Goal: Task Accomplishment & Management: Manage account settings

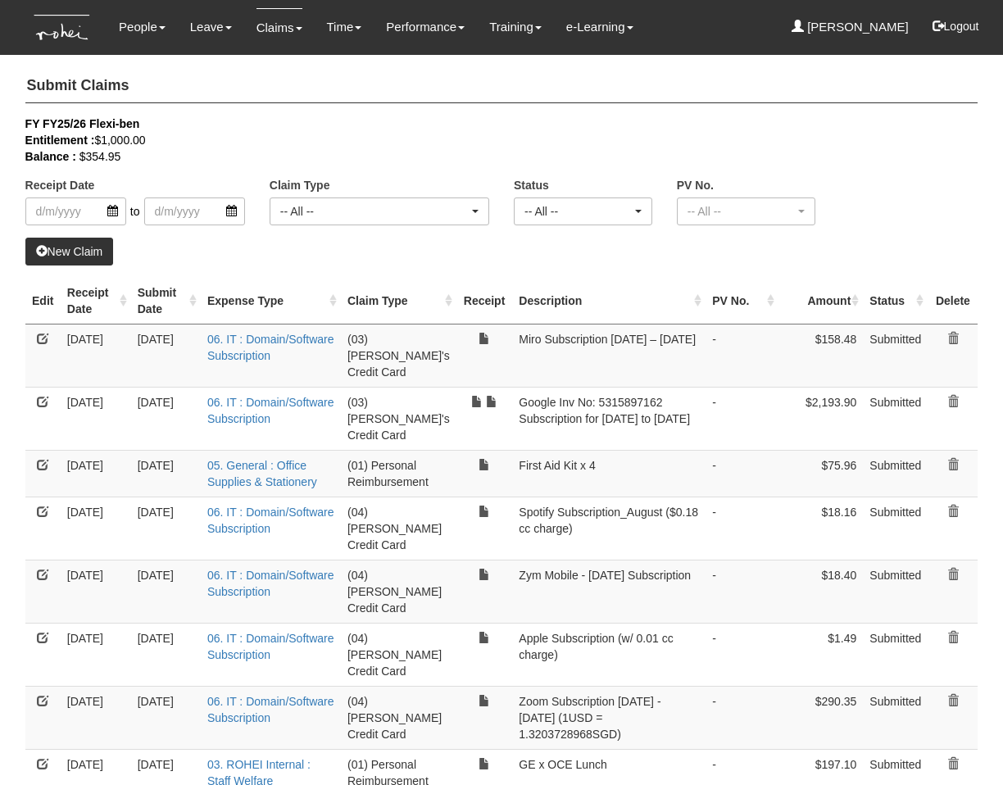
select select "50"
click at [503, 144] on div "Entitlement : $1,000.00" at bounding box center [489, 140] width 929 height 16
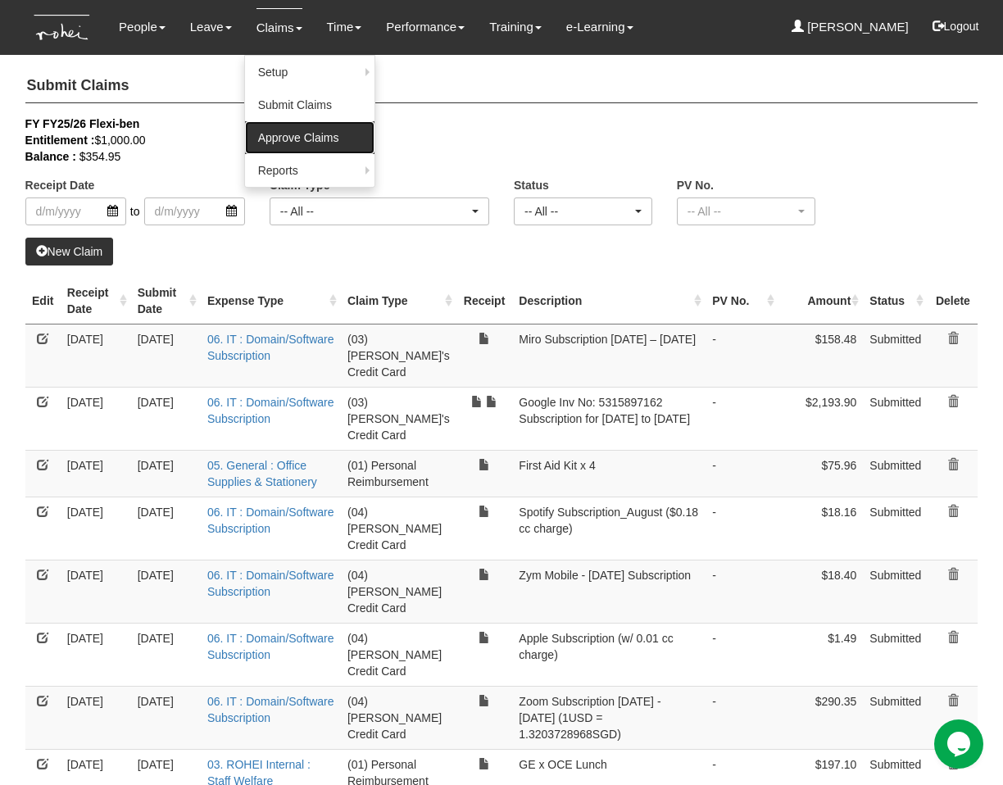
click at [284, 139] on link "Approve Claims" at bounding box center [310, 137] width 130 height 33
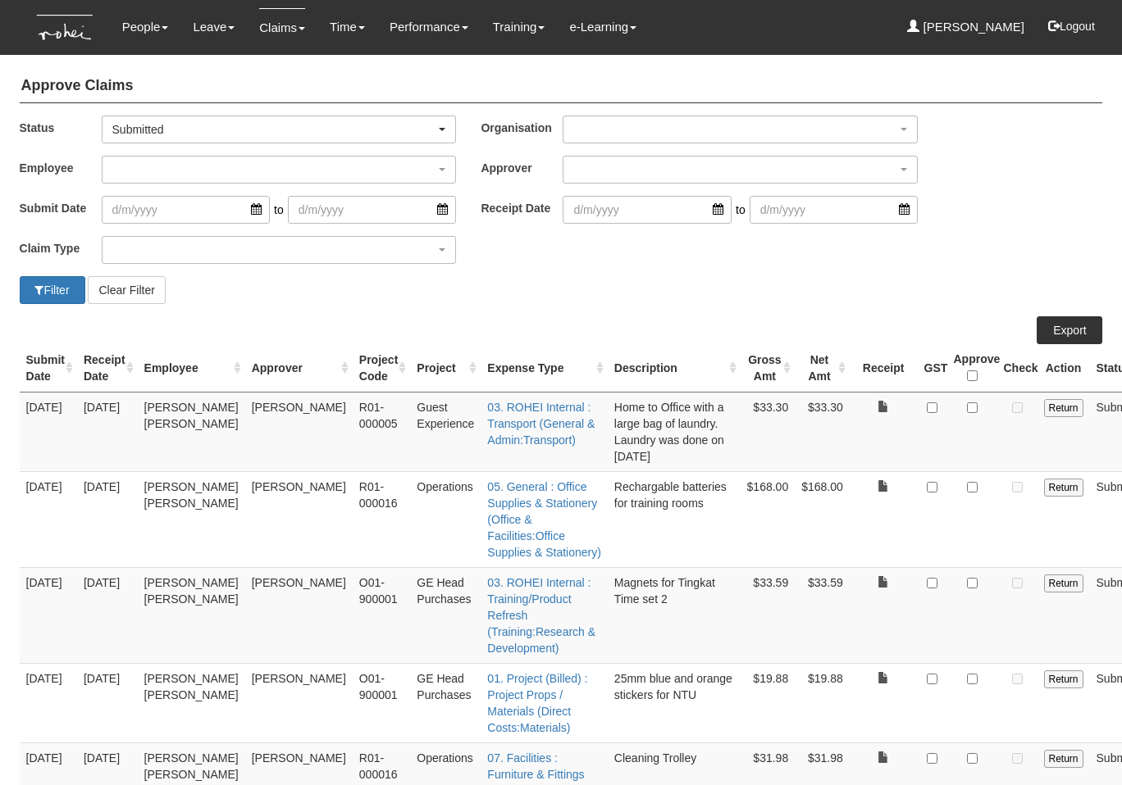
select select "50"
drag, startPoint x: 344, startPoint y: 332, endPoint x: 317, endPoint y: 309, distance: 35.5
click at [257, 248] on div "button" at bounding box center [278, 250] width 353 height 26
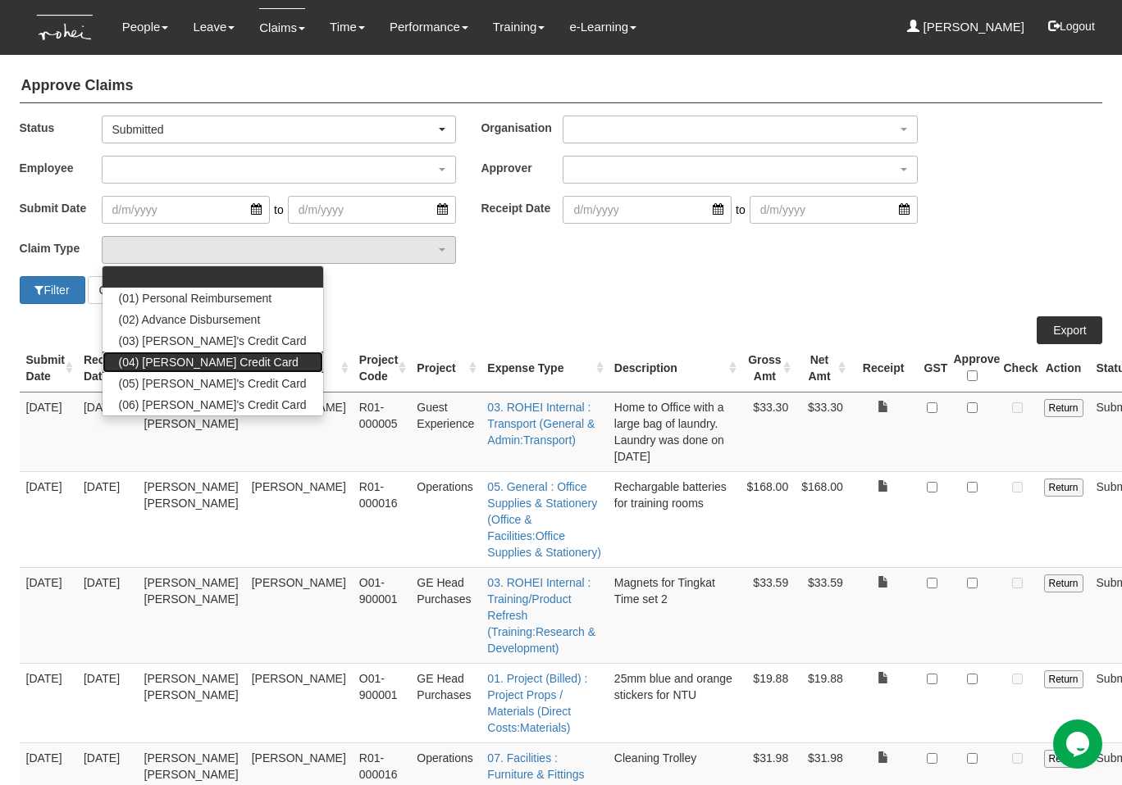
drag, startPoint x: 174, startPoint y: 357, endPoint x: 185, endPoint y: 357, distance: 11.5
click at [174, 357] on span "(04) [PERSON_NAME] Credit Card" at bounding box center [209, 362] width 180 height 16
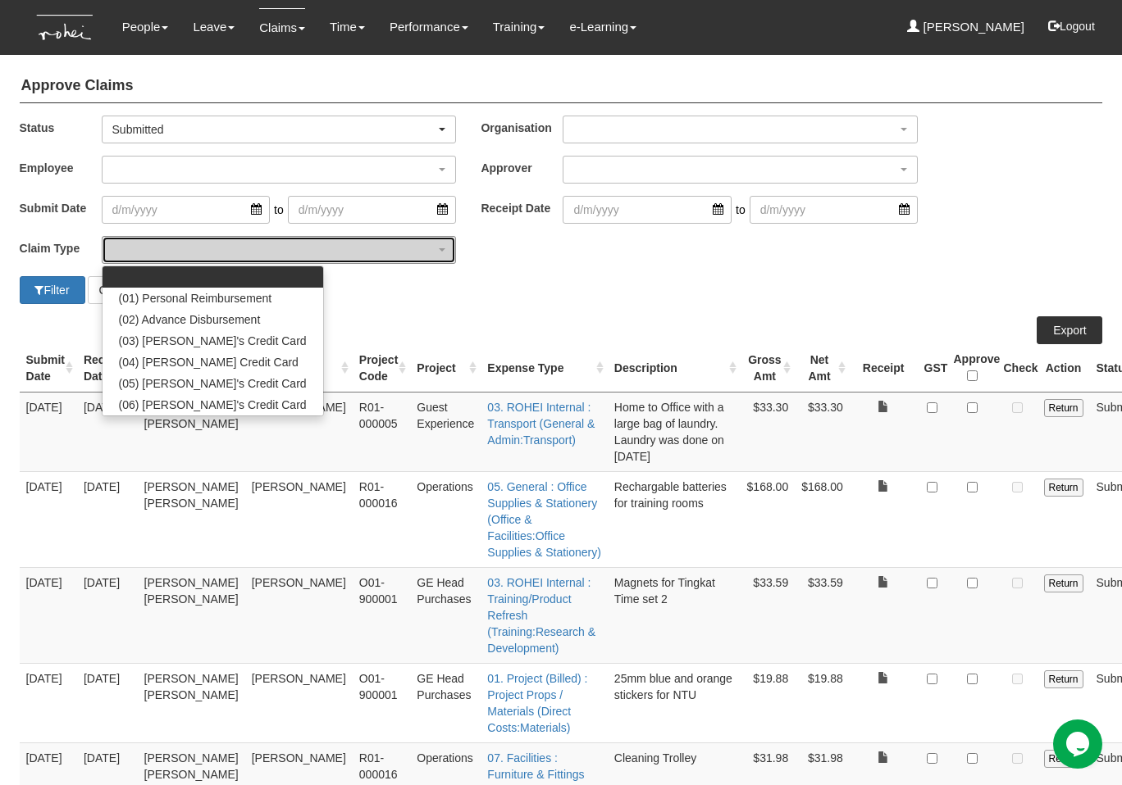
select select "16"
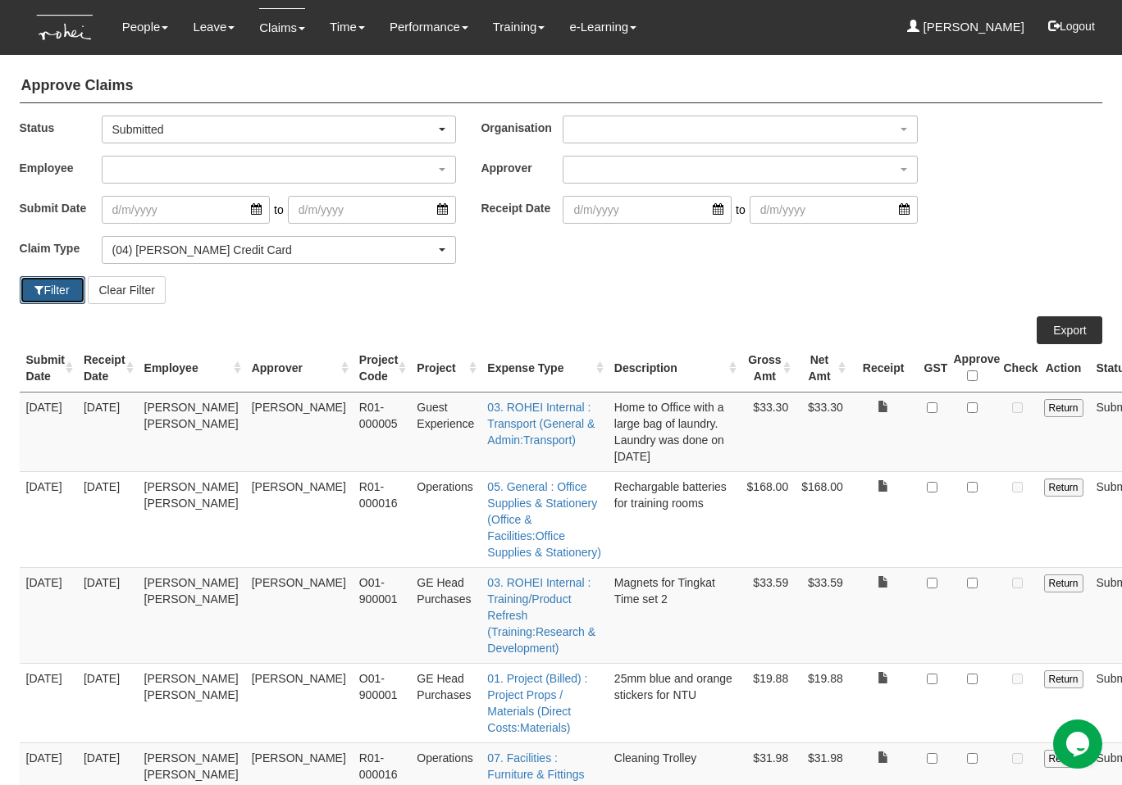
click at [51, 297] on button "Filter" at bounding box center [53, 290] width 66 height 28
select select "50"
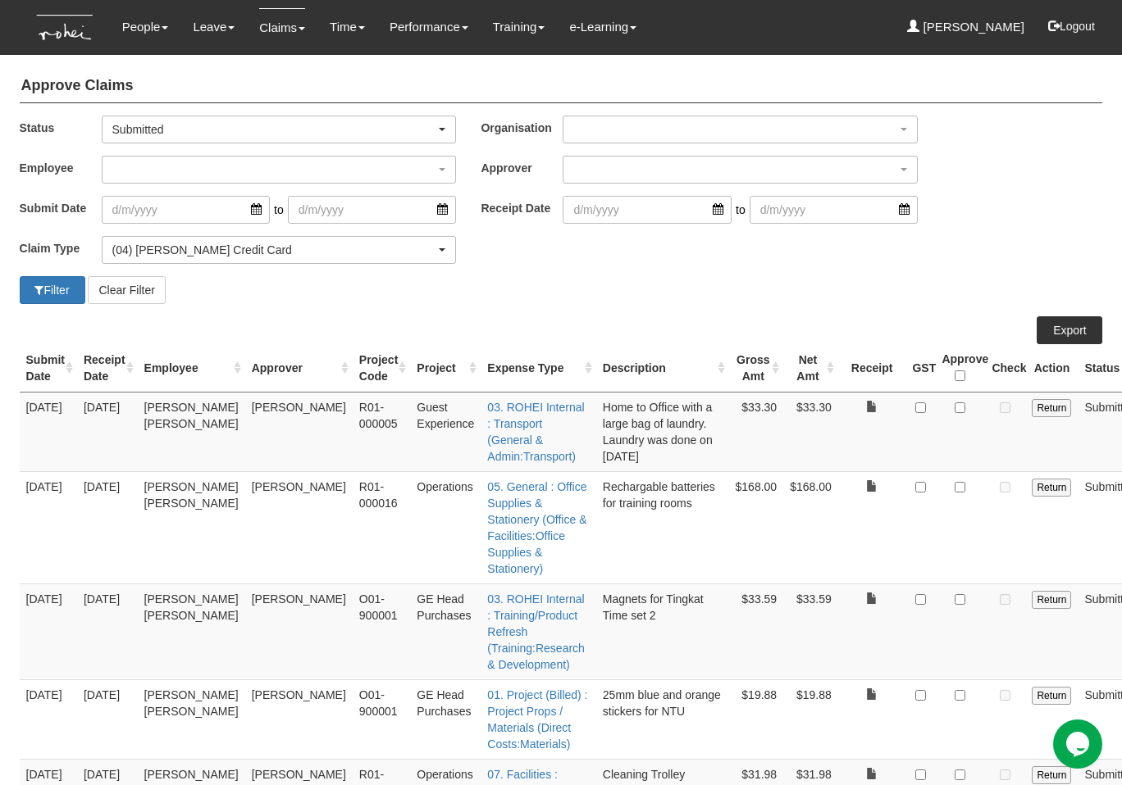
click at [103, 356] on th "Receipt Date" at bounding box center [107, 368] width 61 height 48
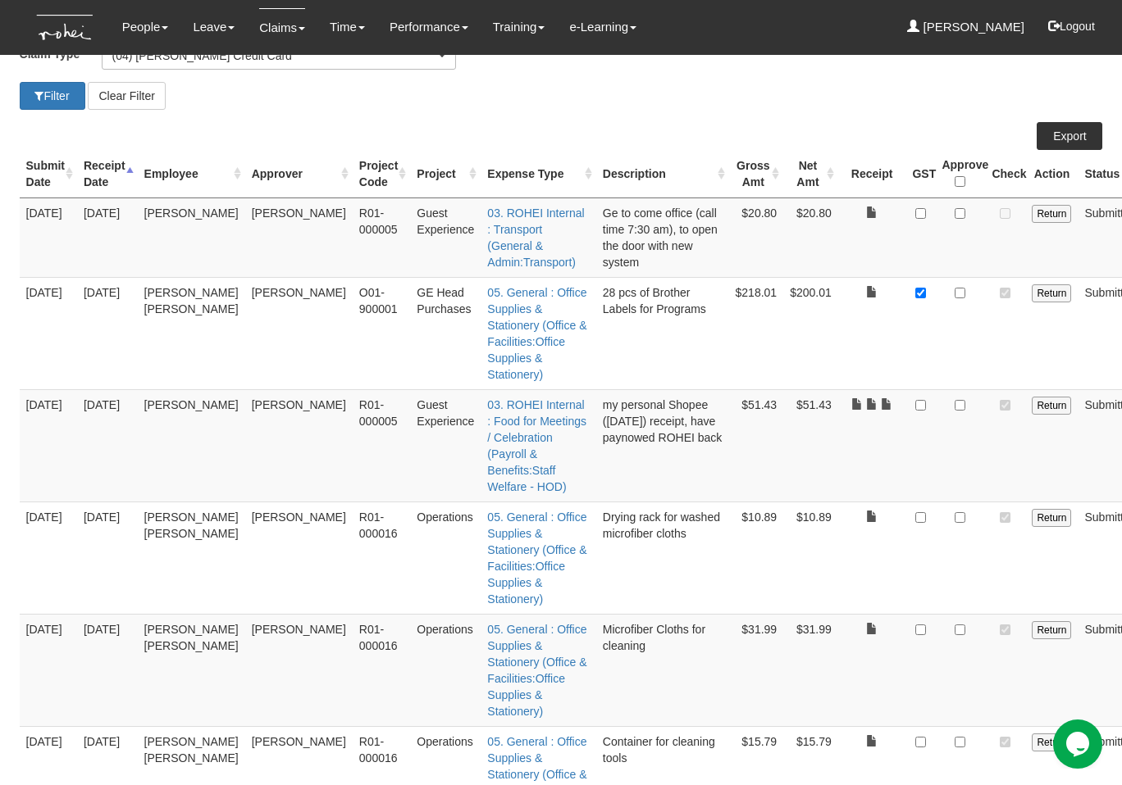
scroll to position [198, 0]
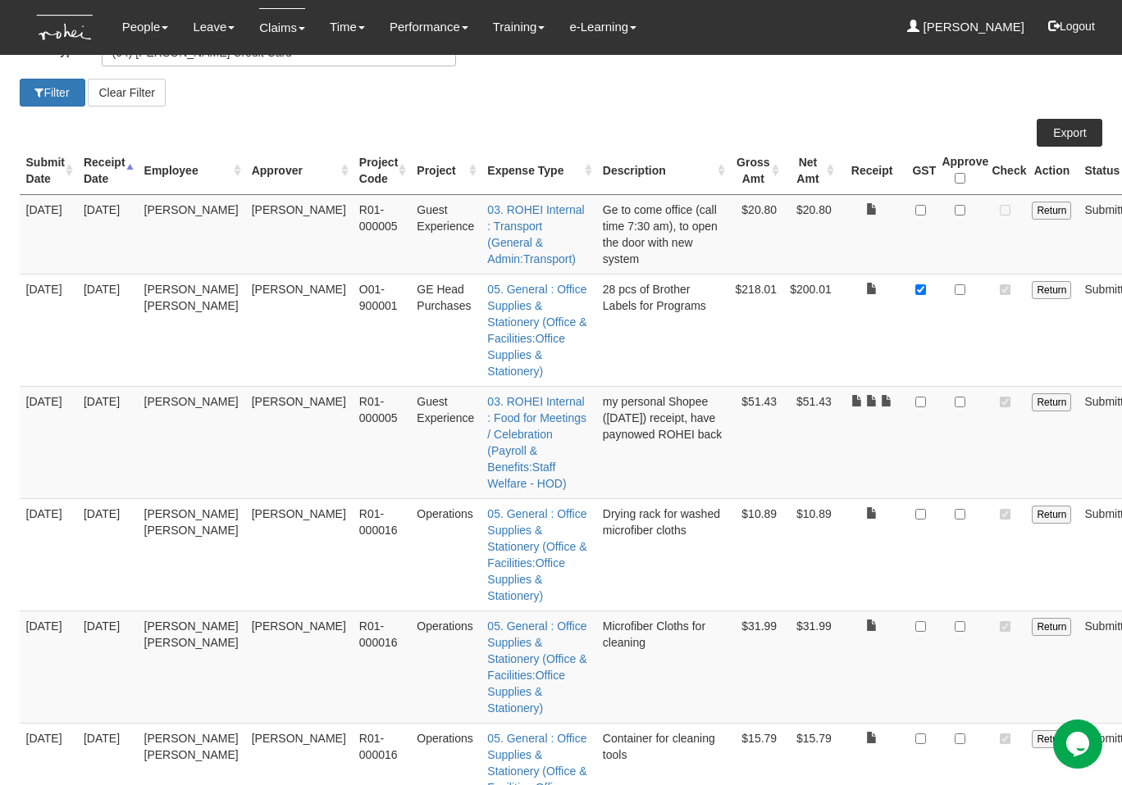
click at [118, 167] on th "Receipt Date" at bounding box center [107, 171] width 61 height 48
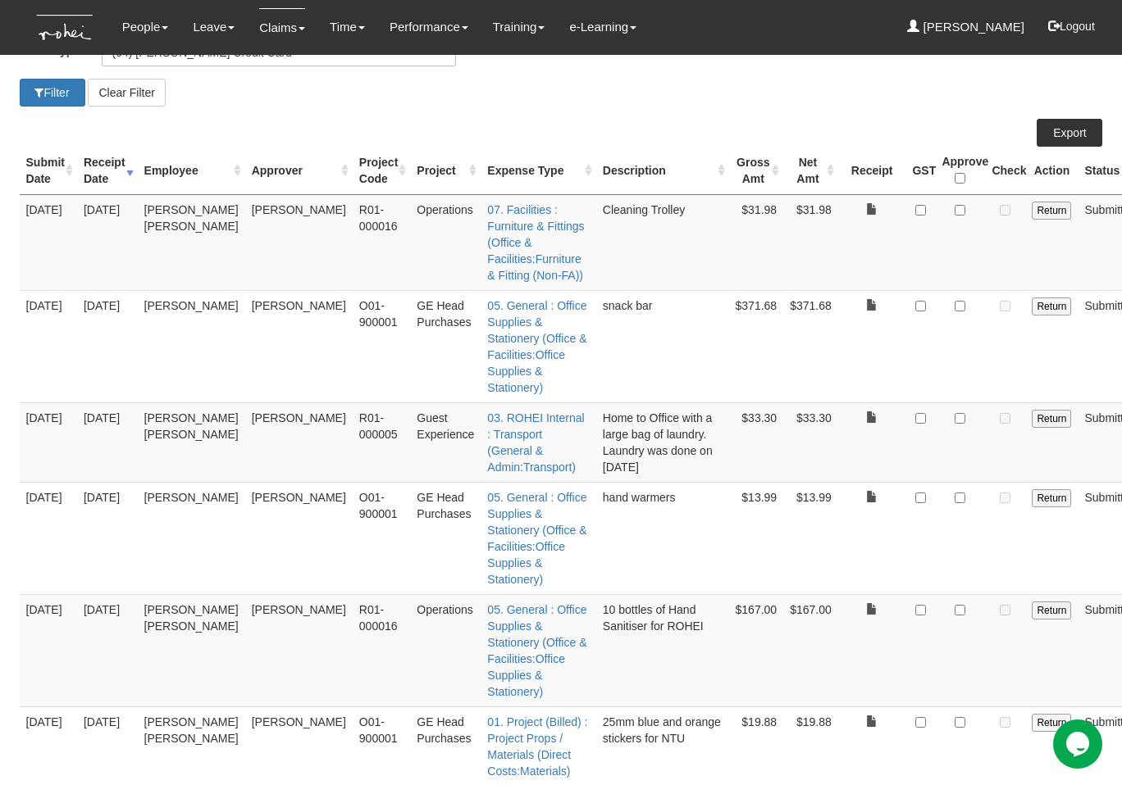
click at [113, 171] on th "Receipt Date" at bounding box center [107, 171] width 61 height 48
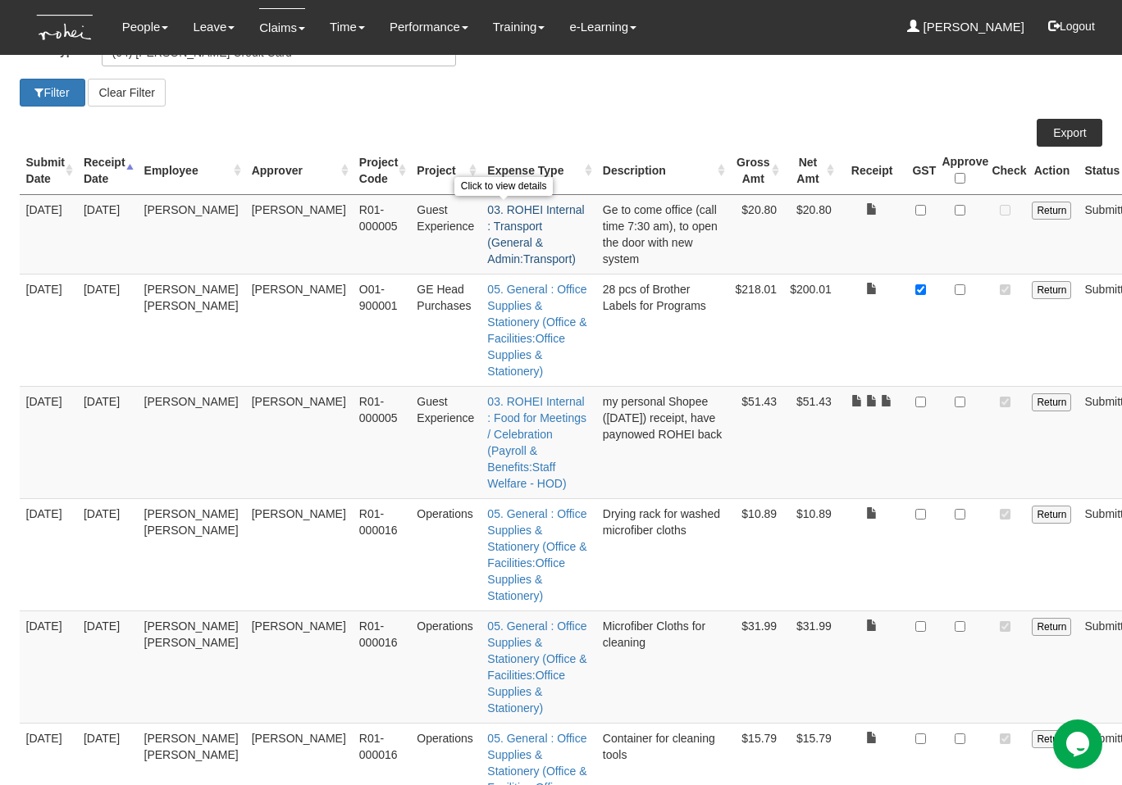
click at [487, 243] on link "03. ROHEI Internal : Transport (General & Admin:Transport)" at bounding box center [535, 234] width 97 height 62
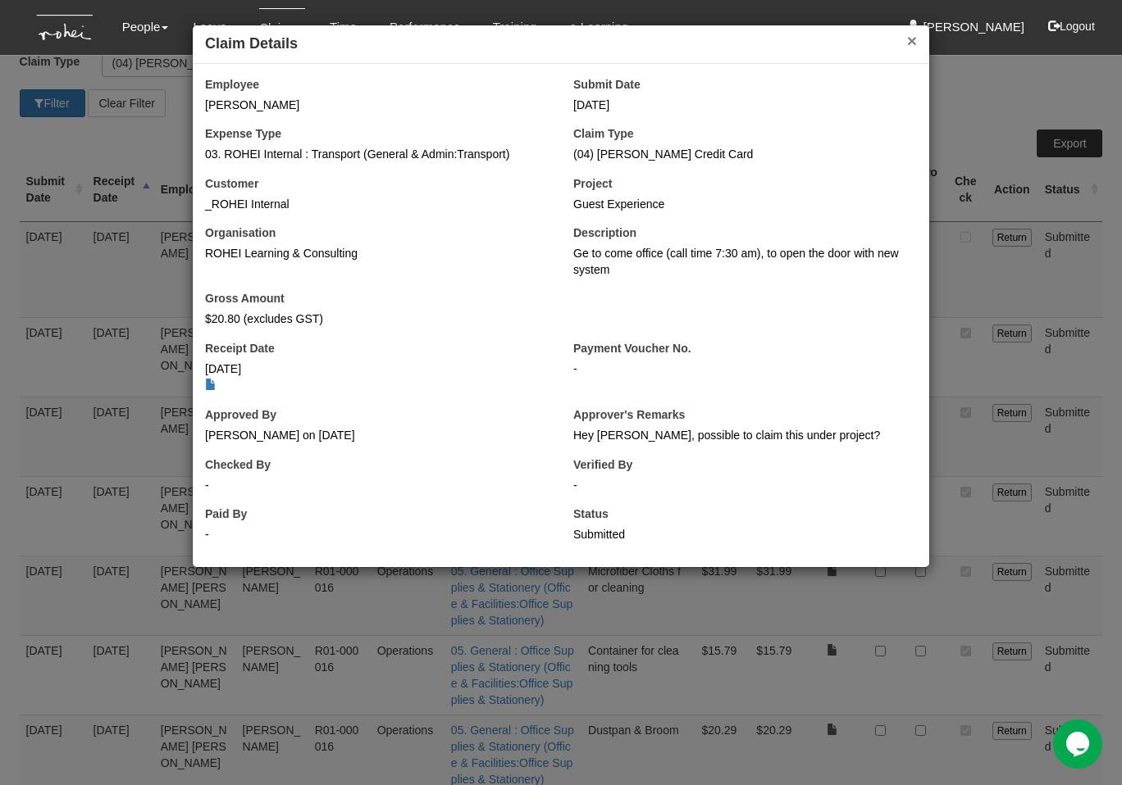
click at [913, 41] on button "×" at bounding box center [912, 40] width 10 height 17
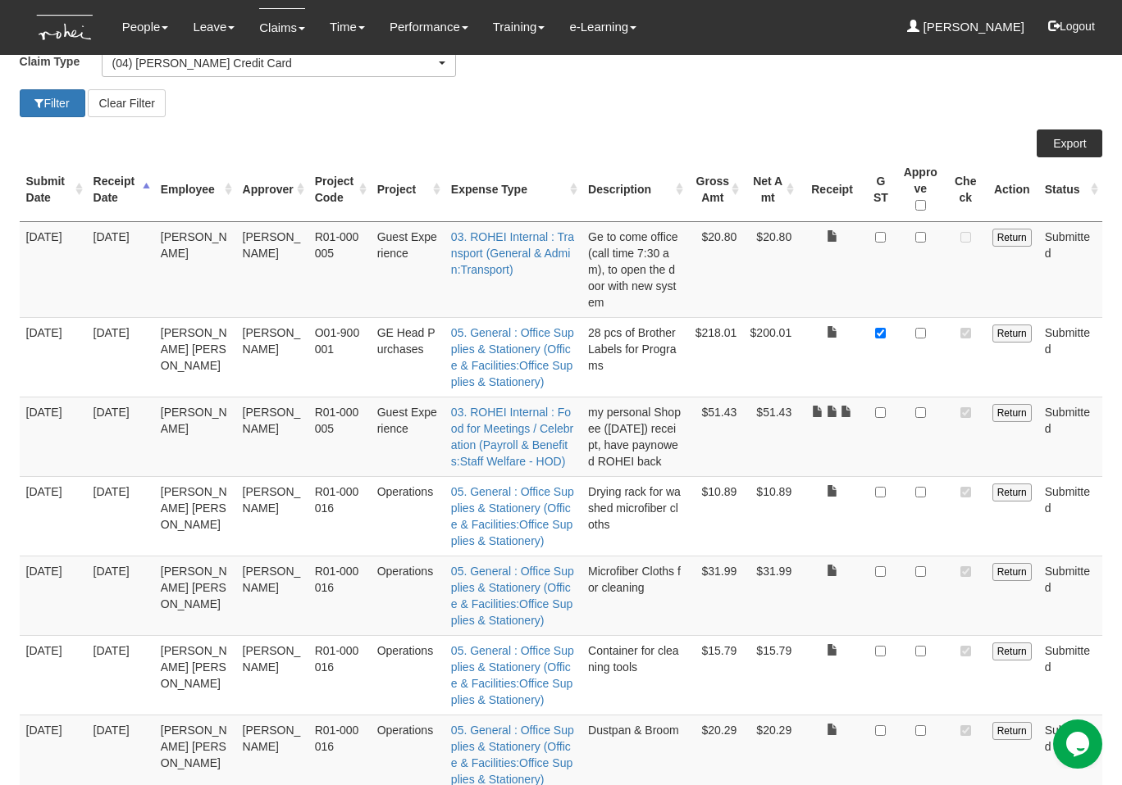
click at [690, 262] on td "$20.80" at bounding box center [715, 269] width 56 height 96
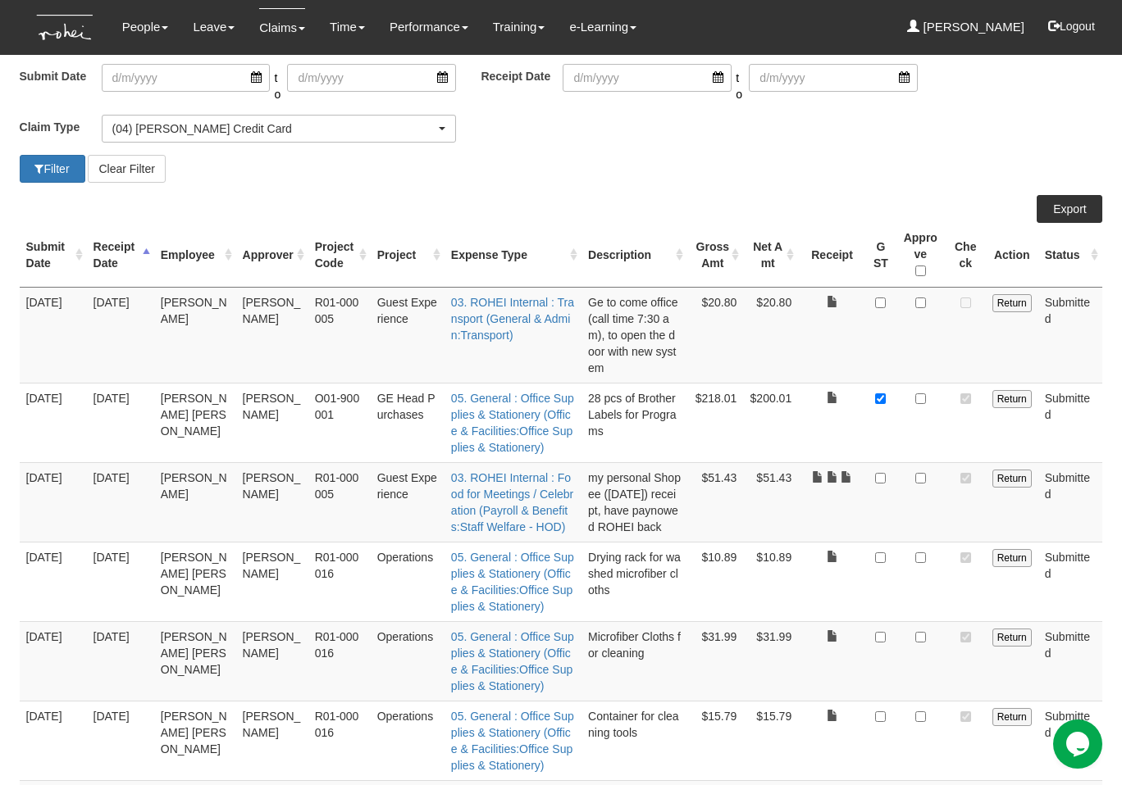
scroll to position [134, 0]
click at [730, 339] on td "$20.80" at bounding box center [715, 333] width 56 height 96
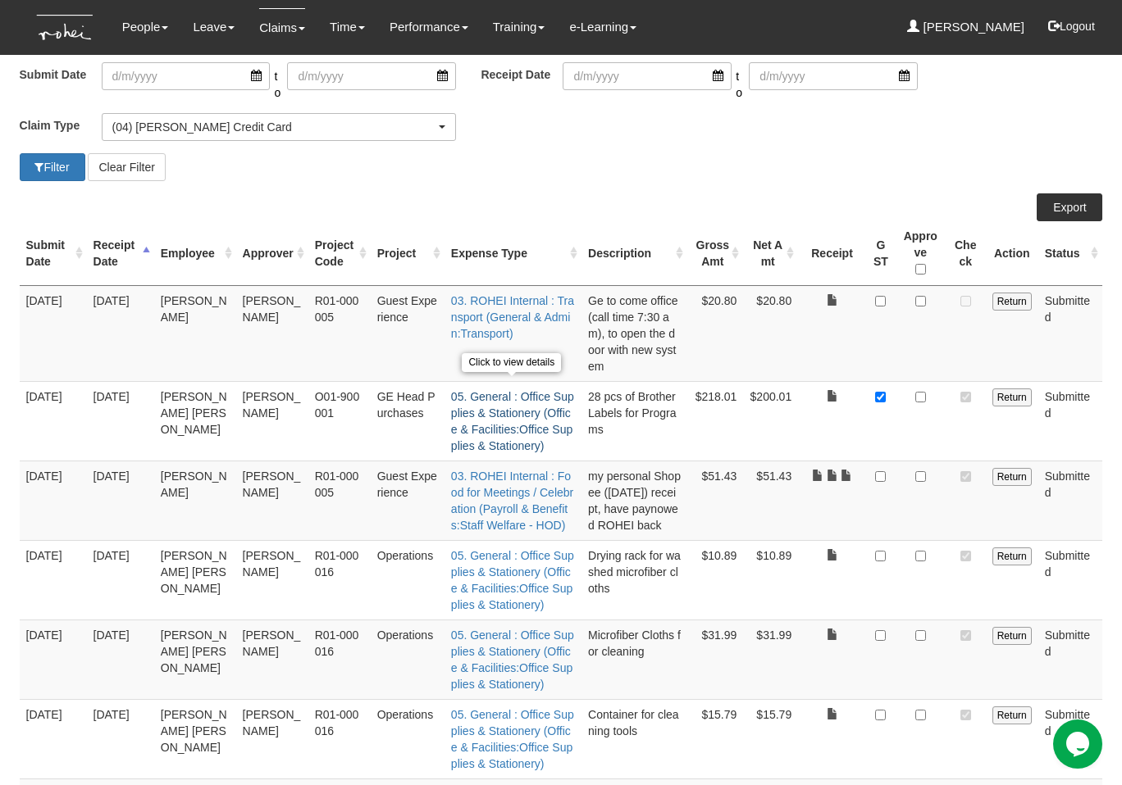
click at [545, 398] on link "05. General : Office Supplies & Stationery (Office & Facilities:Office Supplies…" at bounding box center [512, 421] width 123 height 62
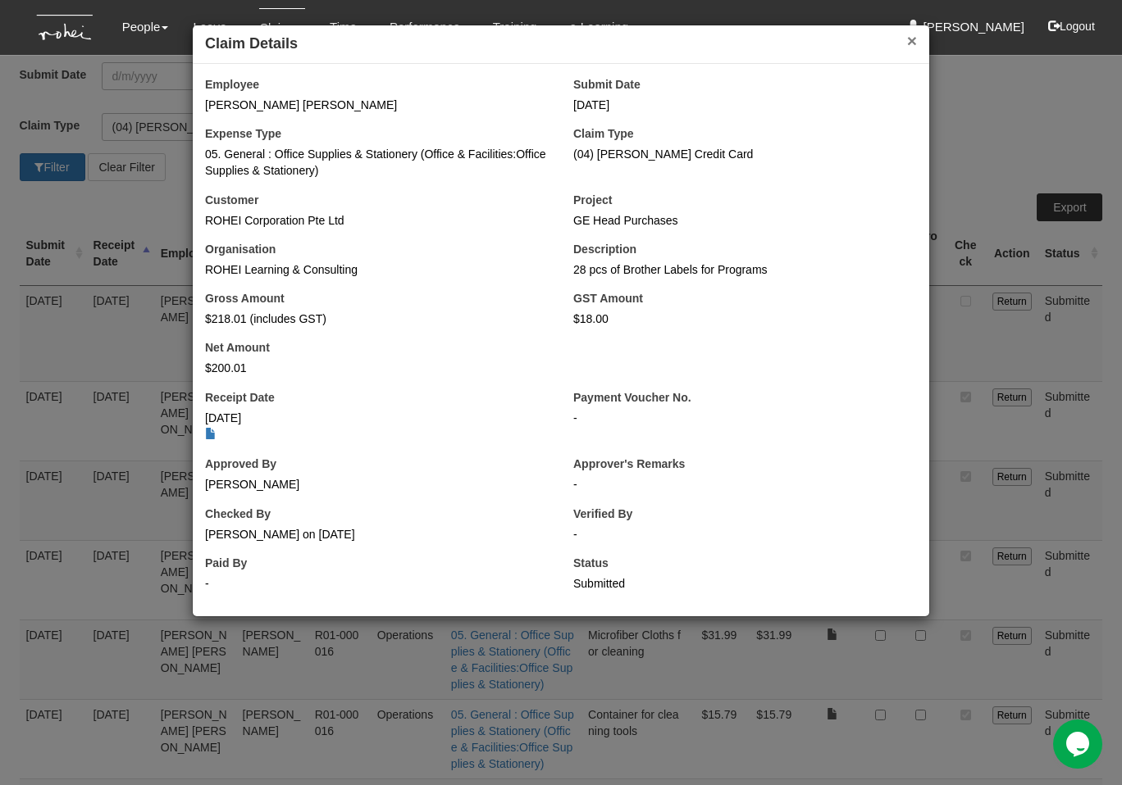
click at [912, 43] on button "×" at bounding box center [912, 40] width 10 height 17
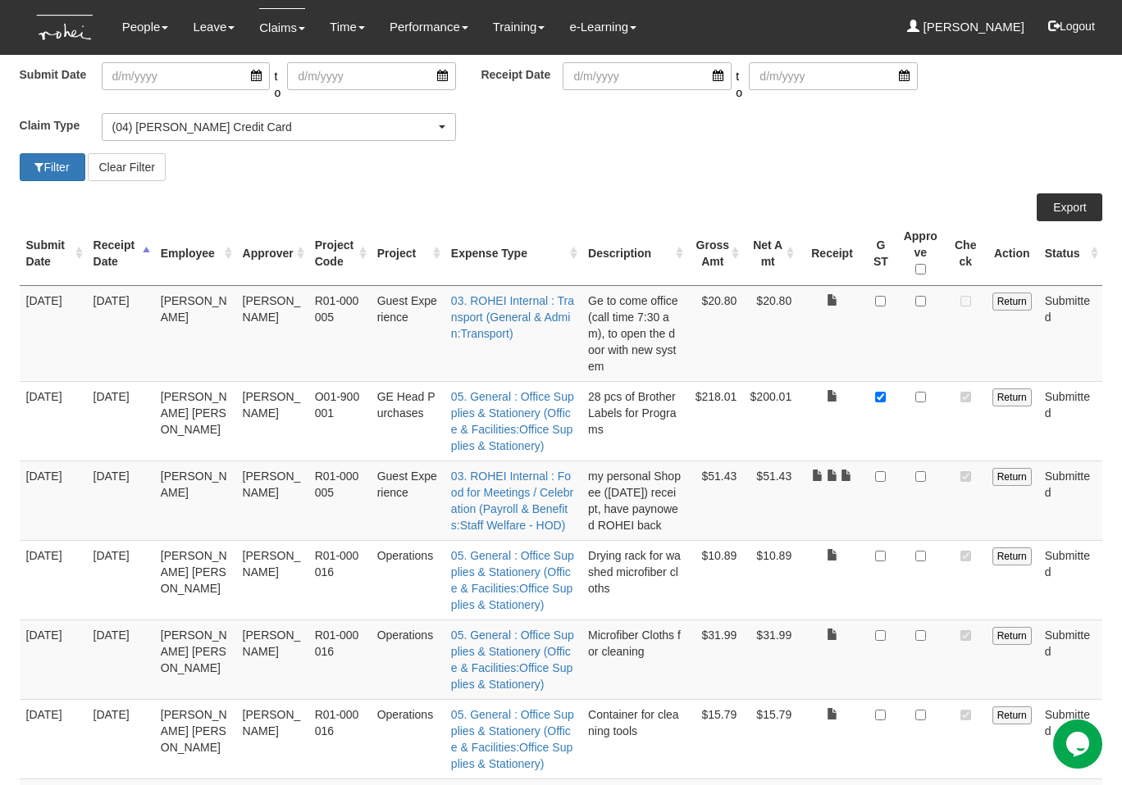
scroll to position [150, 0]
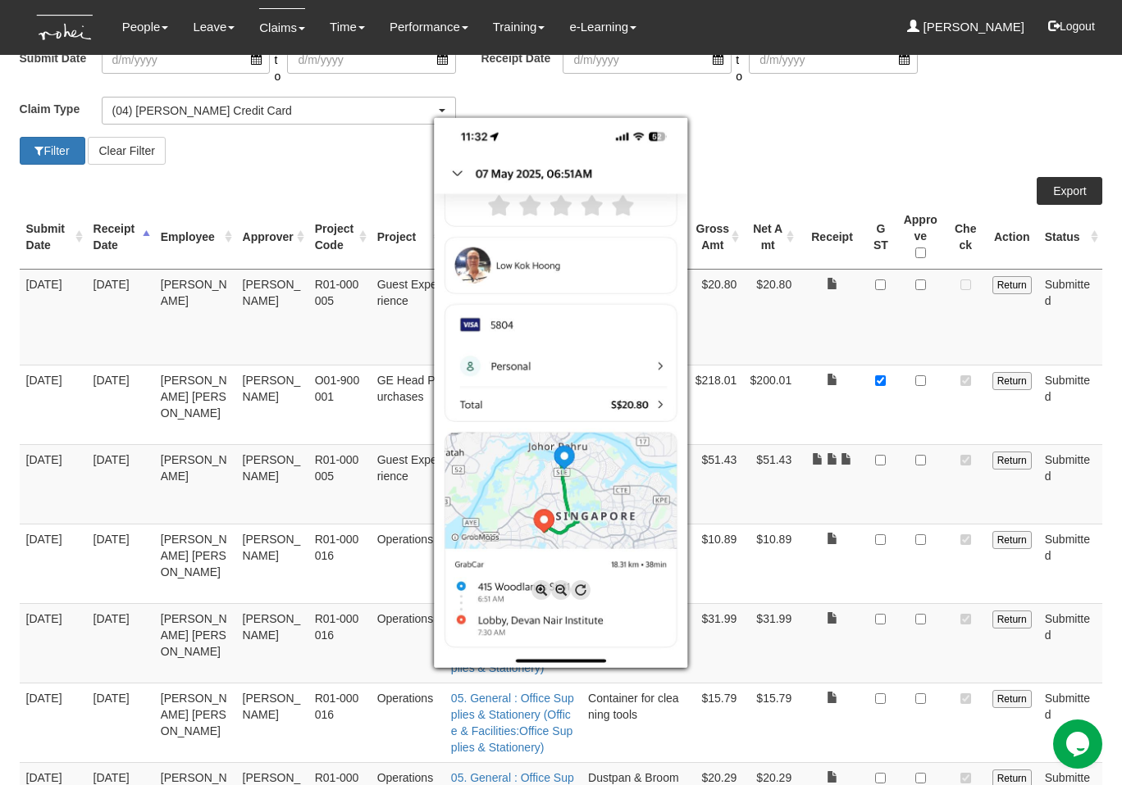
click at [787, 156] on div at bounding box center [561, 392] width 1122 height 785
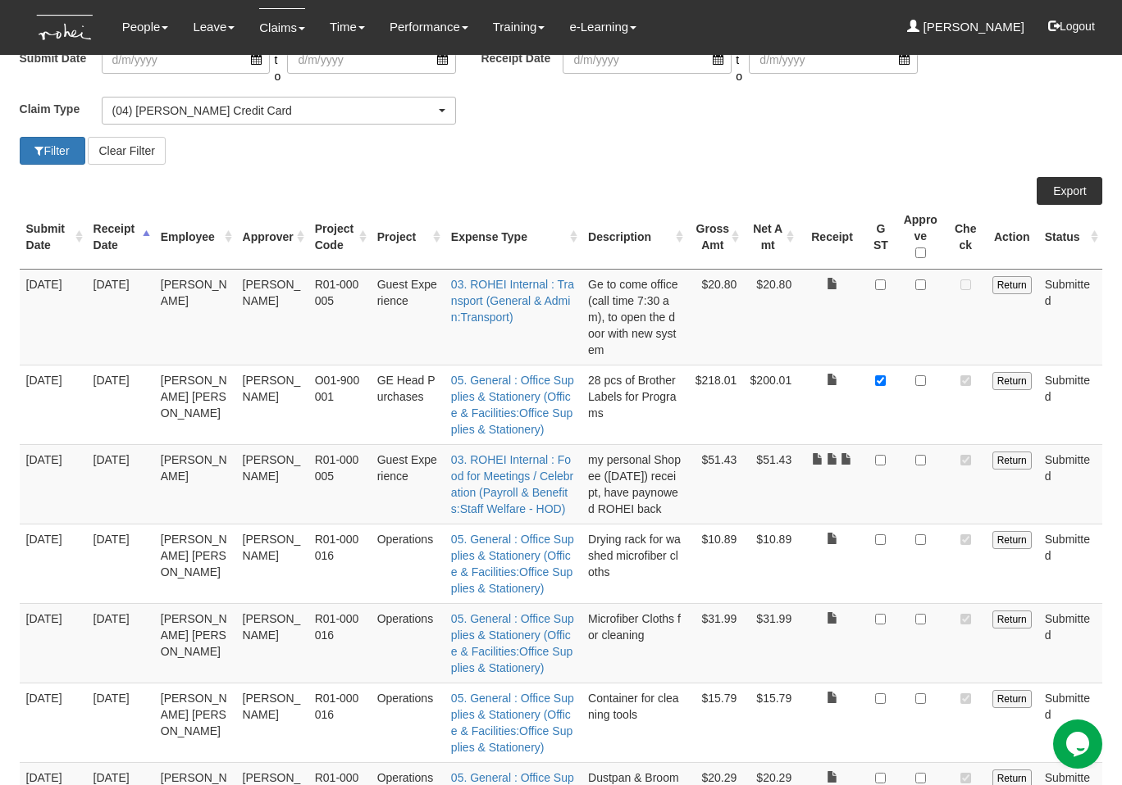
click at [692, 487] on td "$51.43" at bounding box center [715, 484] width 56 height 80
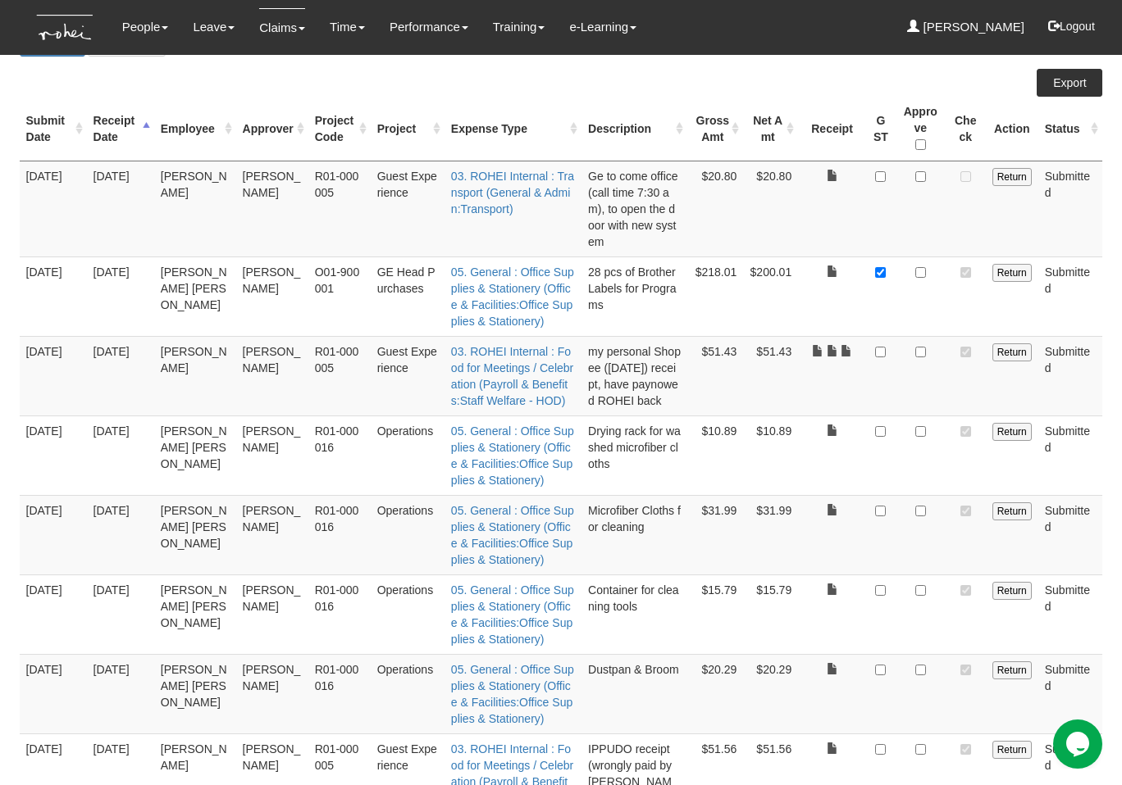
scroll to position [261, 0]
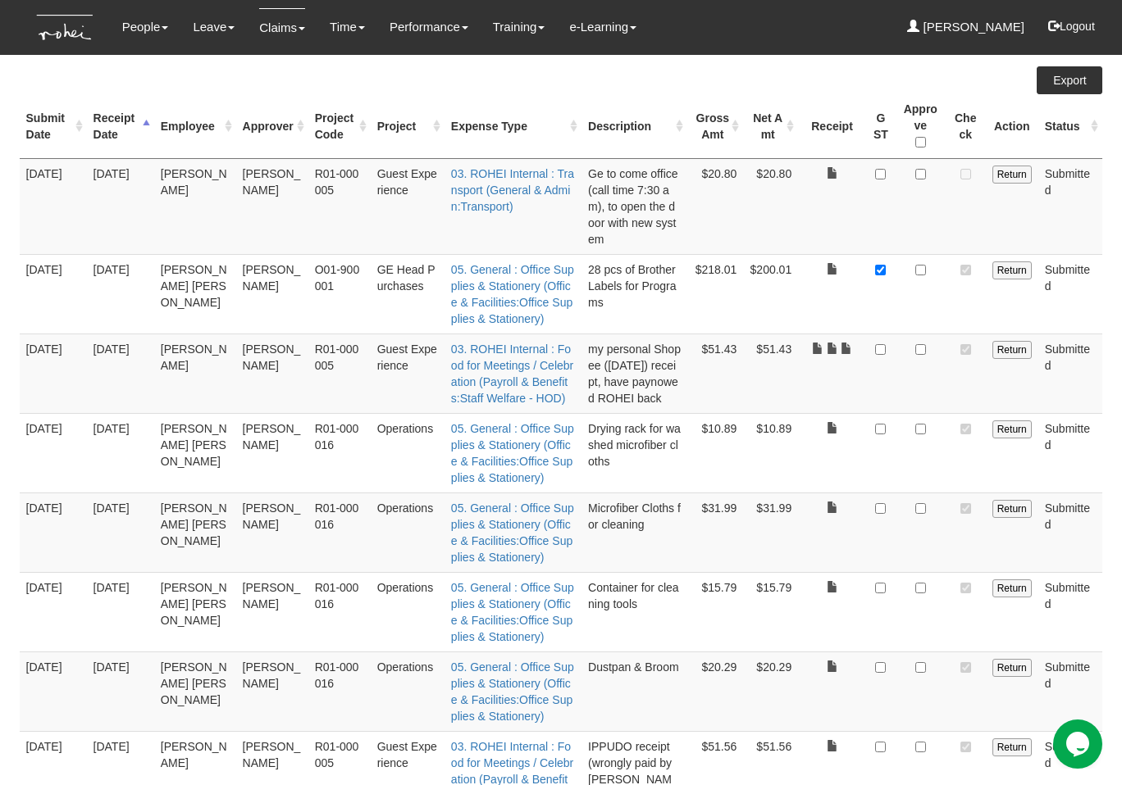
click at [707, 436] on td "$10.89" at bounding box center [715, 453] width 56 height 80
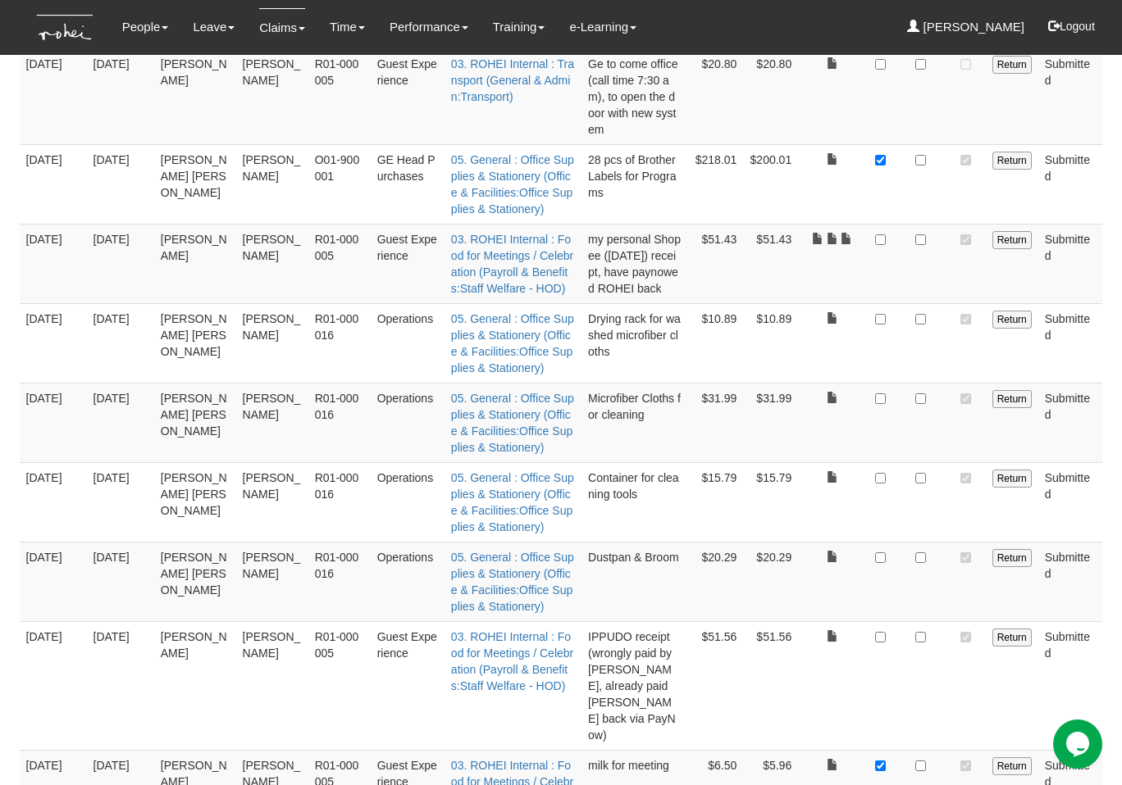
scroll to position [372, 0]
click at [705, 350] on td "$10.89" at bounding box center [715, 342] width 56 height 80
click at [746, 337] on td "$10.89" at bounding box center [770, 342] width 55 height 80
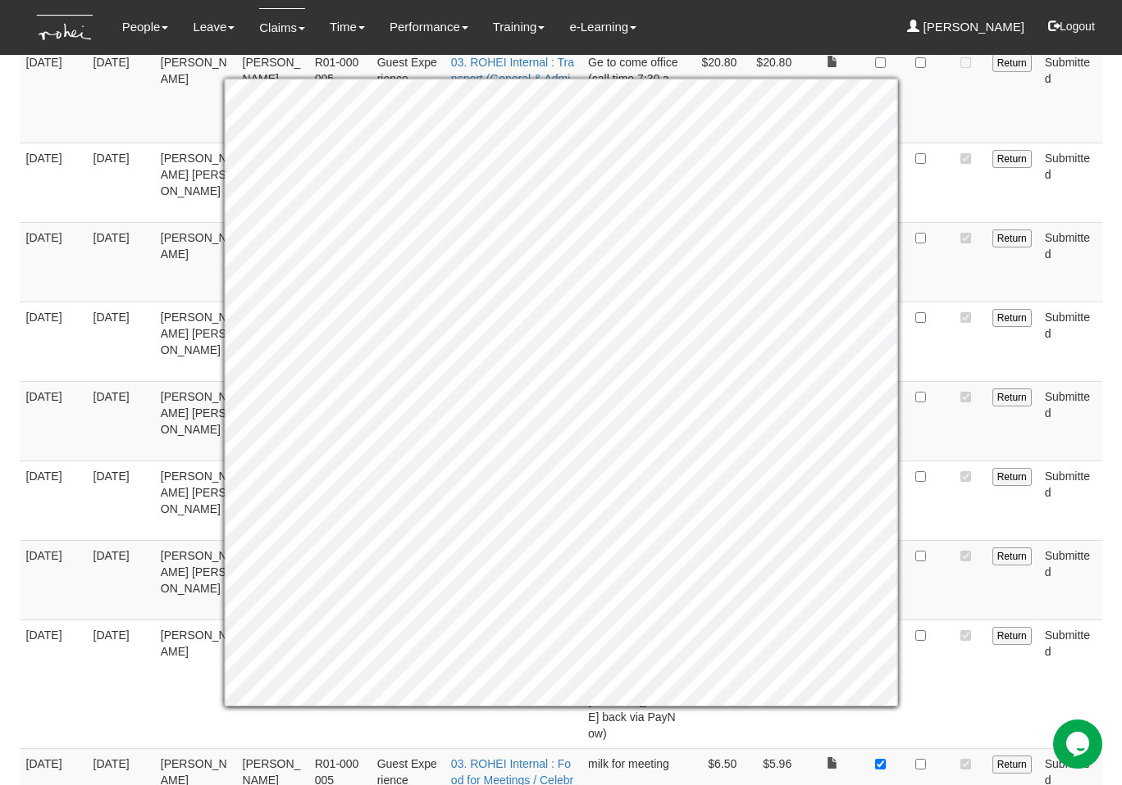
click at [942, 325] on td at bounding box center [920, 342] width 50 height 80
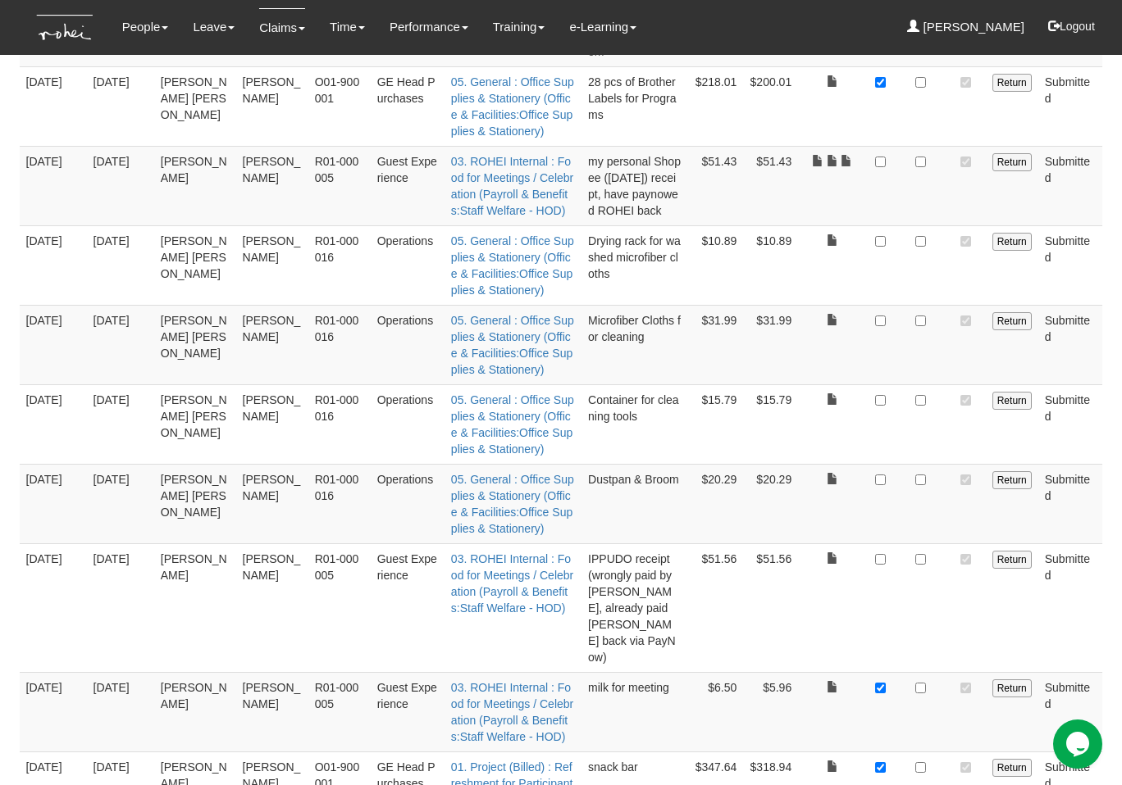
scroll to position [451, 0]
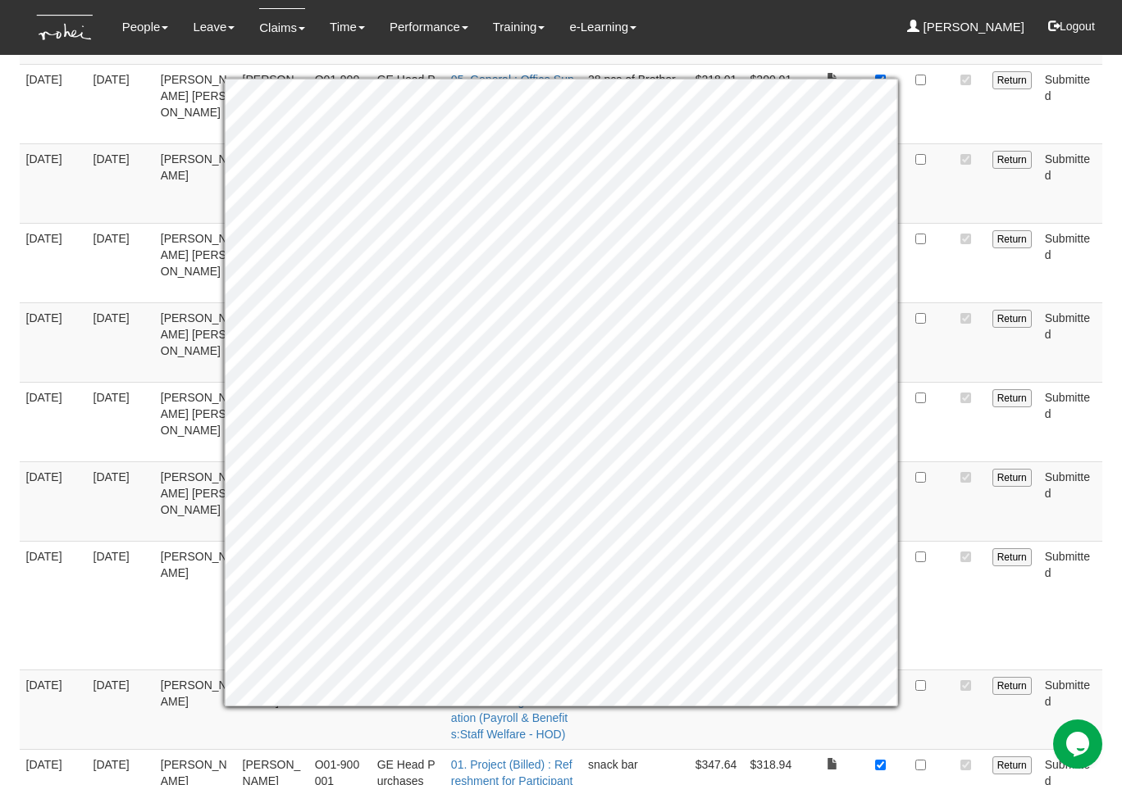
click at [905, 332] on td at bounding box center [920, 343] width 50 height 80
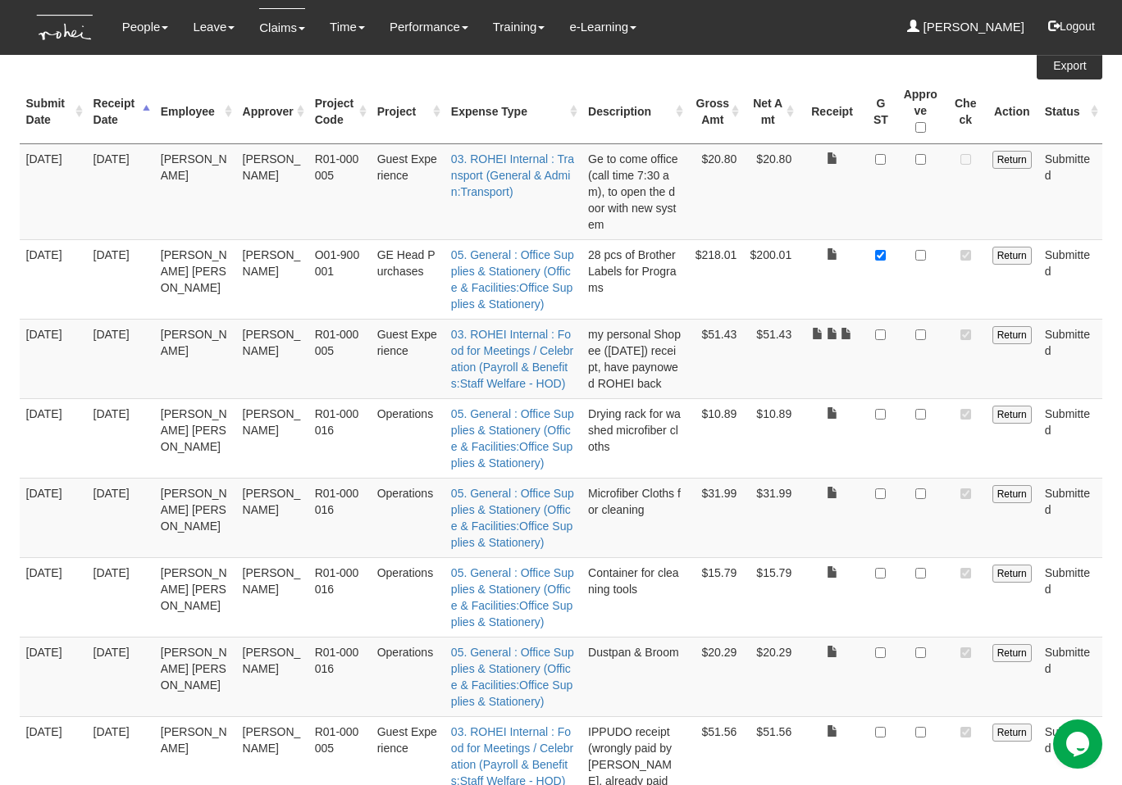
scroll to position [278, 0]
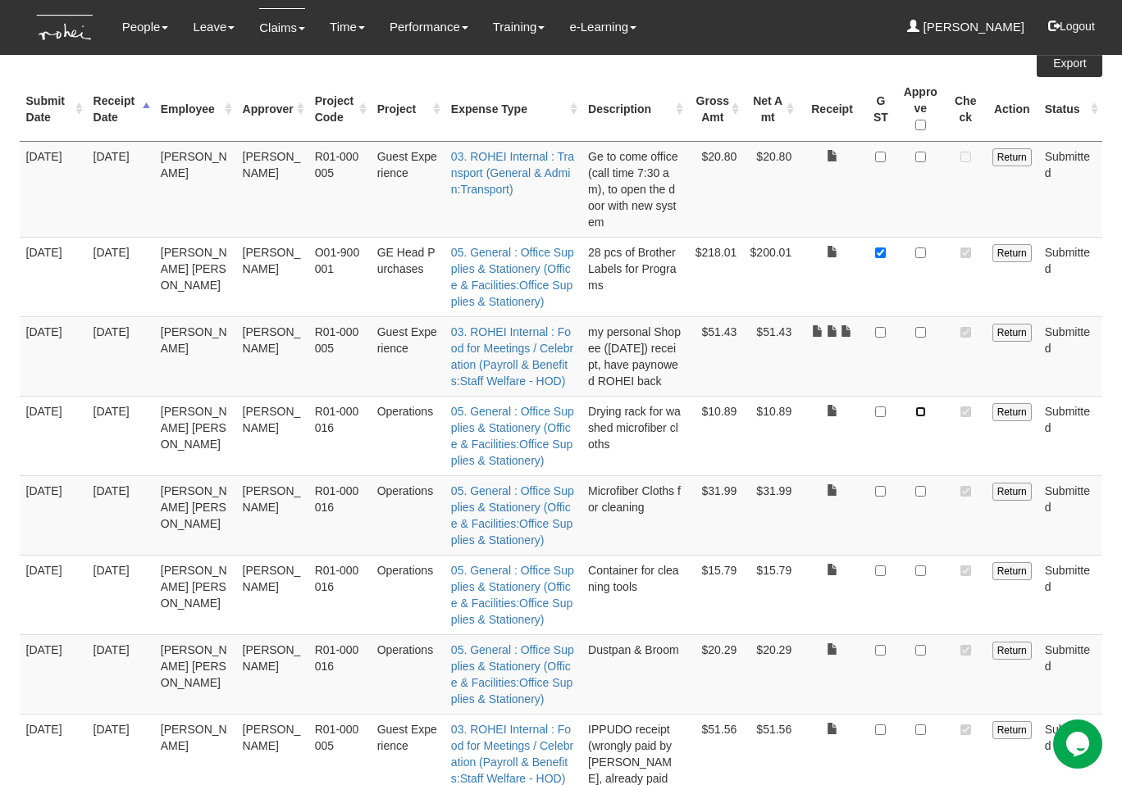
click at [917, 407] on input "checkbox" at bounding box center [920, 412] width 11 height 11
checkbox input "true"
drag, startPoint x: 921, startPoint y: 323, endPoint x: 923, endPoint y: 266, distance: 57.4
click at [921, 327] on input "checkbox" at bounding box center [920, 332] width 11 height 11
checkbox input "true"
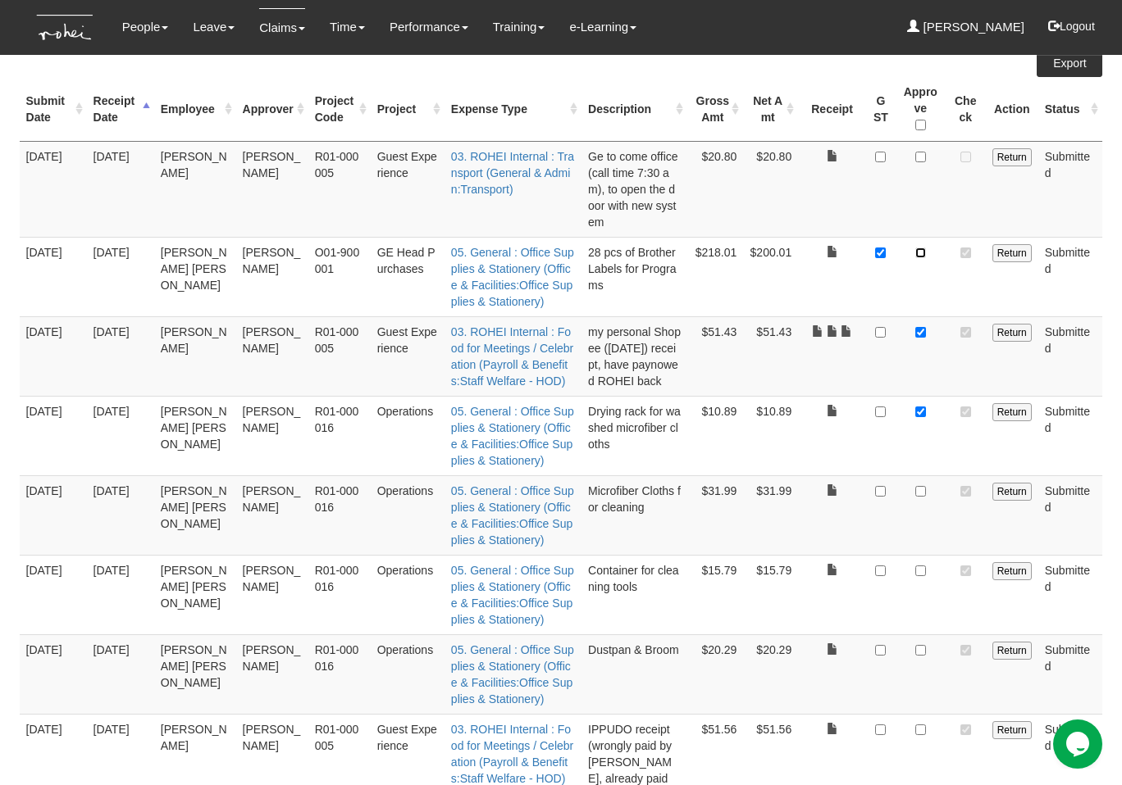
drag, startPoint x: 921, startPoint y: 241, endPoint x: 919, endPoint y: 164, distance: 77.1
click at [921, 248] on input "checkbox" at bounding box center [920, 253] width 11 height 11
checkbox input "true"
click at [921, 152] on input "checkbox" at bounding box center [920, 157] width 11 height 11
checkbox input "true"
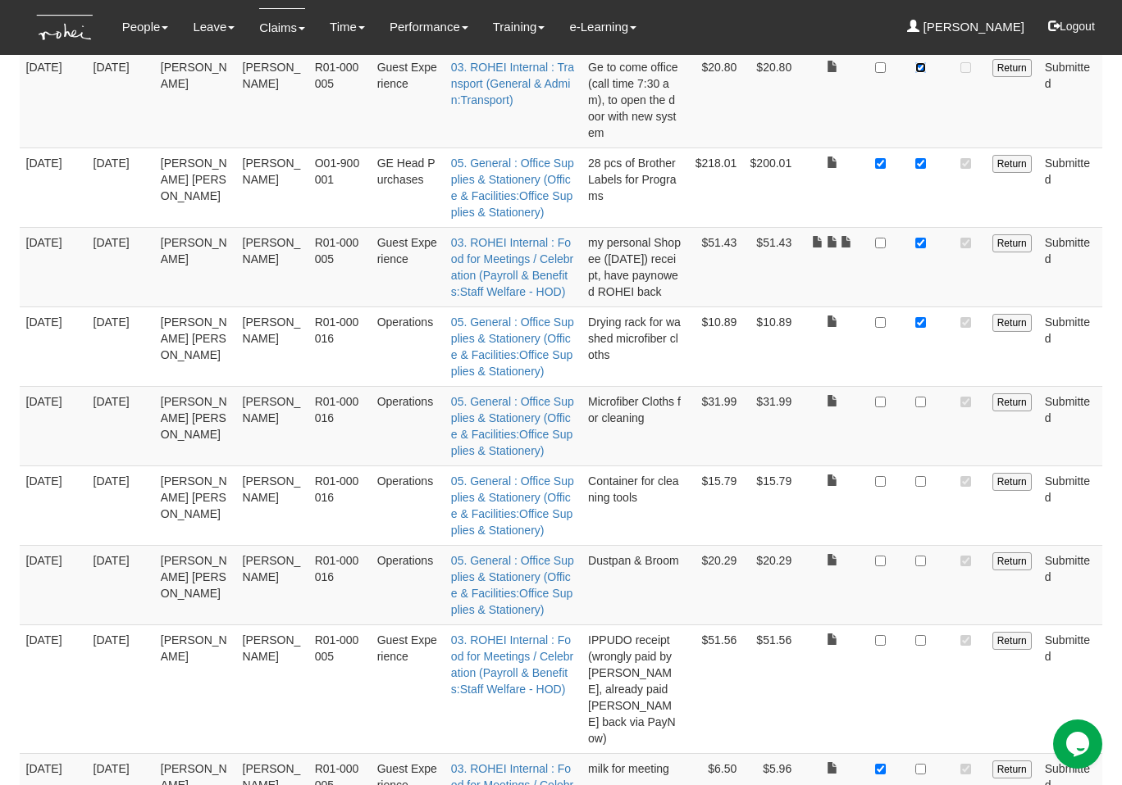
scroll to position [391, 0]
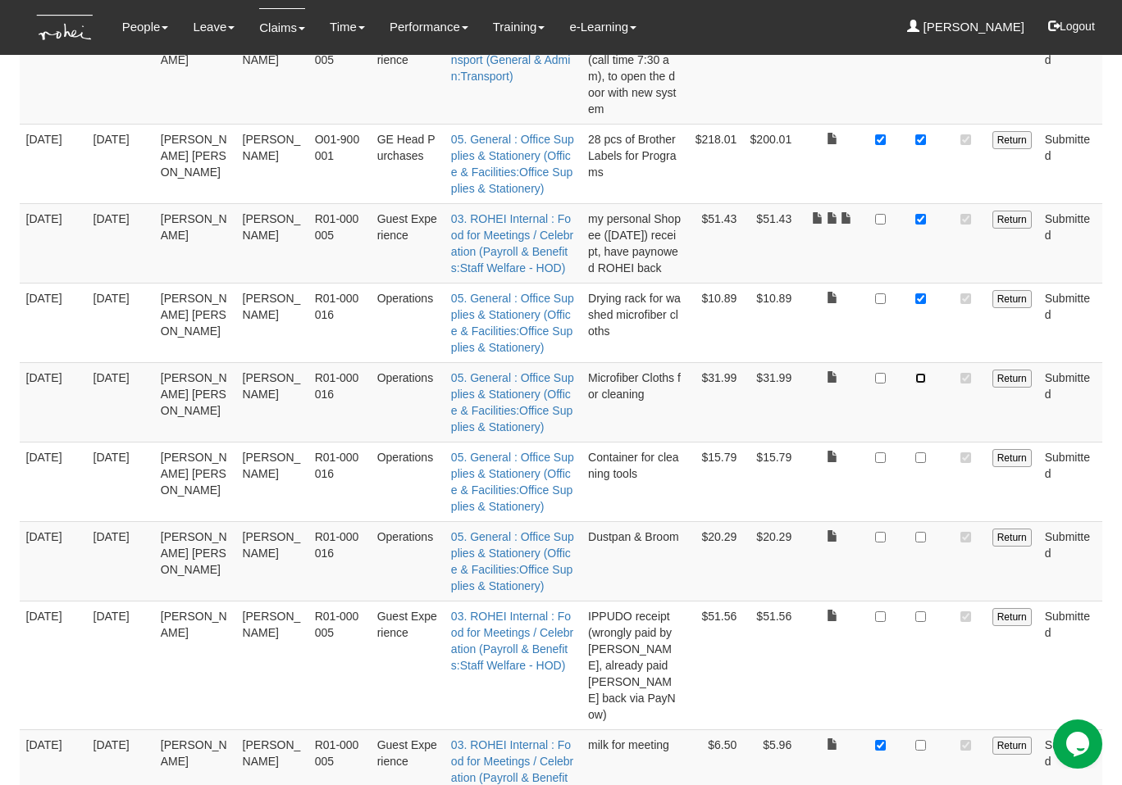
click at [916, 373] on input "checkbox" at bounding box center [920, 378] width 11 height 11
checkbox input "true"
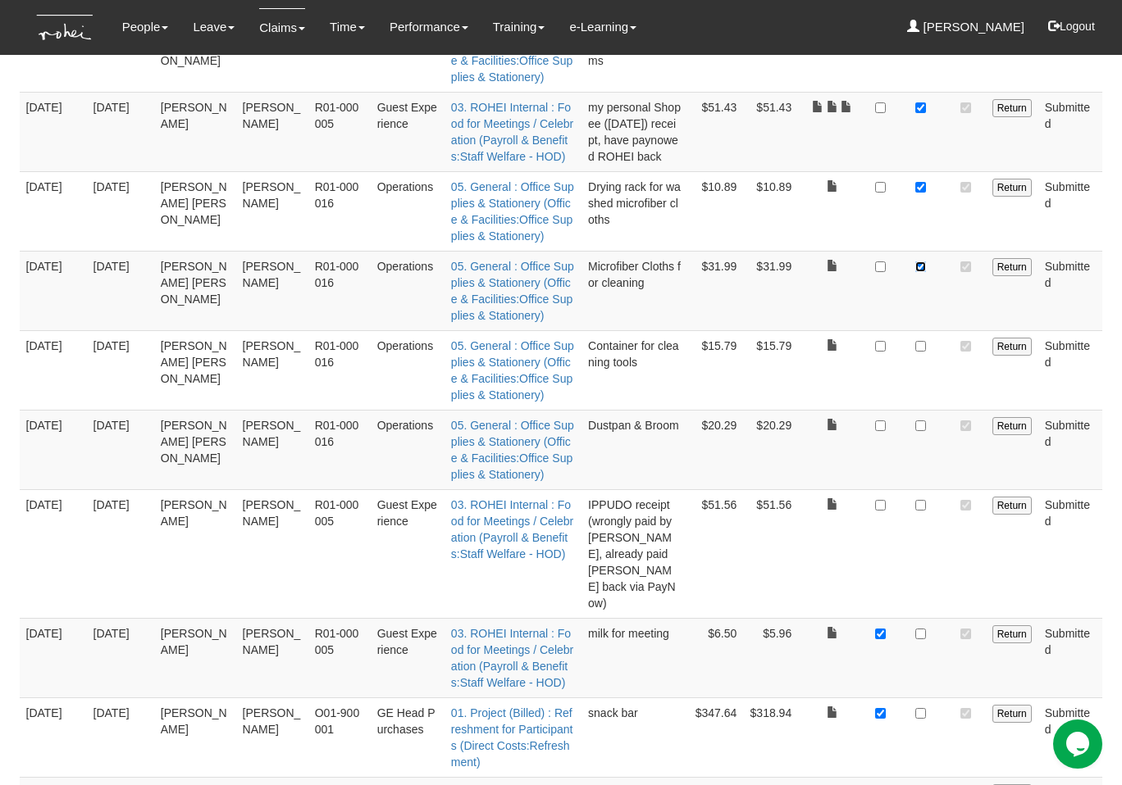
scroll to position [504, 0]
click at [919, 339] on input "checkbox" at bounding box center [920, 344] width 11 height 11
checkbox input "true"
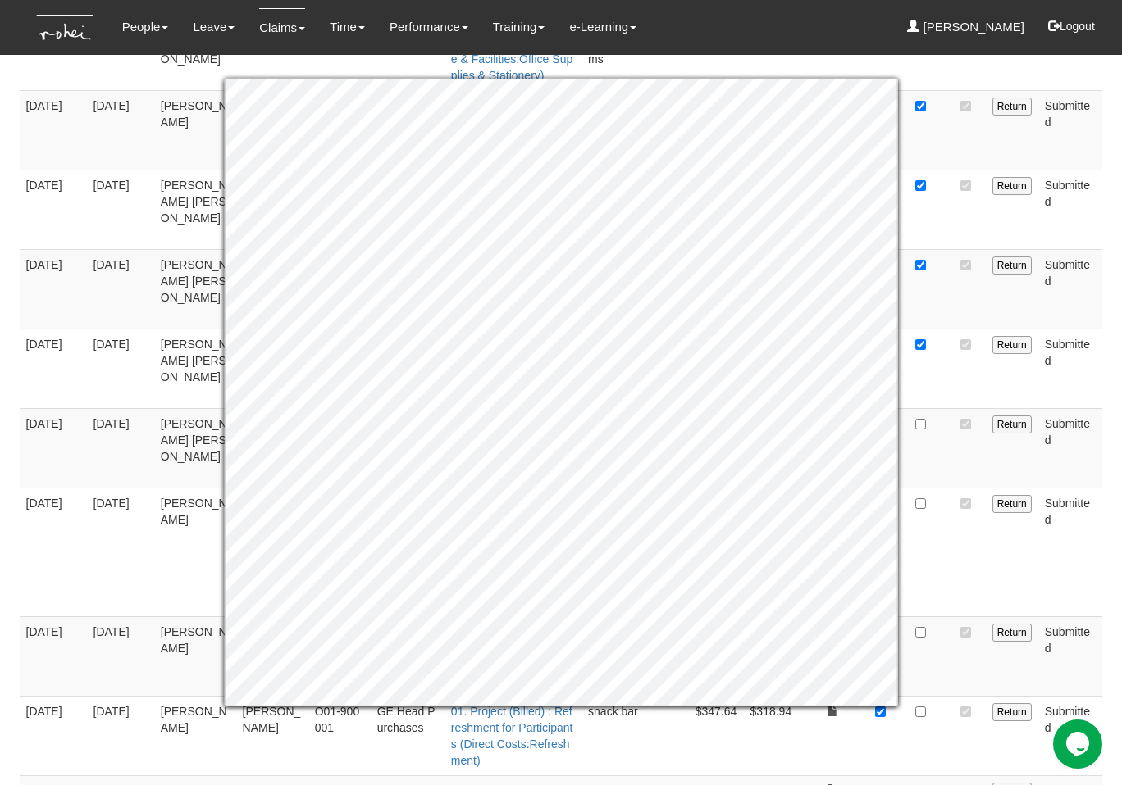
click at [937, 363] on td at bounding box center [920, 369] width 50 height 80
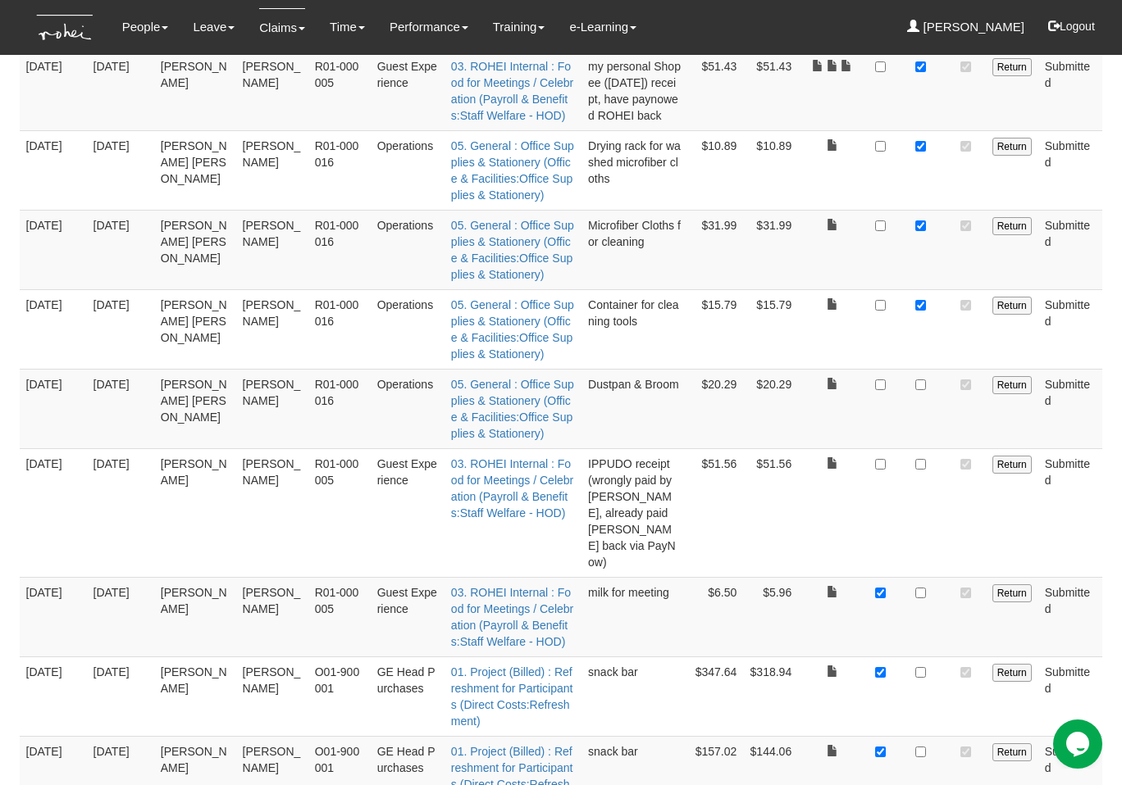
scroll to position [545, 0]
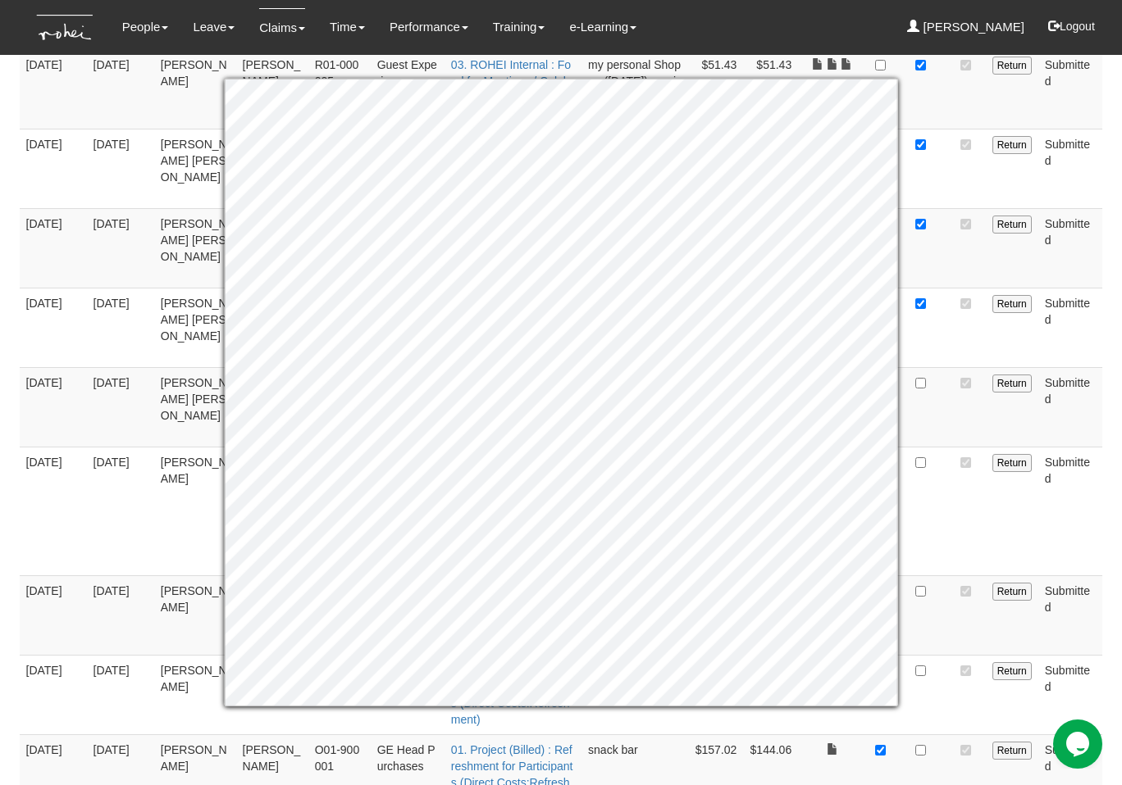
drag, startPoint x: 958, startPoint y: 400, endPoint x: 944, endPoint y: 394, distance: 14.7
click at [957, 400] on td at bounding box center [965, 407] width 40 height 80
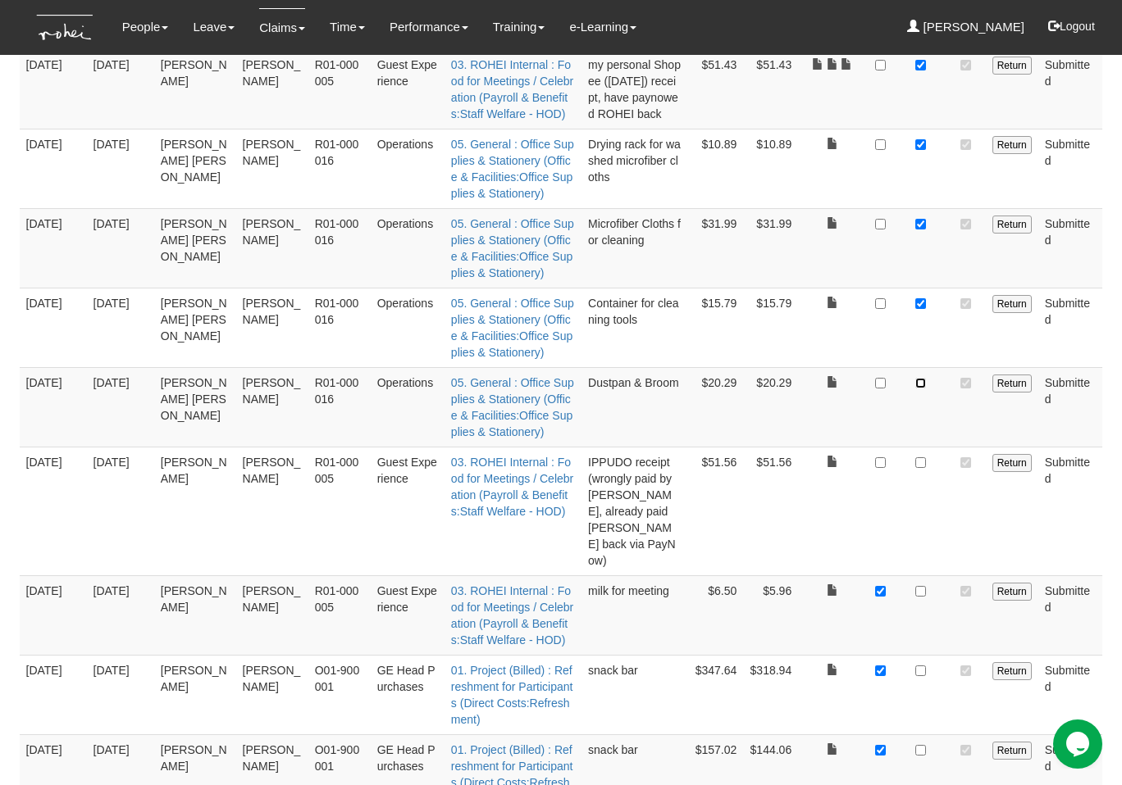
click at [922, 378] on input "checkbox" at bounding box center [920, 383] width 11 height 11
checkbox input "true"
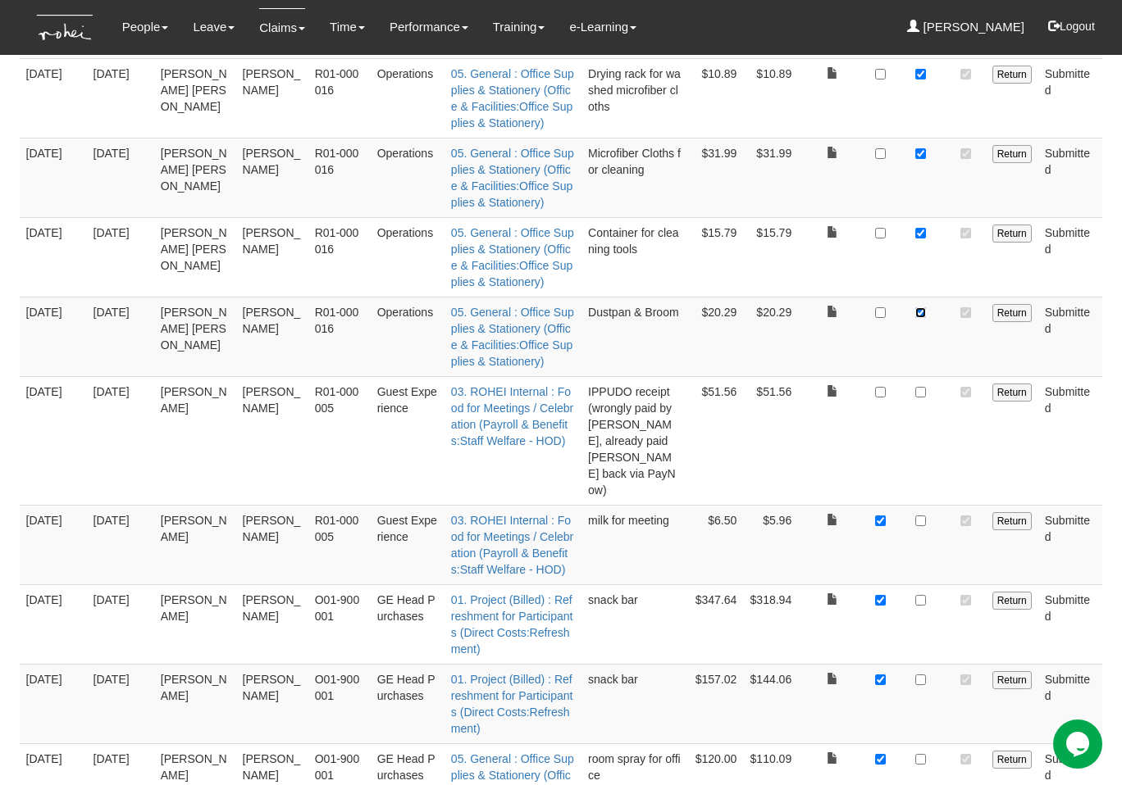
scroll to position [622, 0]
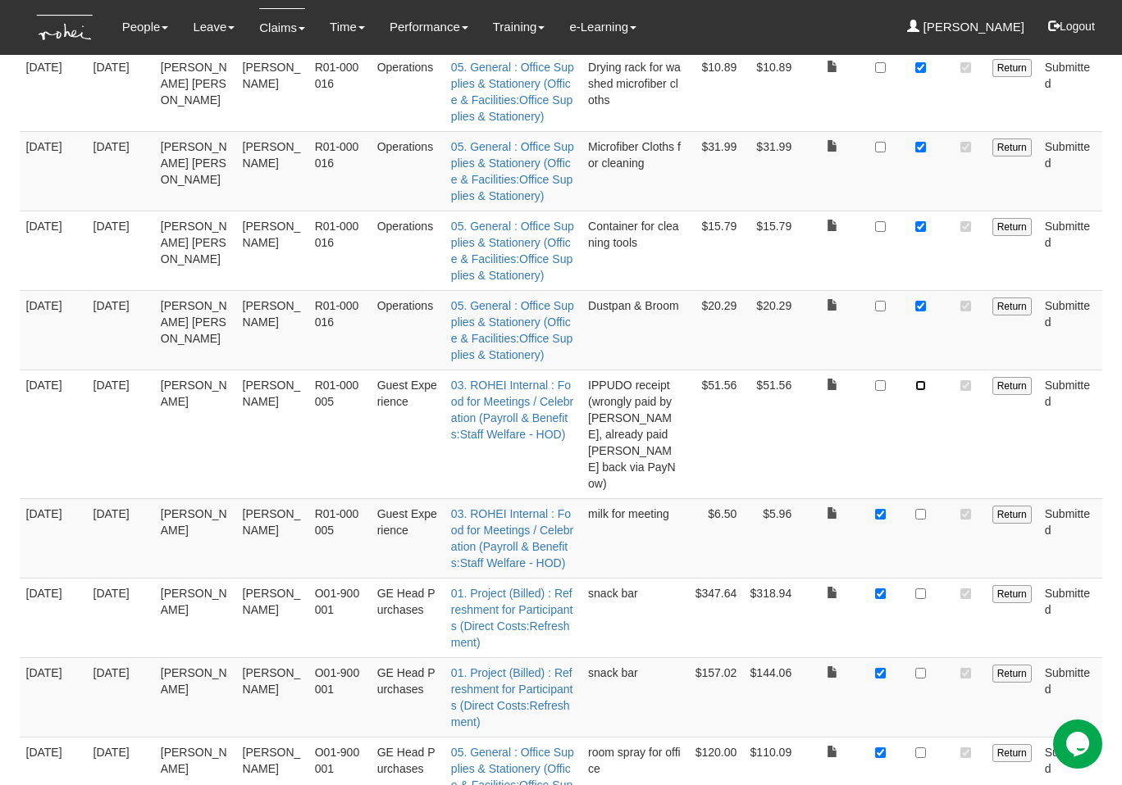
click at [923, 380] on input "checkbox" at bounding box center [920, 385] width 11 height 11
checkbox input "true"
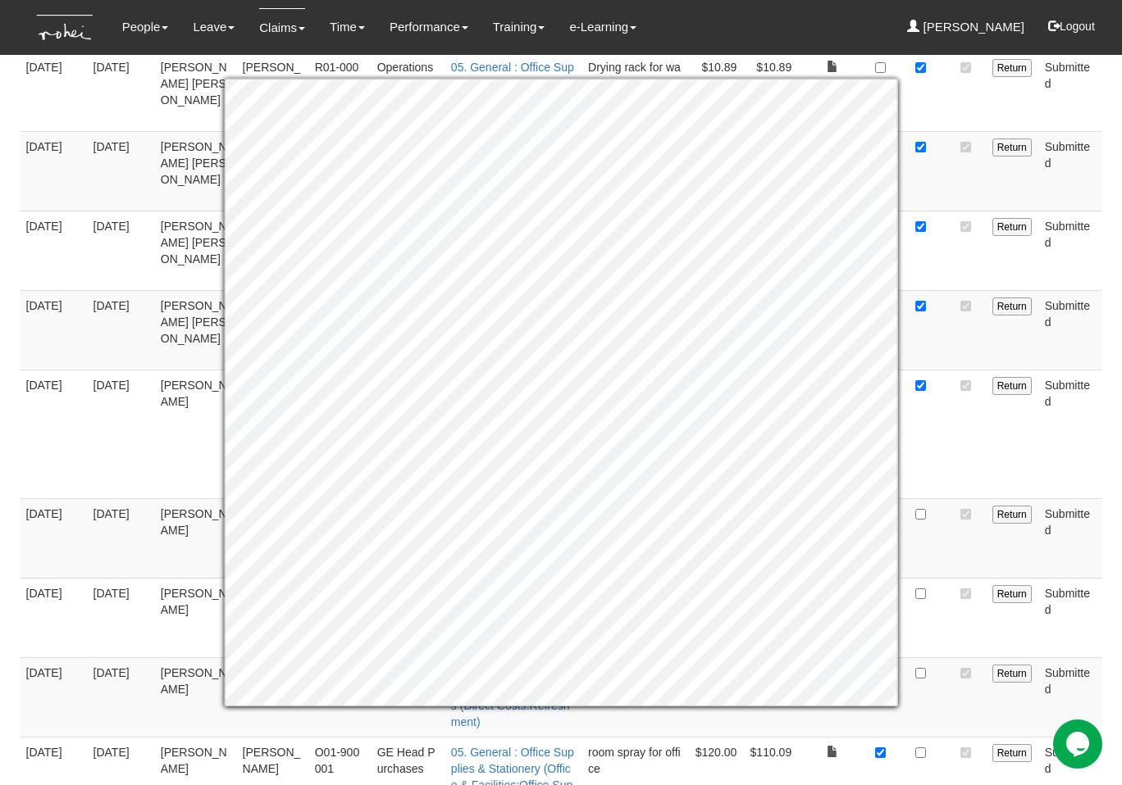
click at [939, 413] on td at bounding box center [920, 434] width 50 height 129
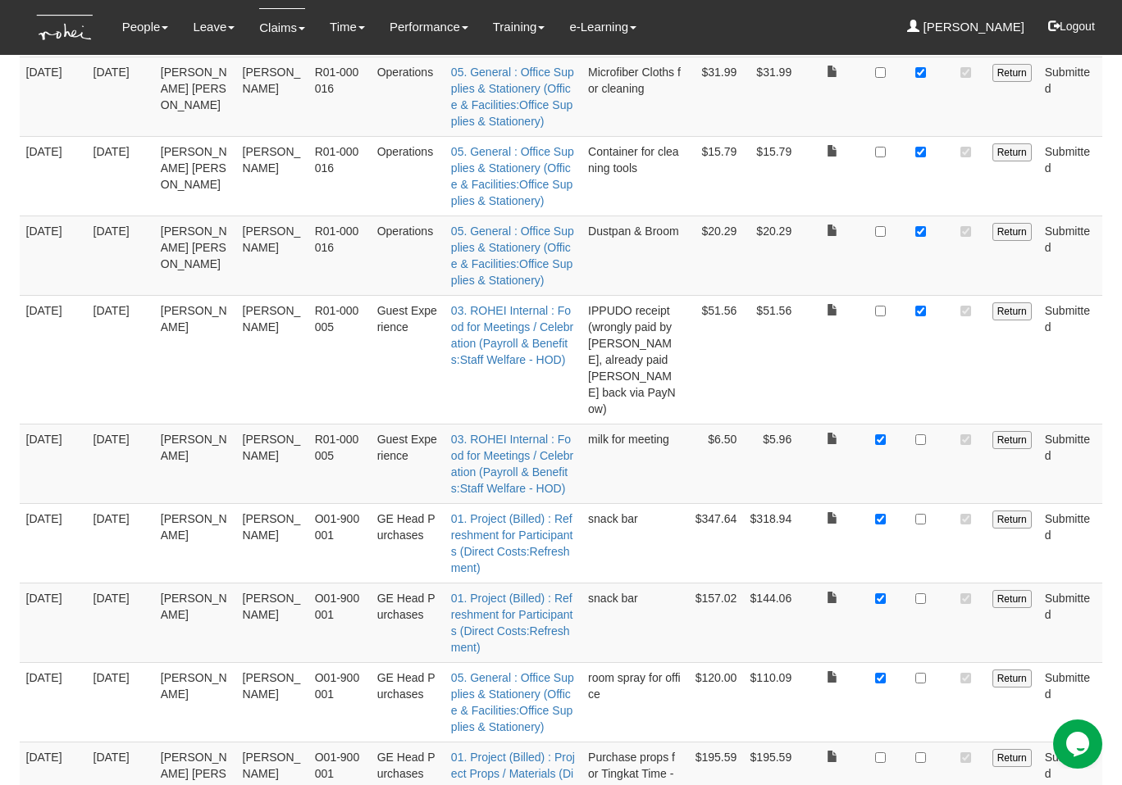
scroll to position [698, 0]
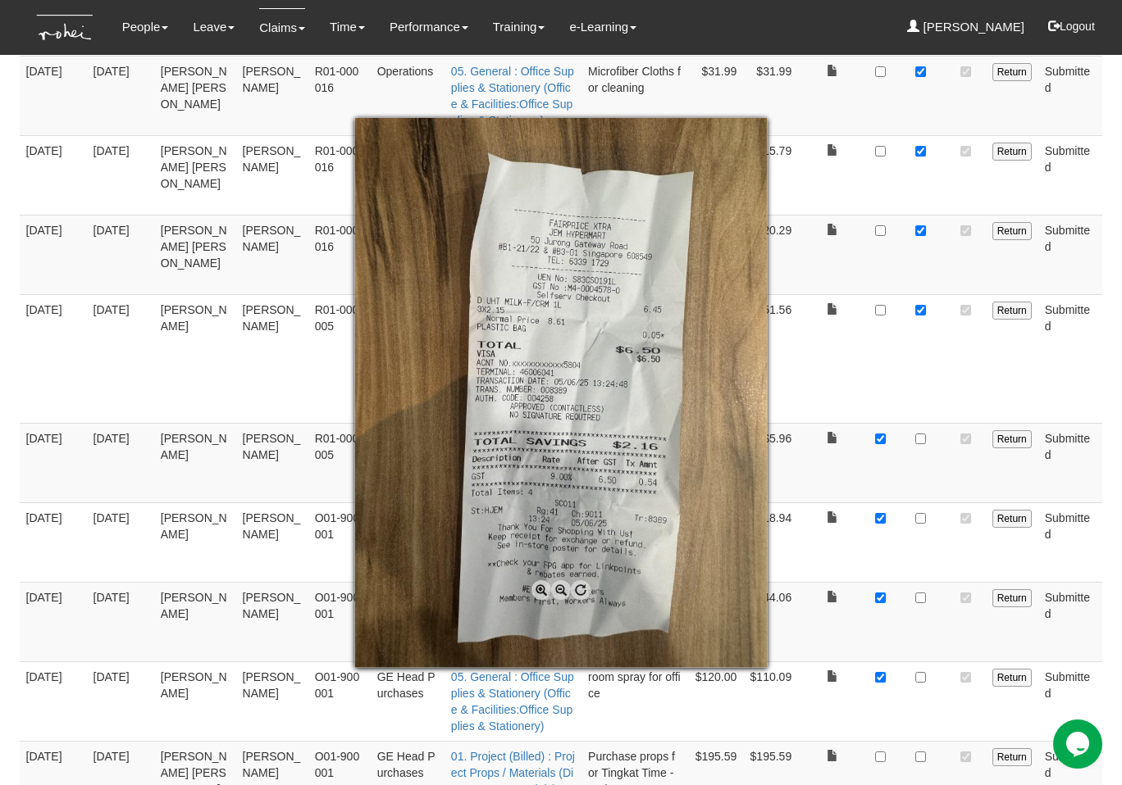
click at [933, 348] on div at bounding box center [561, 392] width 1122 height 785
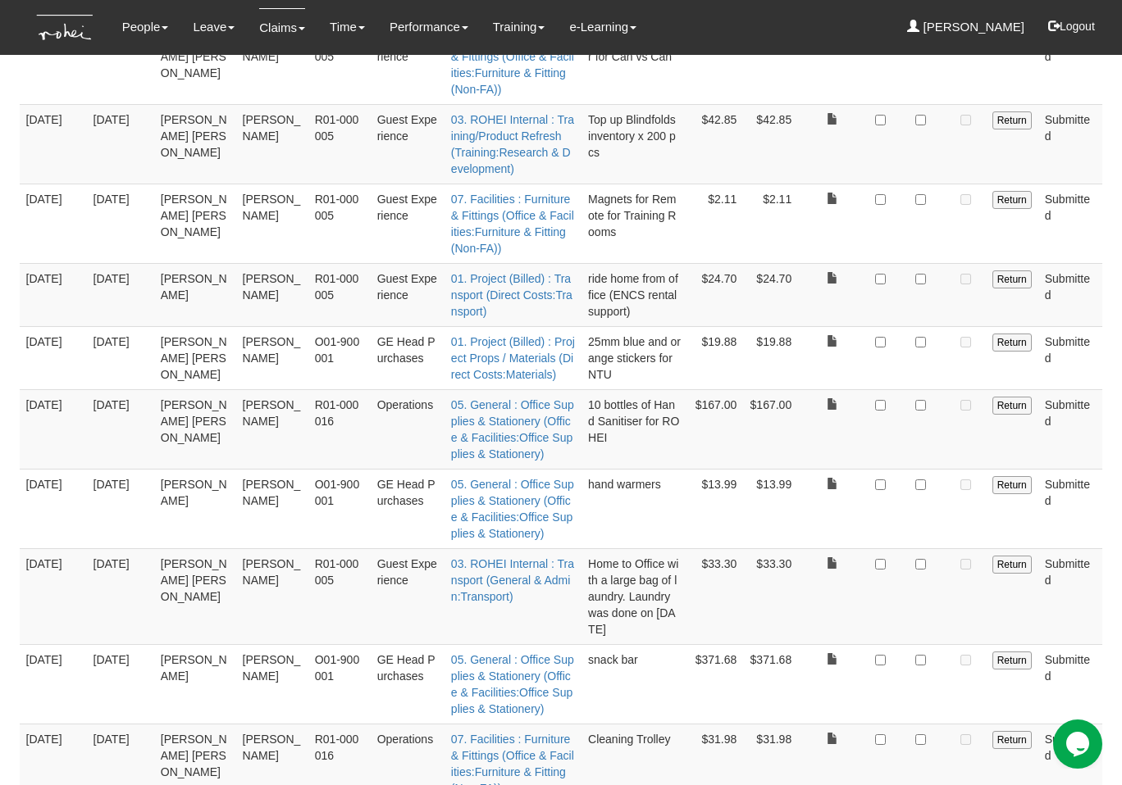
scroll to position [2924, 0]
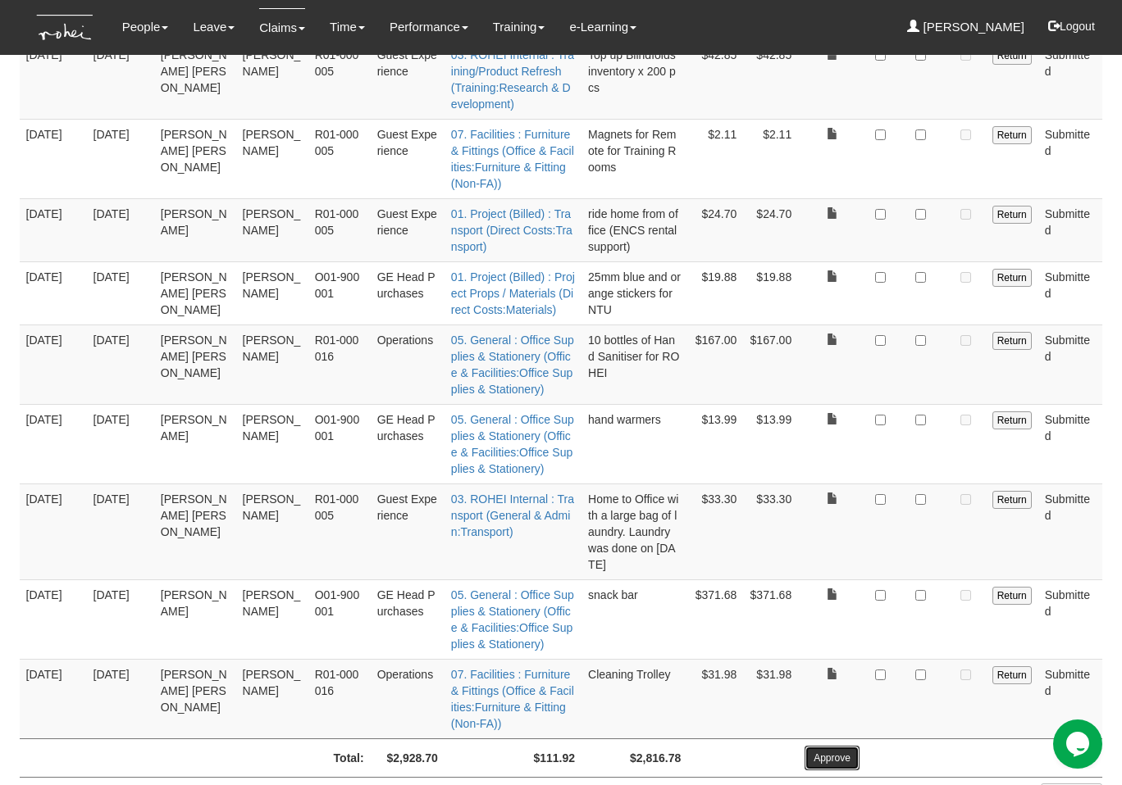
click at [834, 746] on input "Approve" at bounding box center [831, 758] width 55 height 25
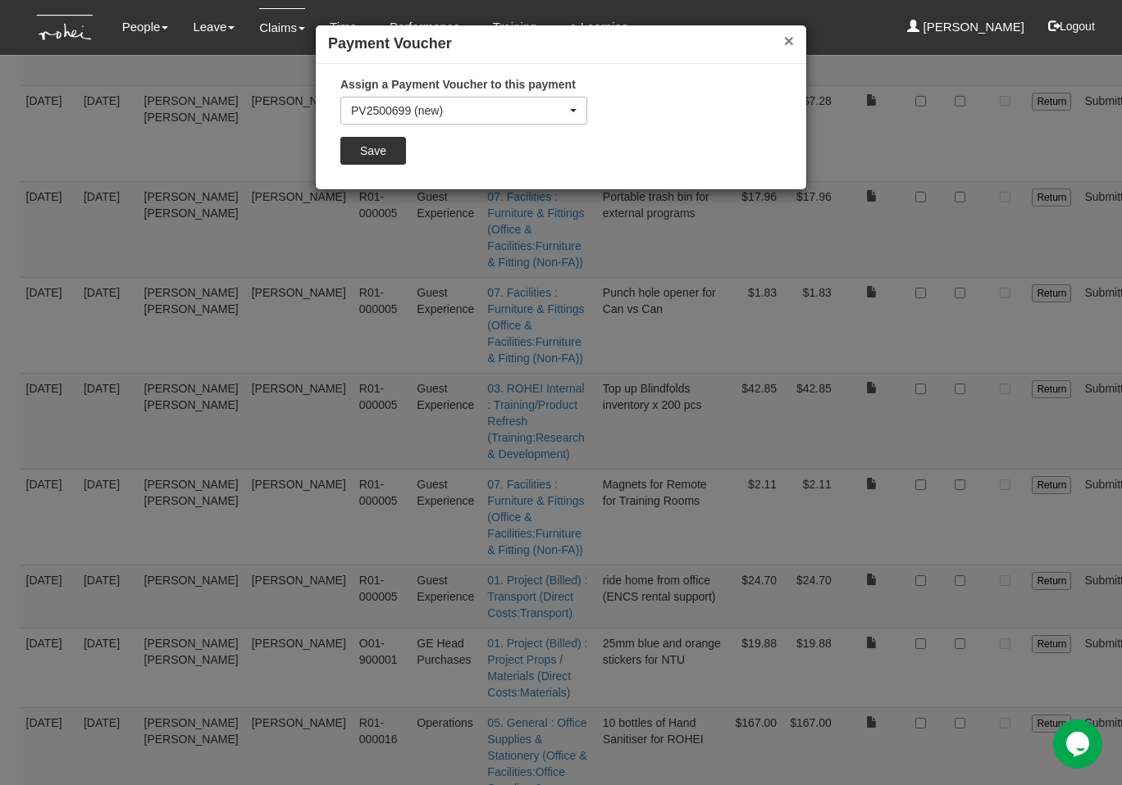
click at [786, 41] on button "×" at bounding box center [789, 40] width 10 height 17
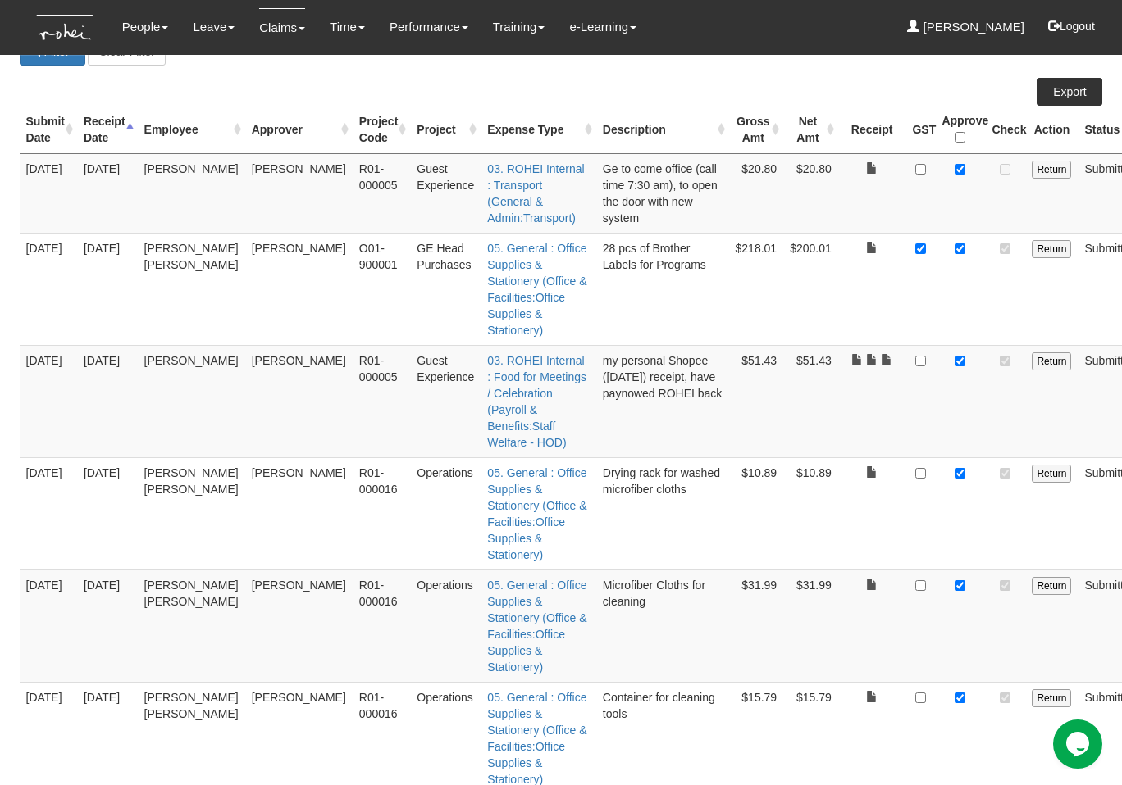
scroll to position [3121, 0]
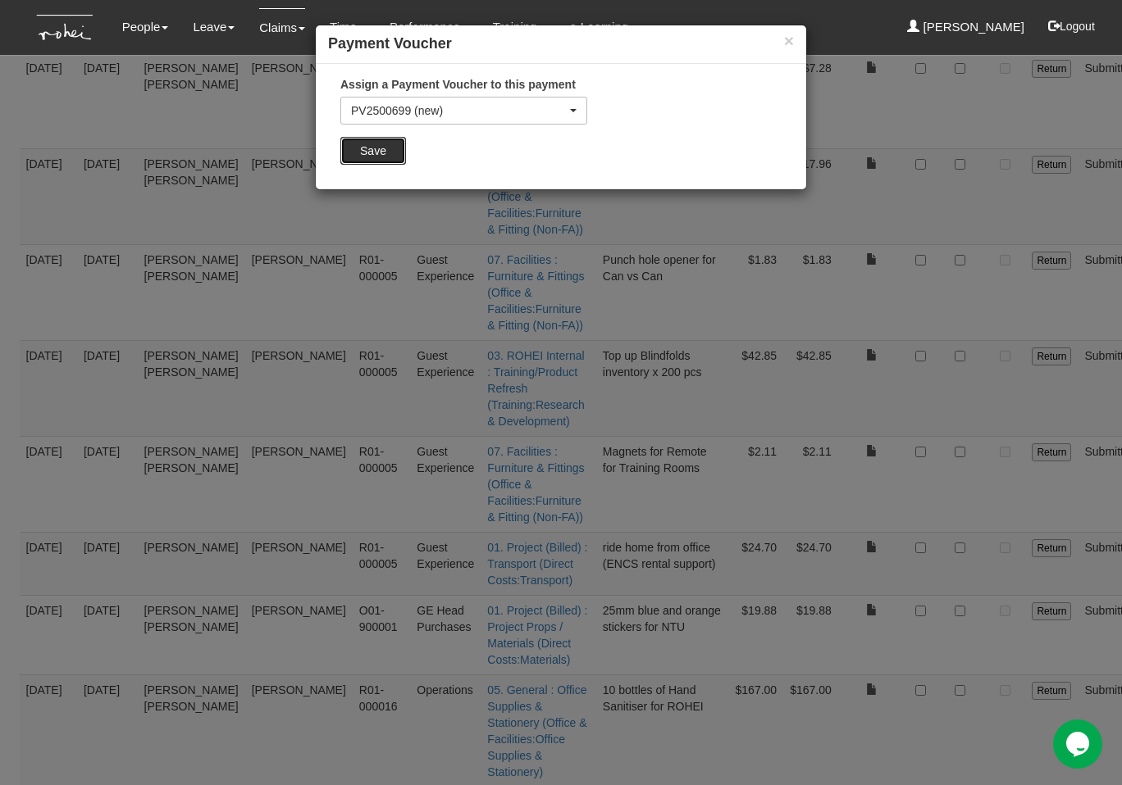
click at [387, 148] on input "Save" at bounding box center [373, 151] width 66 height 28
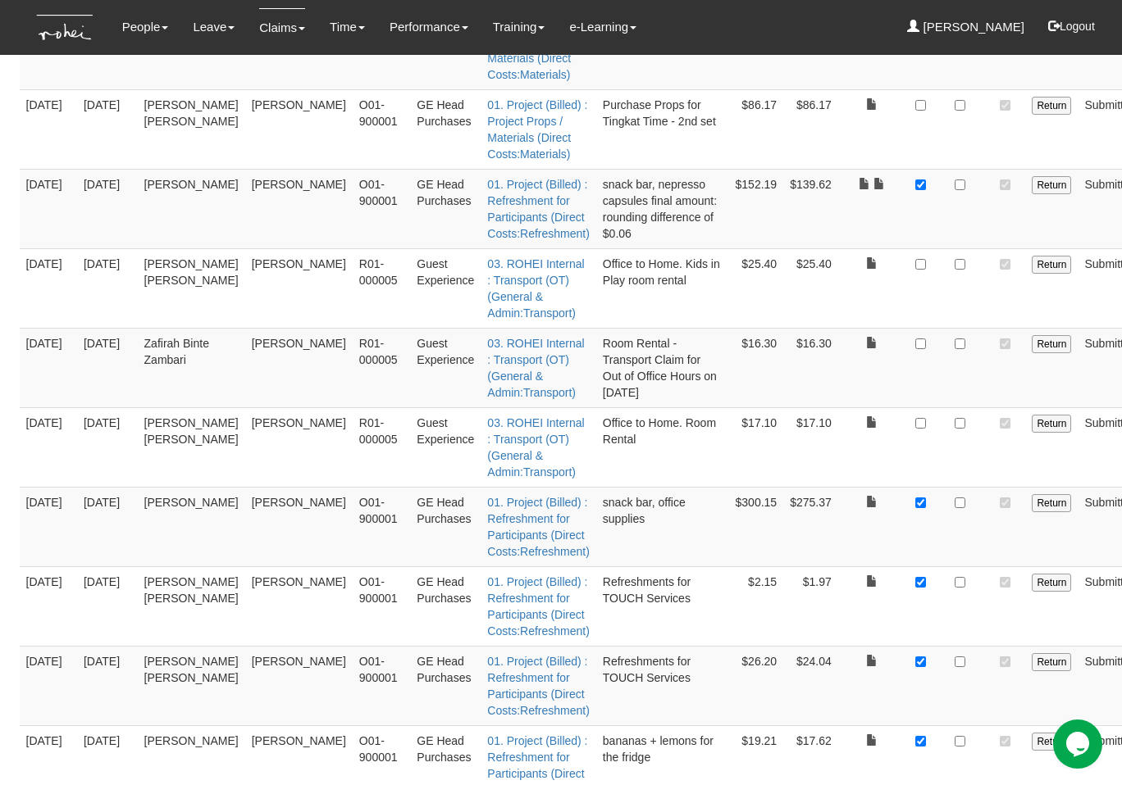
scroll to position [1577, 0]
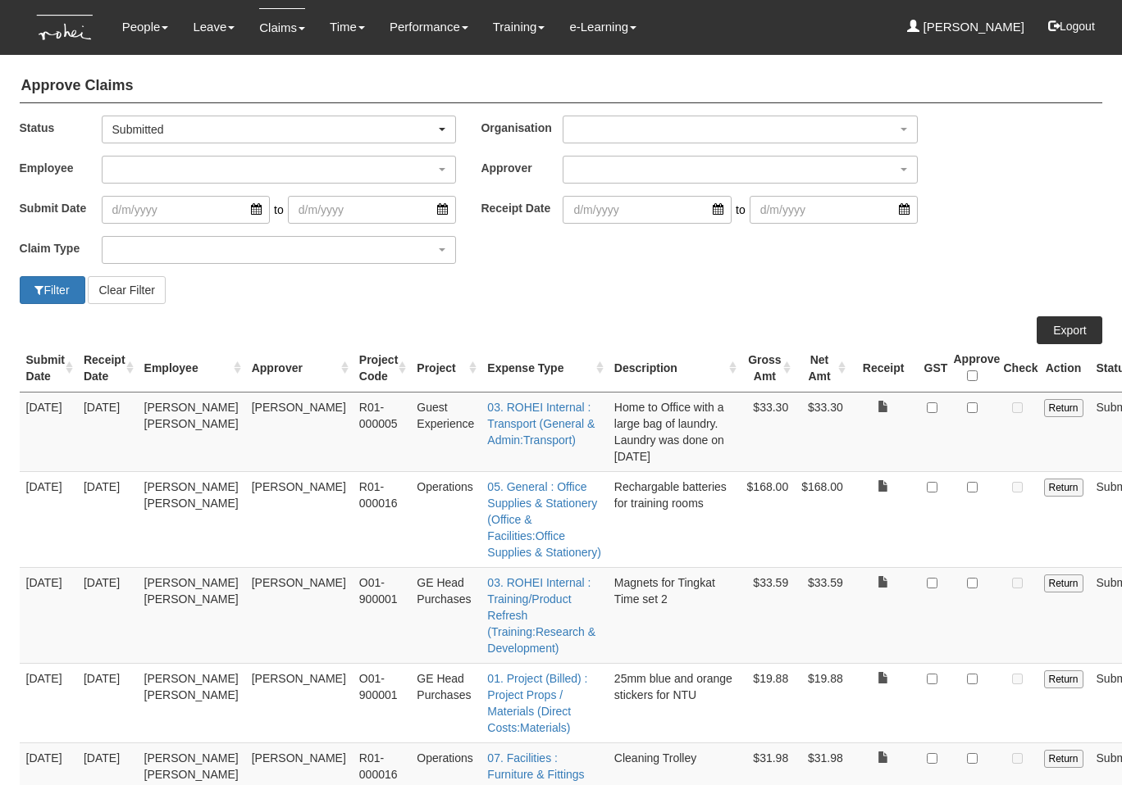
select select "50"
click at [118, 353] on th "Receipt Date" at bounding box center [107, 368] width 61 height 48
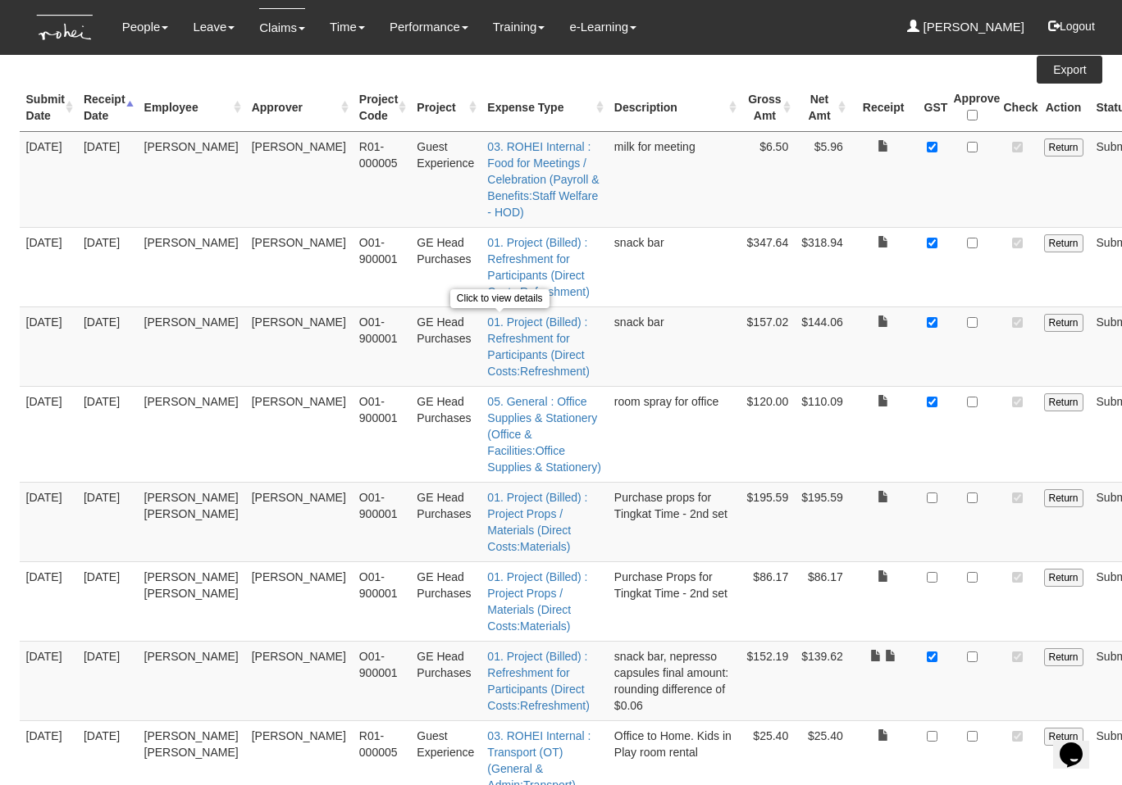
scroll to position [273, 0]
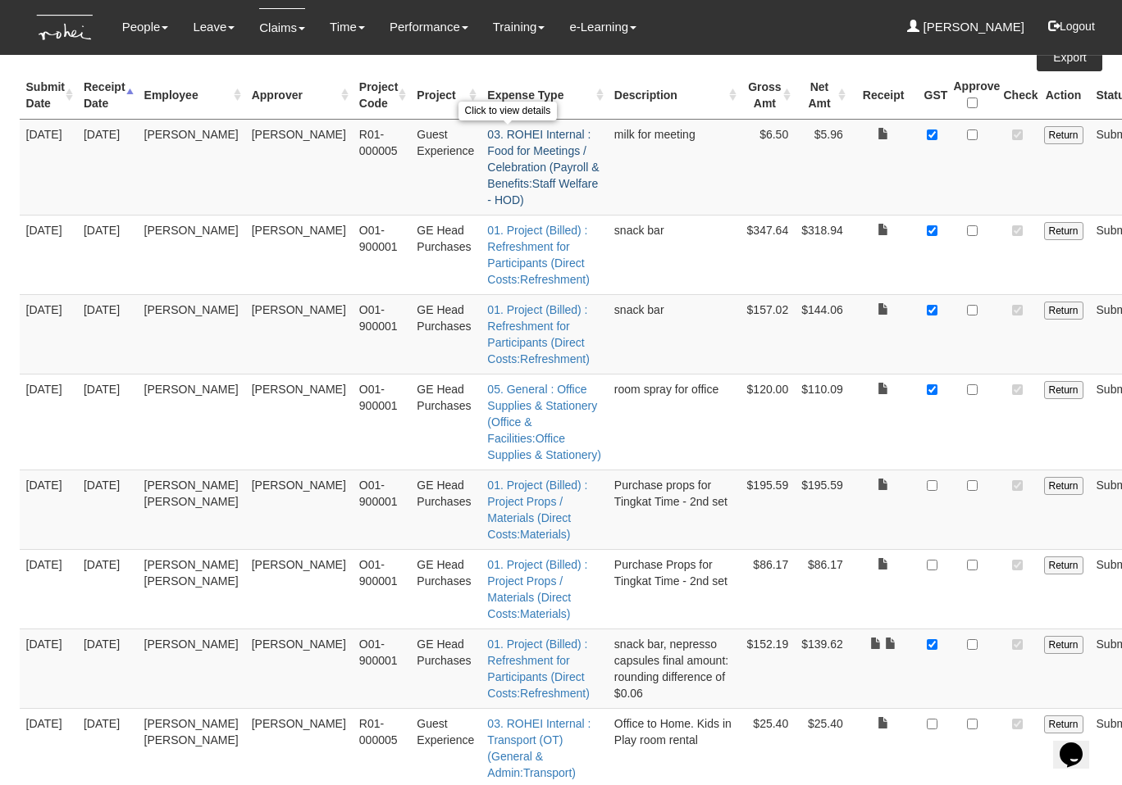
click at [539, 153] on link "03. ROHEI Internal : Food for Meetings / Celebration (Payroll & Benefits:Staff …" at bounding box center [542, 167] width 111 height 79
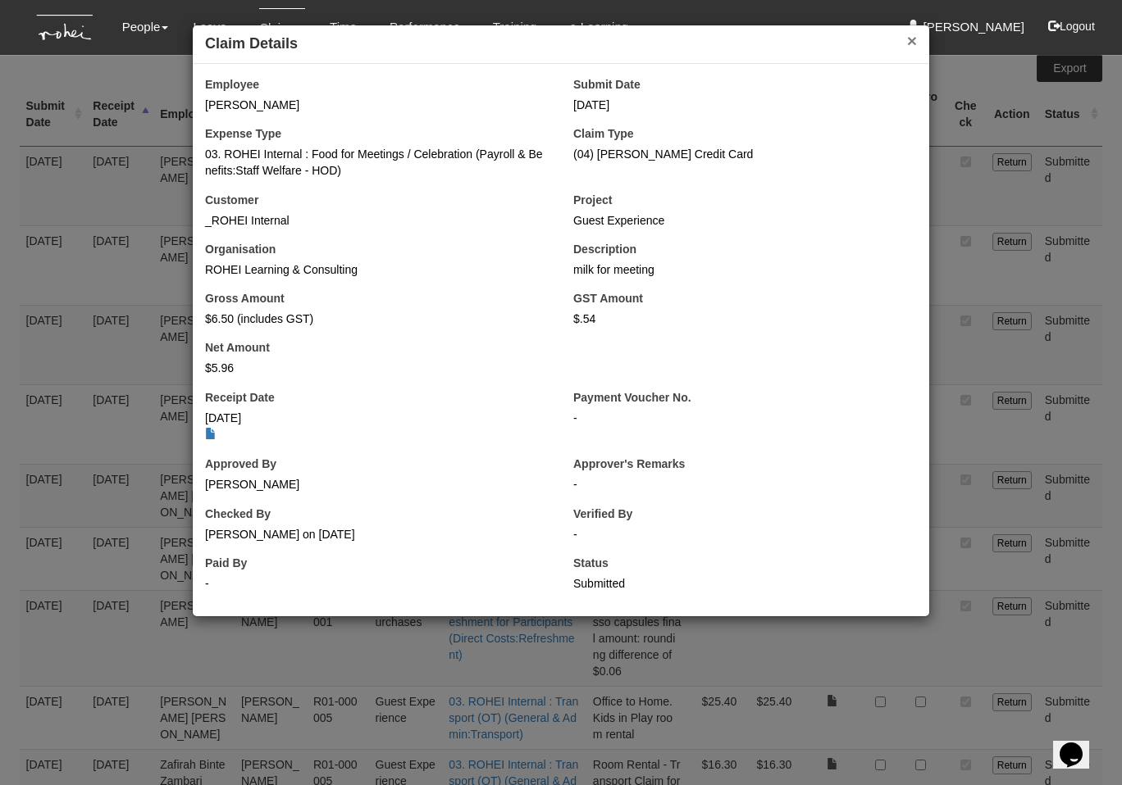
click at [909, 41] on button "×" at bounding box center [912, 40] width 10 height 17
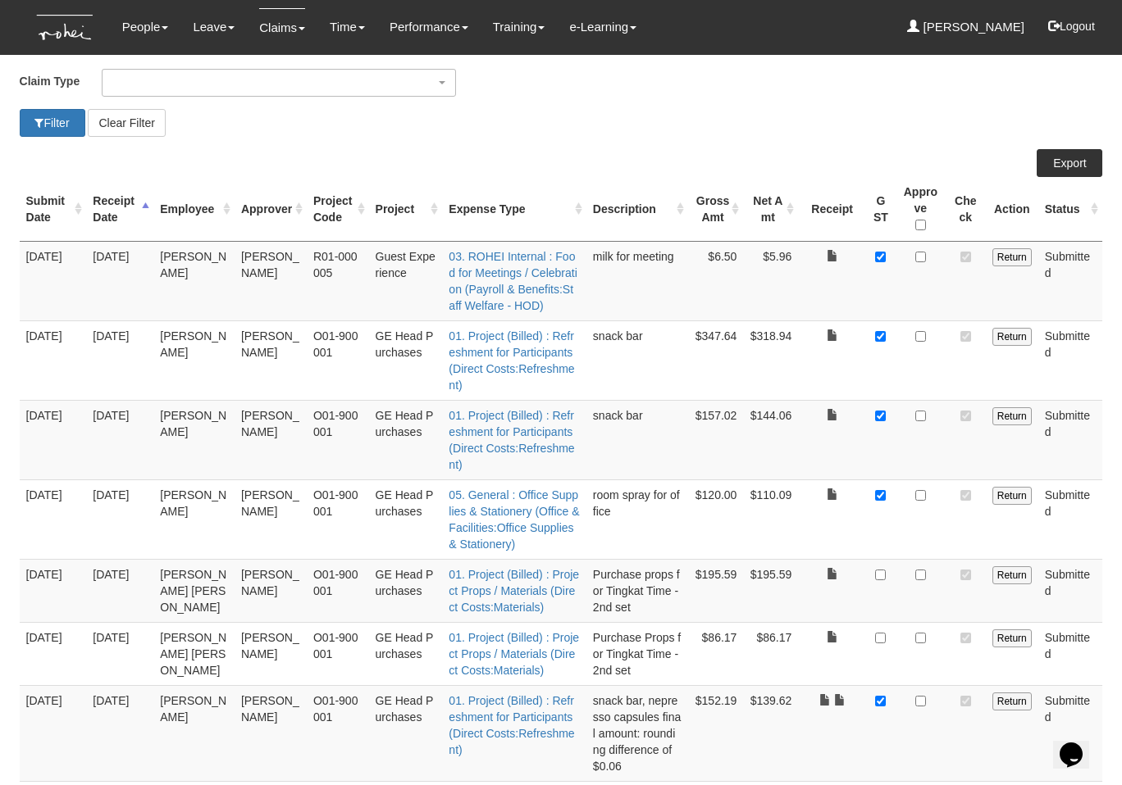
scroll to position [158, 0]
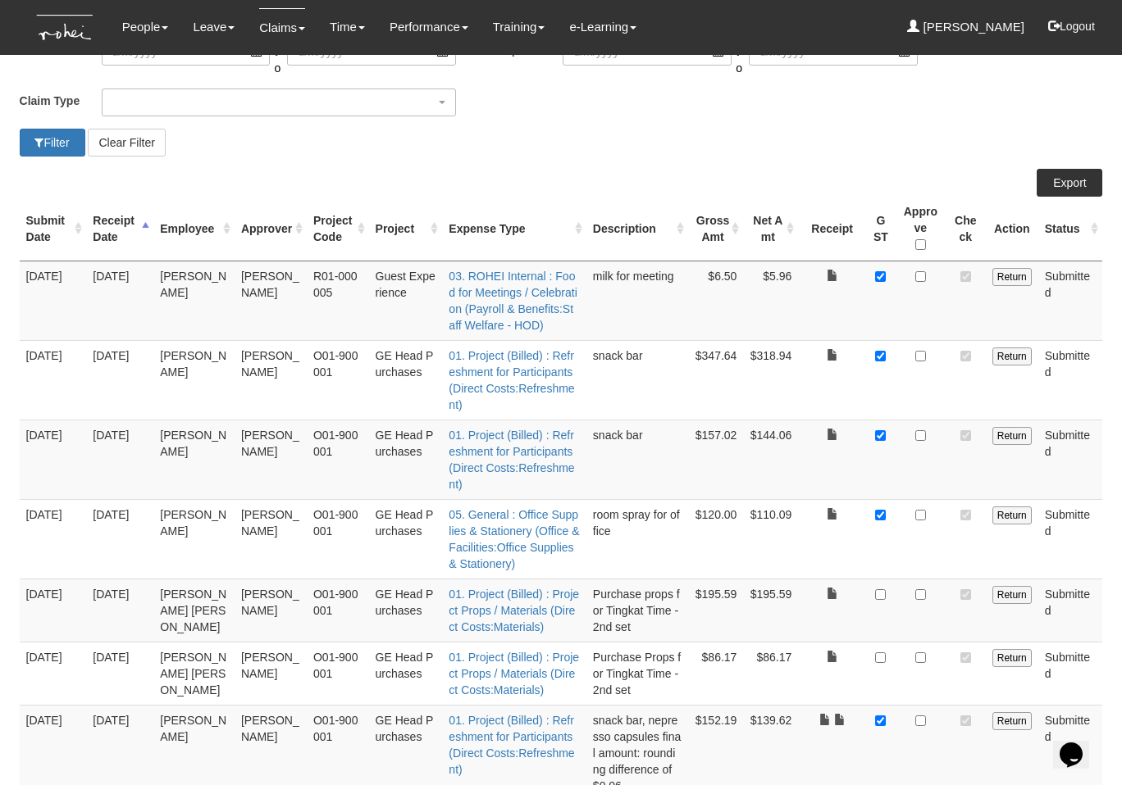
drag, startPoint x: 684, startPoint y: 296, endPoint x: 693, endPoint y: 294, distance: 9.2
click at [684, 296] on td "milk for meeting" at bounding box center [637, 301] width 102 height 80
click at [528, 285] on link "03. ROHEI Internal : Food for Meetings / Celebration (Payroll & Benefits:Staff …" at bounding box center [512, 301] width 128 height 62
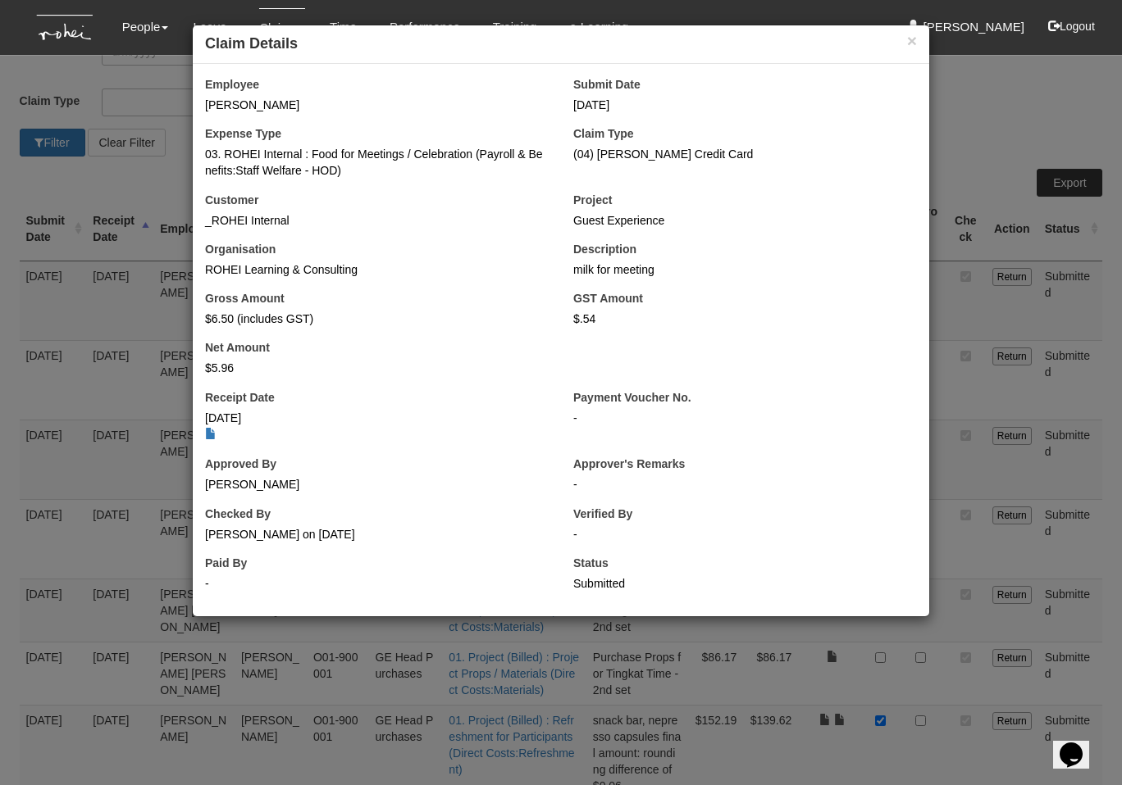
click at [899, 41] on h4 "Claim Details" at bounding box center [561, 44] width 712 height 21
click at [907, 39] on button "×" at bounding box center [912, 40] width 10 height 17
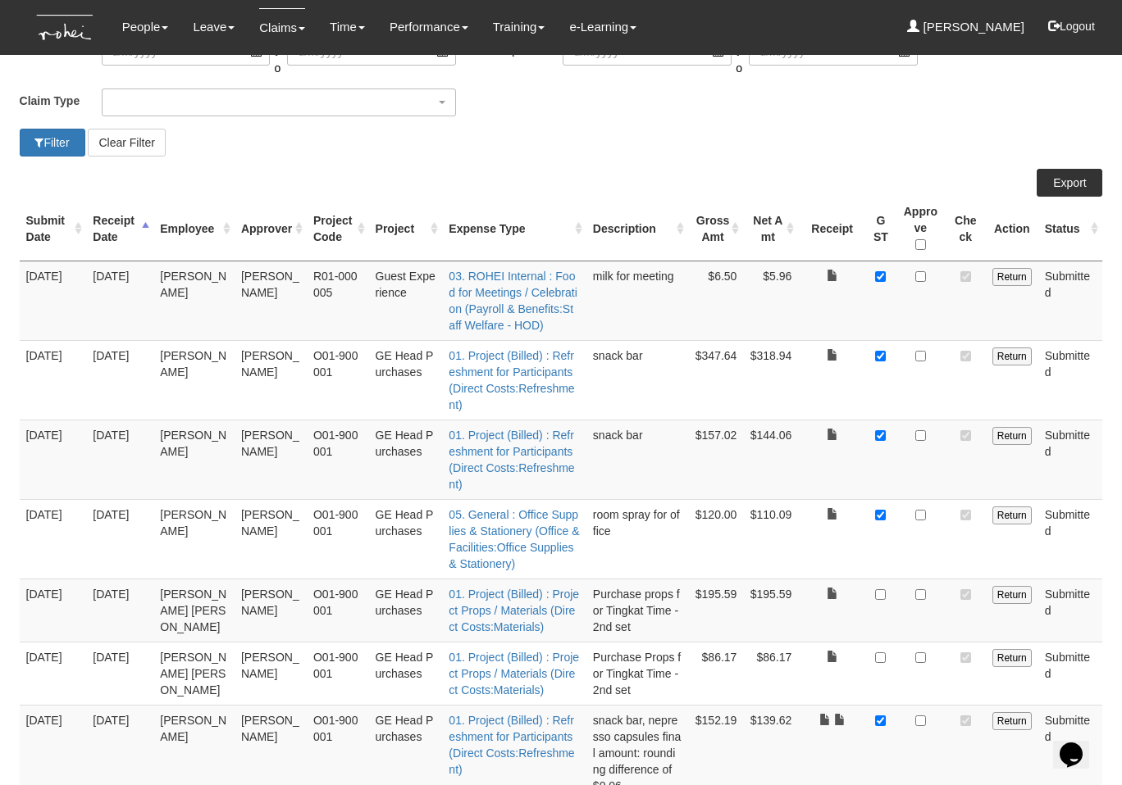
click at [738, 292] on td "$6.50" at bounding box center [716, 301] width 56 height 80
click at [1014, 268] on input "Return" at bounding box center [1011, 277] width 39 height 18
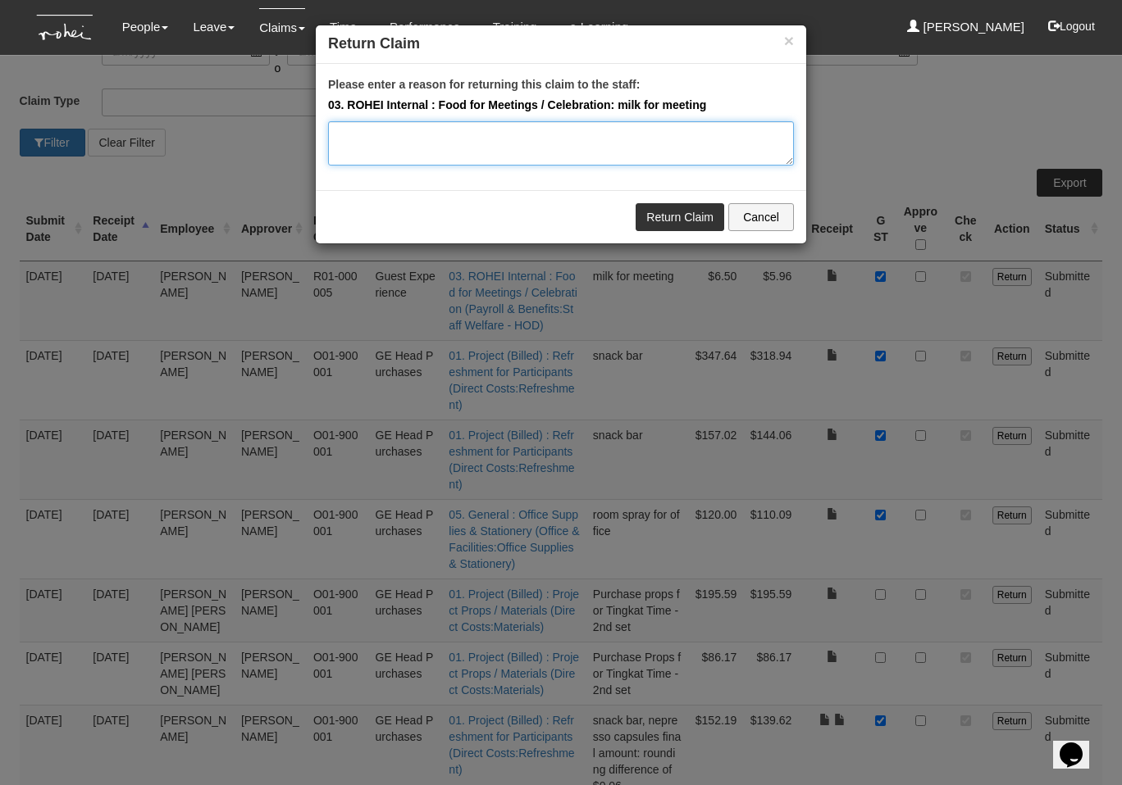
click at [497, 143] on textarea "Please enter a reason for returning this claim to the staff:" at bounding box center [561, 143] width 466 height 44
click at [633, 139] on textarea "To be re-submitted under HR budget, approver" at bounding box center [561, 143] width 466 height 44
click at [603, 133] on textarea "To be re-submitted under HR budget, approver" at bounding box center [561, 143] width 466 height 44
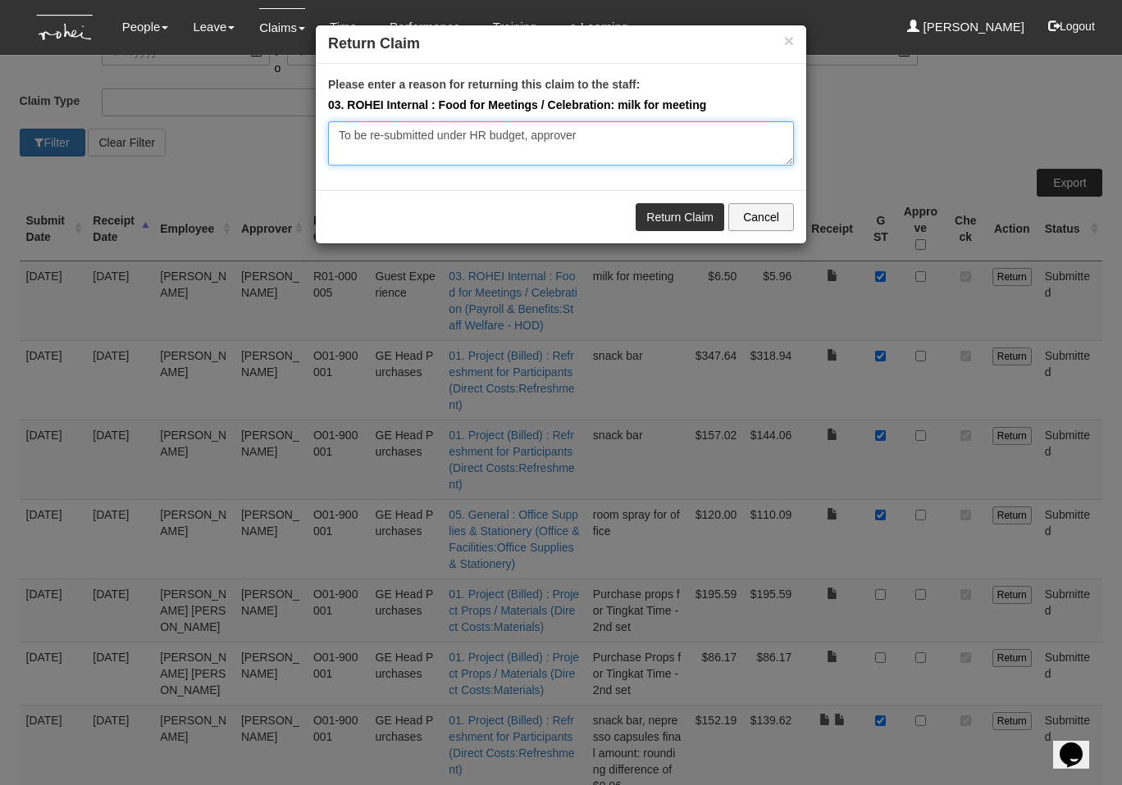
click at [603, 133] on textarea "To be re-submitted under HR budget, approver" at bounding box center [561, 143] width 466 height 44
click at [602, 134] on textarea "To be re-submitted under HR budget, approver" at bounding box center [561, 143] width 466 height 44
type textarea "S"
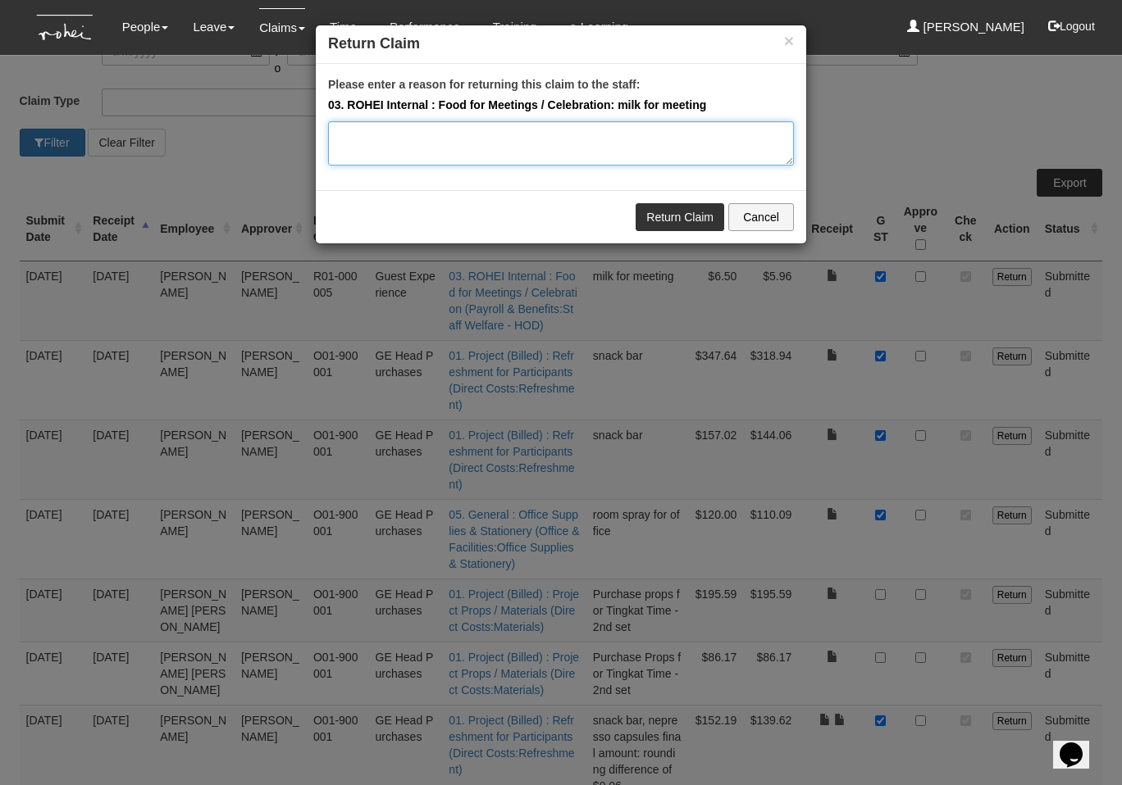
type textarea "S"
type textarea "Just for this particular purchase, can reclass"
type textarea "For internal meeting/staff pantry, HR holds the budget now. Can confirm with Bh…"
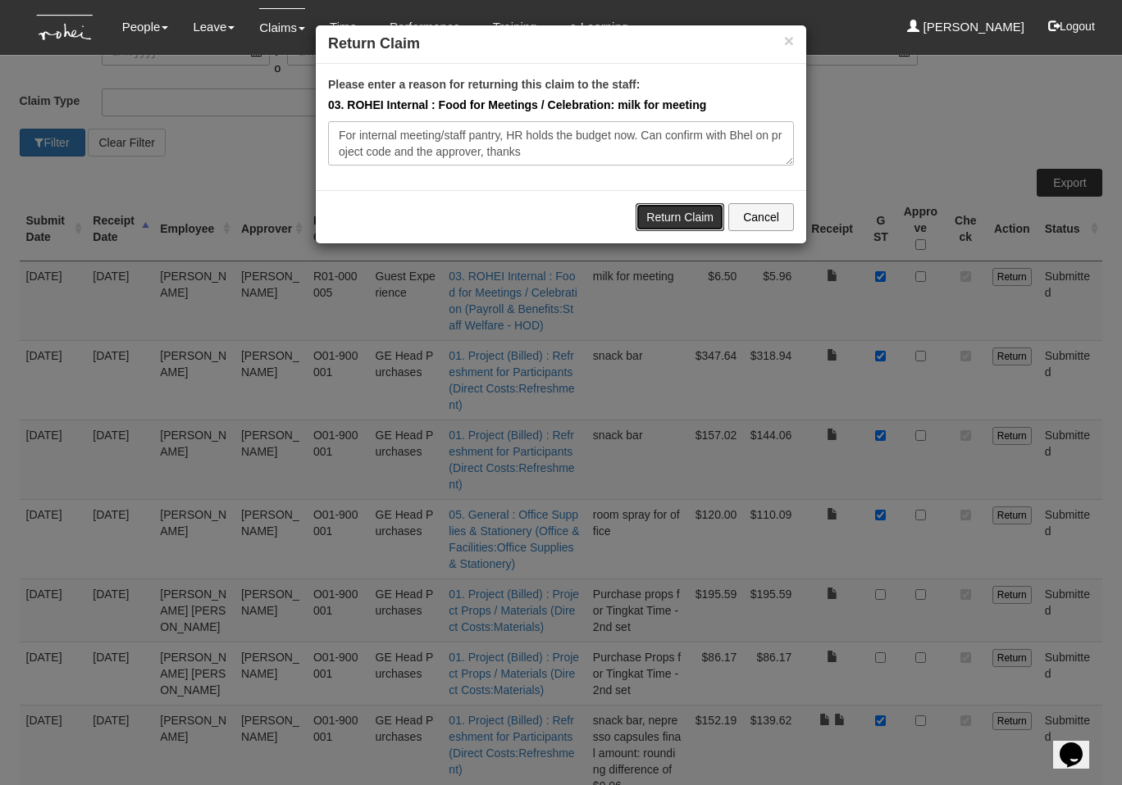
click at [672, 214] on link "Return Claim" at bounding box center [679, 217] width 89 height 28
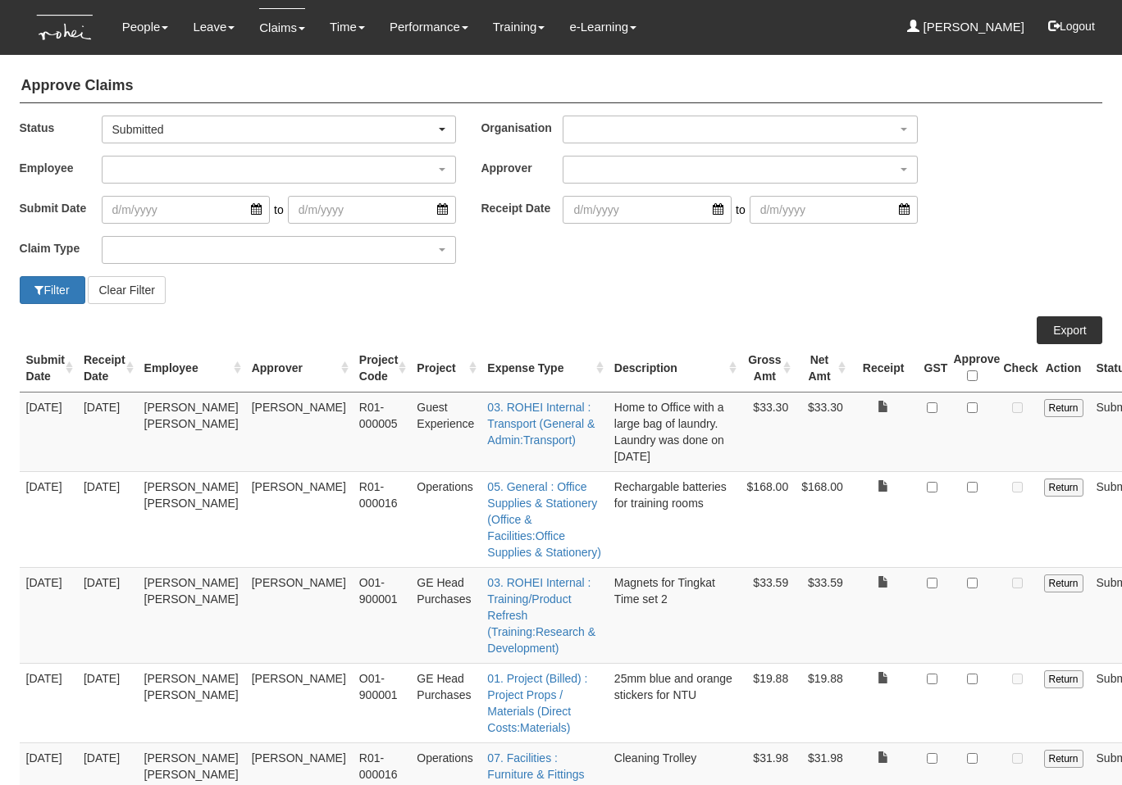
select select "50"
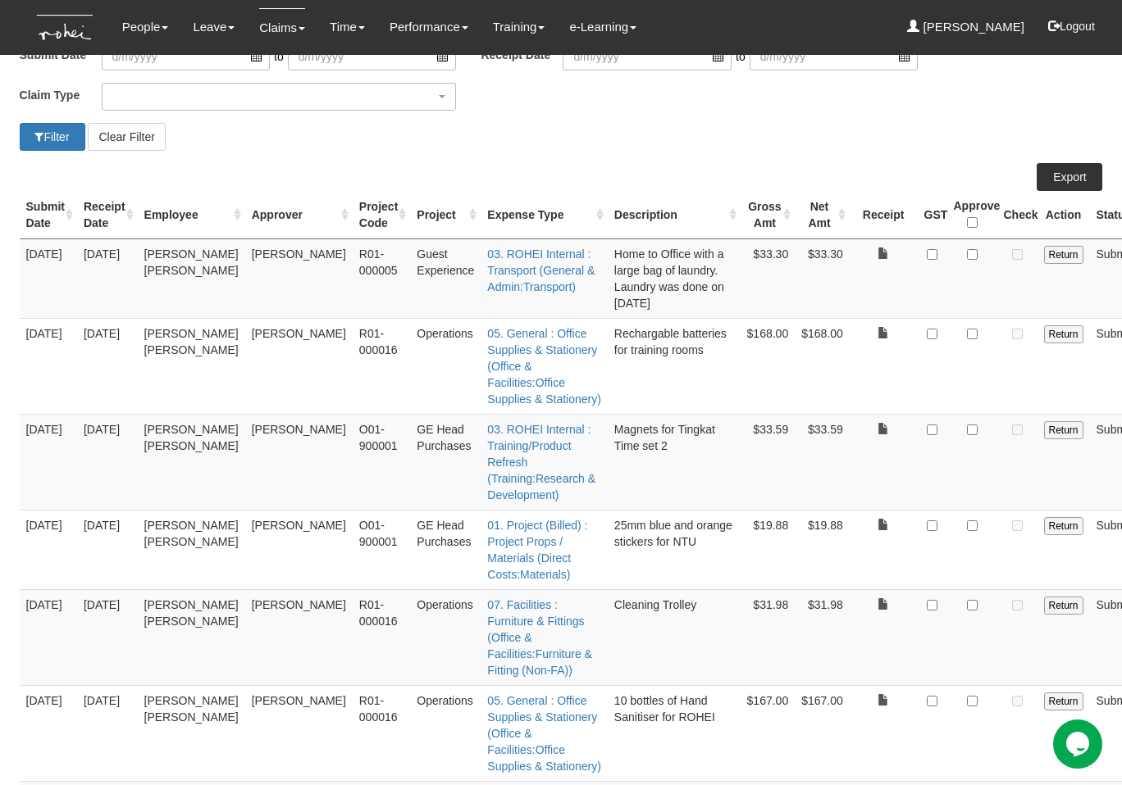
click at [106, 206] on th "Receipt Date" at bounding box center [107, 215] width 61 height 48
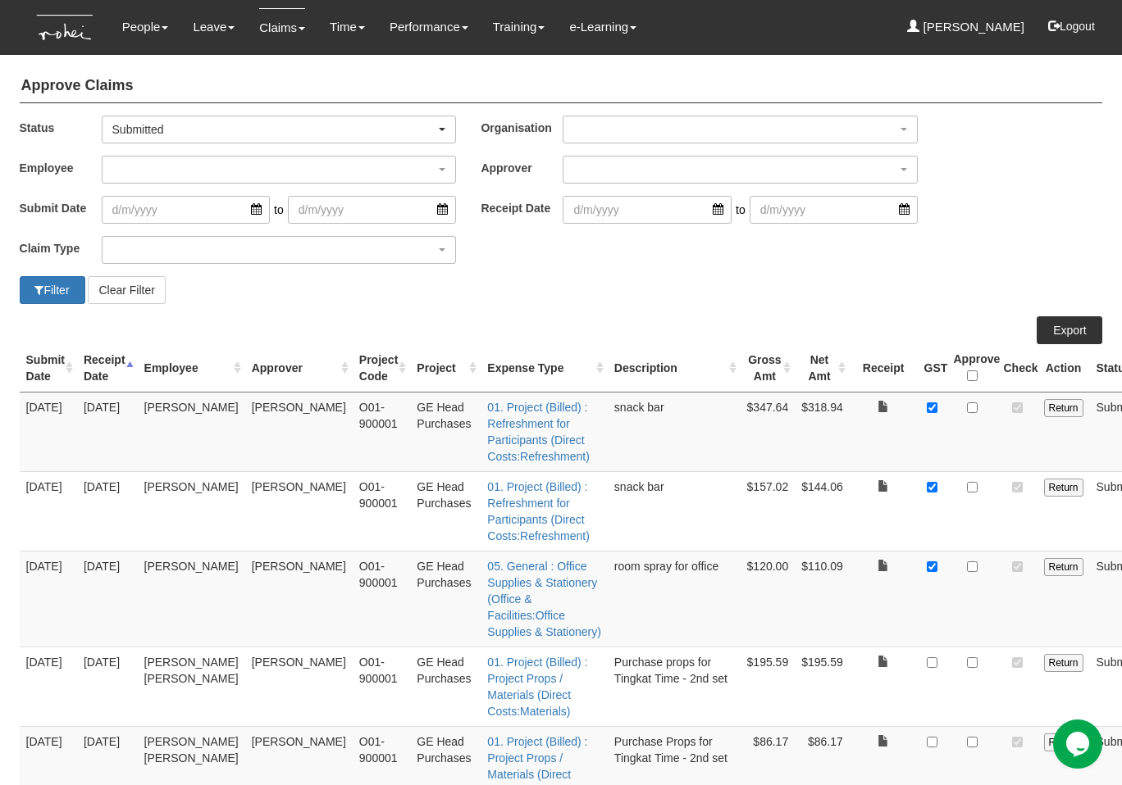
click at [660, 298] on div "Filter Clear Filter" at bounding box center [561, 290] width 1108 height 28
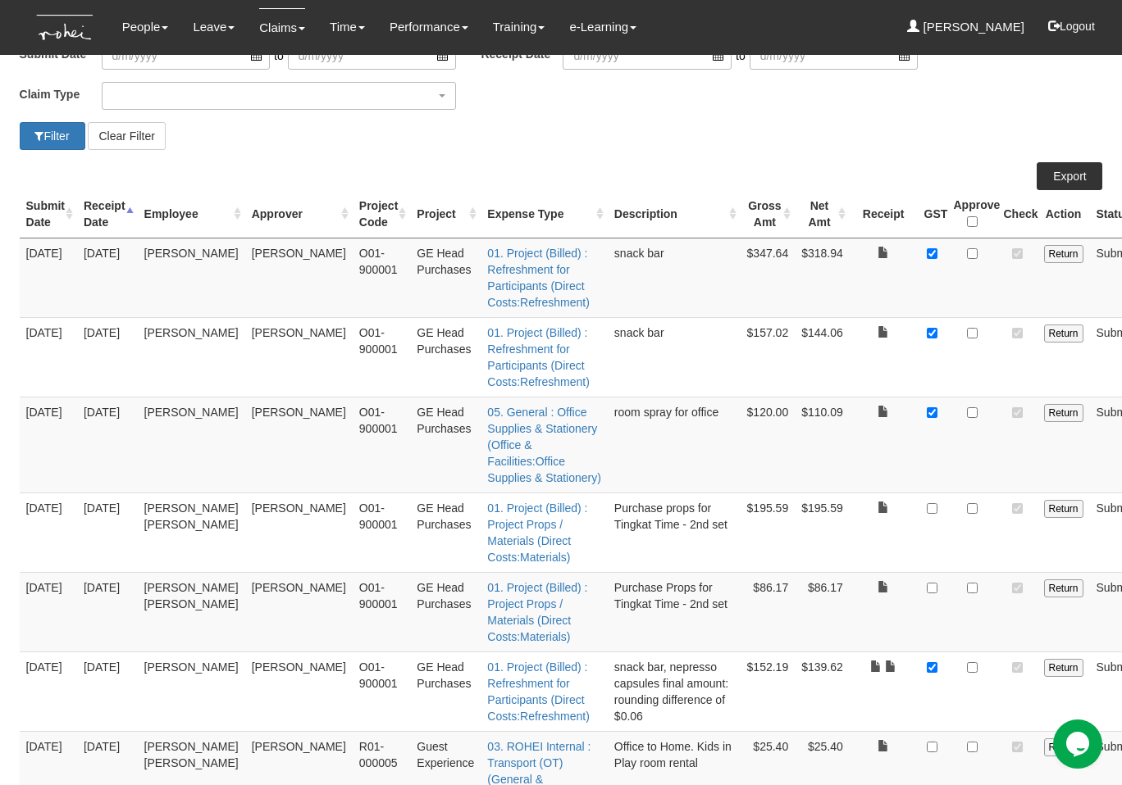
scroll to position [182, 0]
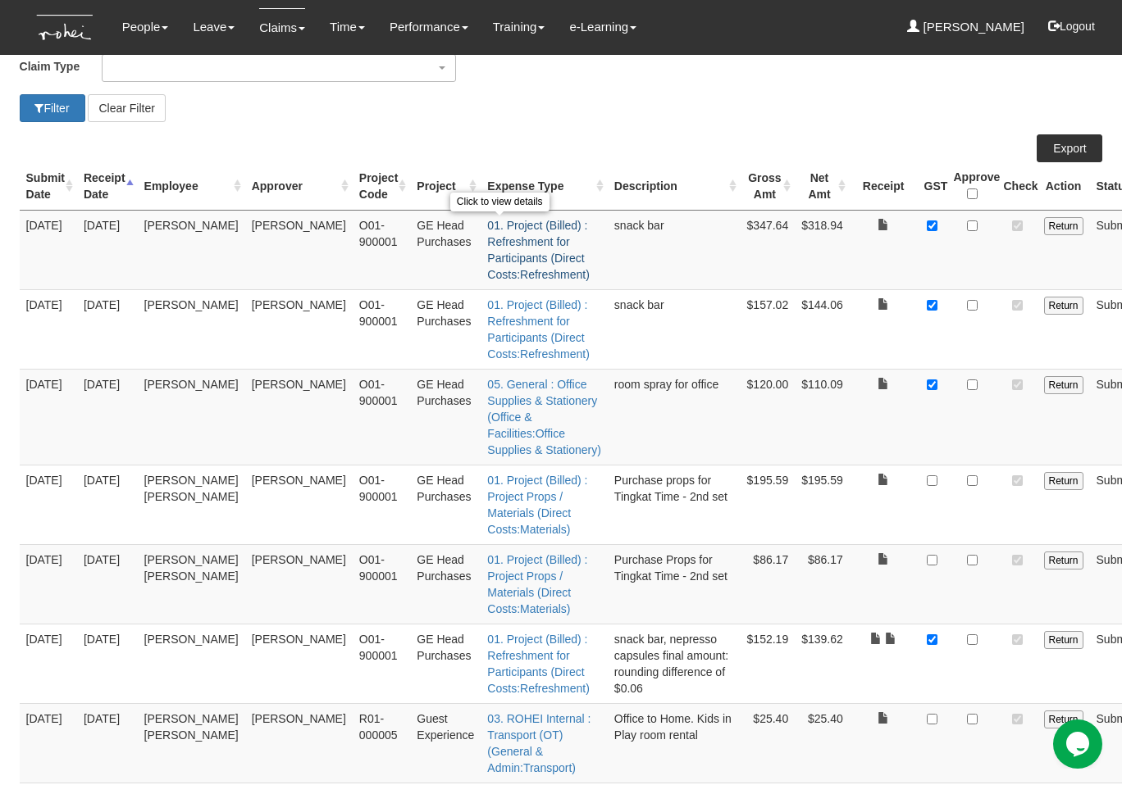
click at [506, 229] on link "01. Project (Billed) : Refreshment for Participants (Direct Costs:Refreshment)" at bounding box center [538, 250] width 102 height 62
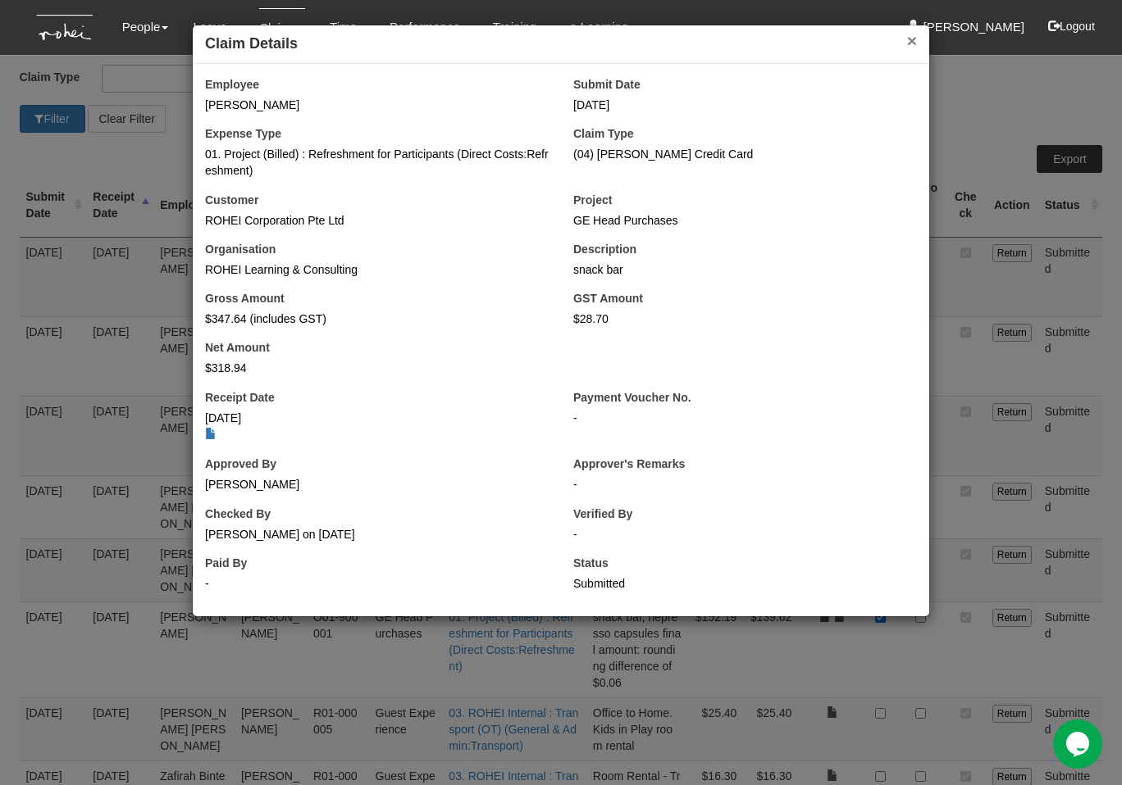
click at [908, 42] on button "×" at bounding box center [912, 40] width 10 height 17
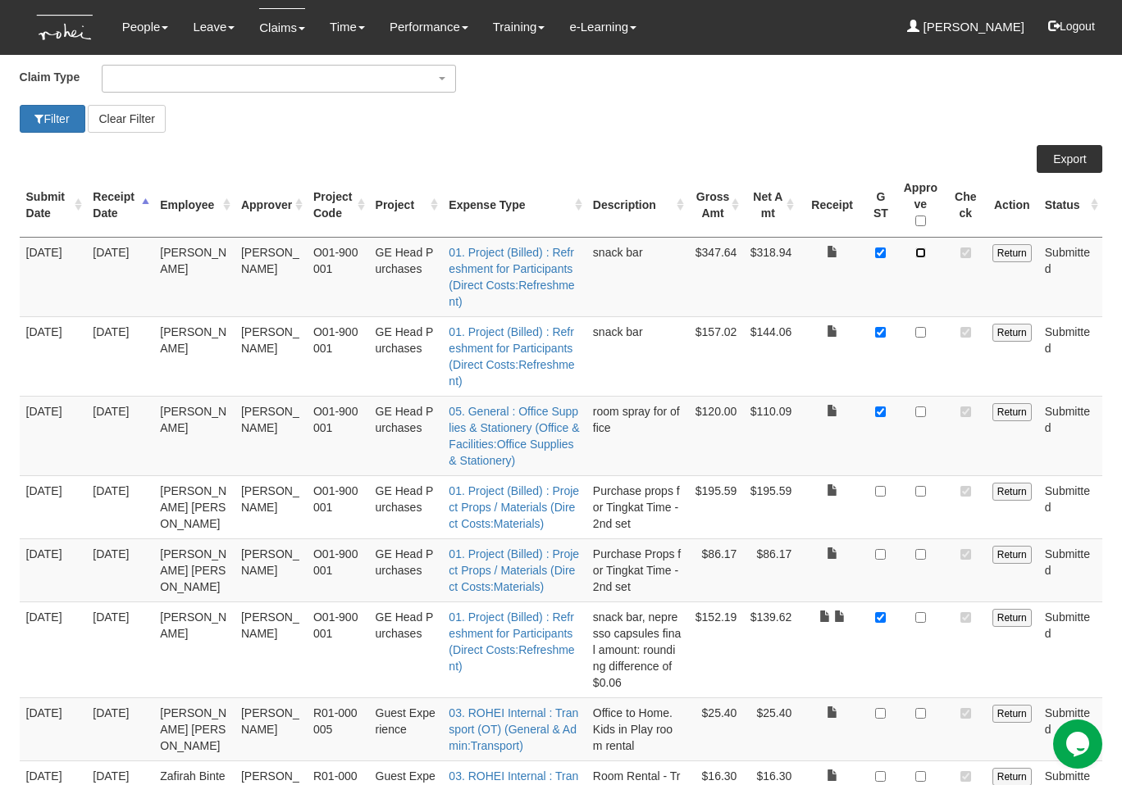
click at [920, 248] on input "checkbox" at bounding box center [920, 253] width 11 height 11
checkbox input "true"
click at [917, 327] on input "checkbox" at bounding box center [920, 332] width 11 height 11
checkbox input "true"
click at [920, 407] on input "checkbox" at bounding box center [920, 412] width 11 height 11
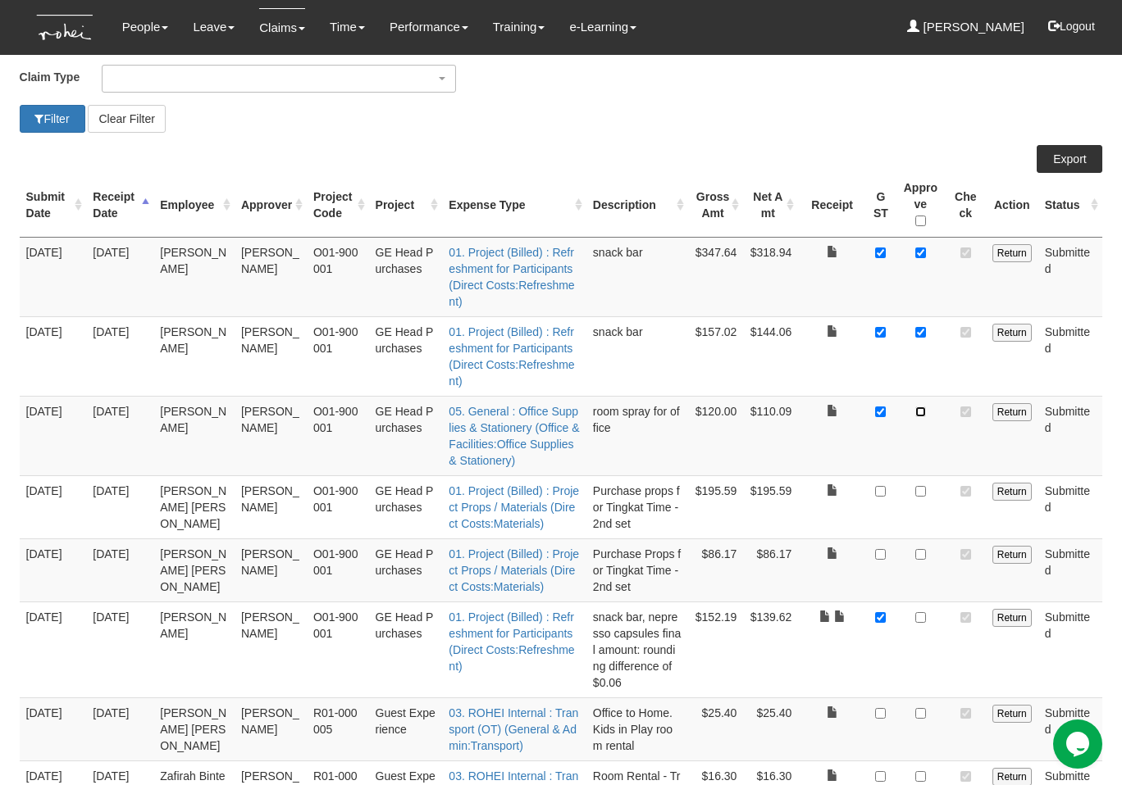
checkbox input "true"
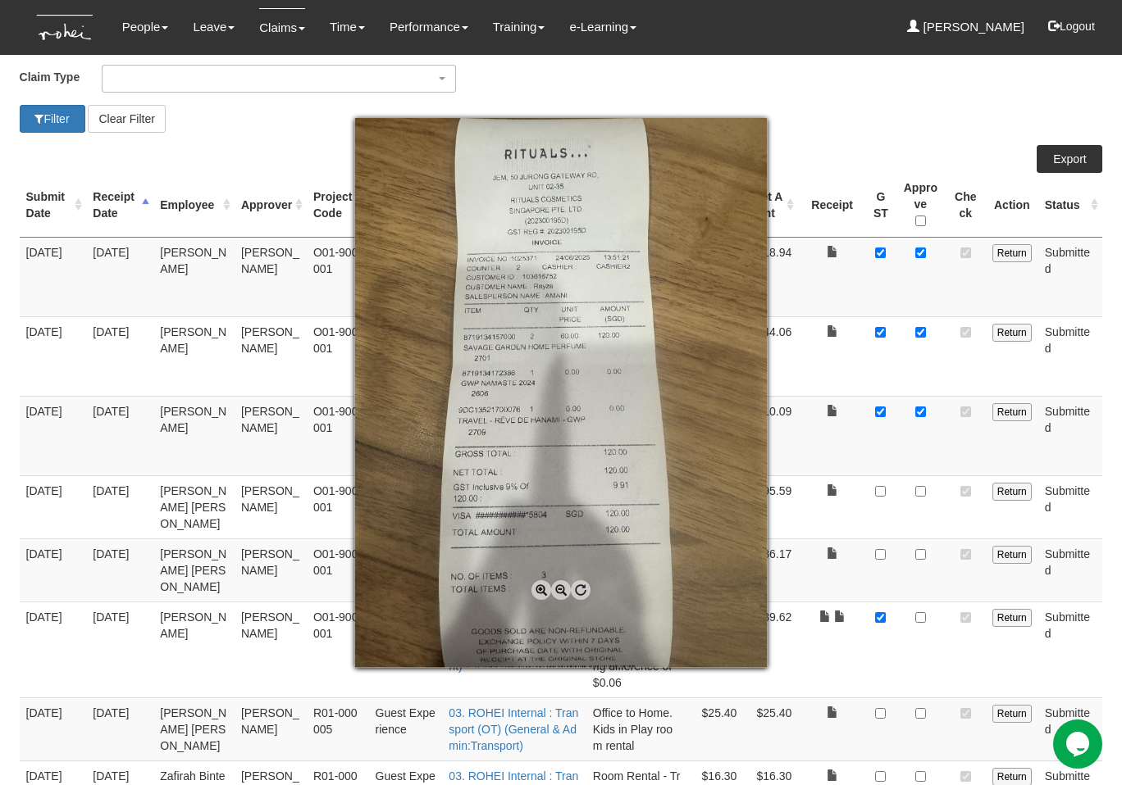
click at [854, 375] on div at bounding box center [561, 392] width 1122 height 785
click at [878, 349] on div at bounding box center [561, 392] width 1122 height 785
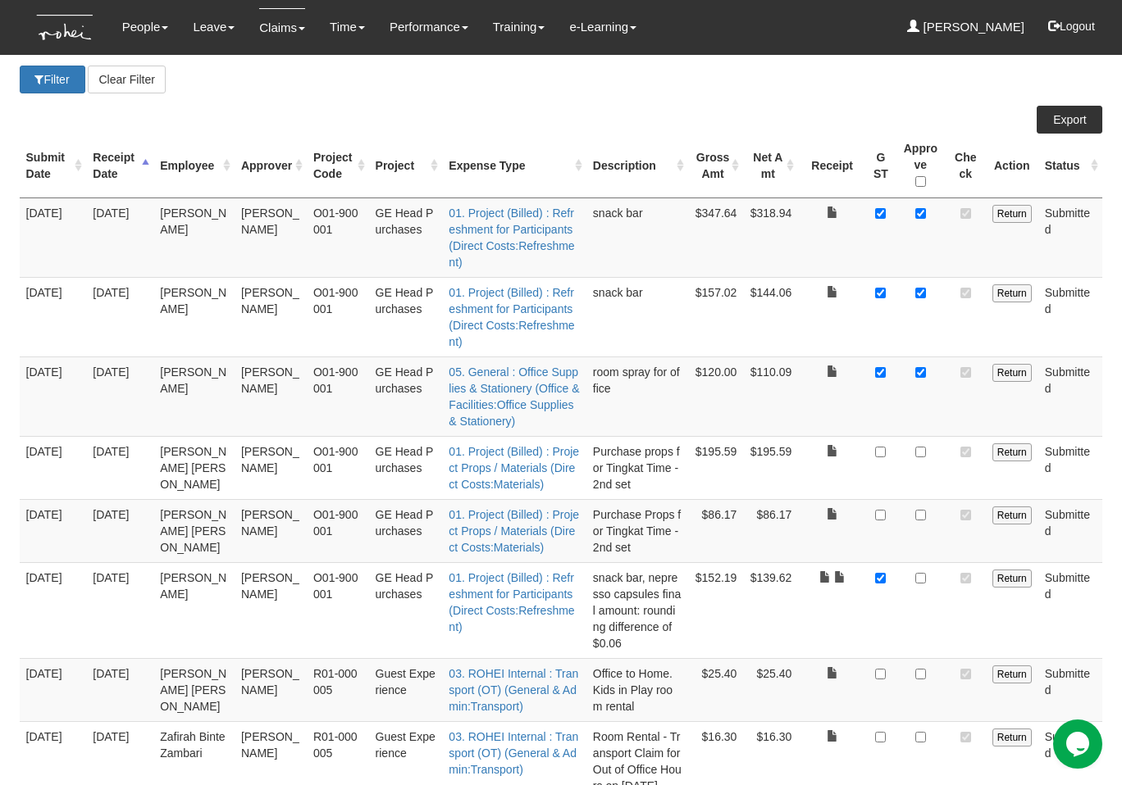
scroll to position [223, 0]
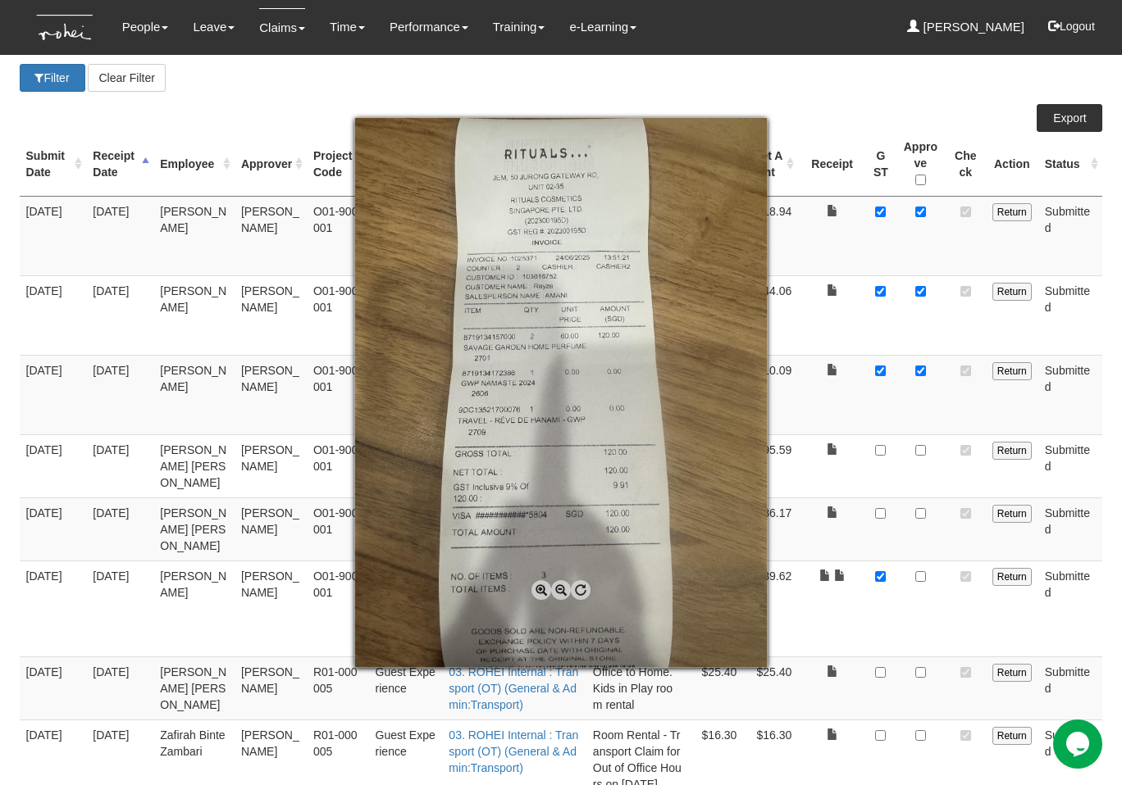
click at [866, 323] on div at bounding box center [561, 392] width 1122 height 785
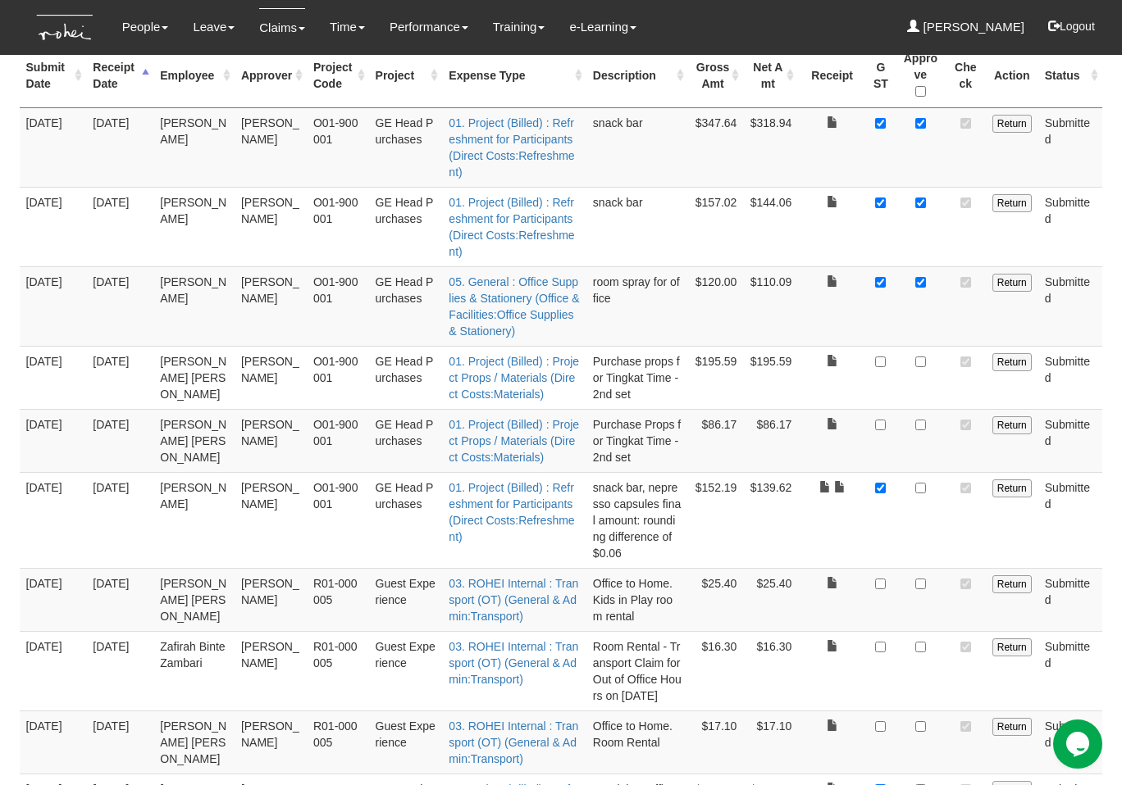
scroll to position [310, 0]
click at [917, 358] on input "checkbox" at bounding box center [920, 363] width 11 height 11
checkbox input "true"
click at [920, 421] on input "checkbox" at bounding box center [920, 426] width 11 height 11
checkbox input "true"
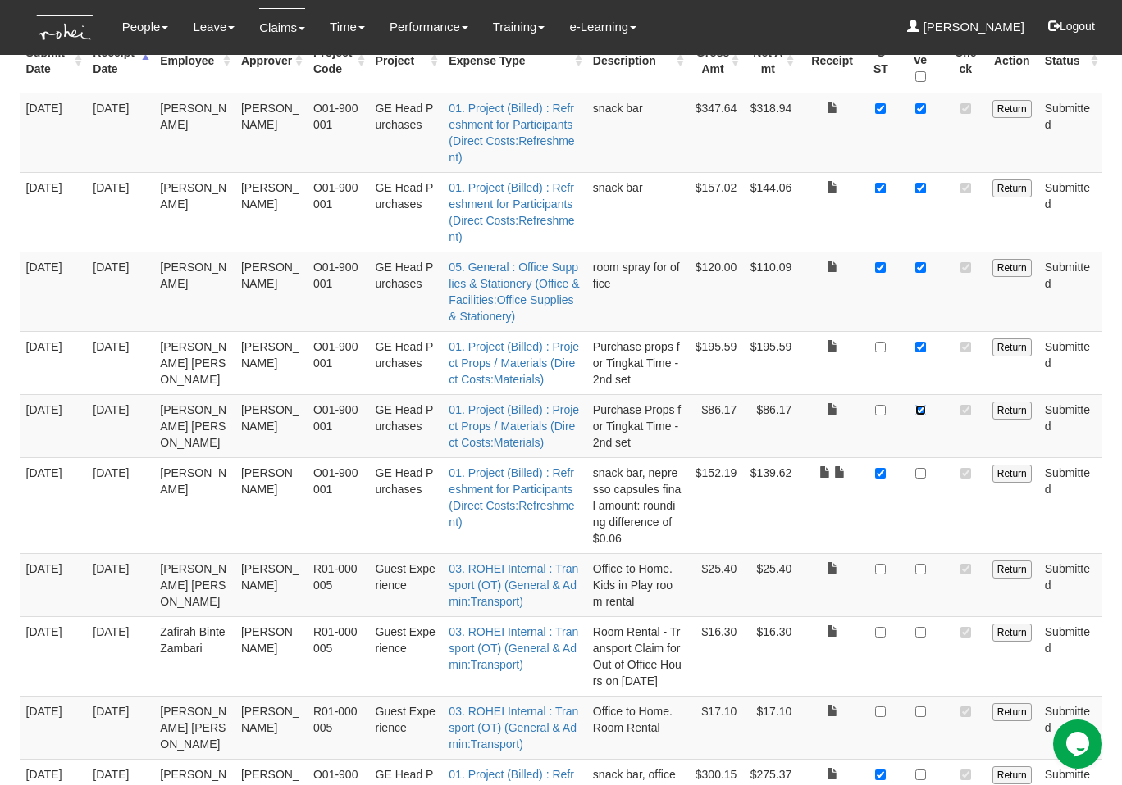
scroll to position [337, 0]
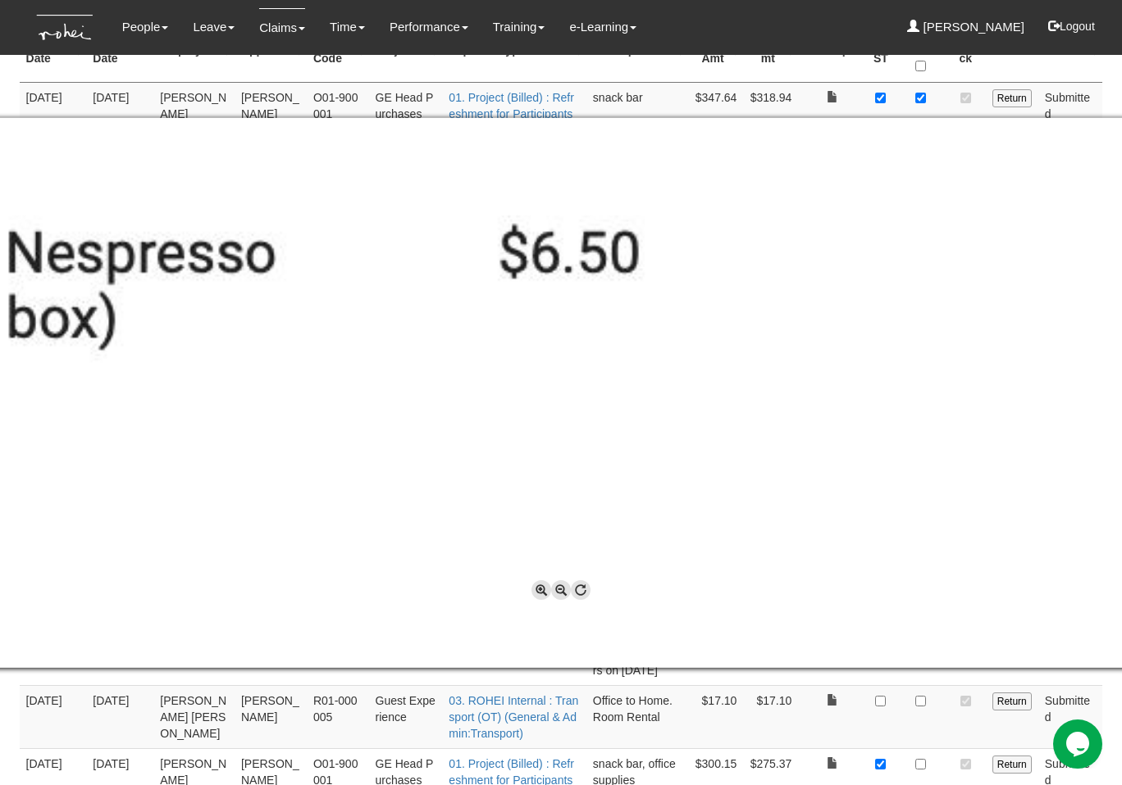
click at [789, 691] on div at bounding box center [561, 392] width 1122 height 785
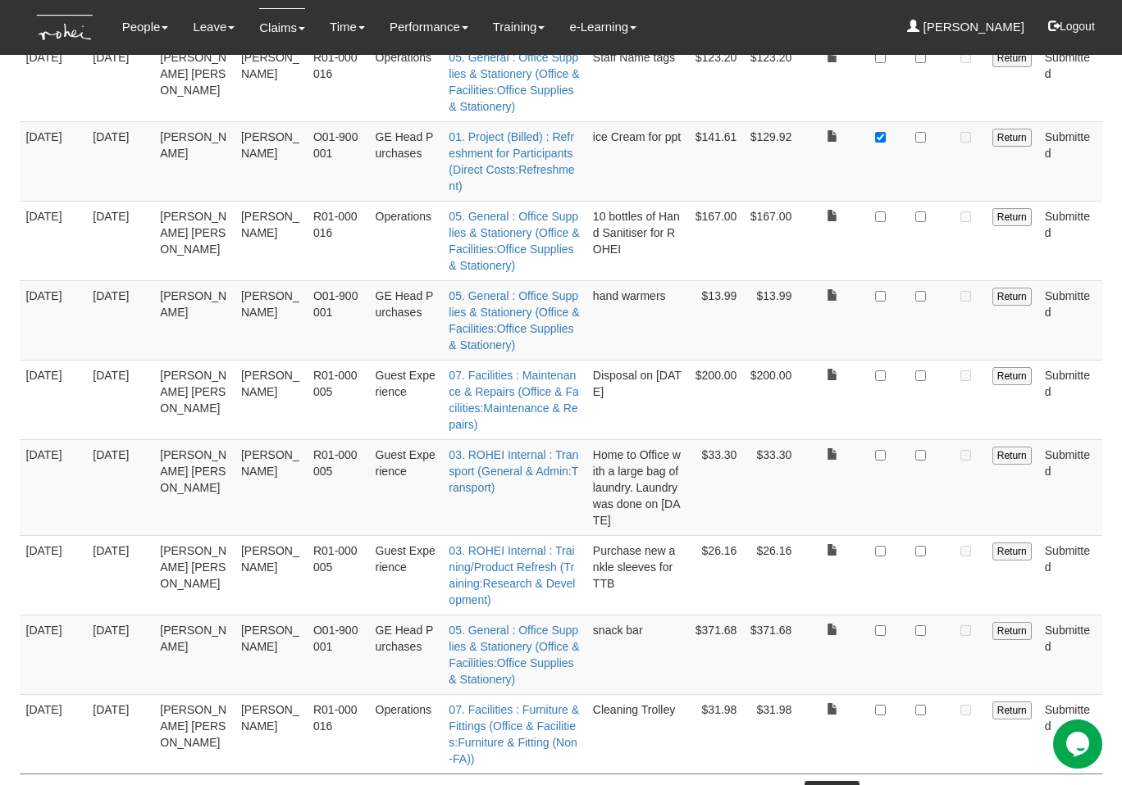
scroll to position [2510, 0]
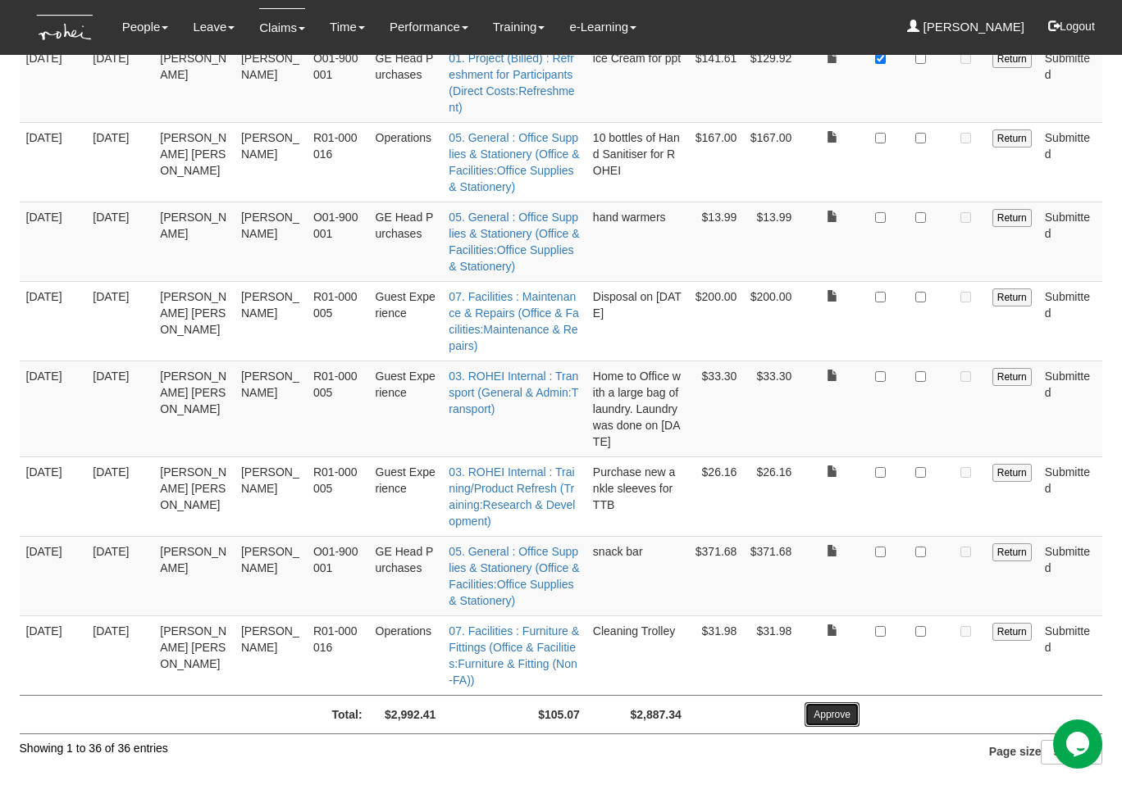
click at [839, 716] on input "Approve" at bounding box center [831, 715] width 55 height 25
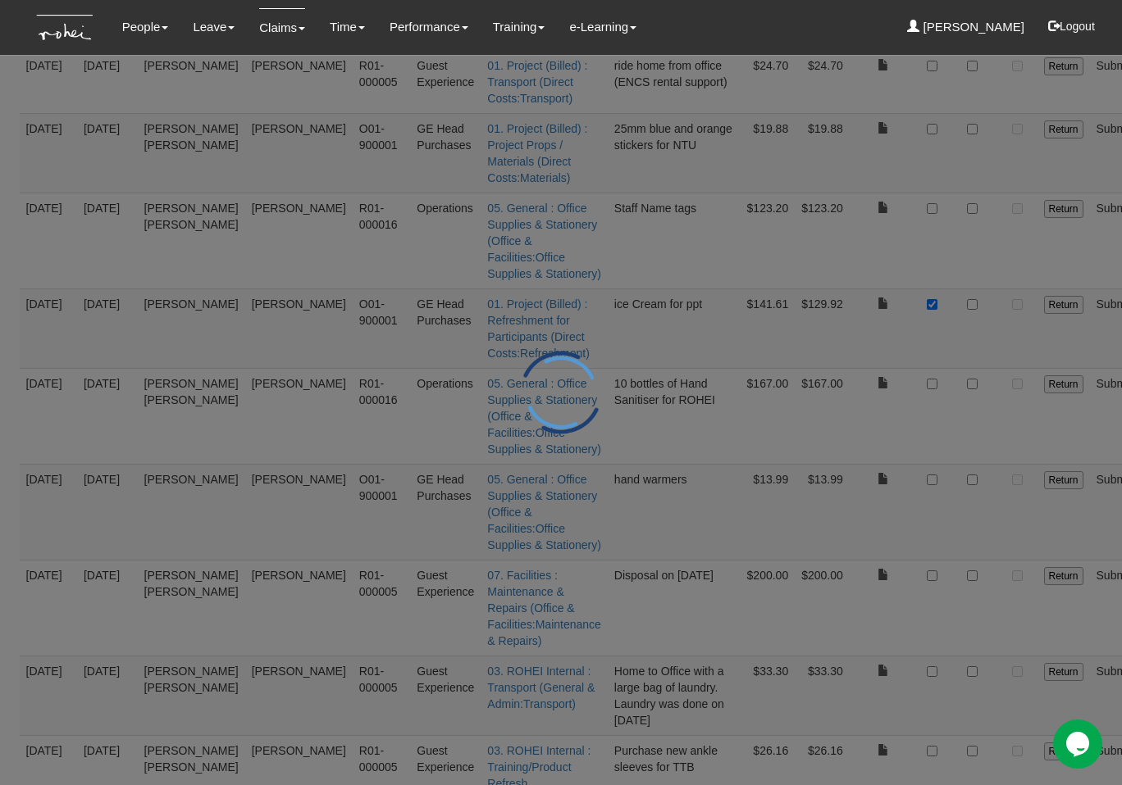
scroll to position [2641, 0]
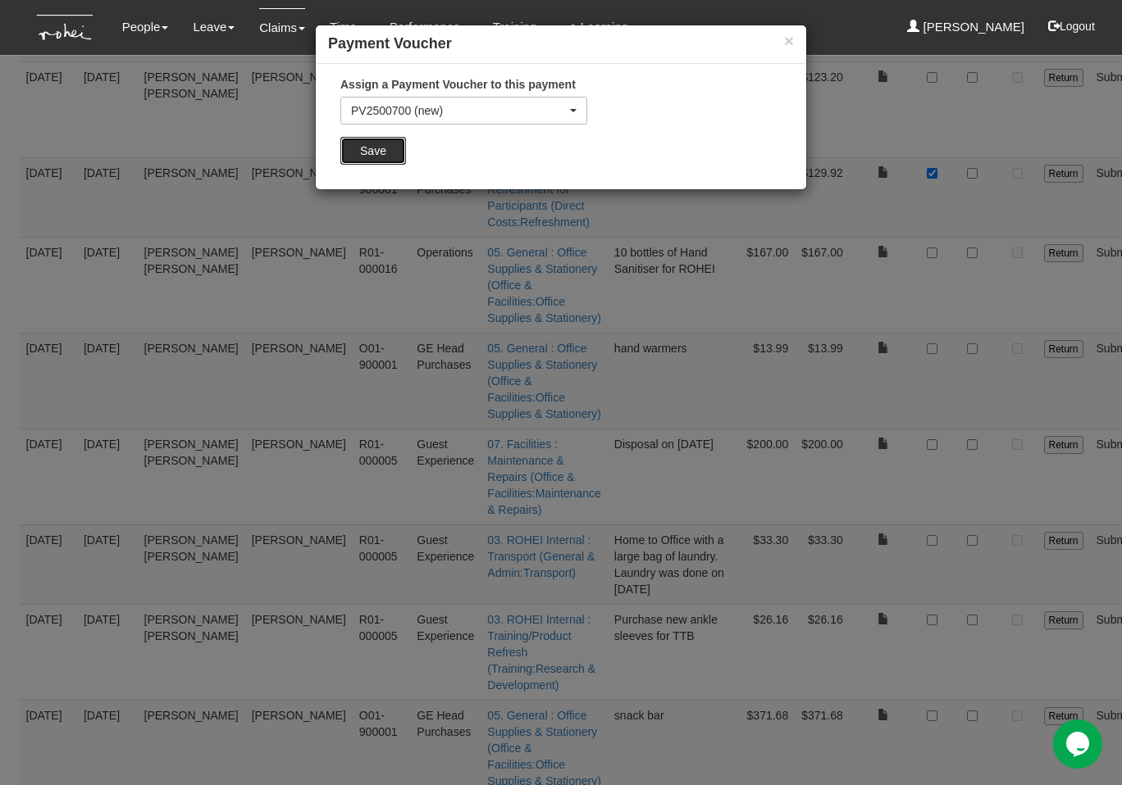
click at [380, 150] on input "Save" at bounding box center [373, 151] width 66 height 28
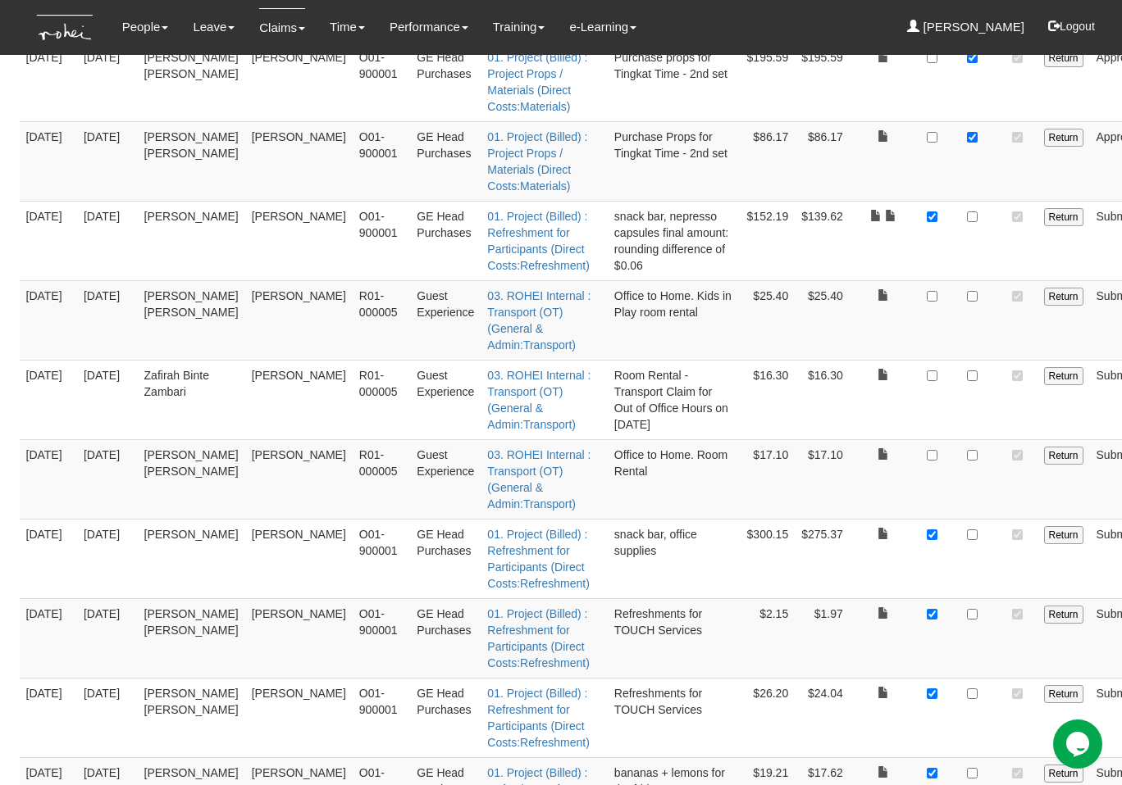
scroll to position [0, 0]
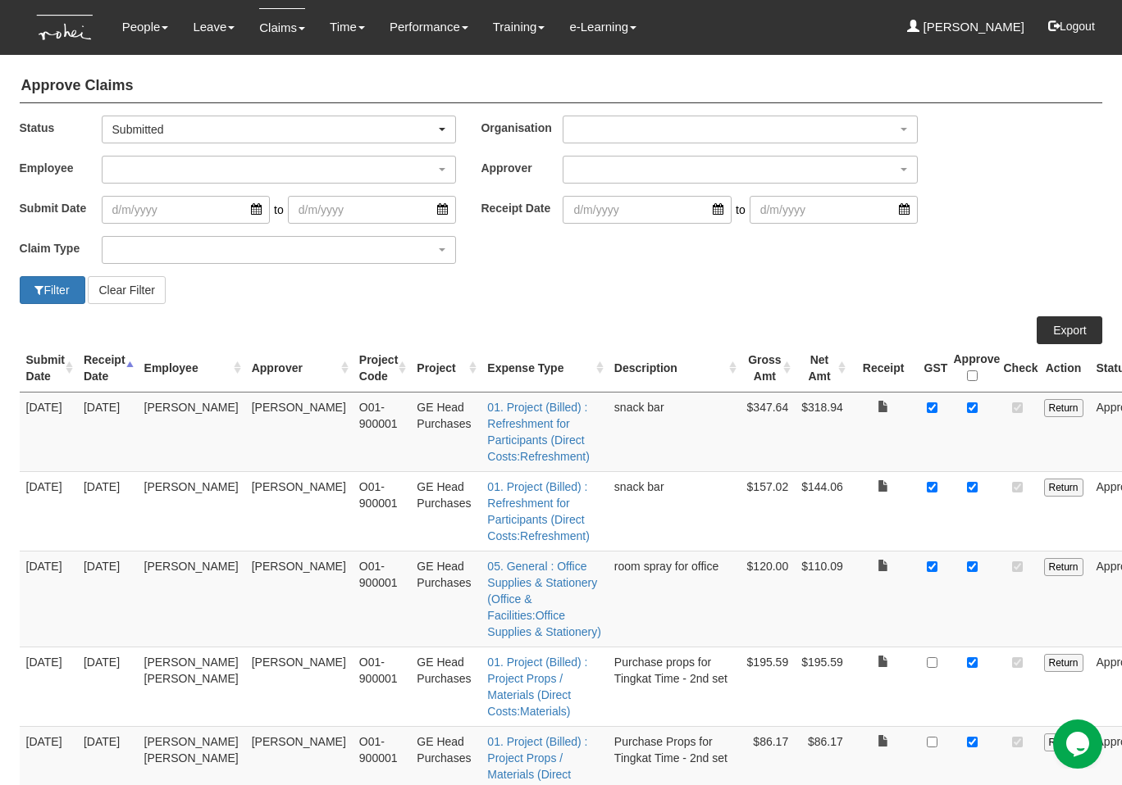
click at [121, 353] on th "Receipt Date" at bounding box center [107, 368] width 61 height 48
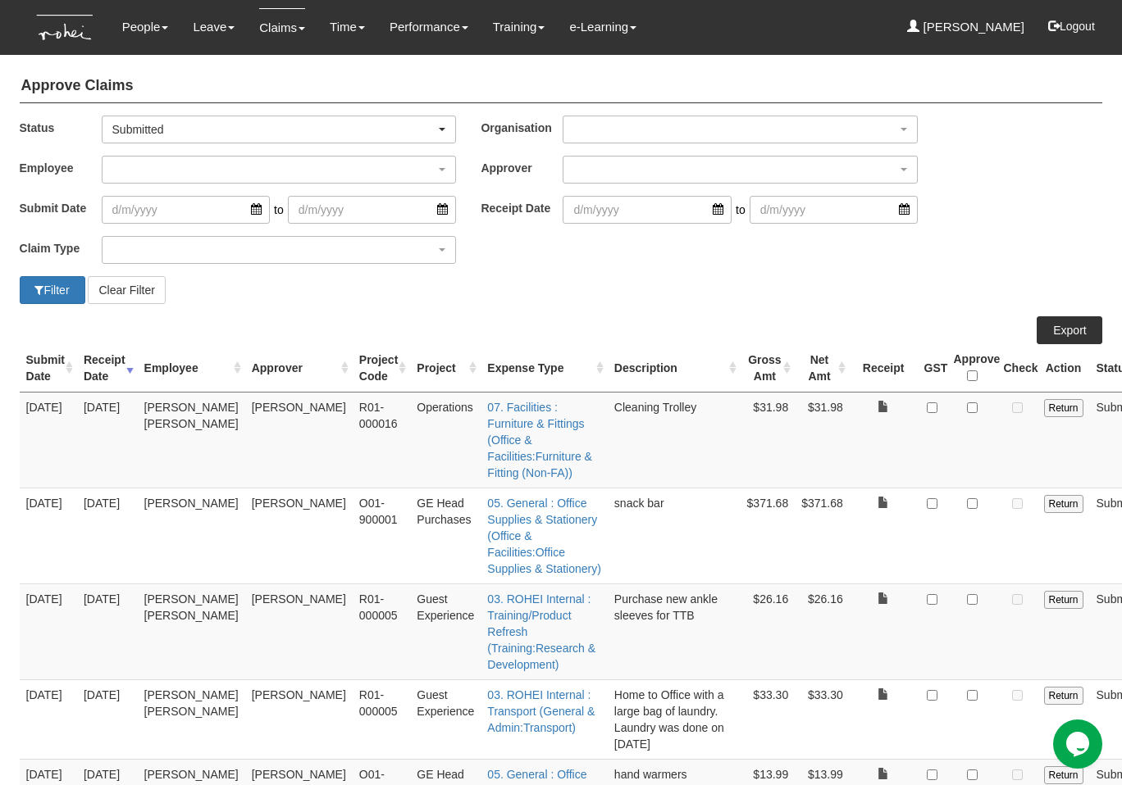
click at [121, 353] on th "Receipt Date" at bounding box center [107, 368] width 61 height 48
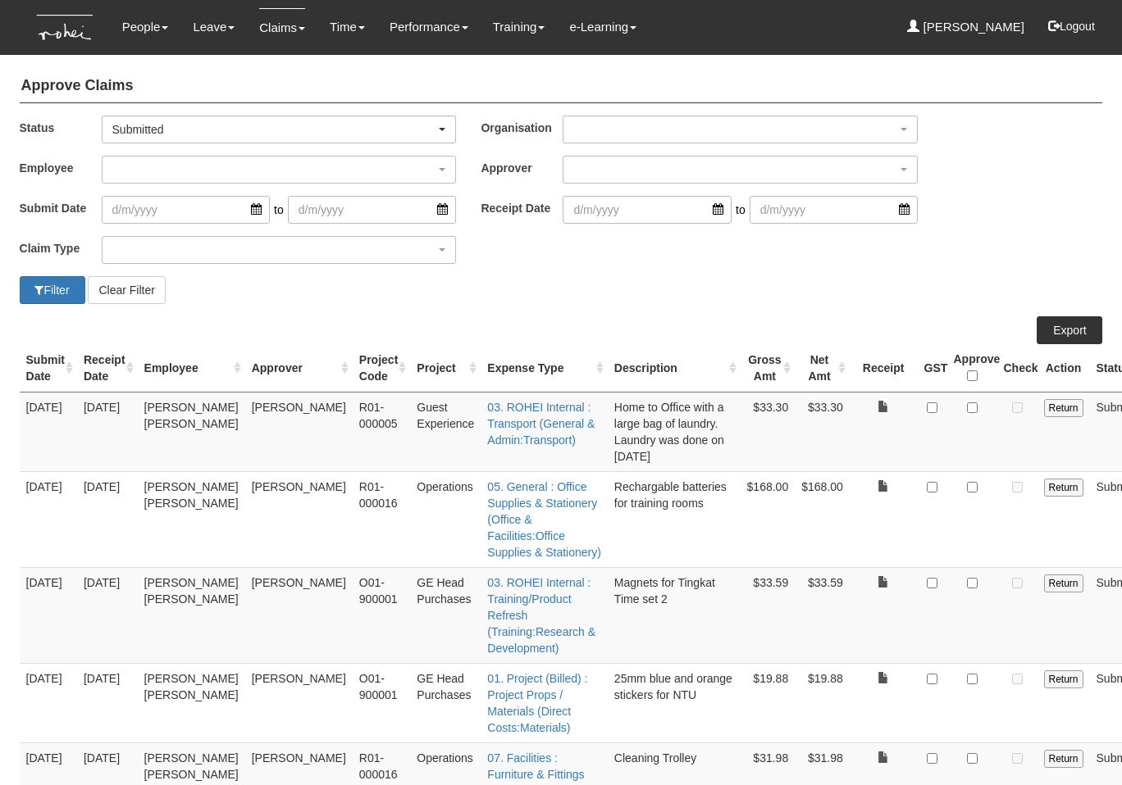
select select "50"
click at [100, 366] on th "Receipt Date" at bounding box center [107, 368] width 61 height 48
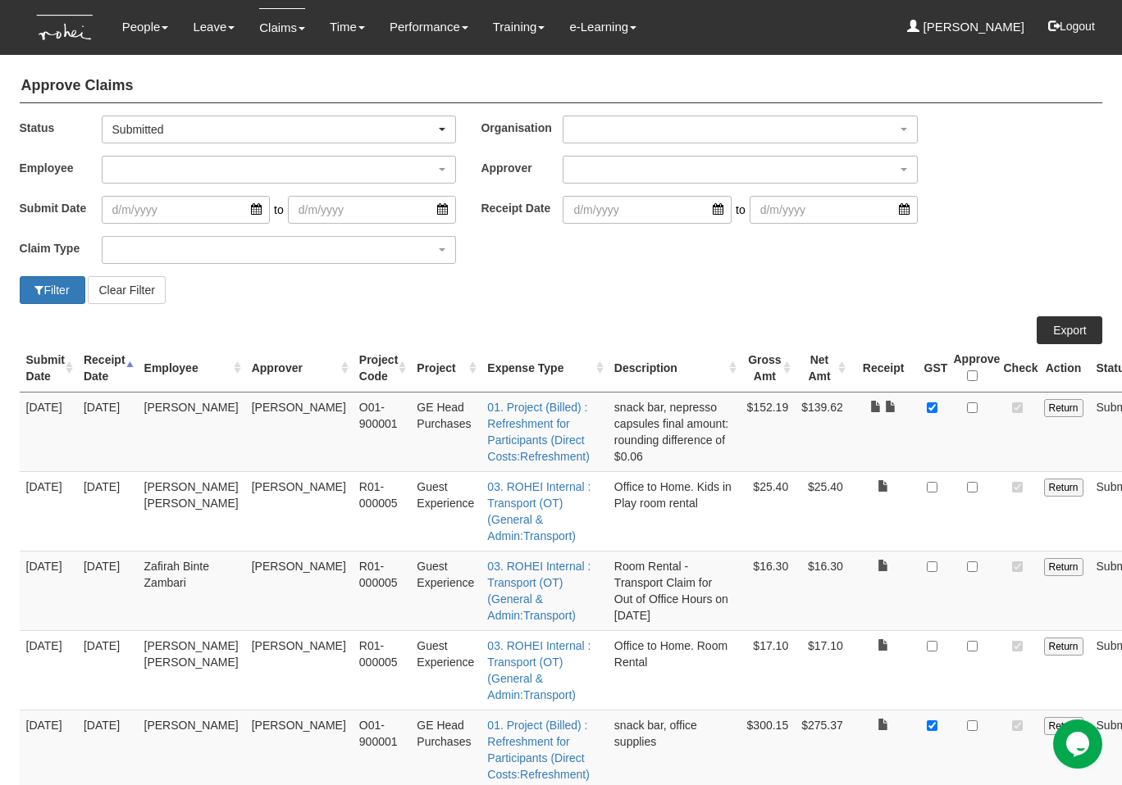
click at [108, 362] on th "Receipt Date" at bounding box center [107, 368] width 61 height 48
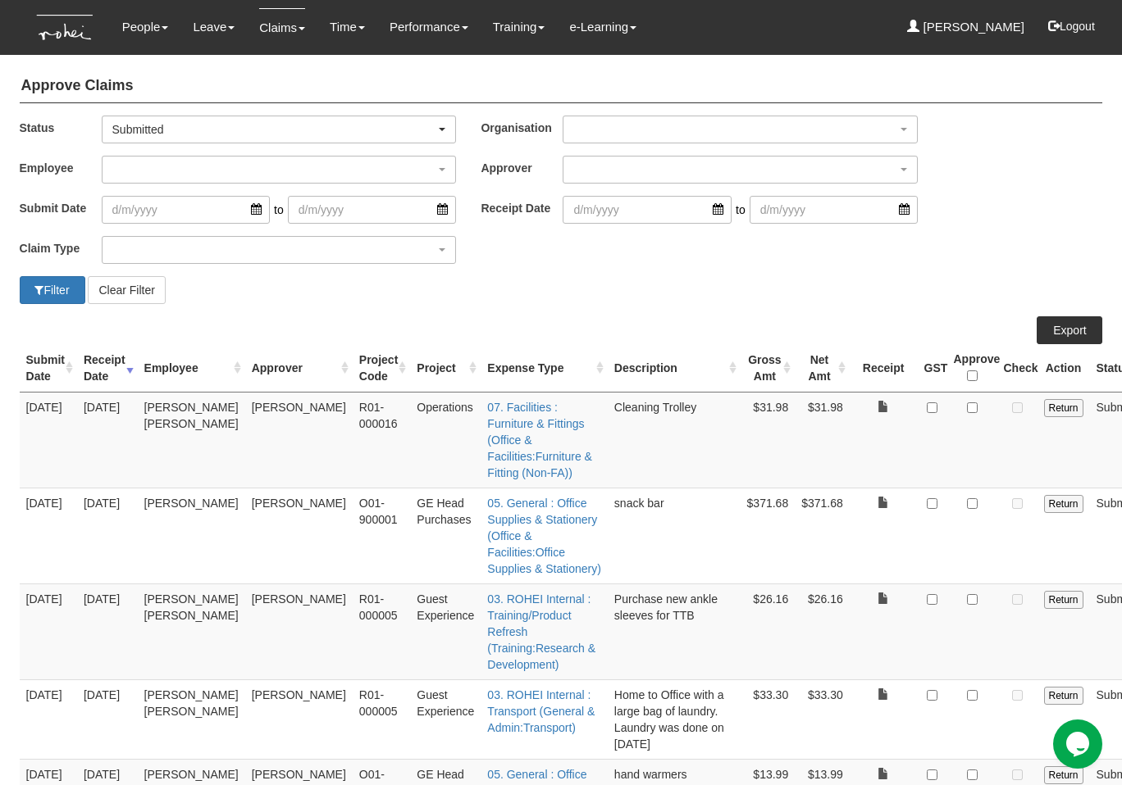
click at [108, 362] on th "Receipt Date" at bounding box center [107, 368] width 61 height 48
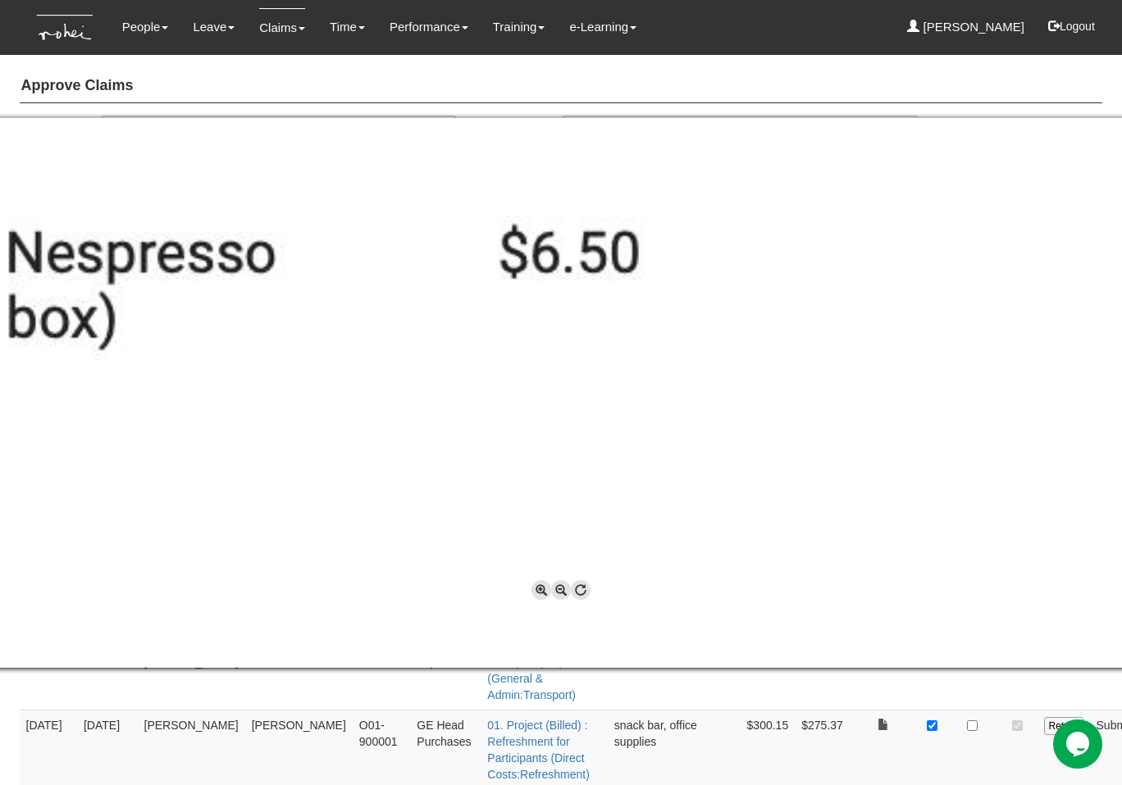
click at [928, 738] on div at bounding box center [561, 392] width 1122 height 785
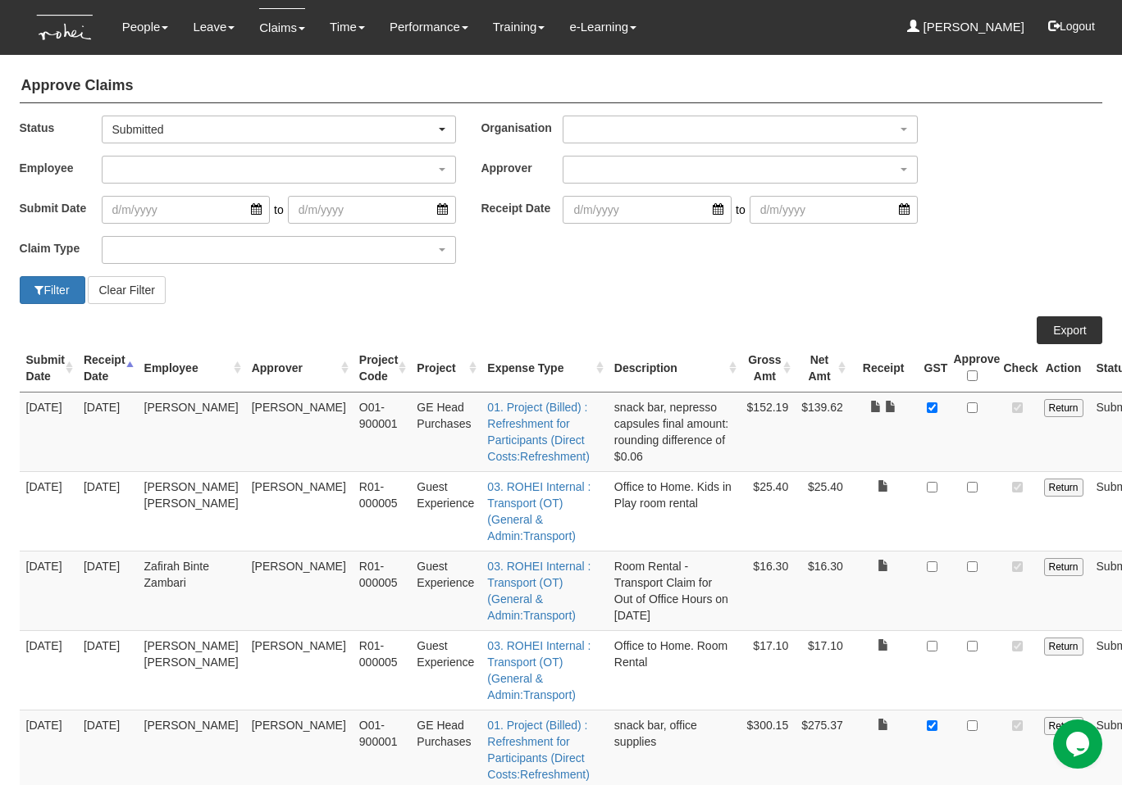
click at [849, 471] on td at bounding box center [883, 432] width 68 height 80
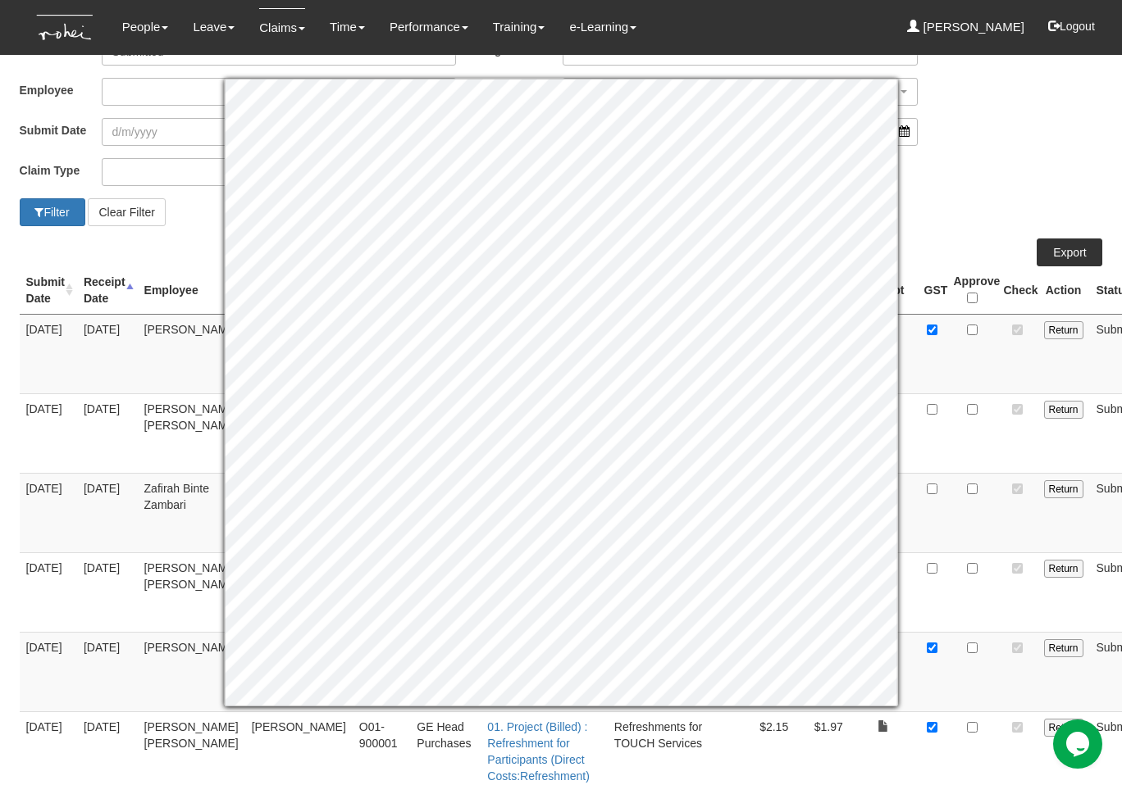
scroll to position [121, 0]
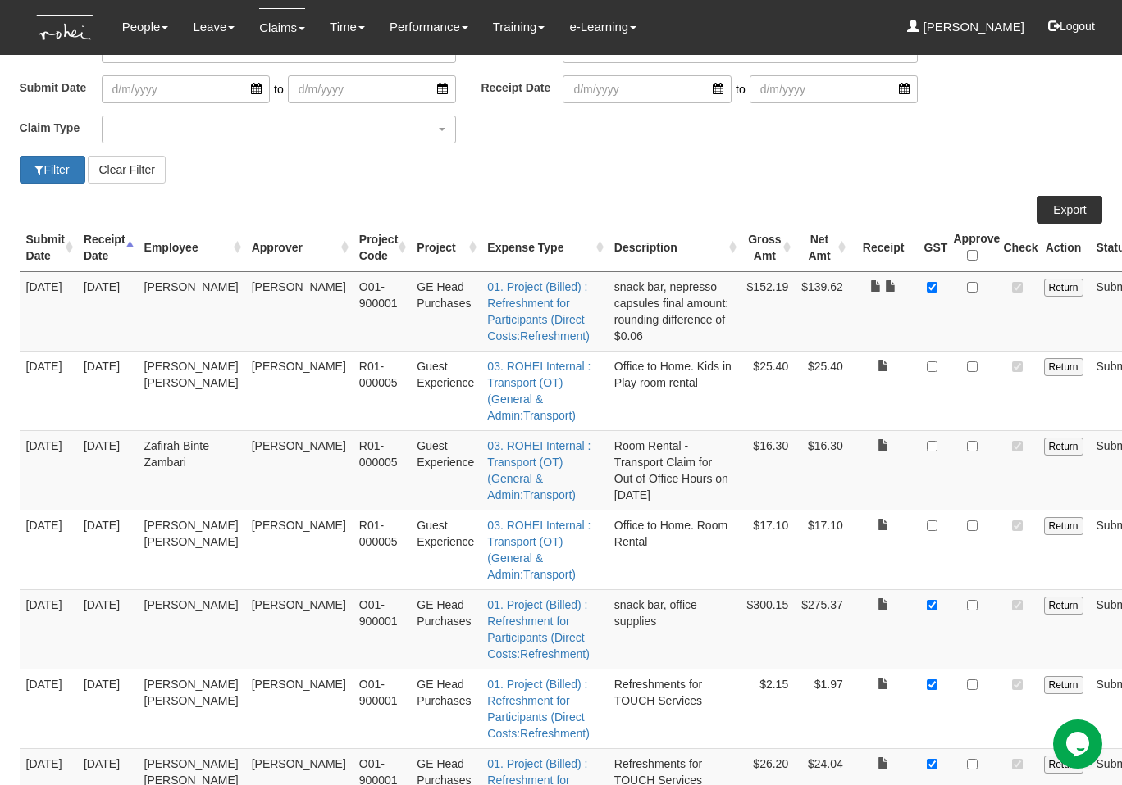
click at [967, 289] on input "checkbox" at bounding box center [972, 287] width 11 height 11
checkbox input "true"
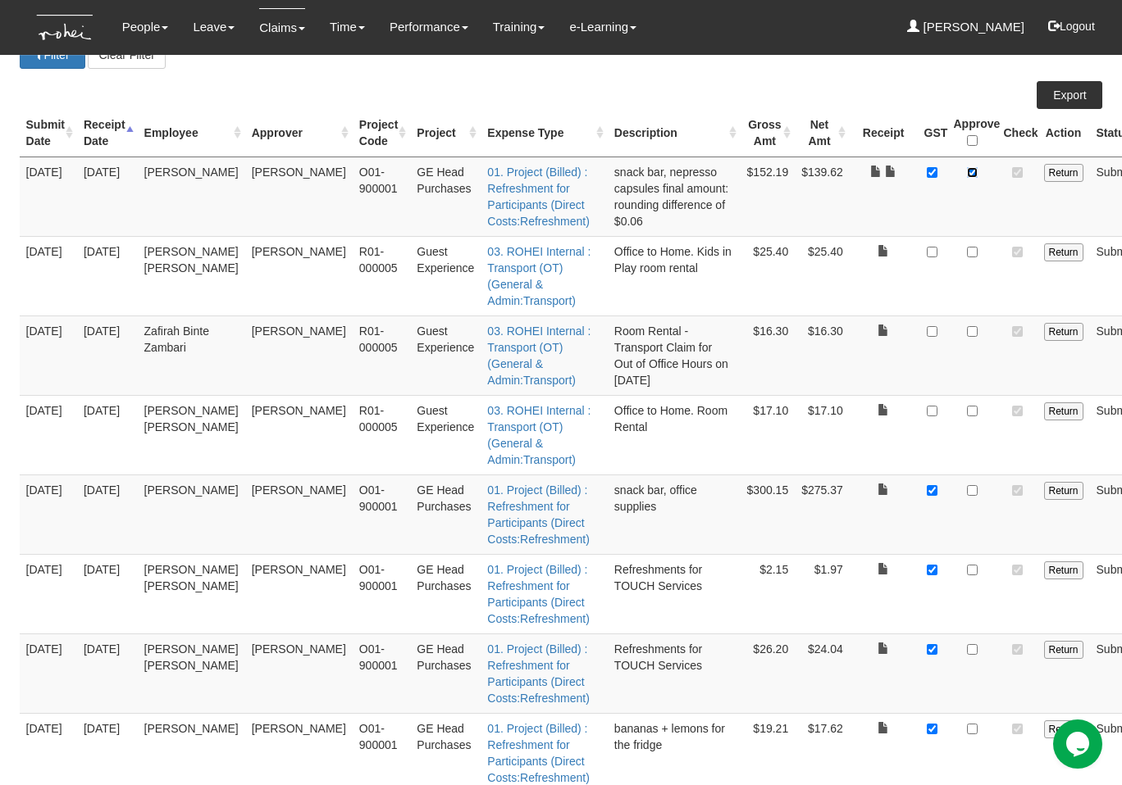
scroll to position [236, 0]
click at [947, 315] on td at bounding box center [972, 275] width 50 height 80
click at [967, 257] on input "checkbox" at bounding box center [972, 251] width 11 height 11
checkbox input "true"
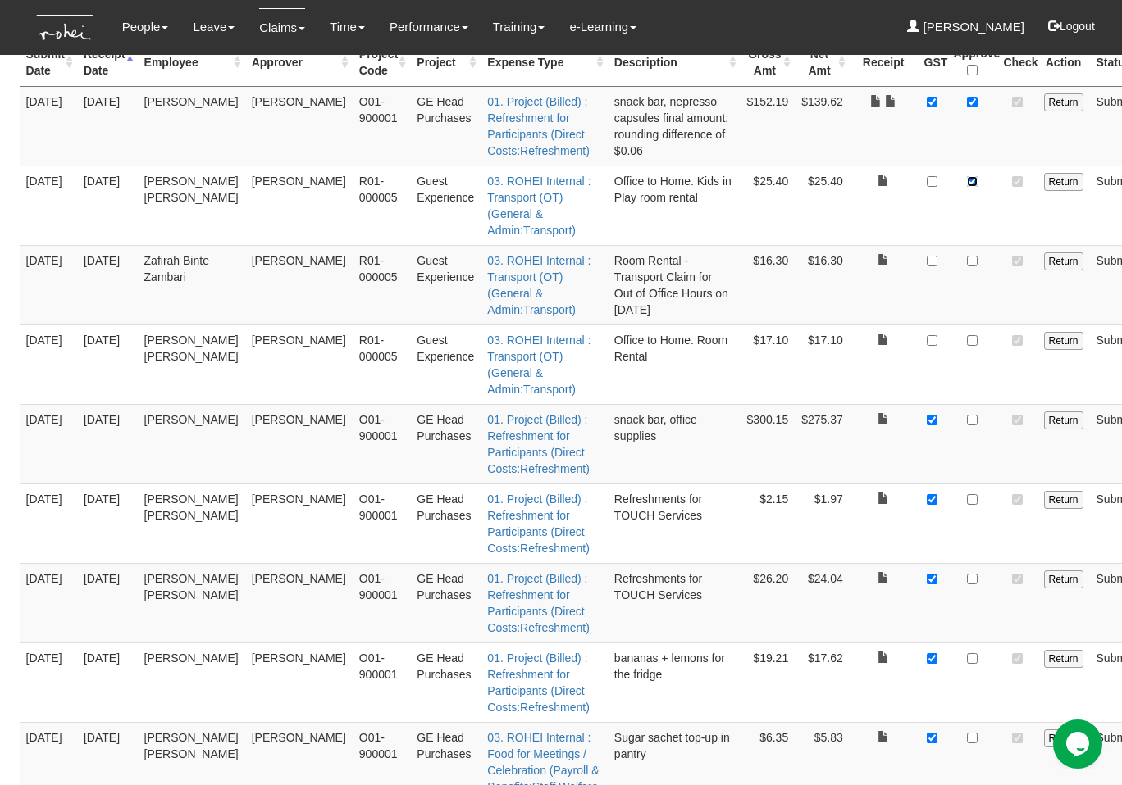
scroll to position [308, 0]
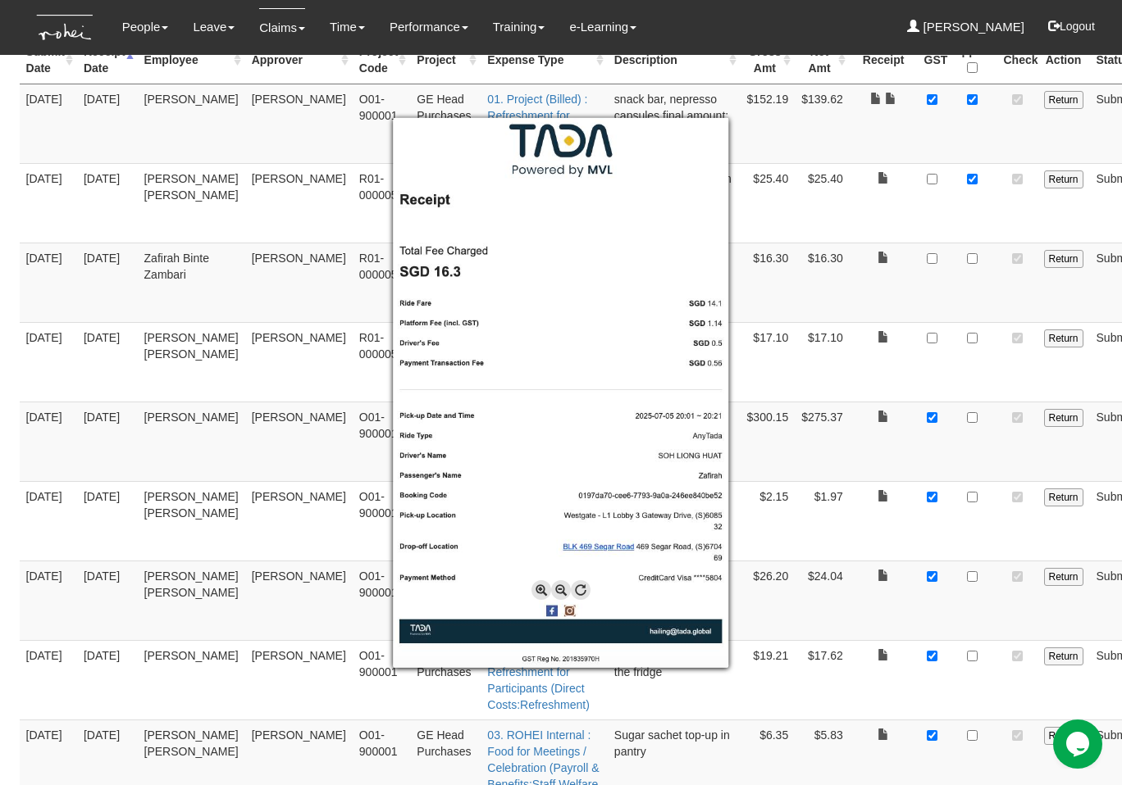
click at [862, 341] on div at bounding box center [561, 392] width 1122 height 785
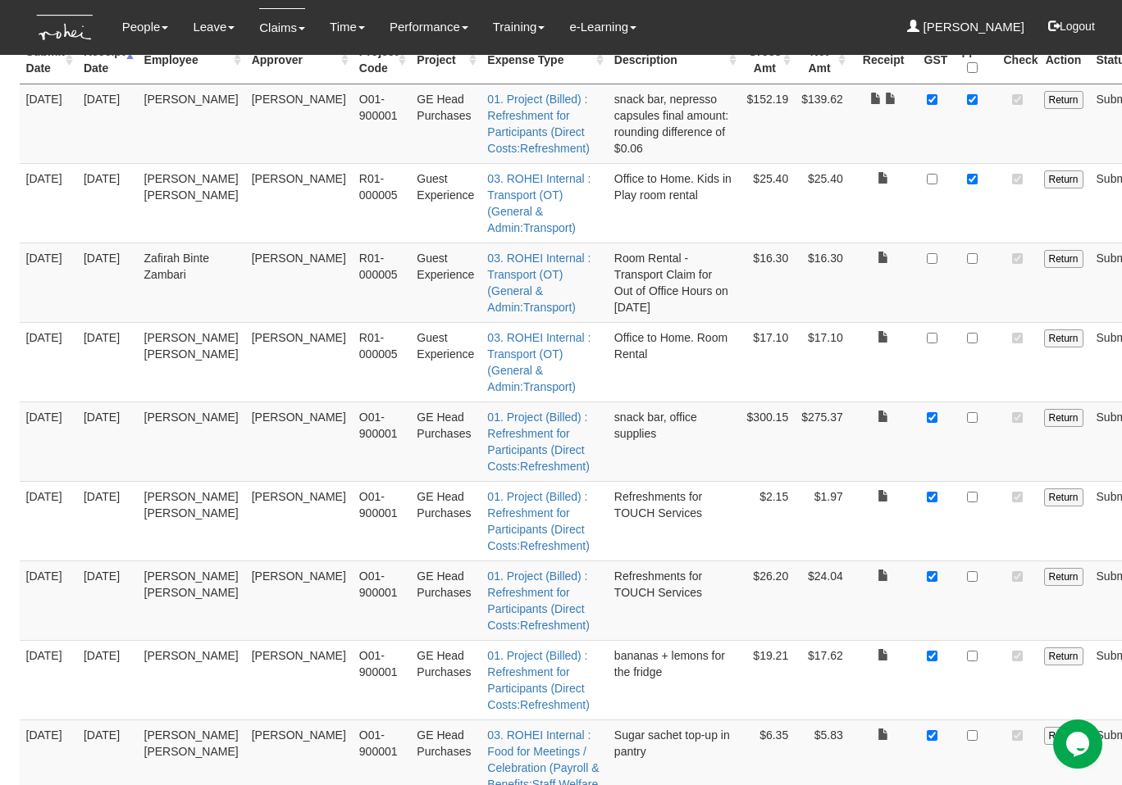
click at [947, 307] on td at bounding box center [972, 283] width 50 height 80
click at [967, 264] on input "checkbox" at bounding box center [972, 258] width 11 height 11
checkbox input "true"
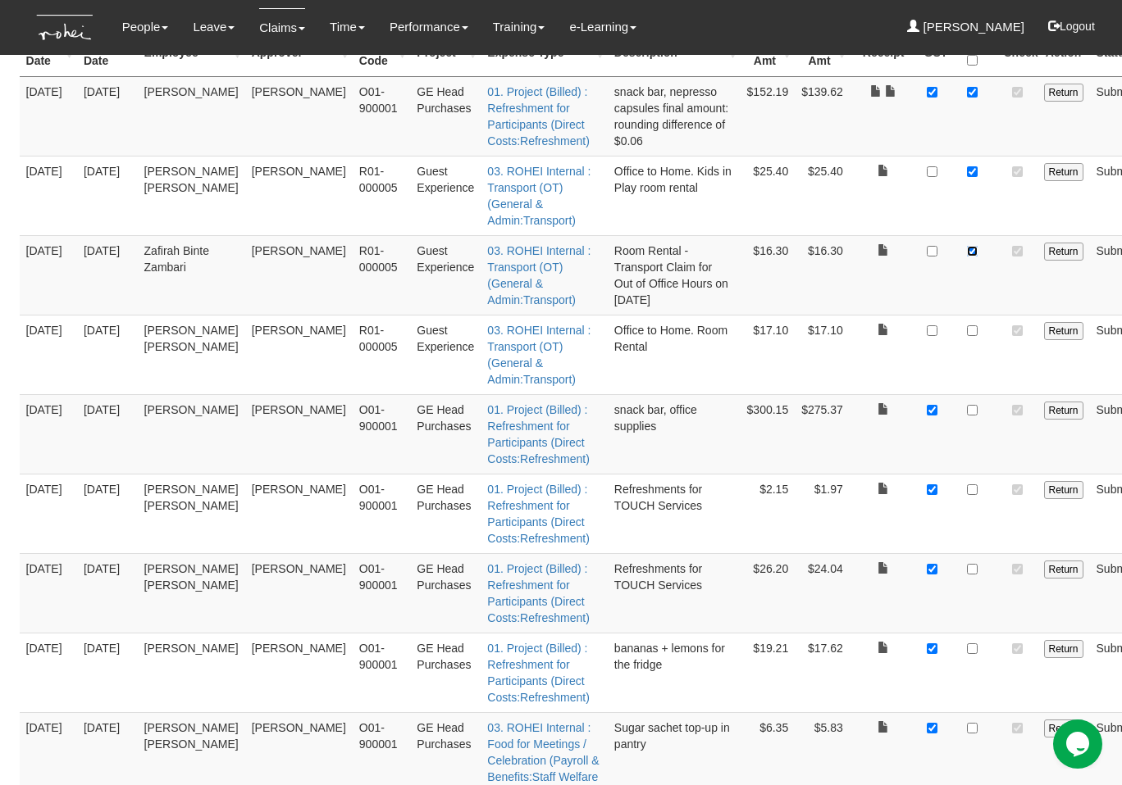
scroll to position [314, 0]
click at [967, 338] on input "checkbox" at bounding box center [972, 332] width 11 height 11
checkbox input "true"
click at [947, 396] on td at bounding box center [972, 356] width 50 height 80
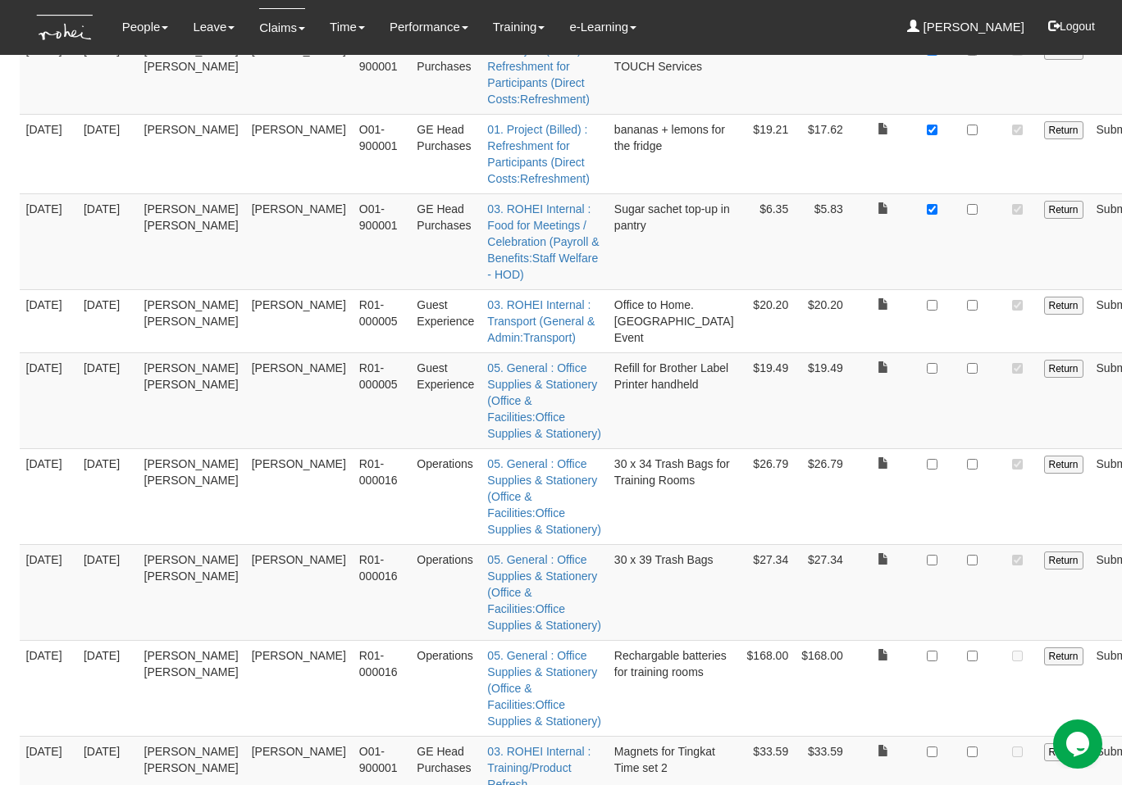
scroll to position [484, 0]
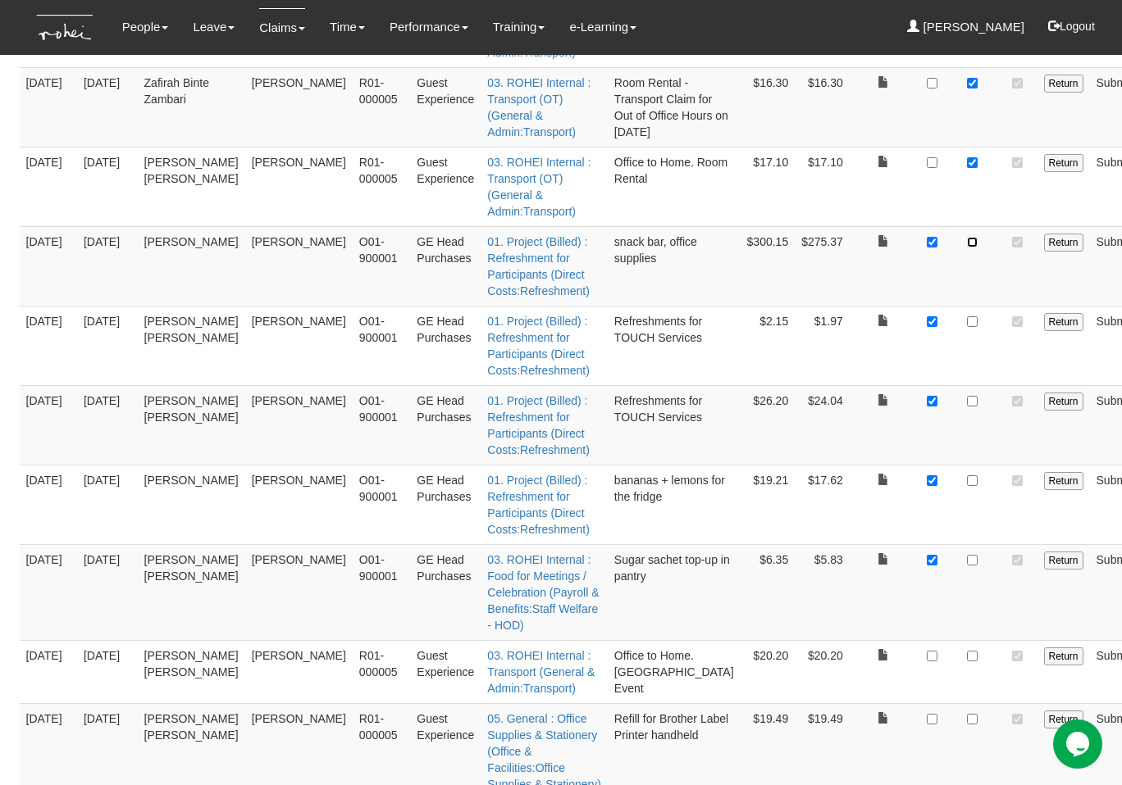
click at [967, 248] on input "checkbox" at bounding box center [972, 242] width 11 height 11
checkbox input "true"
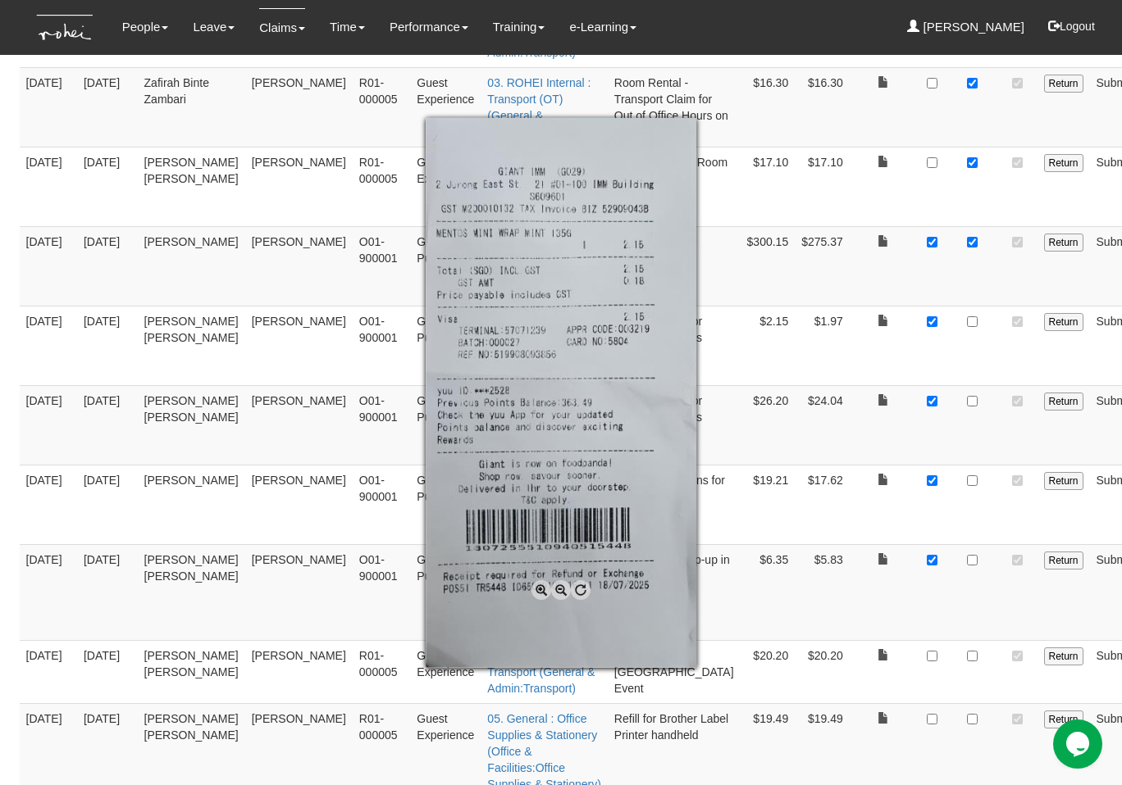
click at [850, 347] on div at bounding box center [561, 392] width 1122 height 785
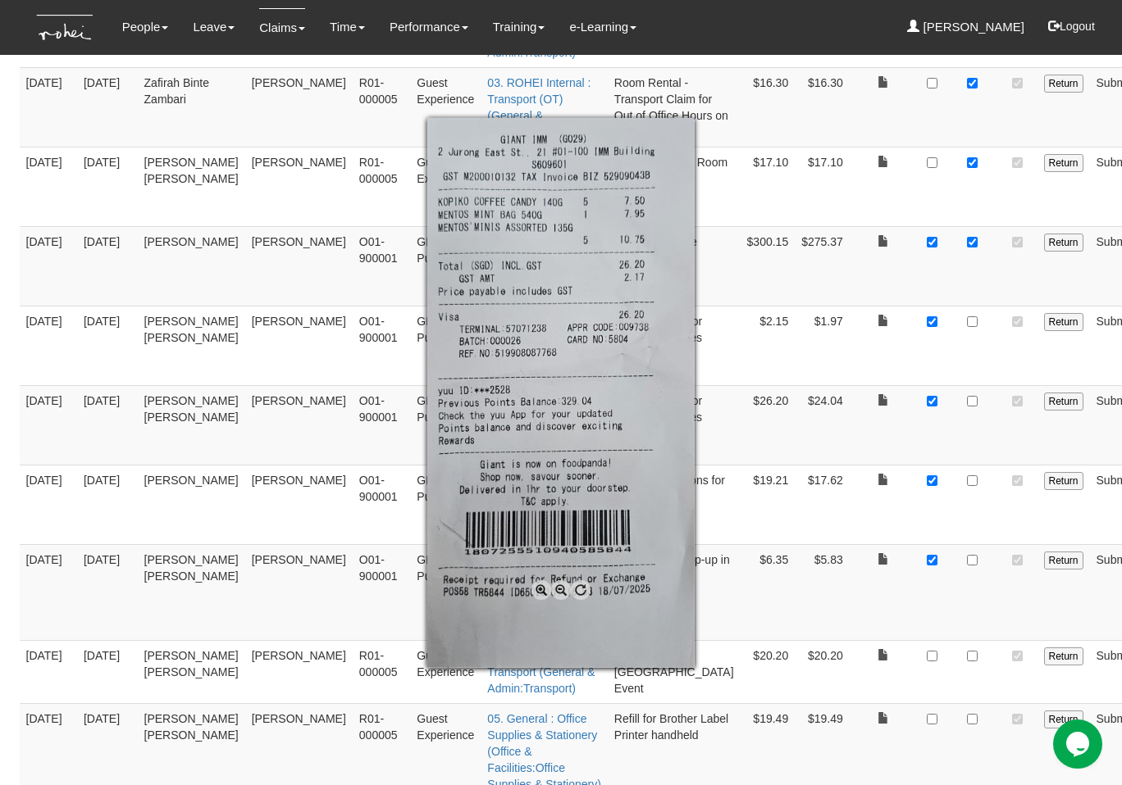
click at [814, 436] on div at bounding box center [561, 392] width 1122 height 785
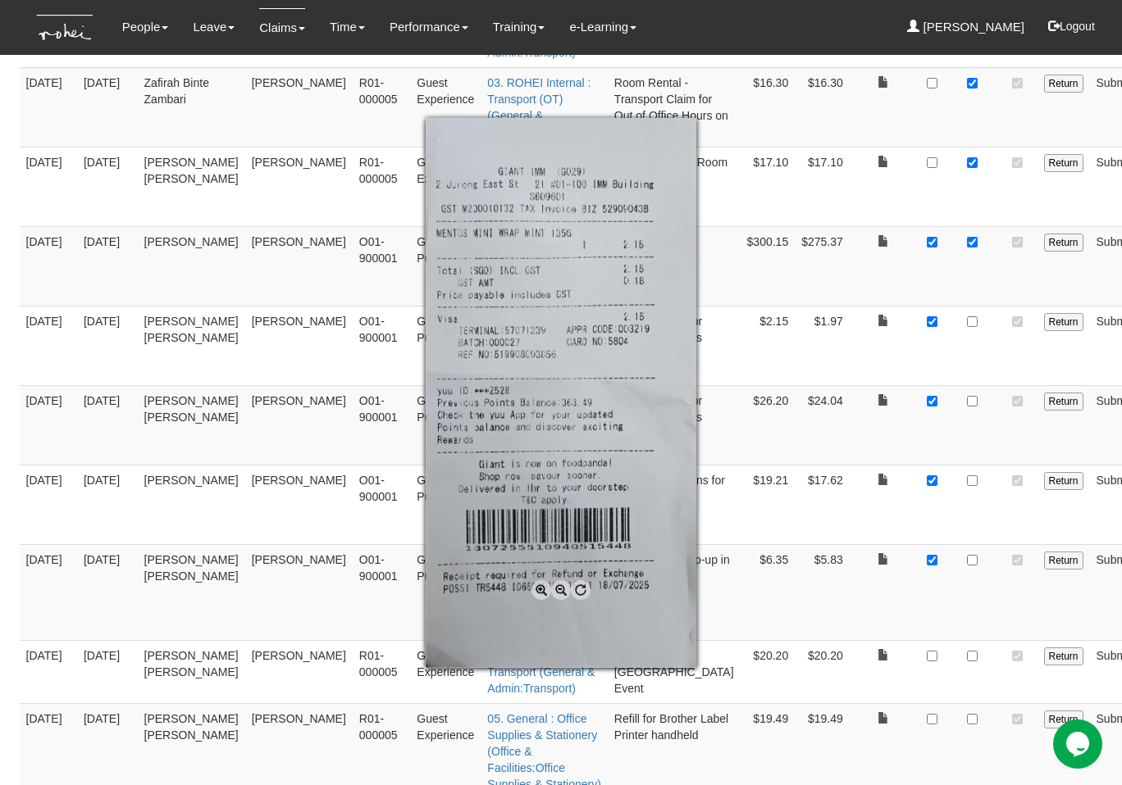
click at [792, 431] on div at bounding box center [561, 392] width 1122 height 785
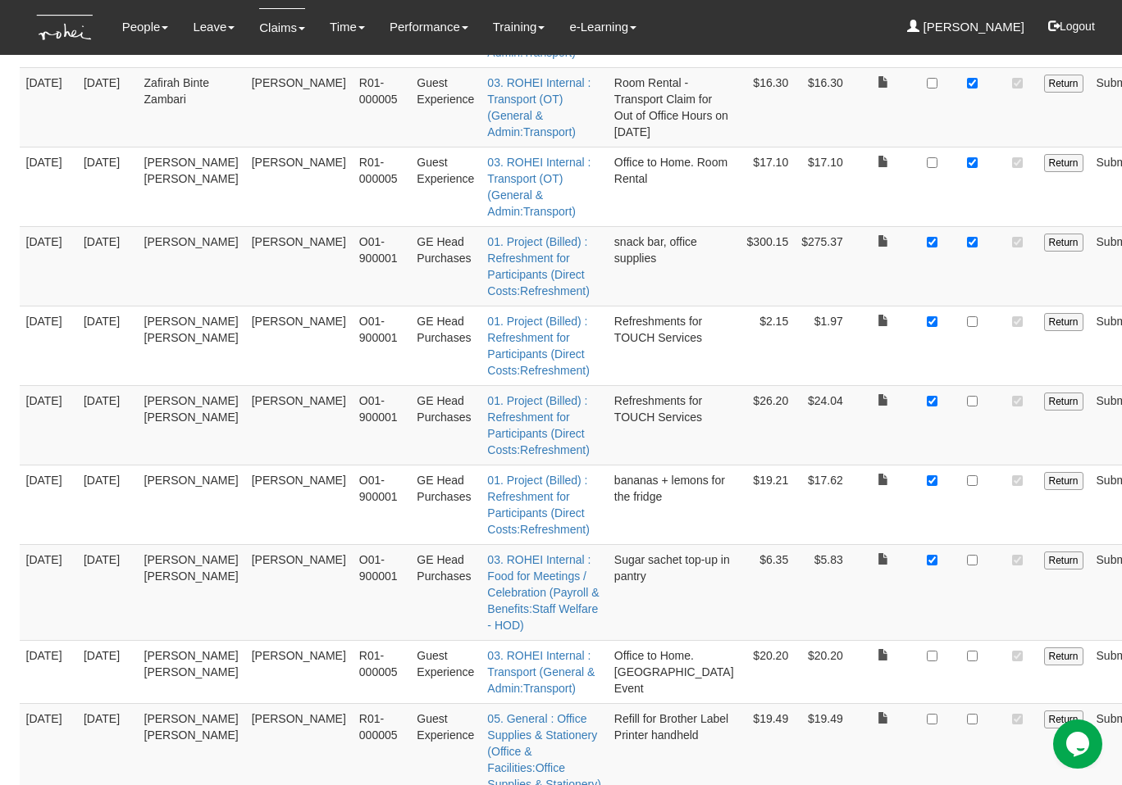
scroll to position [485, 0]
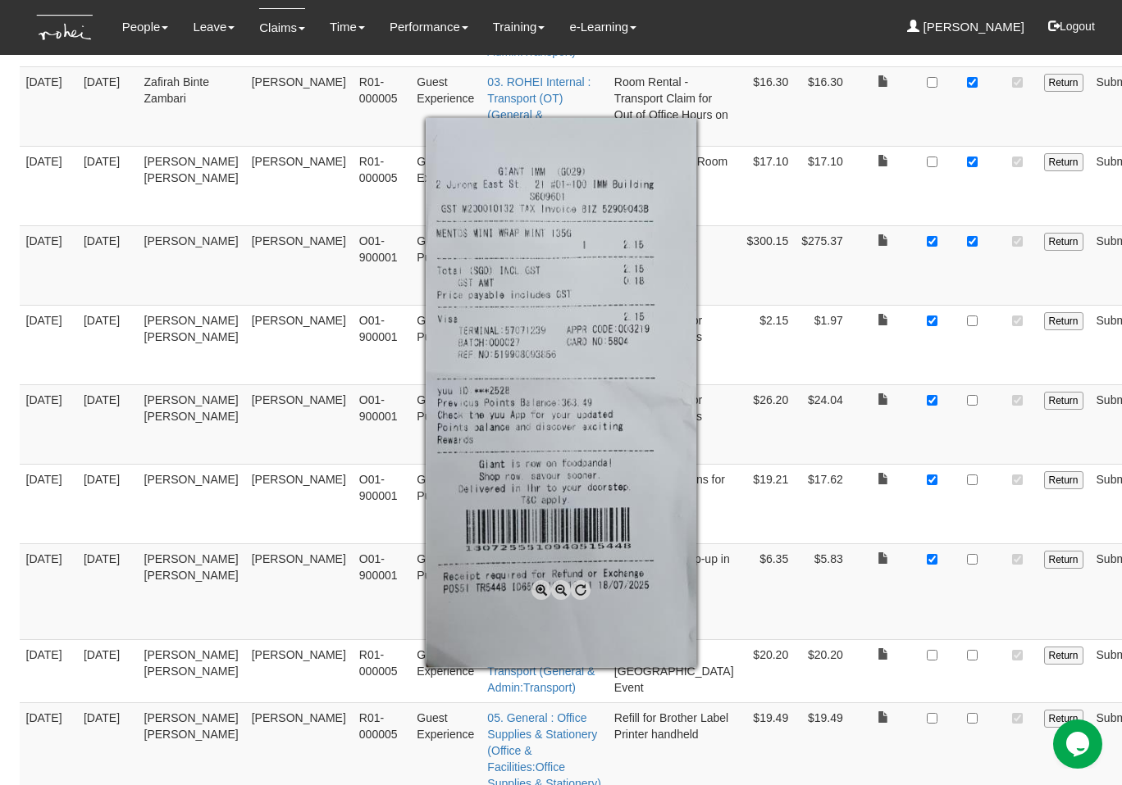
drag, startPoint x: 801, startPoint y: 454, endPoint x: 830, endPoint y: 465, distance: 30.6
click at [803, 455] on div at bounding box center [561, 392] width 1122 height 785
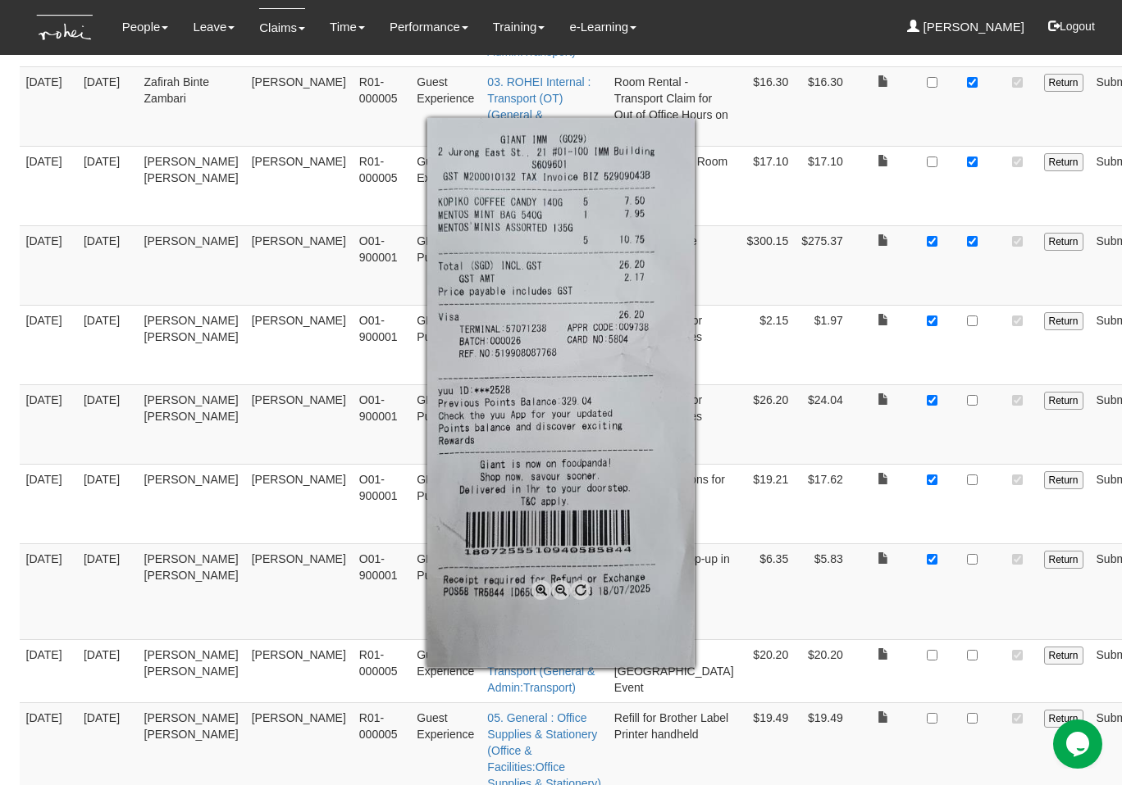
drag, startPoint x: 787, startPoint y: 379, endPoint x: 805, endPoint y: 384, distance: 18.9
click at [788, 379] on div at bounding box center [561, 392] width 1122 height 785
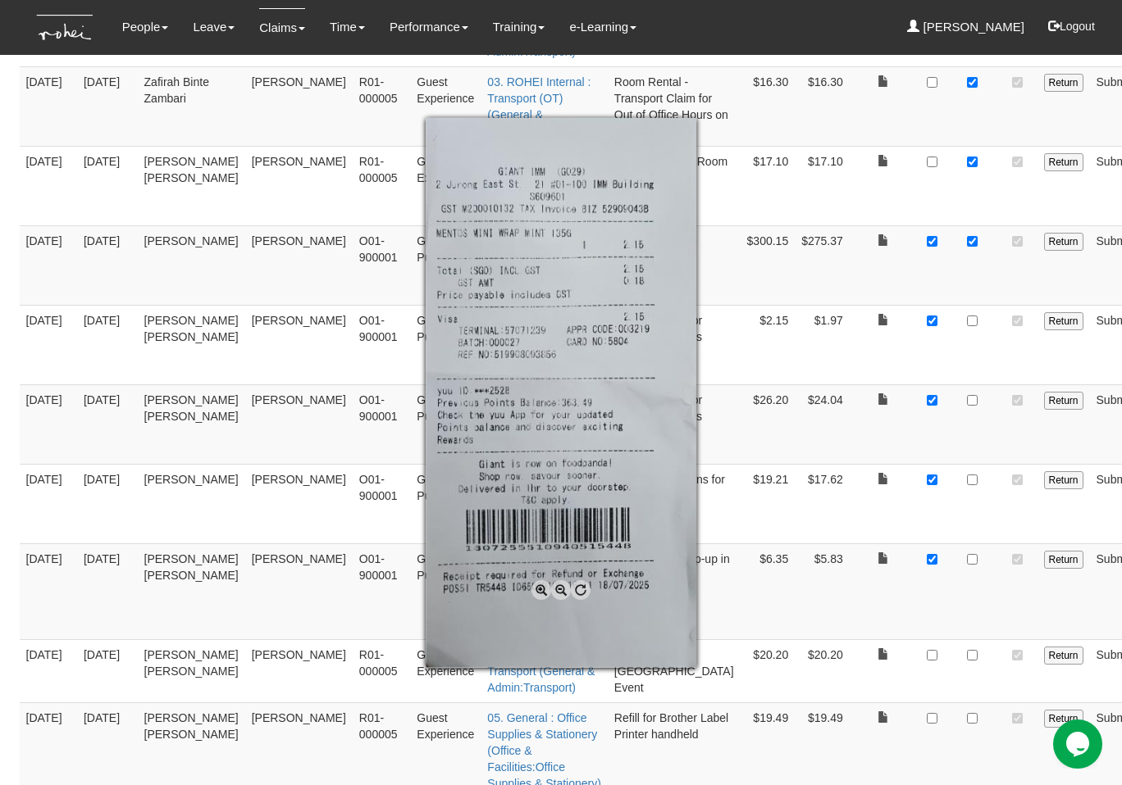
drag, startPoint x: 759, startPoint y: 344, endPoint x: 741, endPoint y: 342, distance: 18.2
click at [759, 344] on div at bounding box center [561, 392] width 1122 height 785
click at [926, 384] on div at bounding box center [561, 392] width 1122 height 785
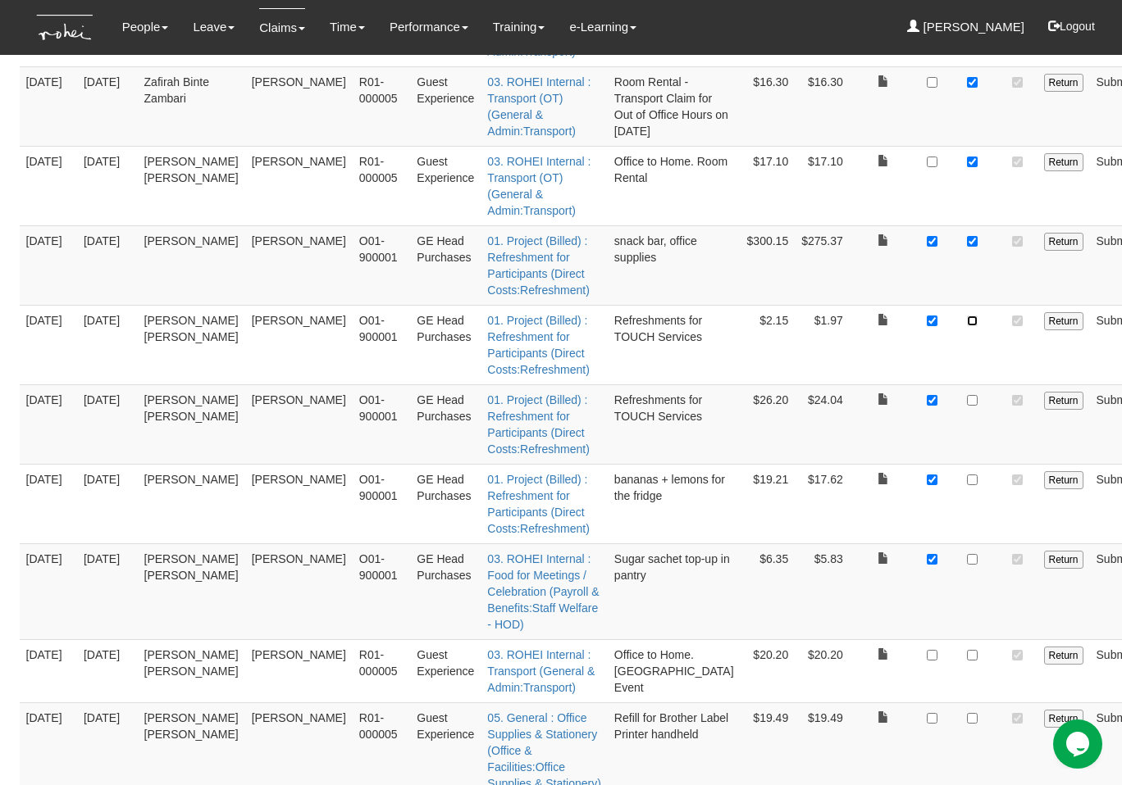
click at [967, 326] on input "checkbox" at bounding box center [972, 321] width 11 height 11
checkbox input "true"
click at [967, 406] on input "checkbox" at bounding box center [972, 400] width 11 height 11
checkbox input "true"
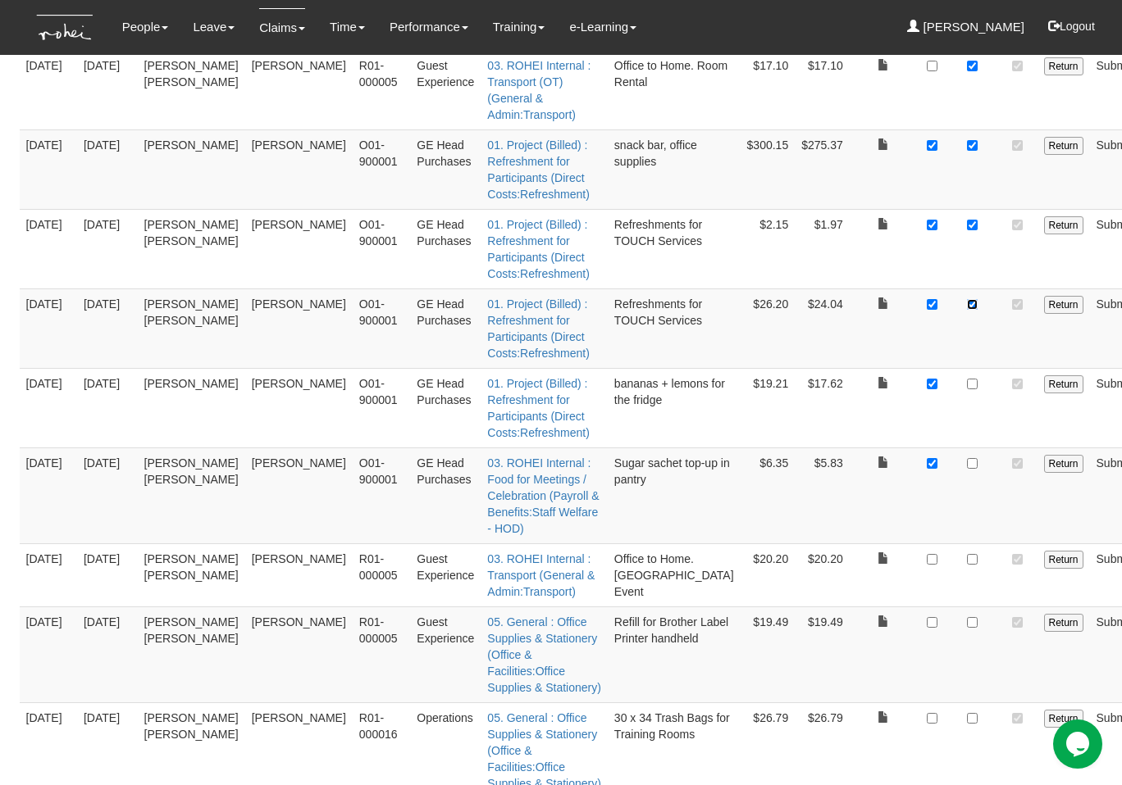
scroll to position [584, 0]
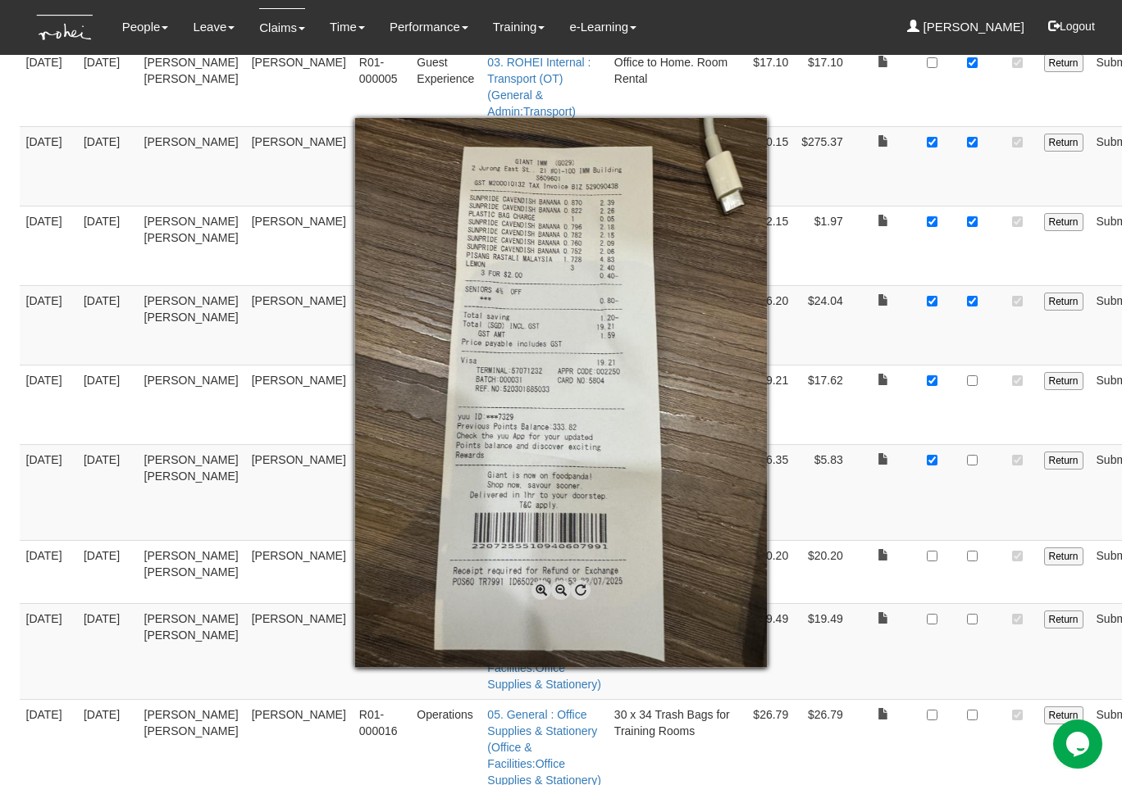
click at [885, 481] on div at bounding box center [561, 392] width 1122 height 785
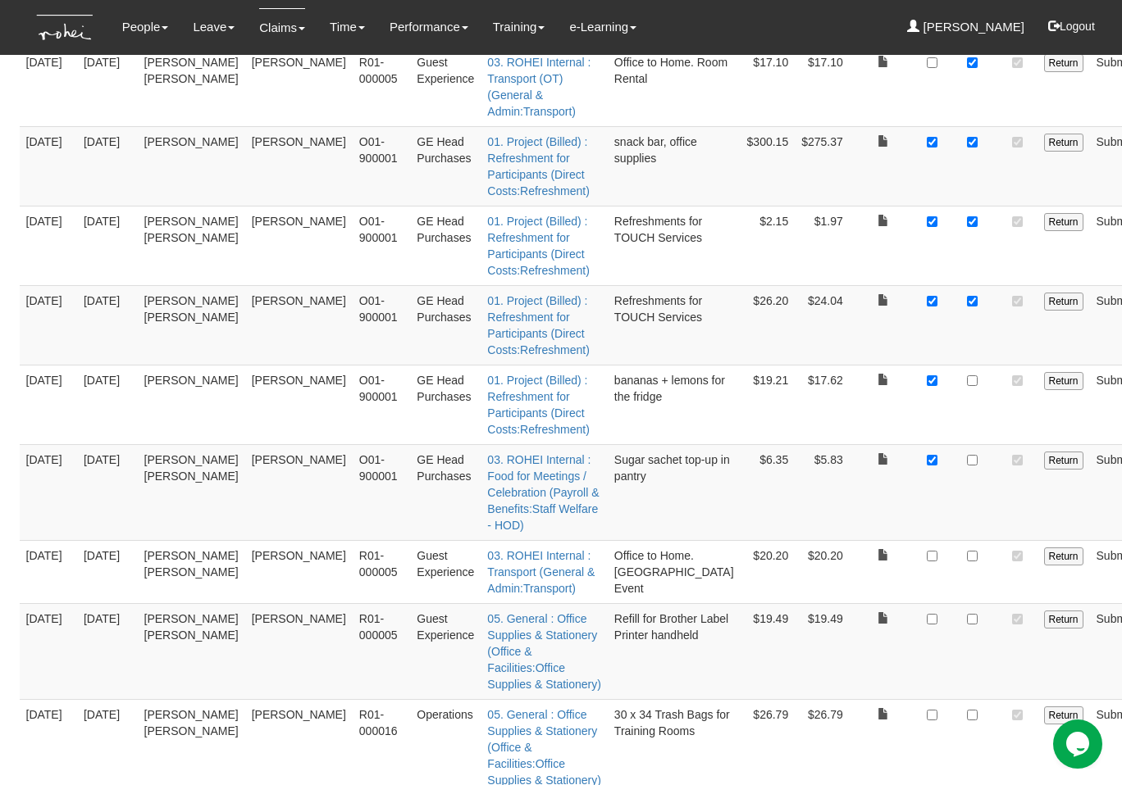
click at [947, 444] on td at bounding box center [972, 405] width 50 height 80
click at [967, 386] on input "checkbox" at bounding box center [972, 380] width 11 height 11
checkbox input "true"
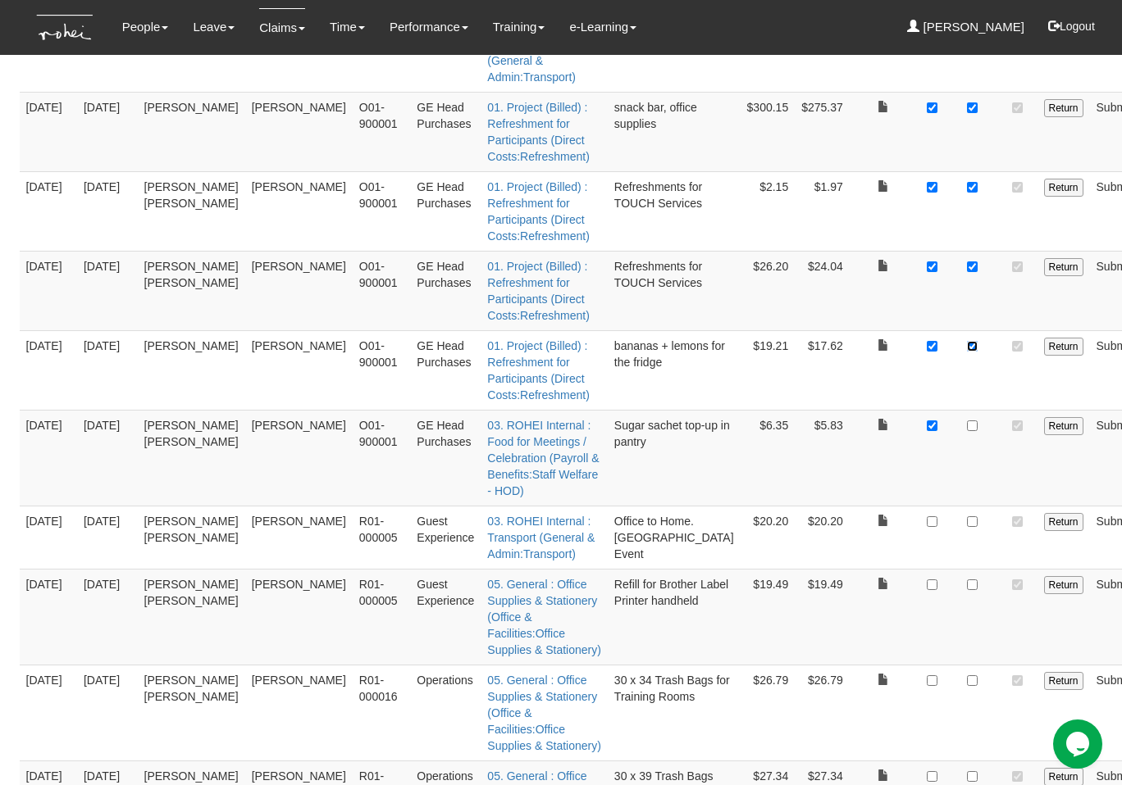
scroll to position [630, 0]
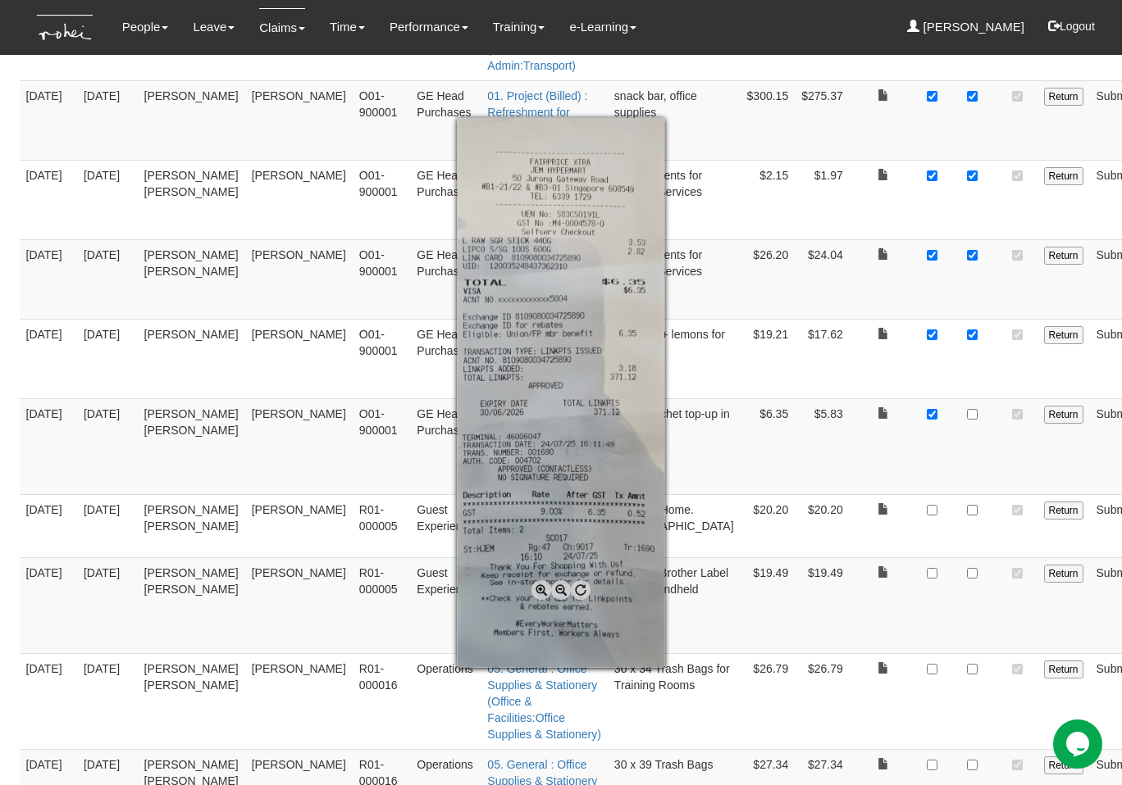
click at [781, 466] on div at bounding box center [561, 392] width 1122 height 785
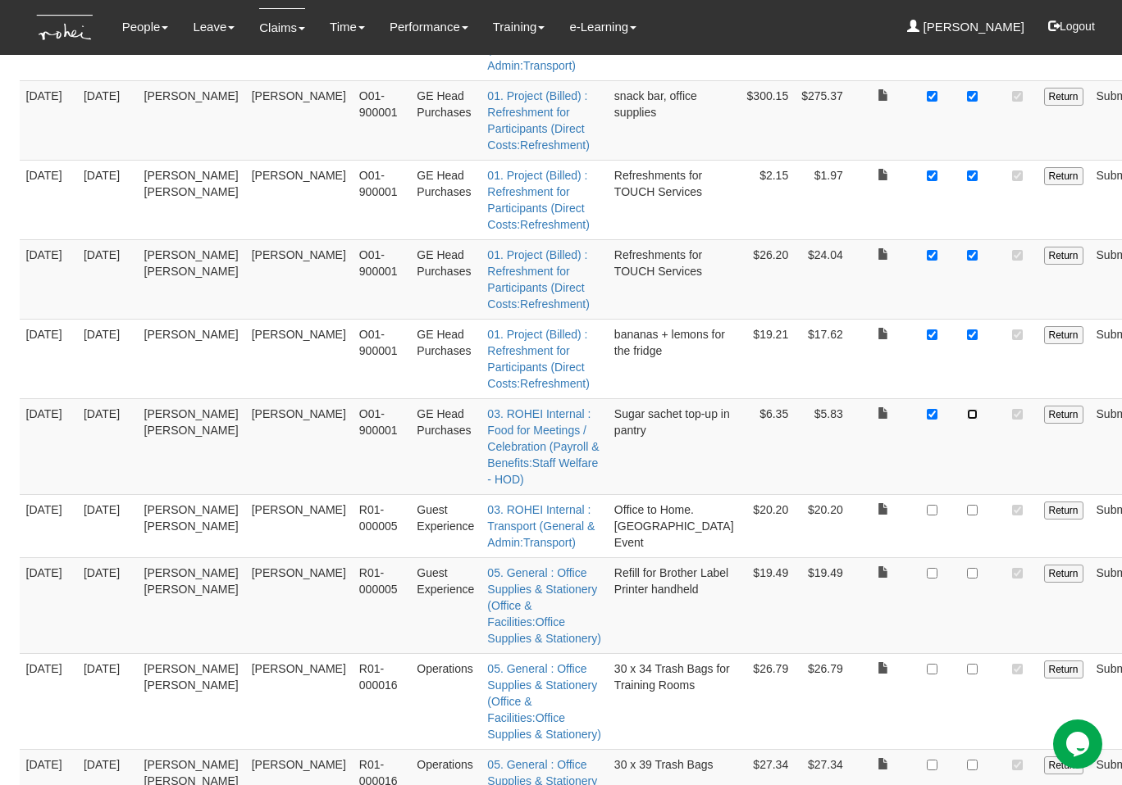
click at [967, 420] on input "checkbox" at bounding box center [972, 414] width 11 height 11
checkbox input "true"
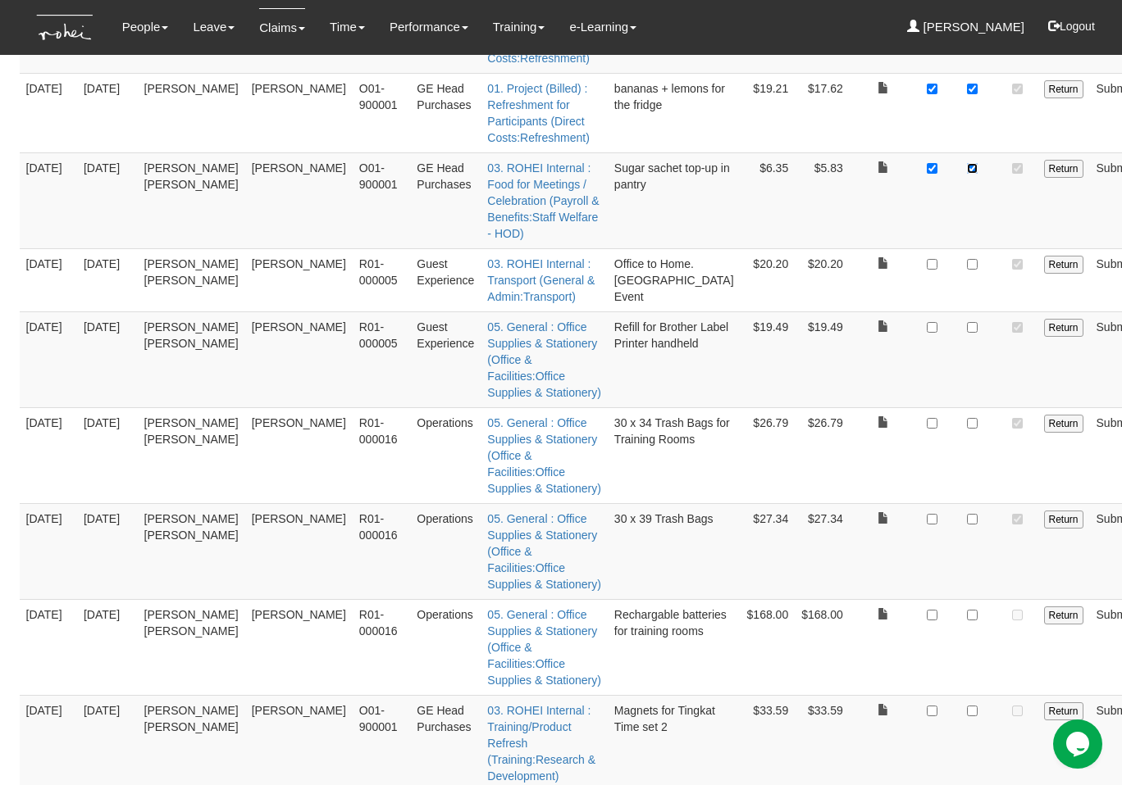
scroll to position [877, 0]
click at [947, 247] on td at bounding box center [972, 199] width 50 height 96
click at [967, 268] on input "checkbox" at bounding box center [972, 262] width 11 height 11
checkbox input "true"
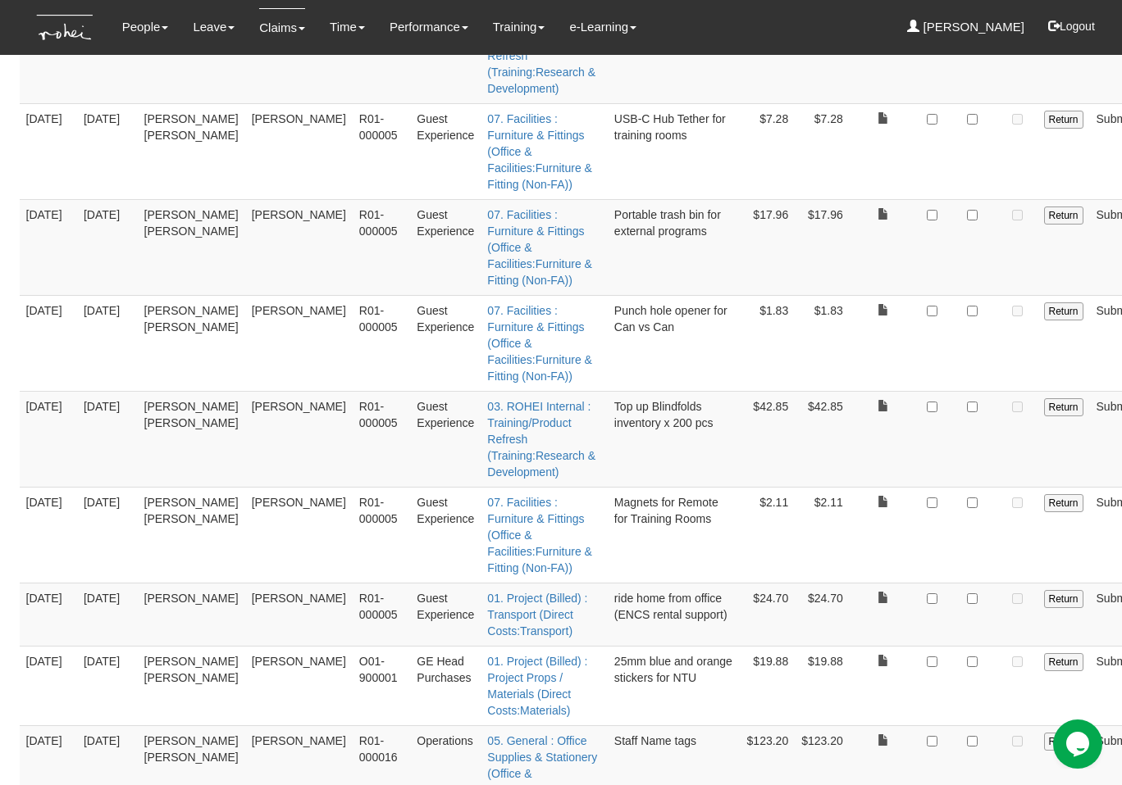
scroll to position [2260, 0]
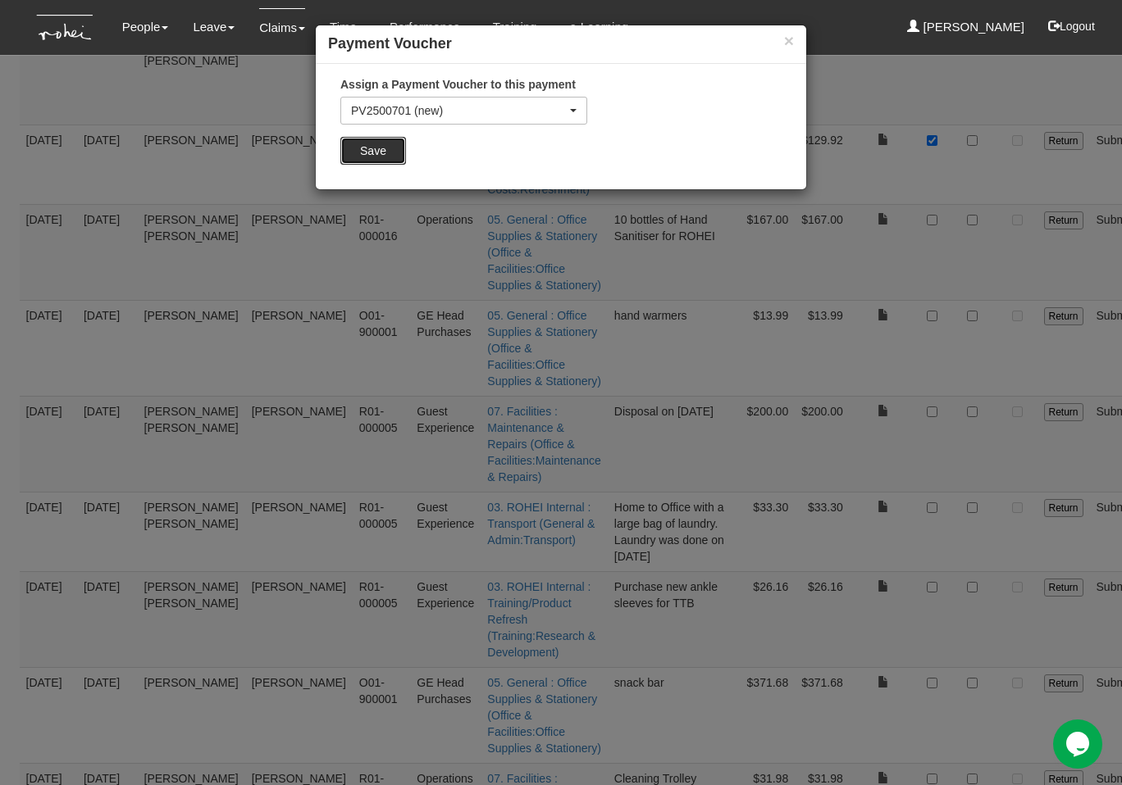
click at [346, 140] on input "Save" at bounding box center [373, 151] width 66 height 28
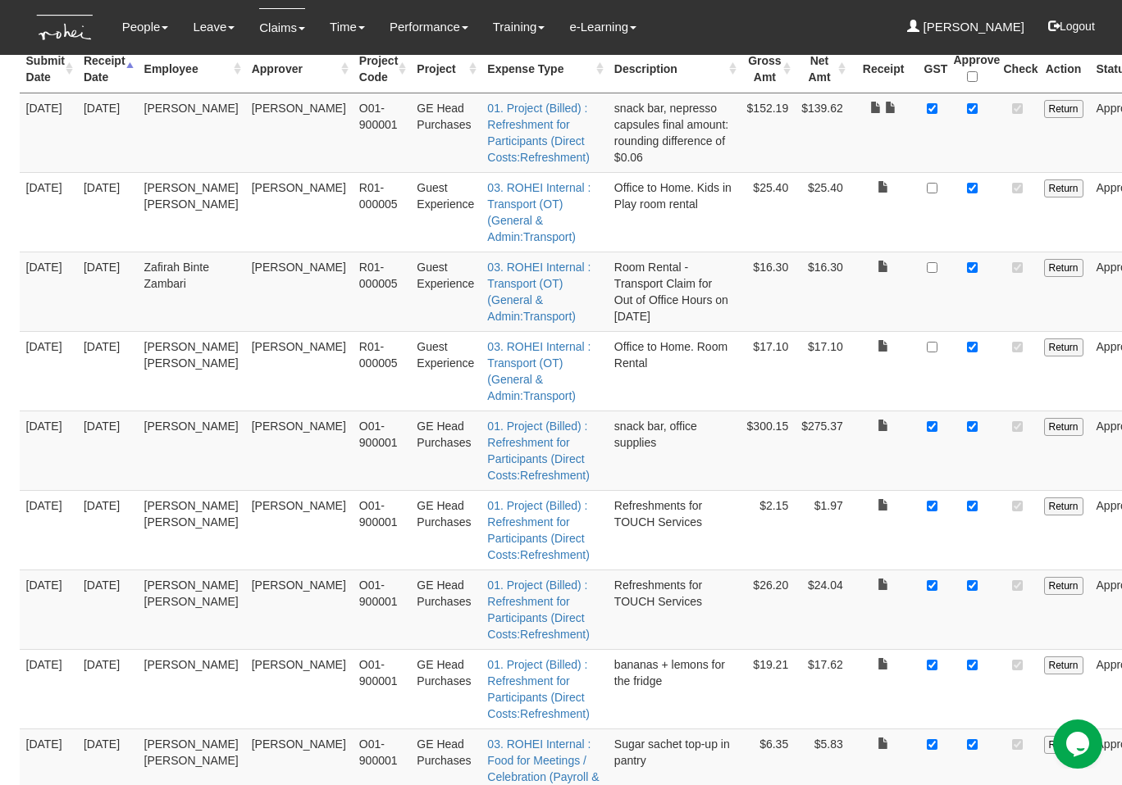
scroll to position [205, 0]
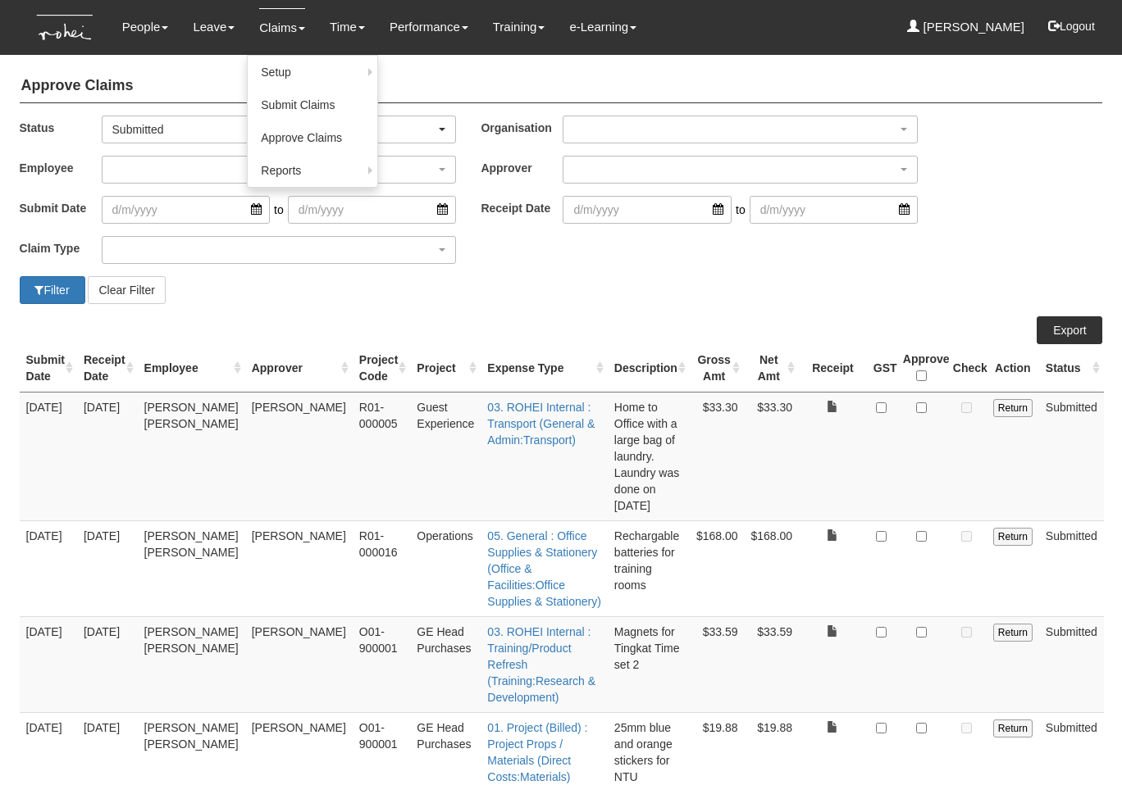
select select "50"
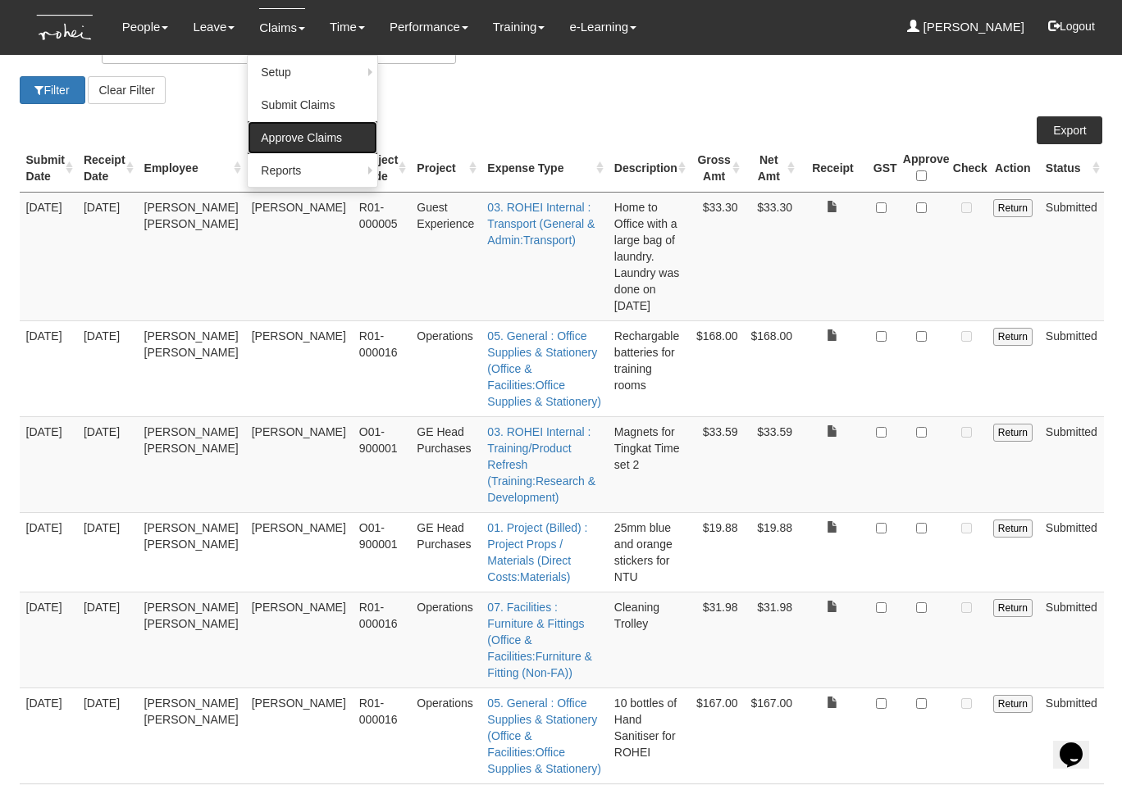
click at [265, 127] on link "Approve Claims" at bounding box center [313, 137] width 130 height 33
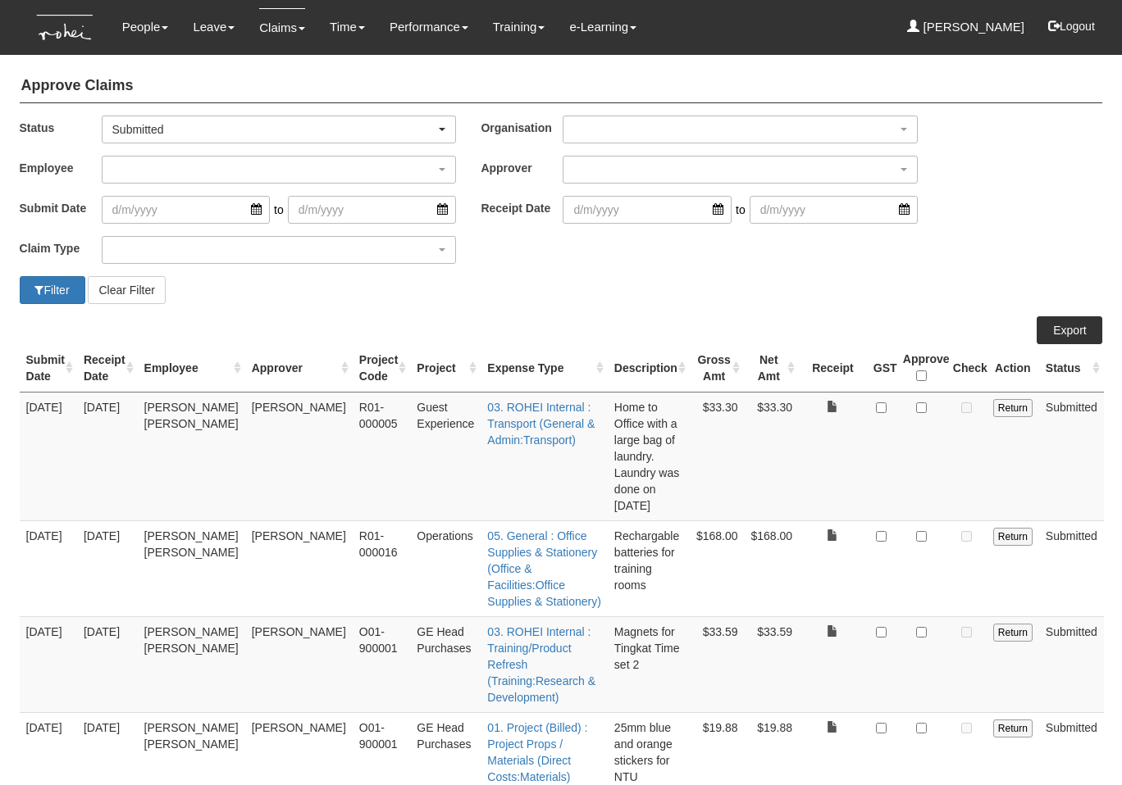
select select "50"
click at [116, 355] on th "Receipt Date" at bounding box center [107, 368] width 61 height 48
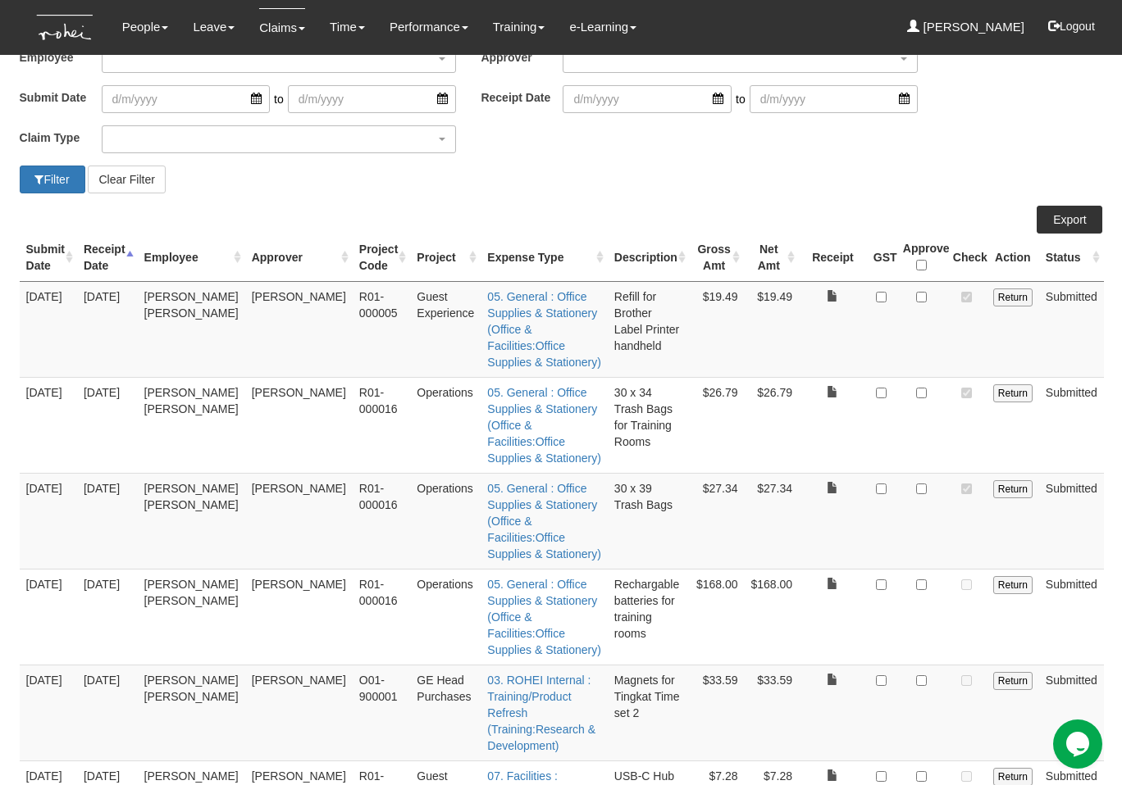
scroll to position [127, 0]
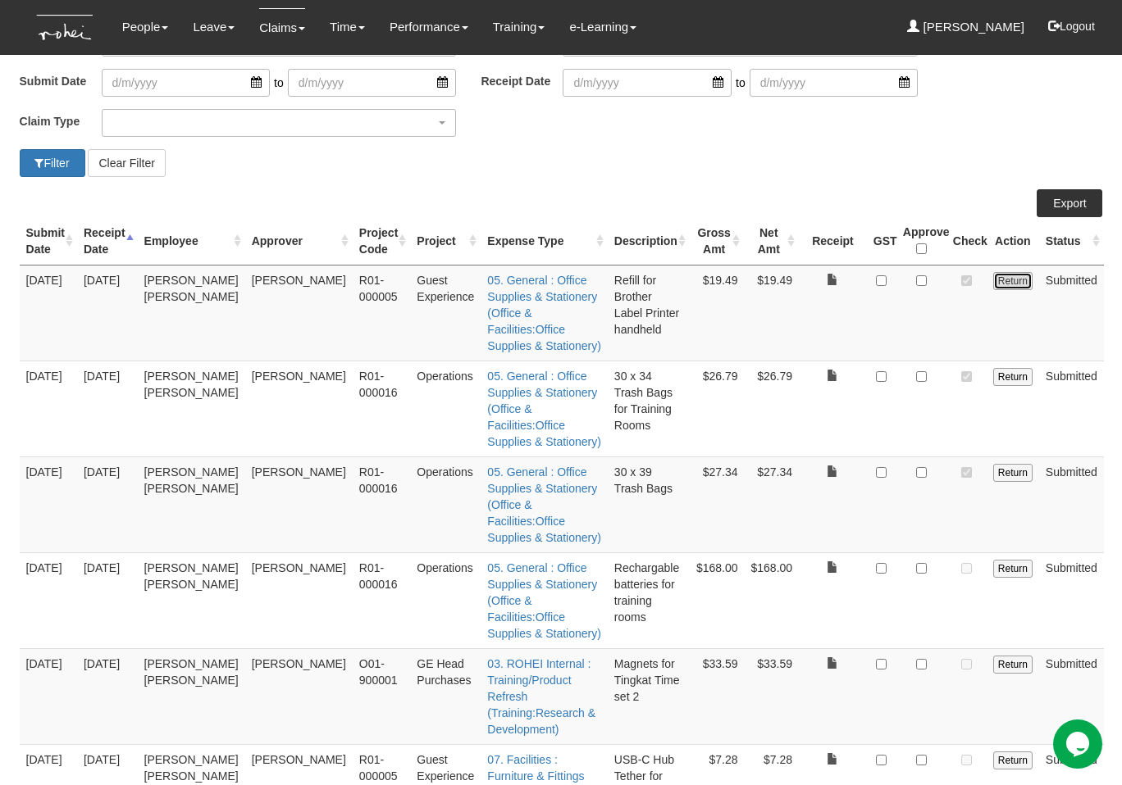
click at [1010, 281] on input "Return" at bounding box center [1012, 281] width 39 height 18
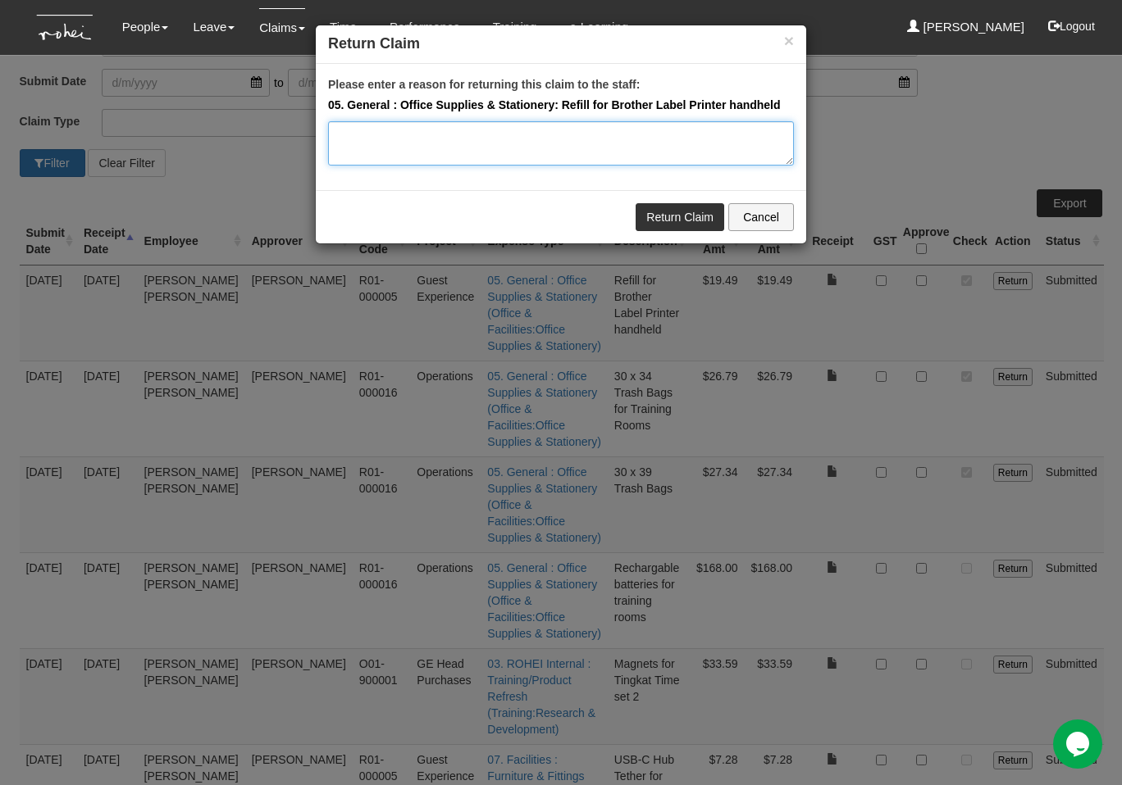
click at [490, 160] on textarea "Please enter a reason for returning this claim to the staff:" at bounding box center [561, 143] width 466 height 44
type textarea "C"
type textarea "To reclass it under operations budget"
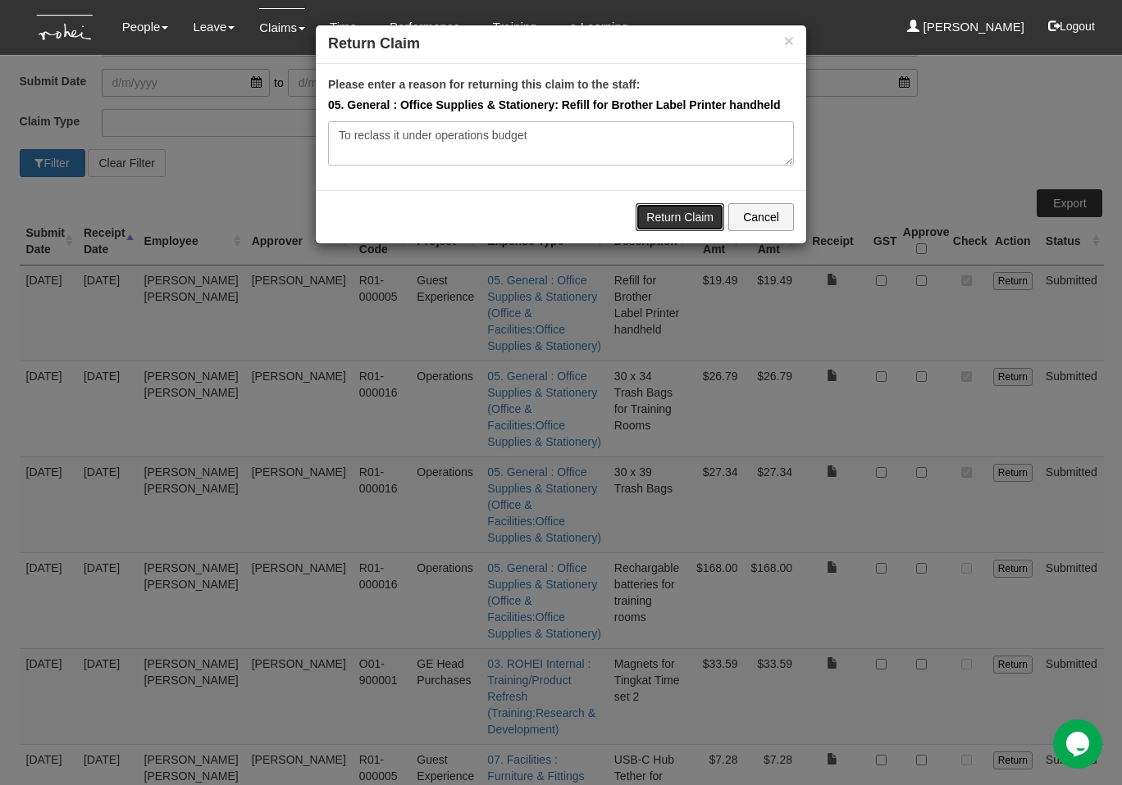
click at [693, 220] on link "Return Claim" at bounding box center [679, 217] width 89 height 28
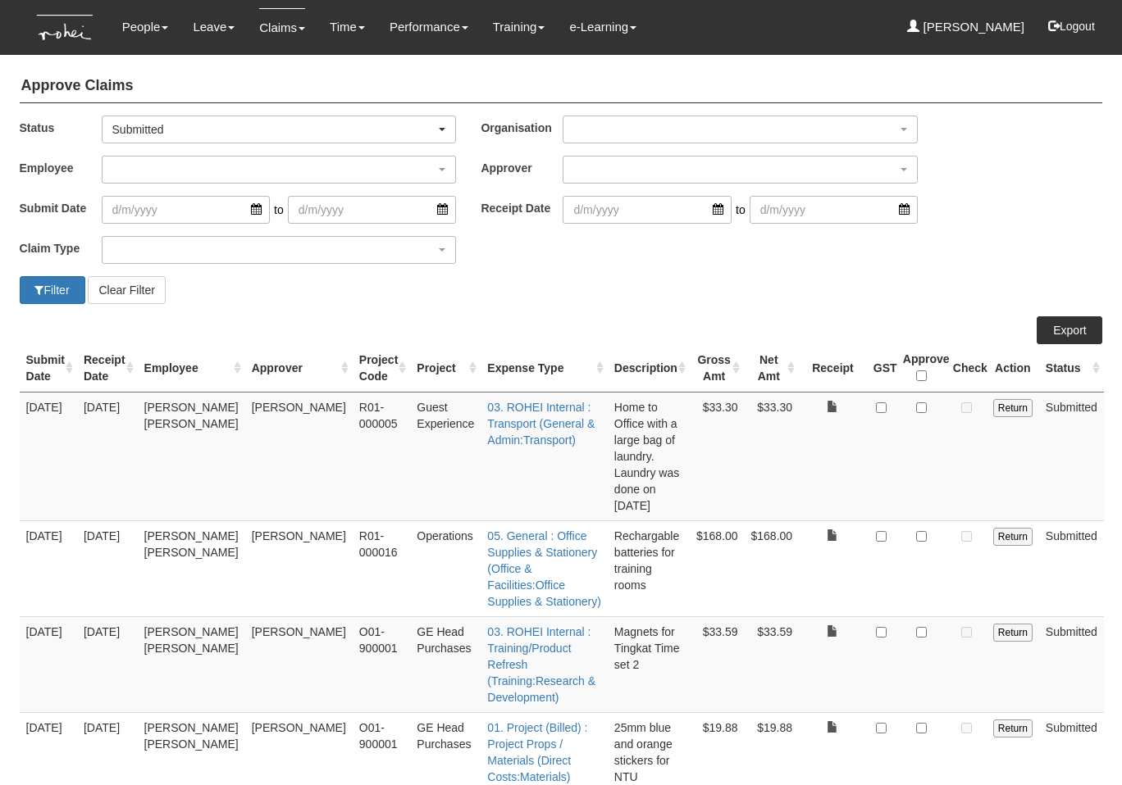
select select "50"
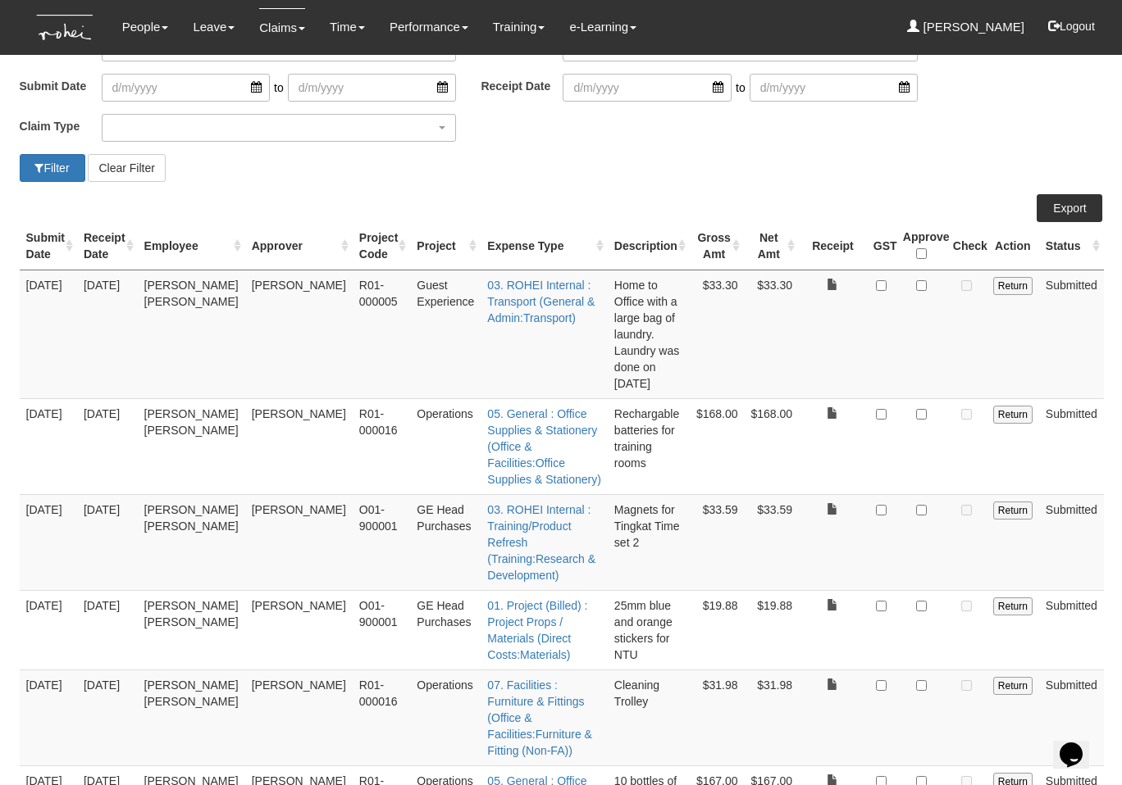
click at [116, 239] on th "Receipt Date" at bounding box center [107, 246] width 61 height 48
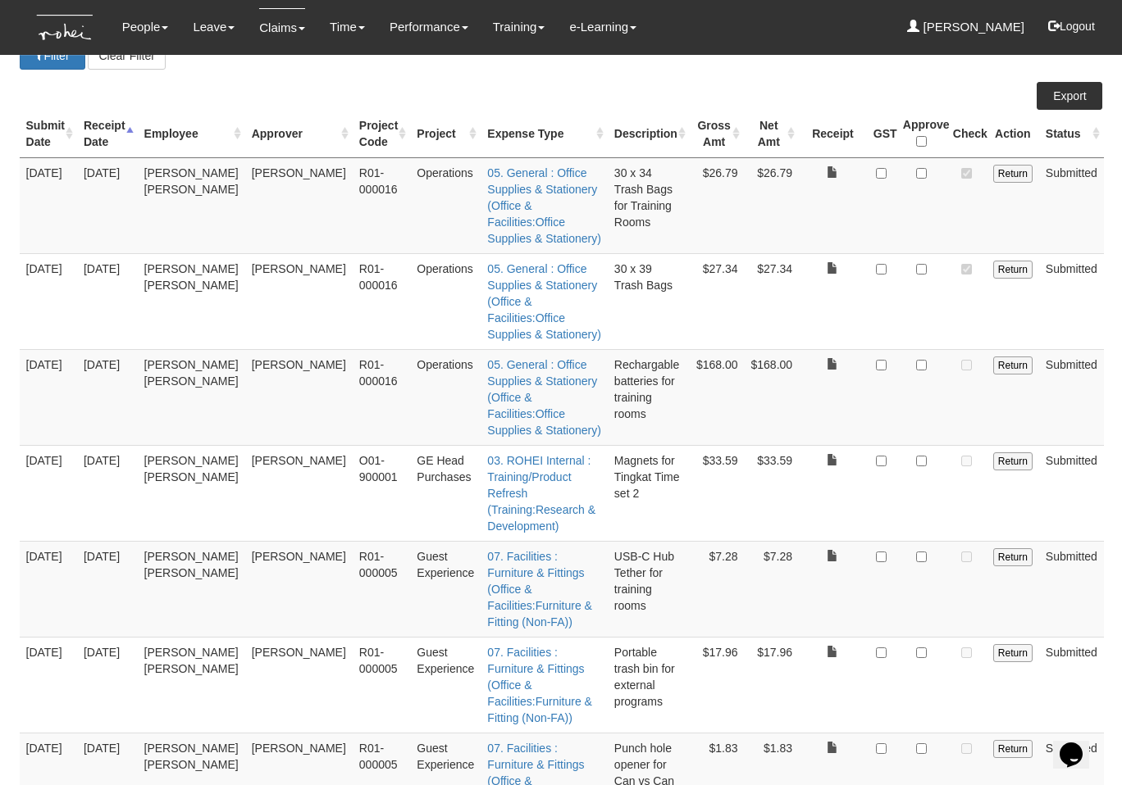
scroll to position [235, 0]
click at [113, 121] on th "Receipt Date" at bounding box center [107, 133] width 61 height 48
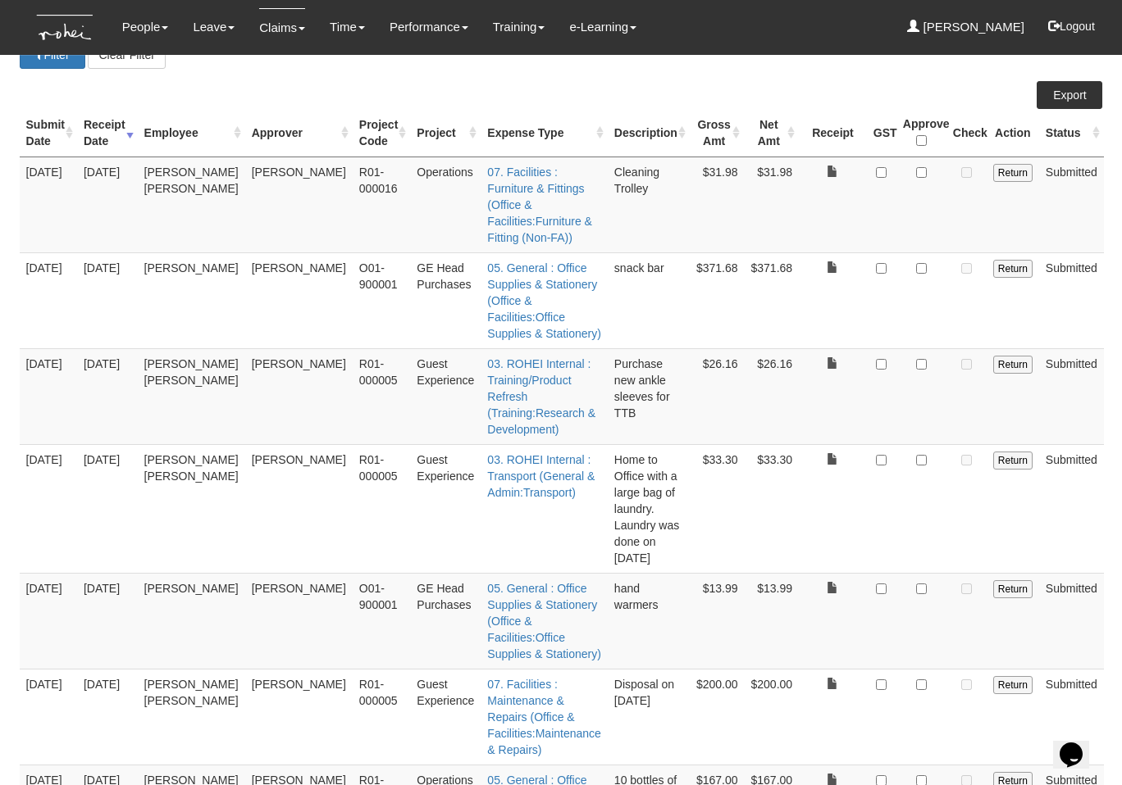
click at [103, 134] on th "Receipt Date" at bounding box center [107, 133] width 61 height 48
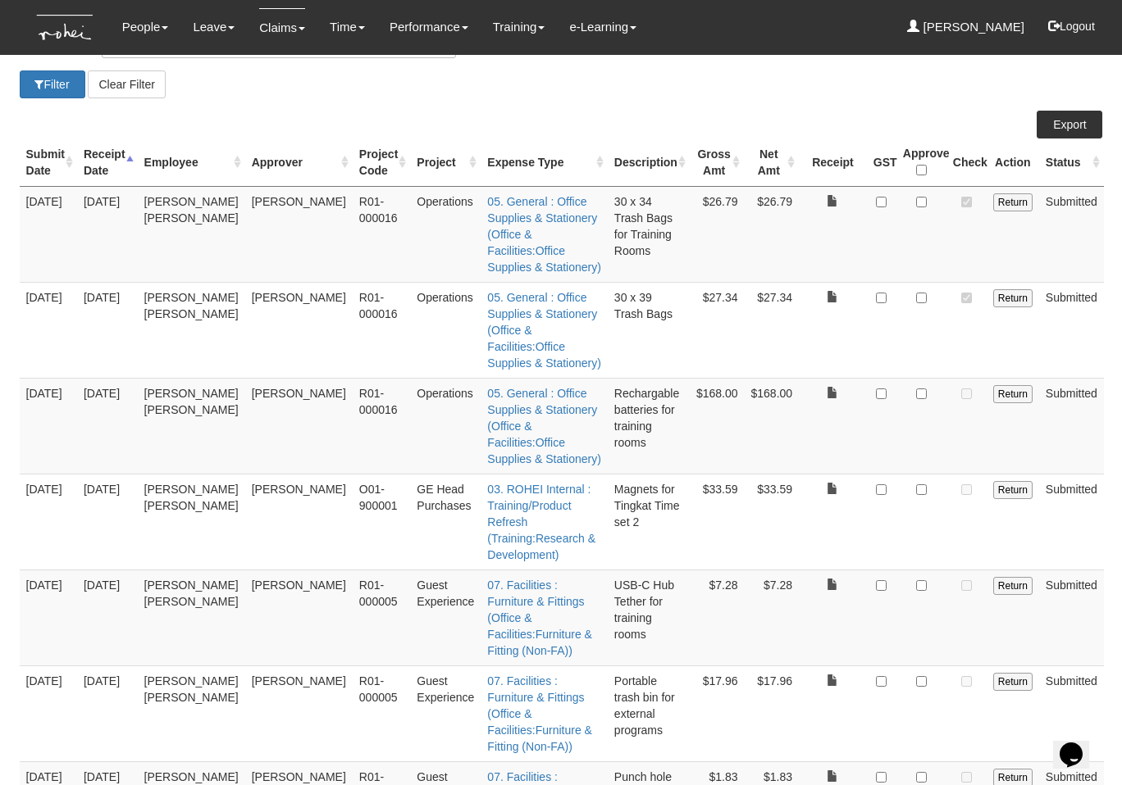
scroll to position [241, 0]
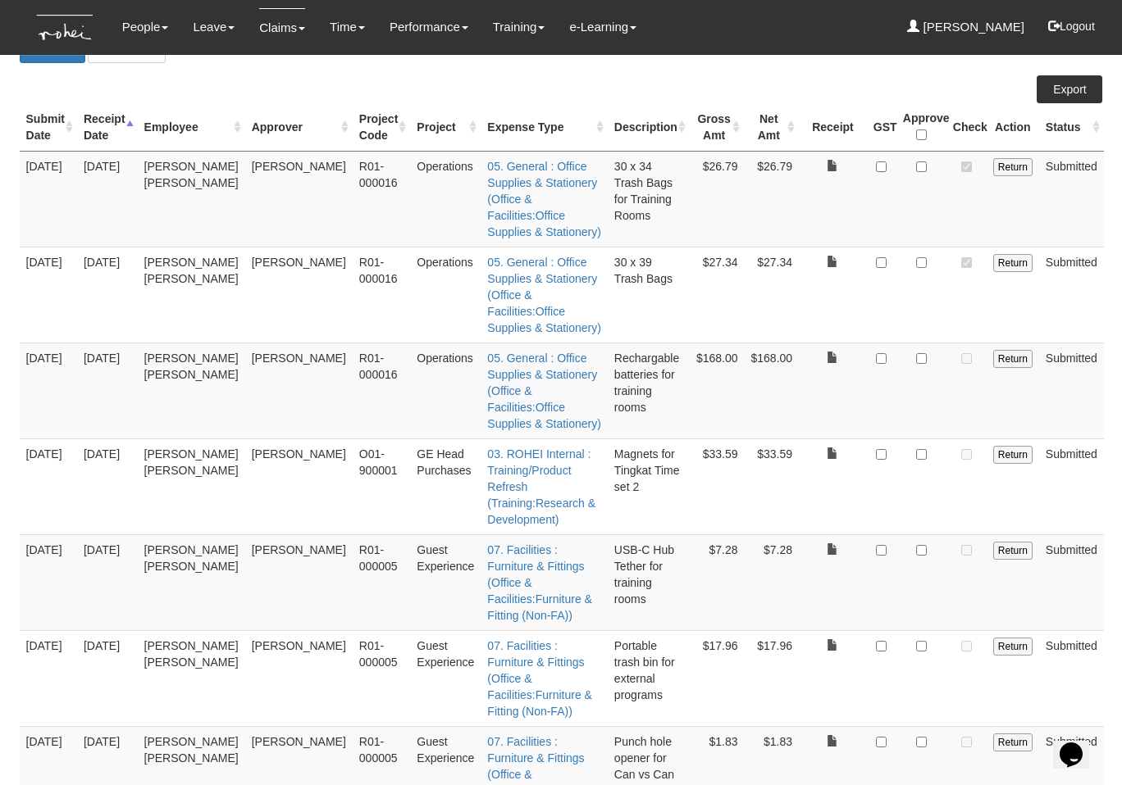
click at [802, 201] on td at bounding box center [833, 199] width 68 height 96
click at [924, 185] on td at bounding box center [921, 199] width 50 height 96
click at [920, 162] on input "checkbox" at bounding box center [921, 167] width 11 height 11
checkbox input "true"
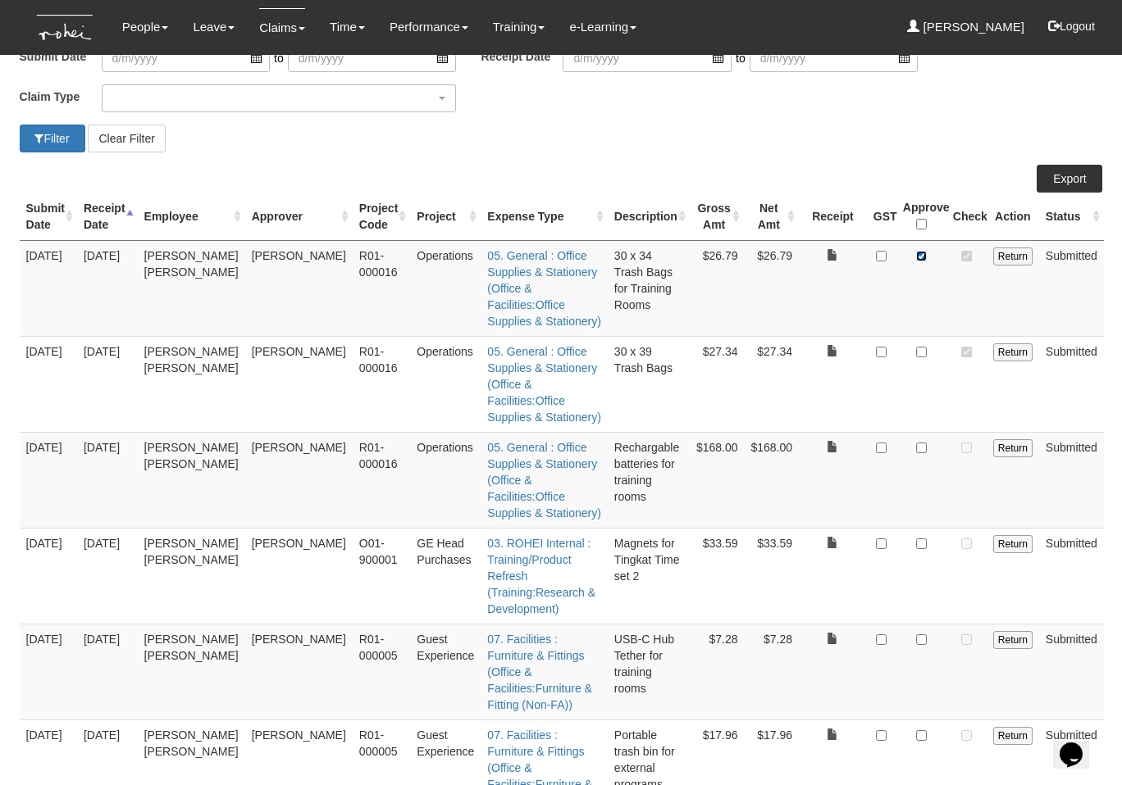
scroll to position [182, 0]
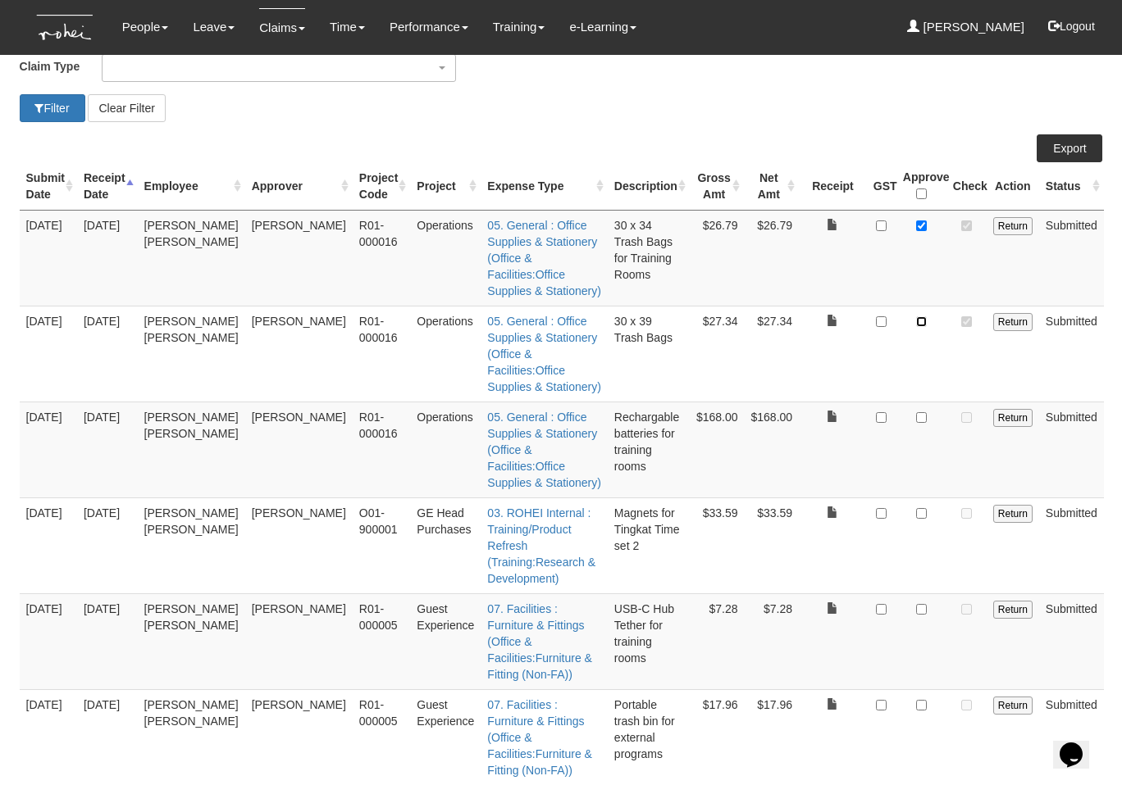
click at [923, 316] on input "checkbox" at bounding box center [921, 321] width 11 height 11
checkbox input "true"
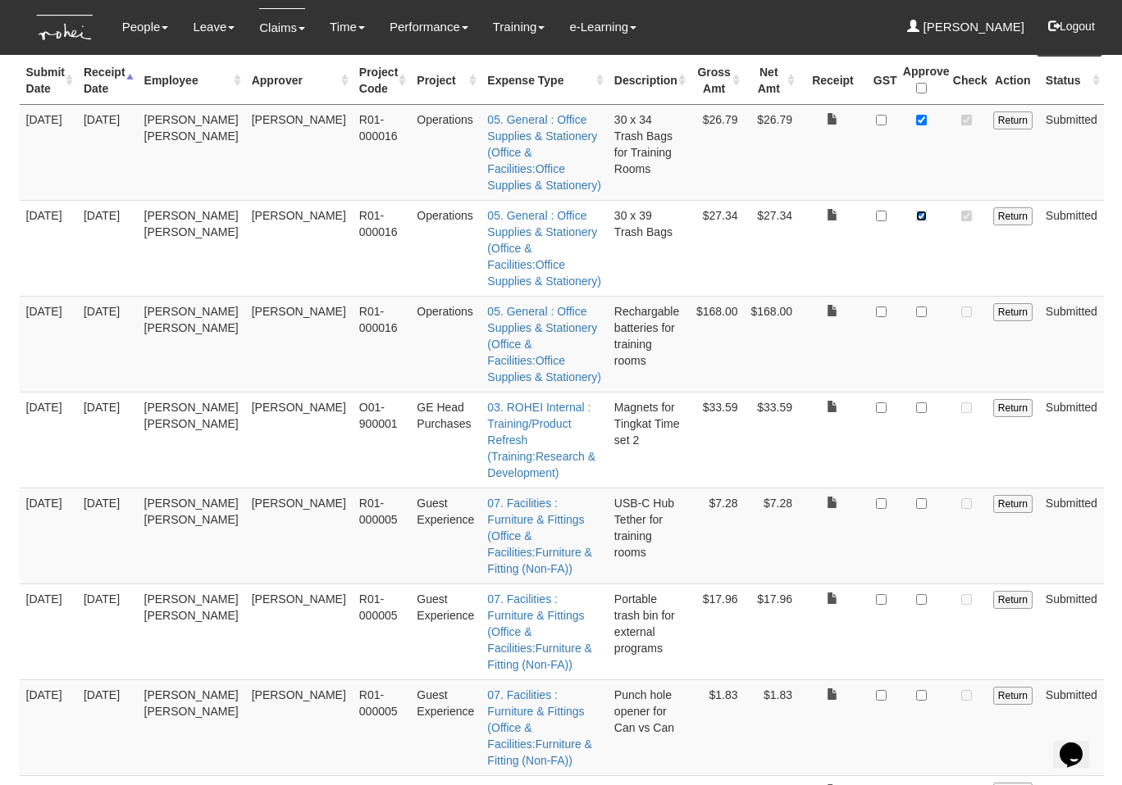
scroll to position [289, 0]
click at [926, 301] on td at bounding box center [921, 343] width 50 height 96
click at [918, 306] on input "checkbox" at bounding box center [921, 311] width 11 height 11
checkbox input "true"
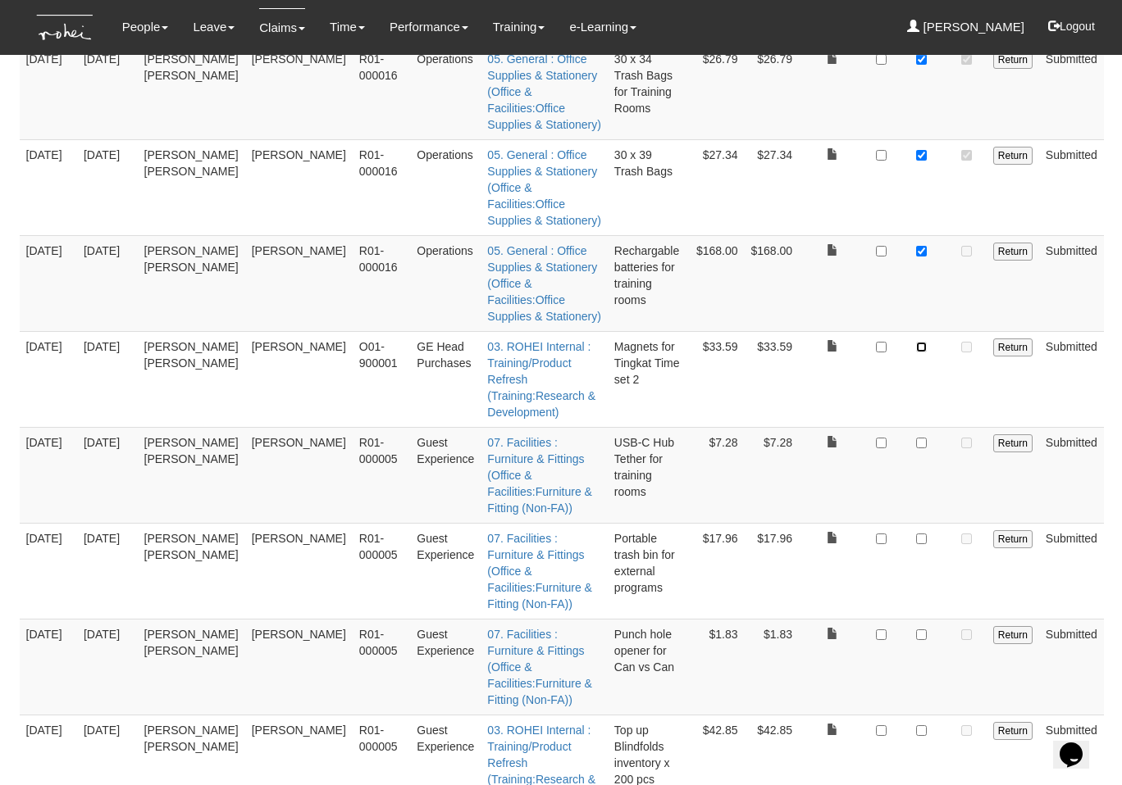
click at [917, 342] on input "checkbox" at bounding box center [921, 347] width 11 height 11
checkbox input "true"
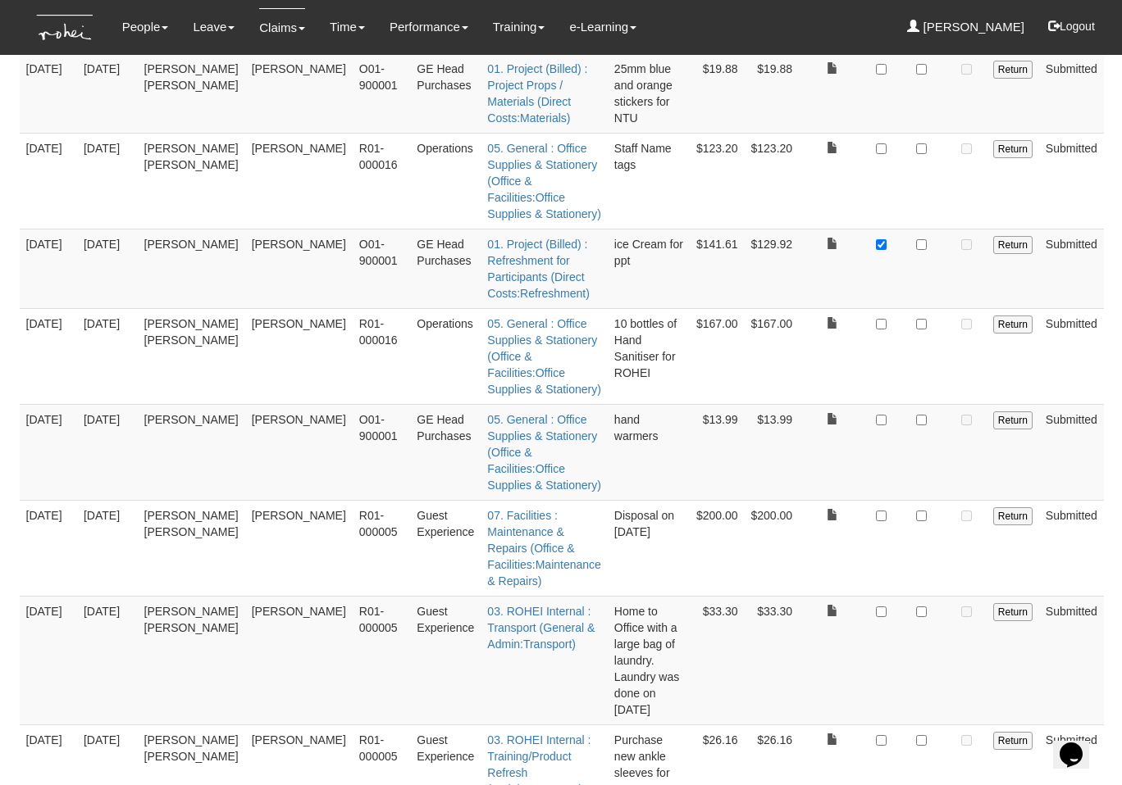
scroll to position [1304, 0]
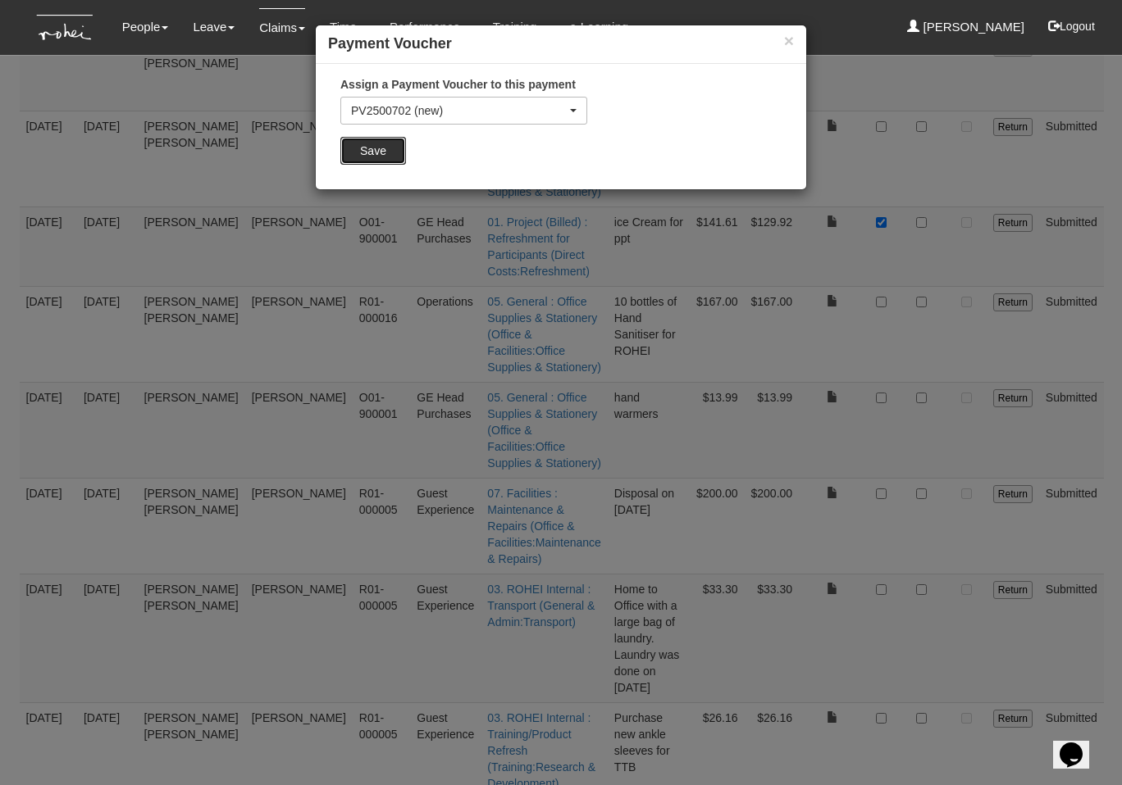
click at [374, 156] on input "Save" at bounding box center [373, 151] width 66 height 28
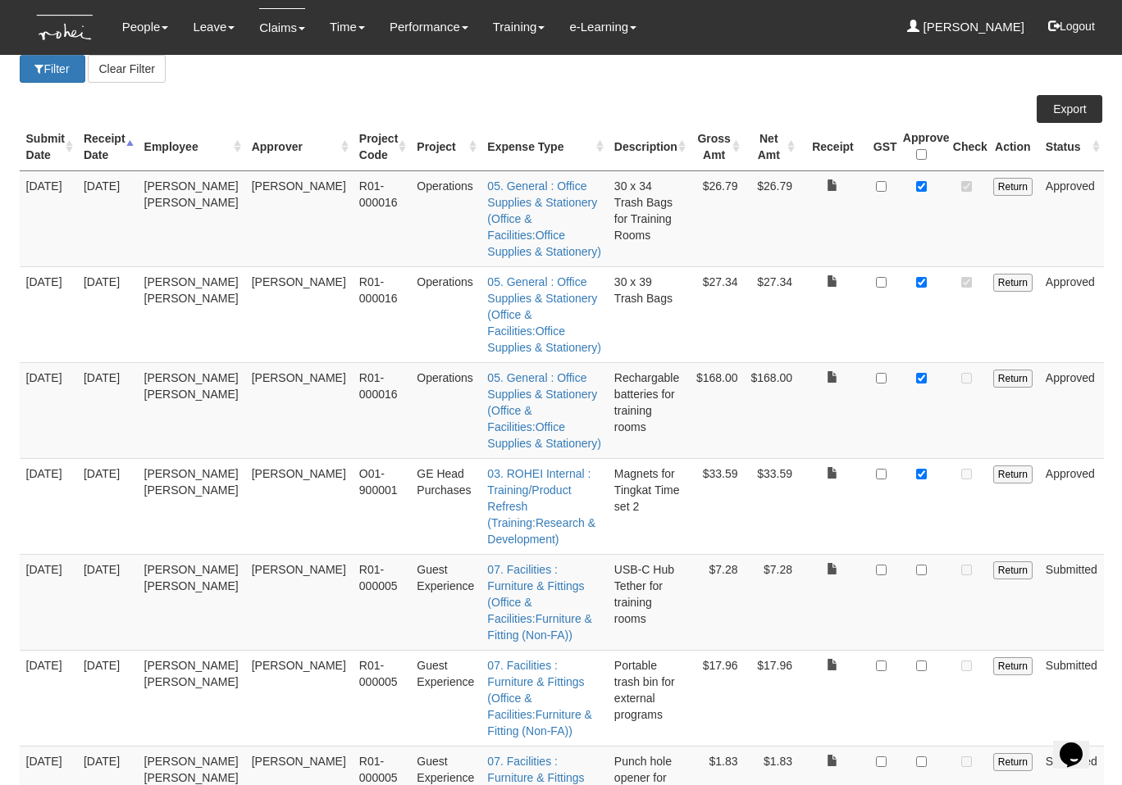
scroll to position [222, 0]
click at [890, 459] on td at bounding box center [882, 505] width 30 height 96
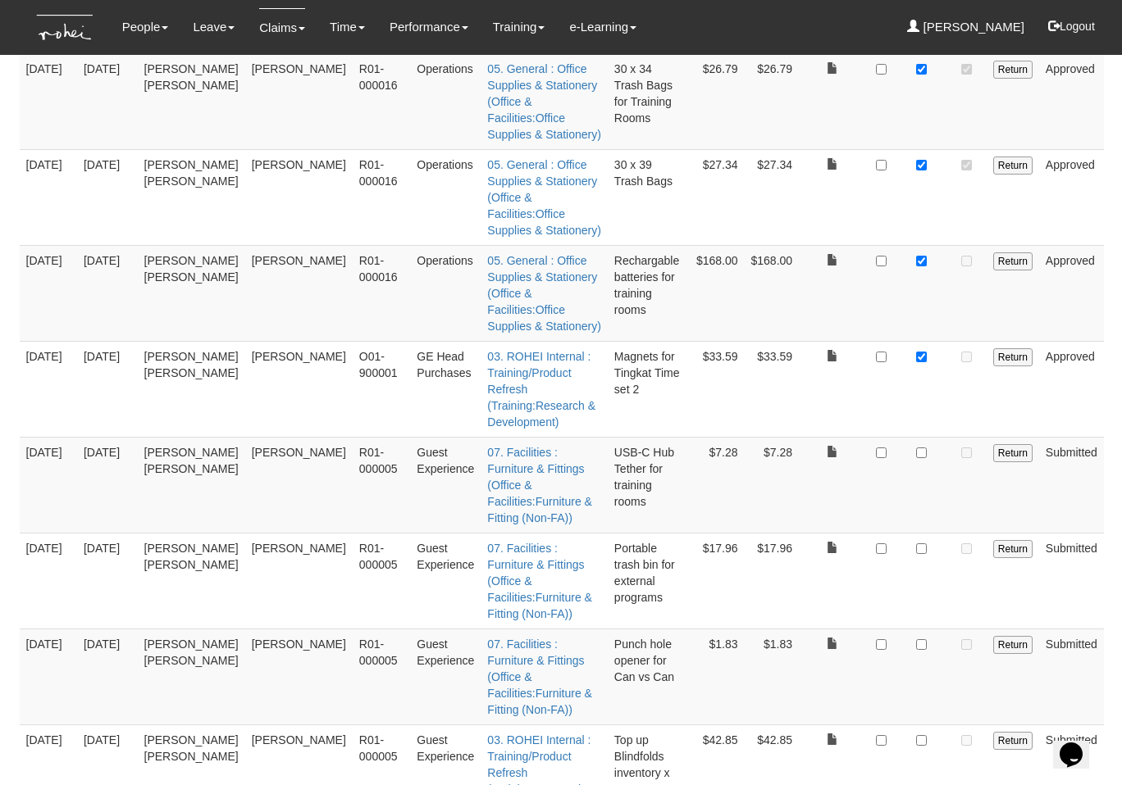
scroll to position [378, 0]
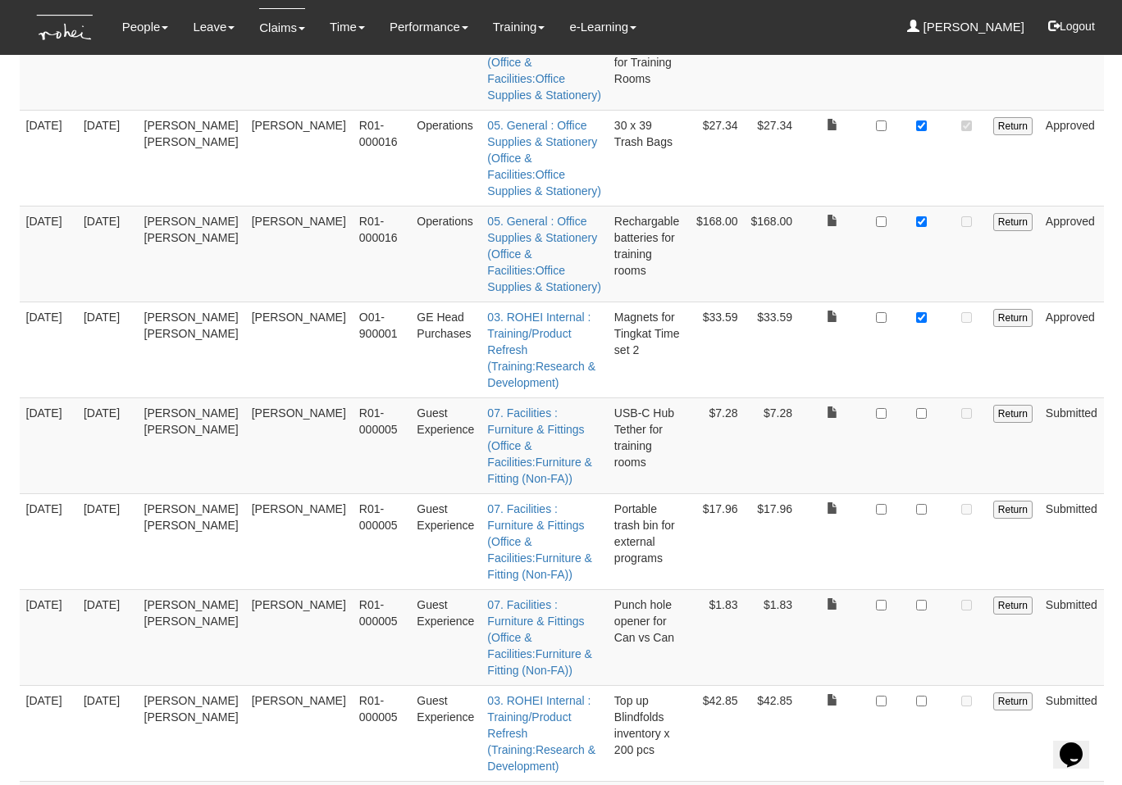
click at [902, 494] on td at bounding box center [921, 542] width 50 height 96
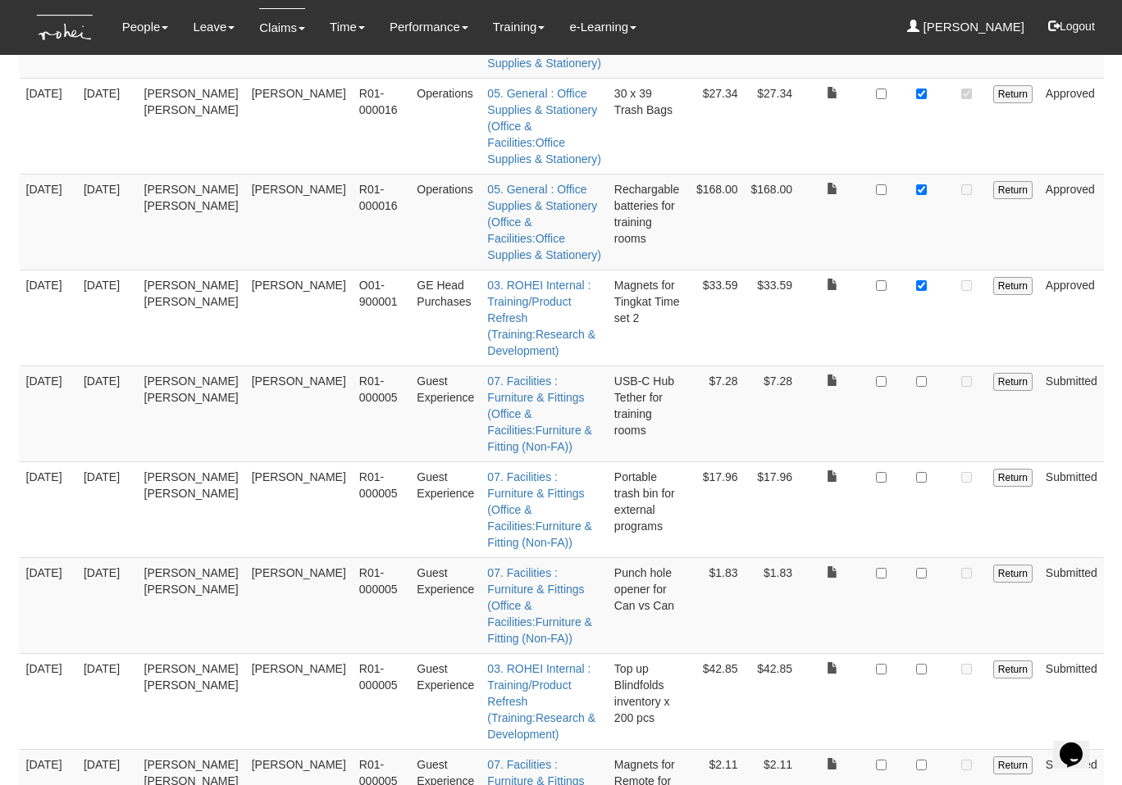
scroll to position [422, 0]
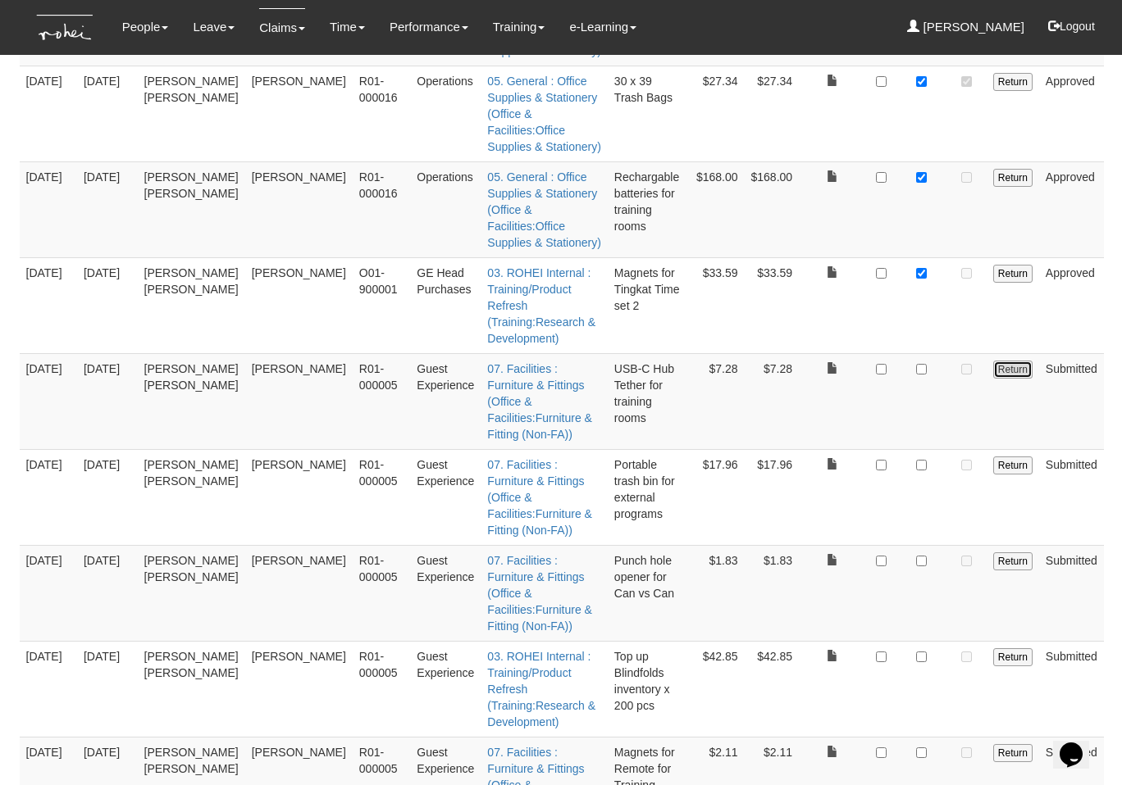
click at [1003, 361] on input "Return" at bounding box center [1012, 370] width 39 height 18
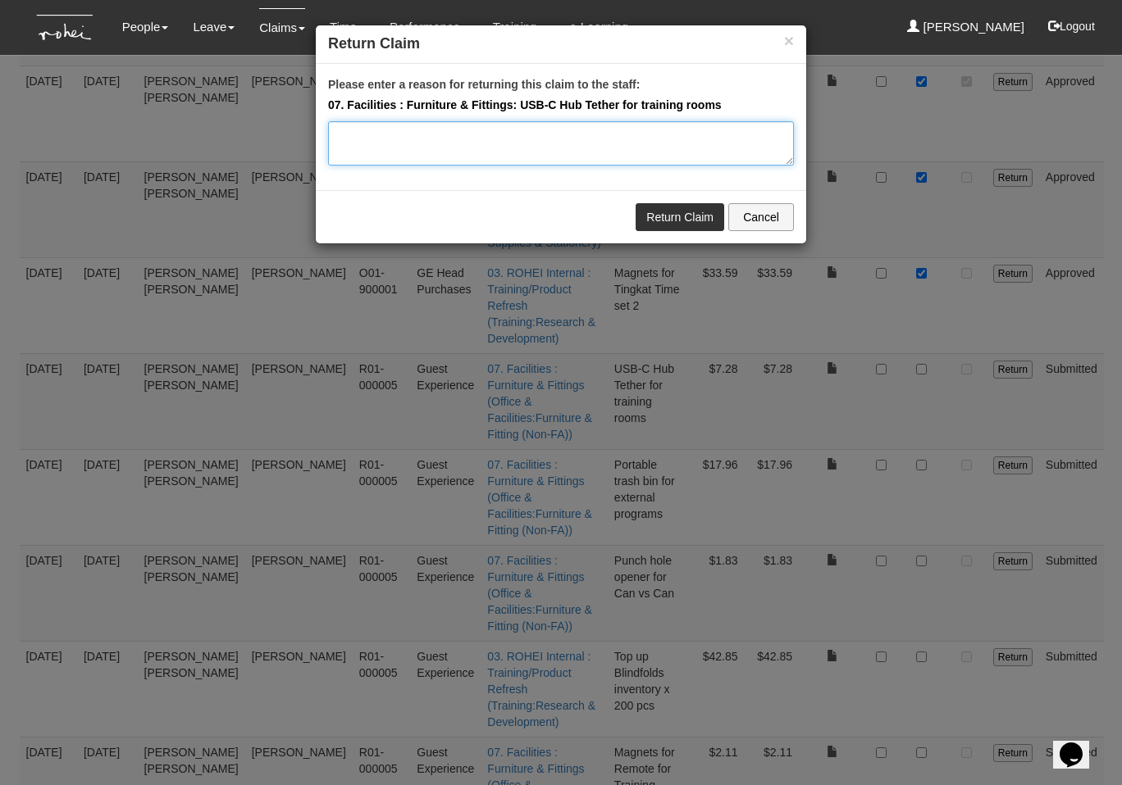
click at [565, 152] on textarea "Please enter a reason for returning this claim to the staff:" at bounding box center [561, 143] width 466 height 44
type textarea "To reclass it under peripherals"
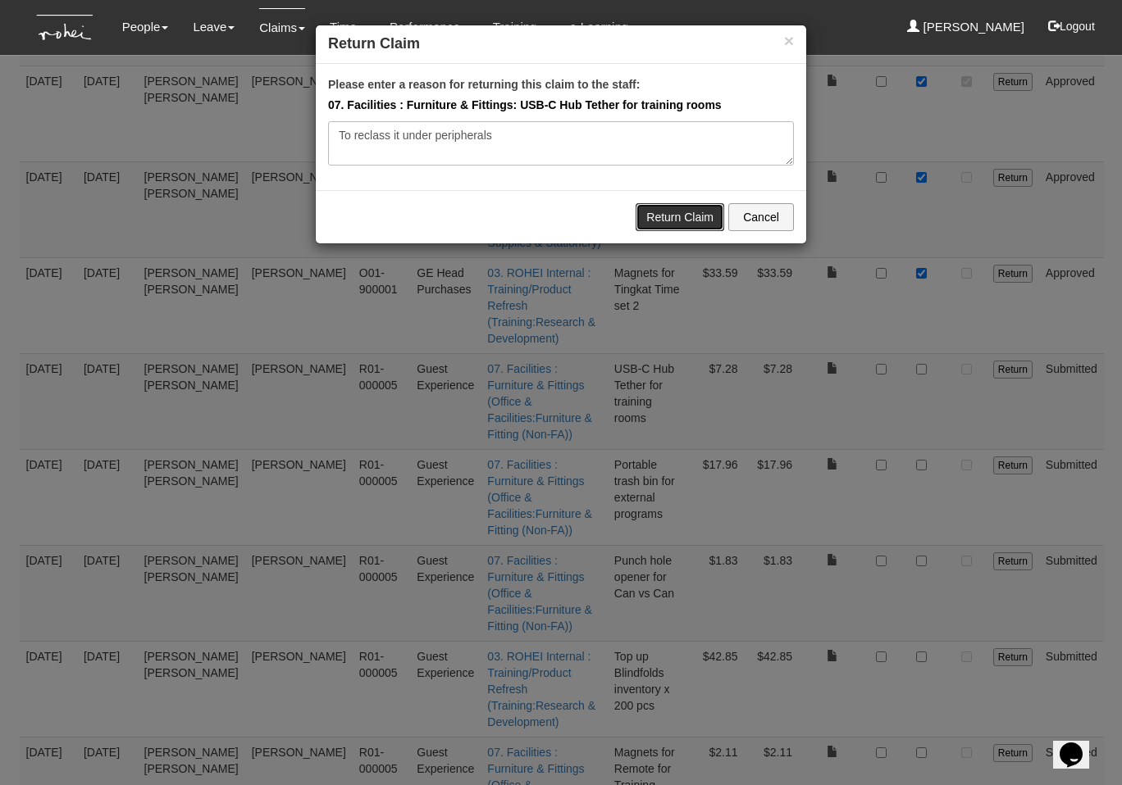
click at [664, 209] on link "Return Claim" at bounding box center [679, 217] width 89 height 28
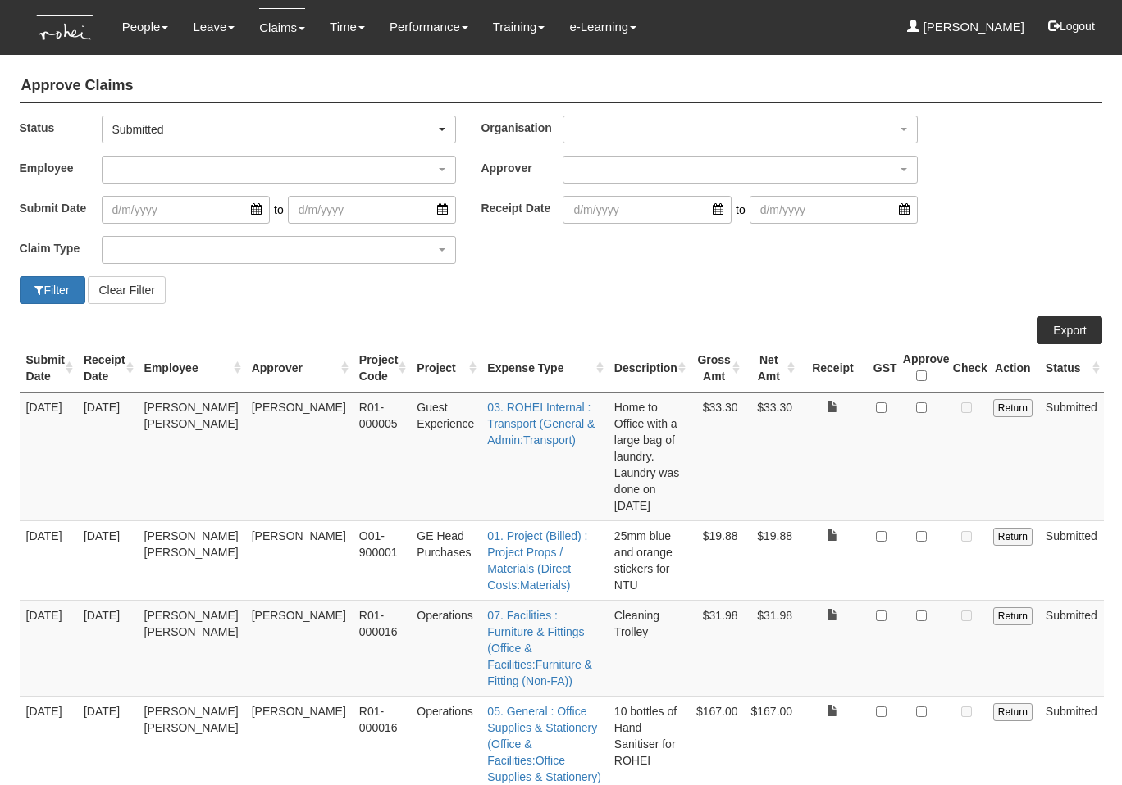
select select "50"
click at [99, 364] on th "Receipt Date" at bounding box center [107, 368] width 61 height 48
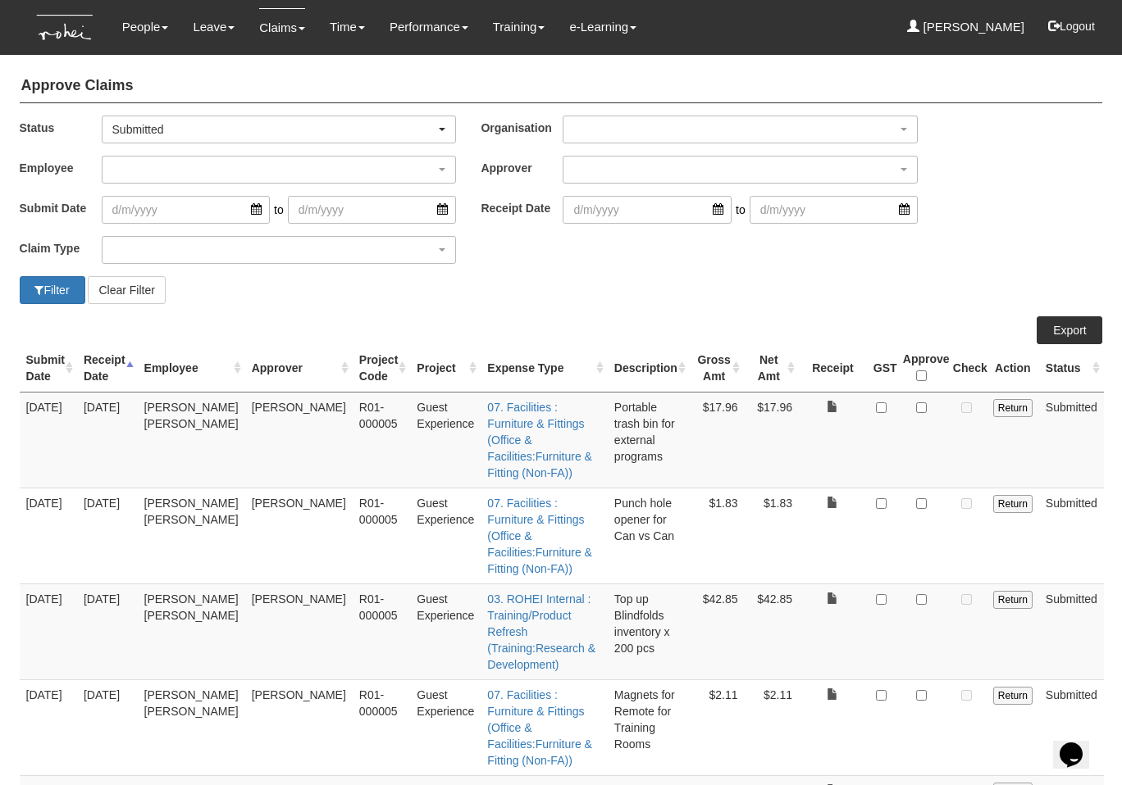
scroll to position [94, 0]
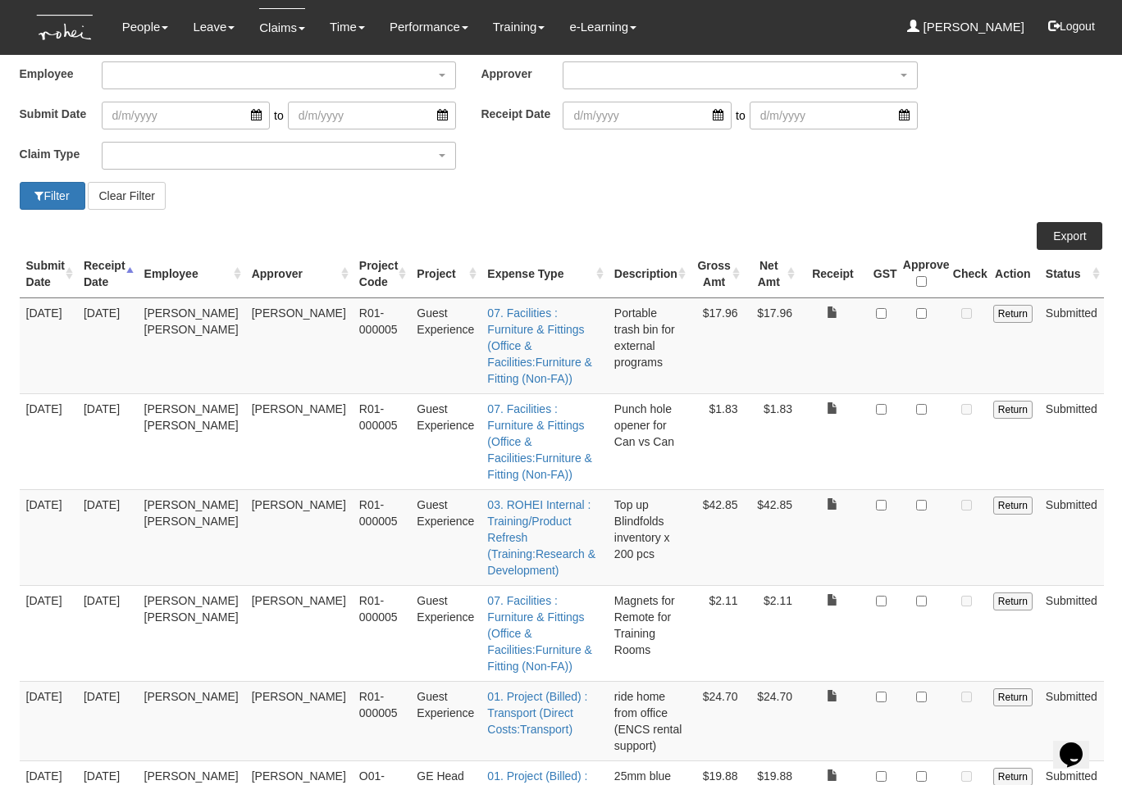
click at [726, 353] on td "$17.96" at bounding box center [716, 346] width 55 height 96
click at [693, 357] on td "$17.96" at bounding box center [716, 346] width 55 height 96
click at [1007, 315] on input "Return" at bounding box center [1012, 314] width 39 height 18
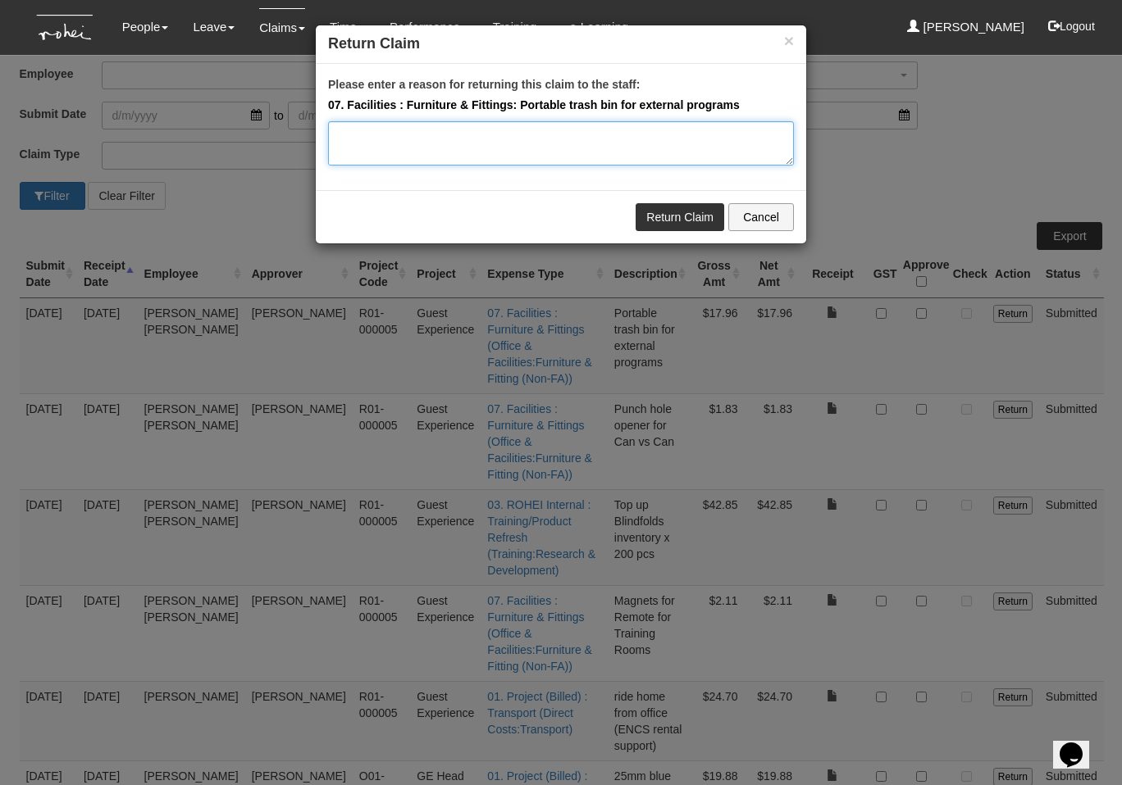
click at [497, 133] on textarea "Please enter a reason for returning this claim to the staff:" at bounding box center [561, 143] width 466 height 44
type textarea "H"
type textarea "To re-class it under Office Supplies and Stationeries."
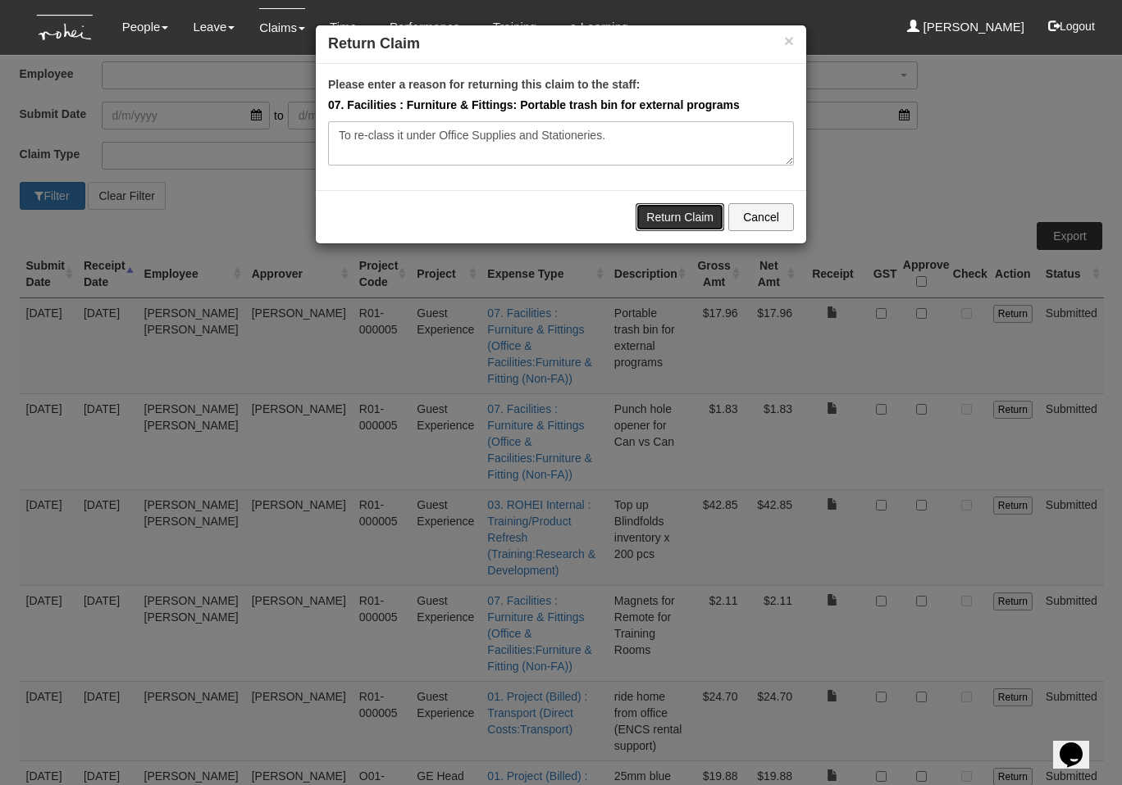
click at [678, 210] on link "Return Claim" at bounding box center [679, 217] width 89 height 28
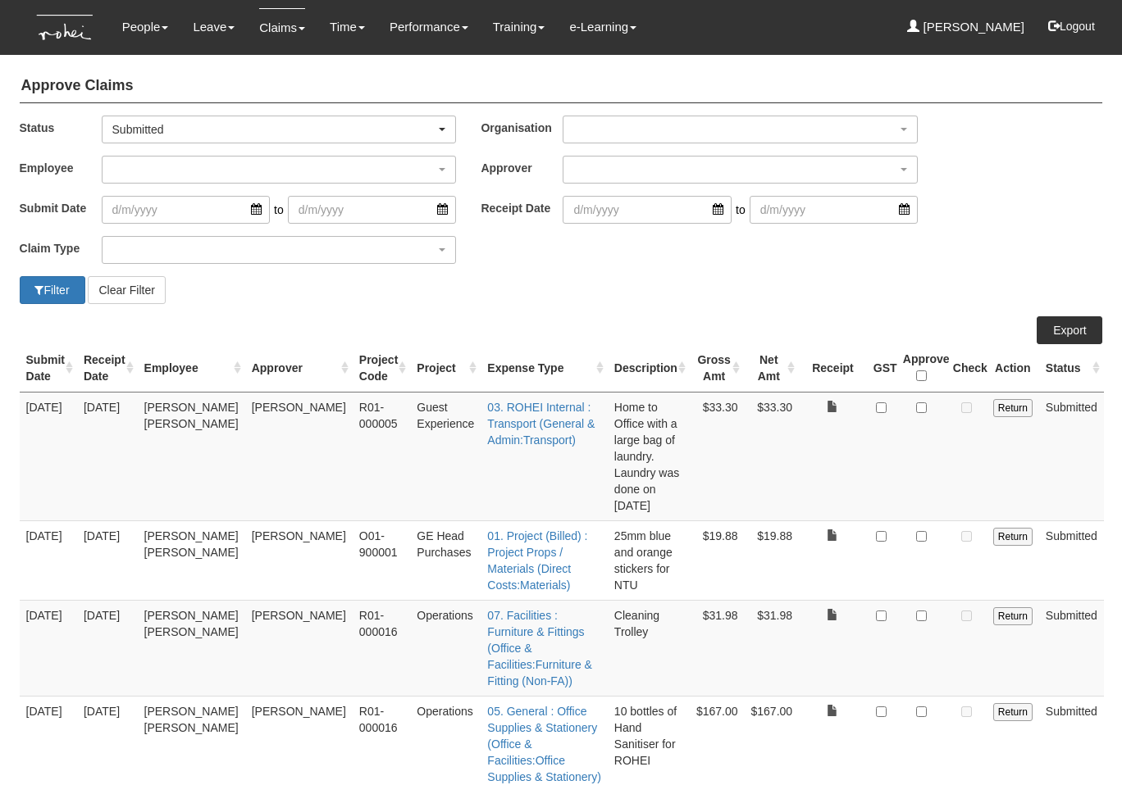
select select "50"
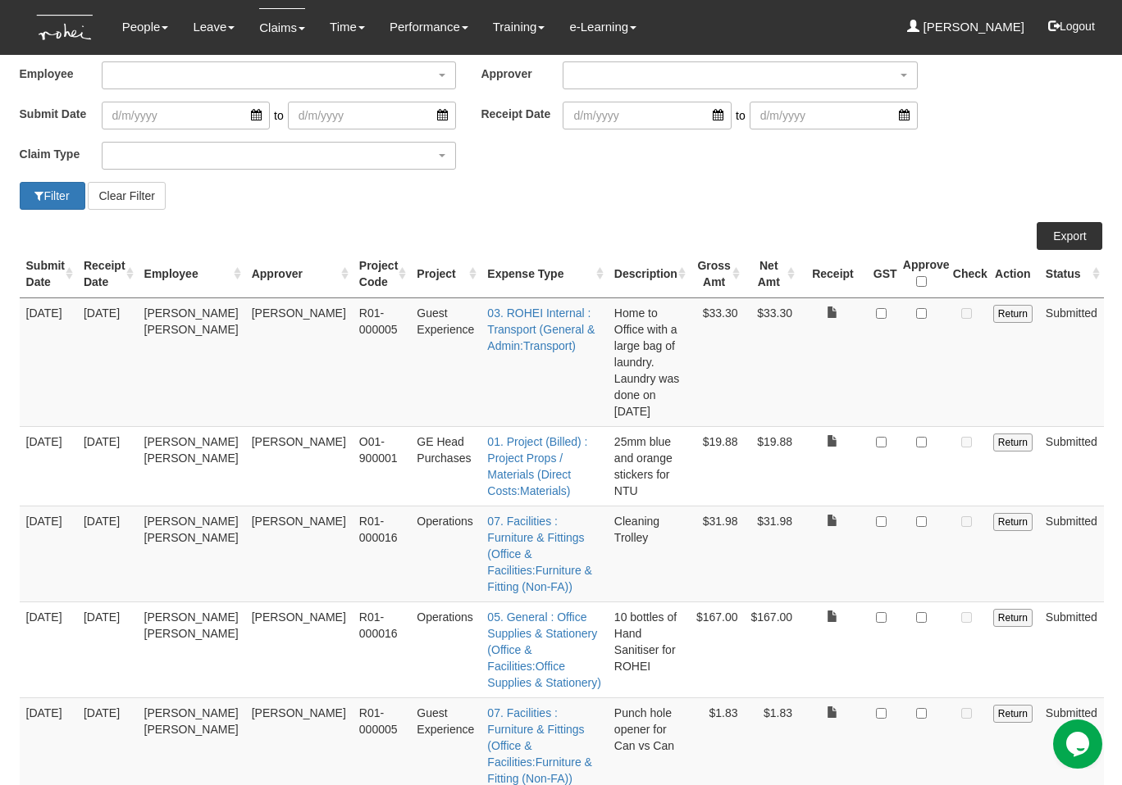
click at [113, 261] on th "Receipt Date" at bounding box center [107, 274] width 61 height 48
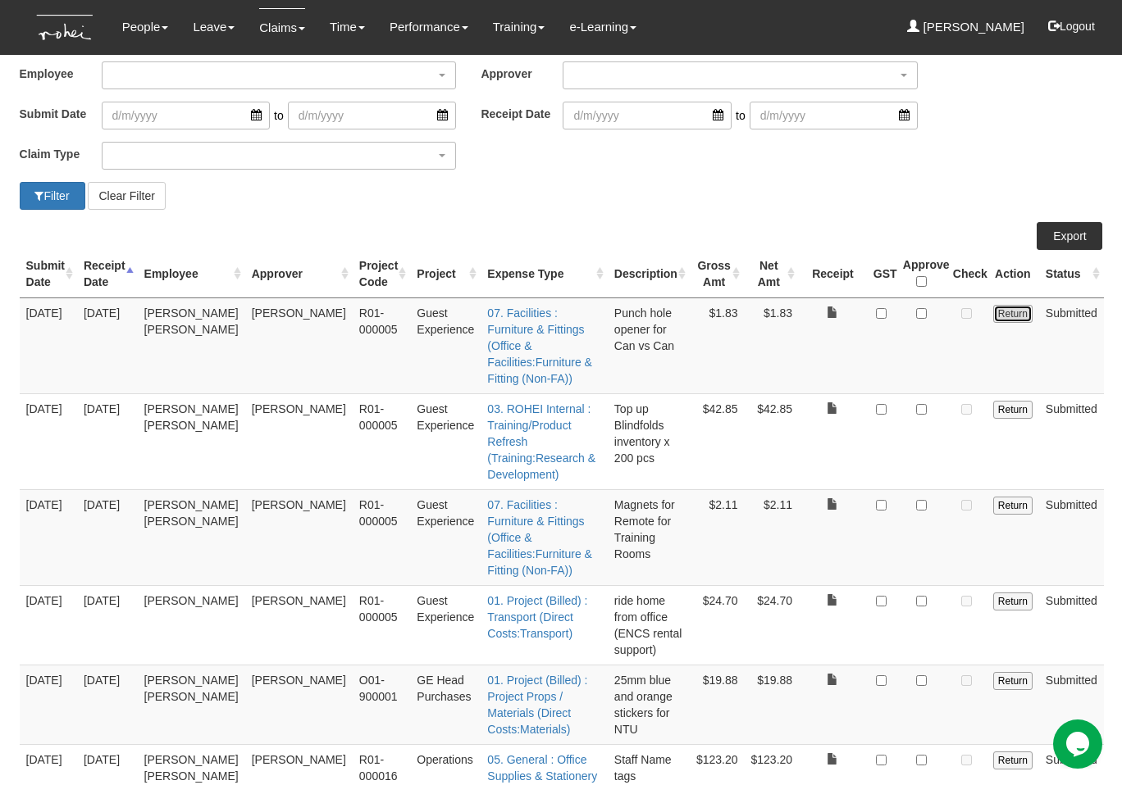
click at [1003, 312] on input "Return" at bounding box center [1012, 314] width 39 height 18
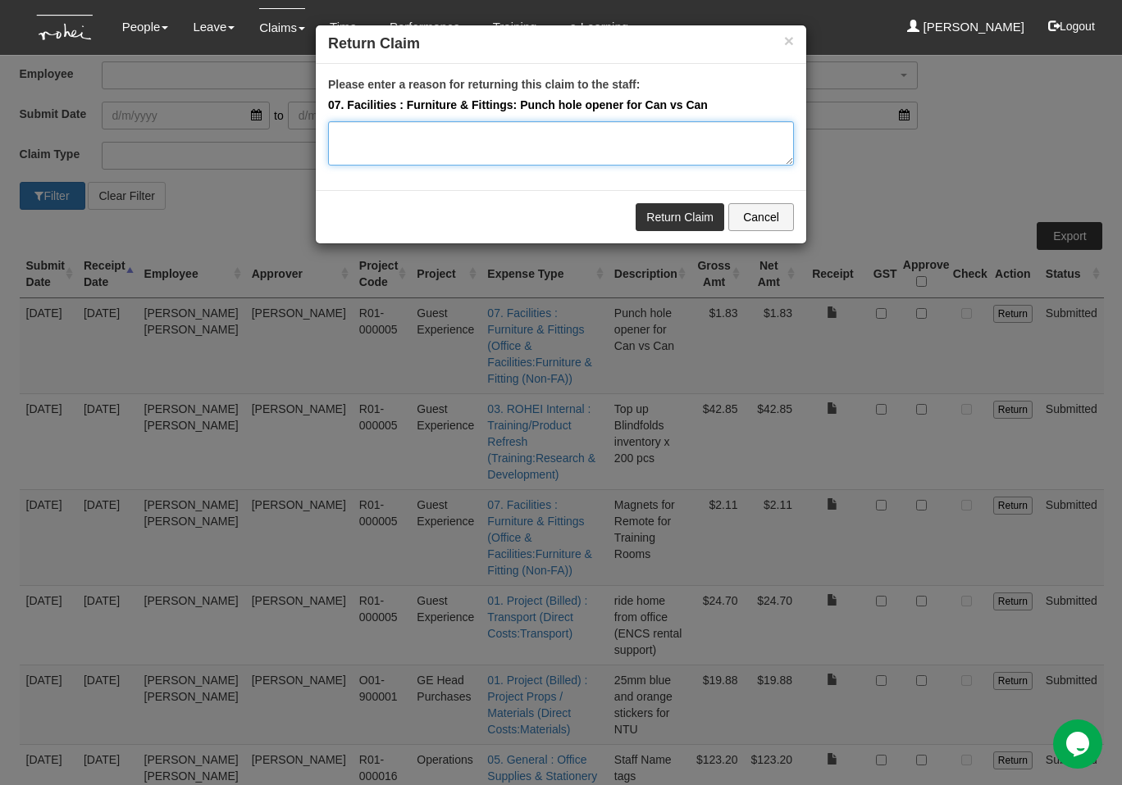
click at [385, 149] on textarea "Please enter a reason for returning this claim to the staff:" at bounding box center [561, 143] width 466 height 44
click at [521, 137] on textarea "To reclass it under" at bounding box center [561, 143] width 466 height 44
type textarea "To reclass it under office supplies and stationery"
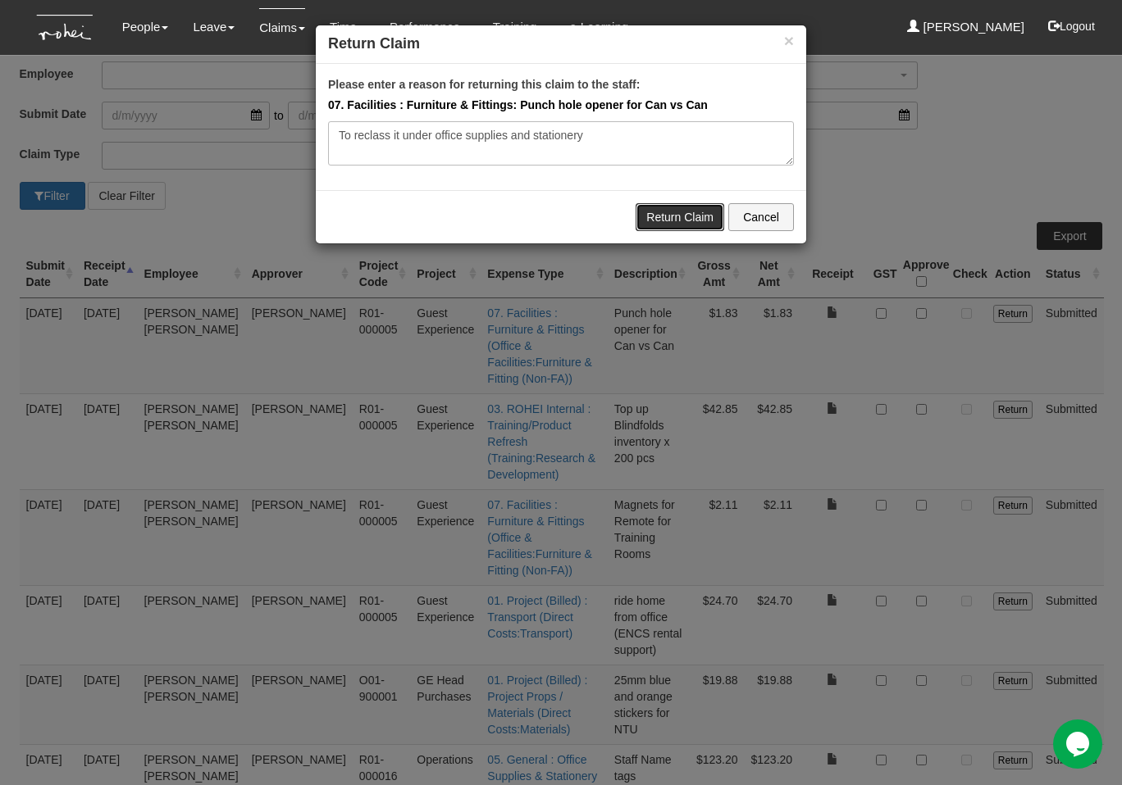
click at [644, 209] on link "Return Claim" at bounding box center [679, 217] width 89 height 28
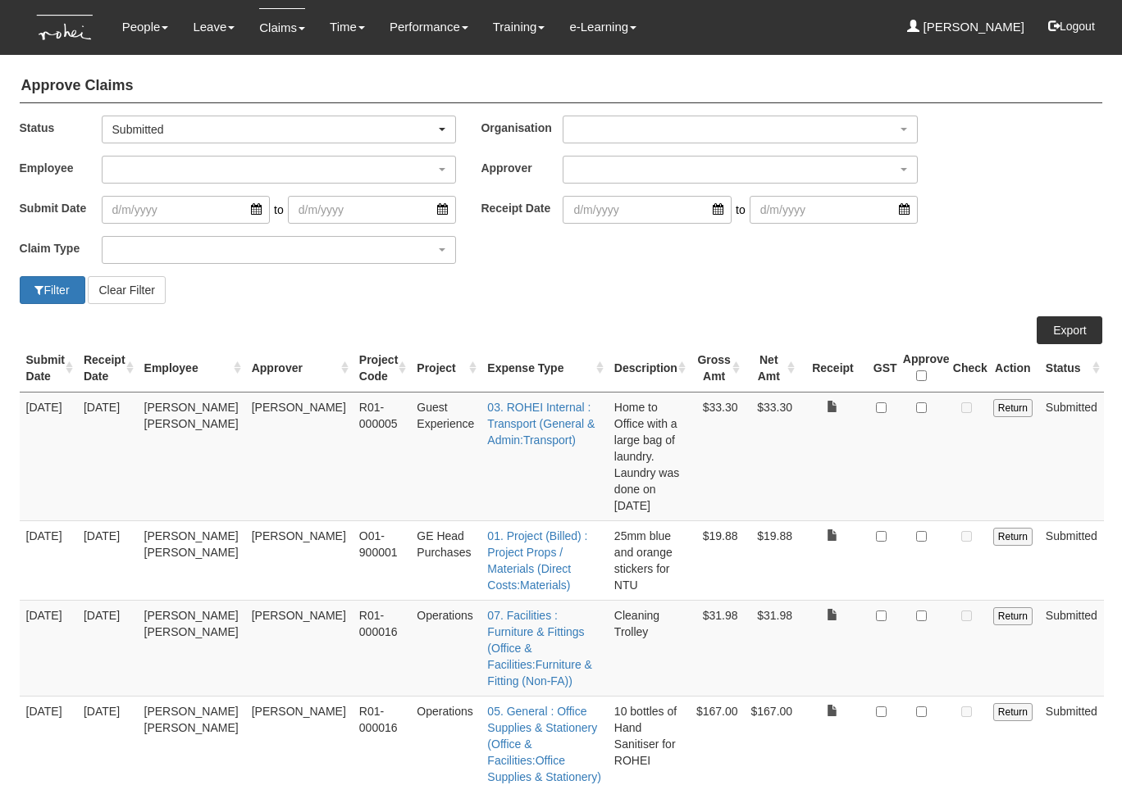
select select "50"
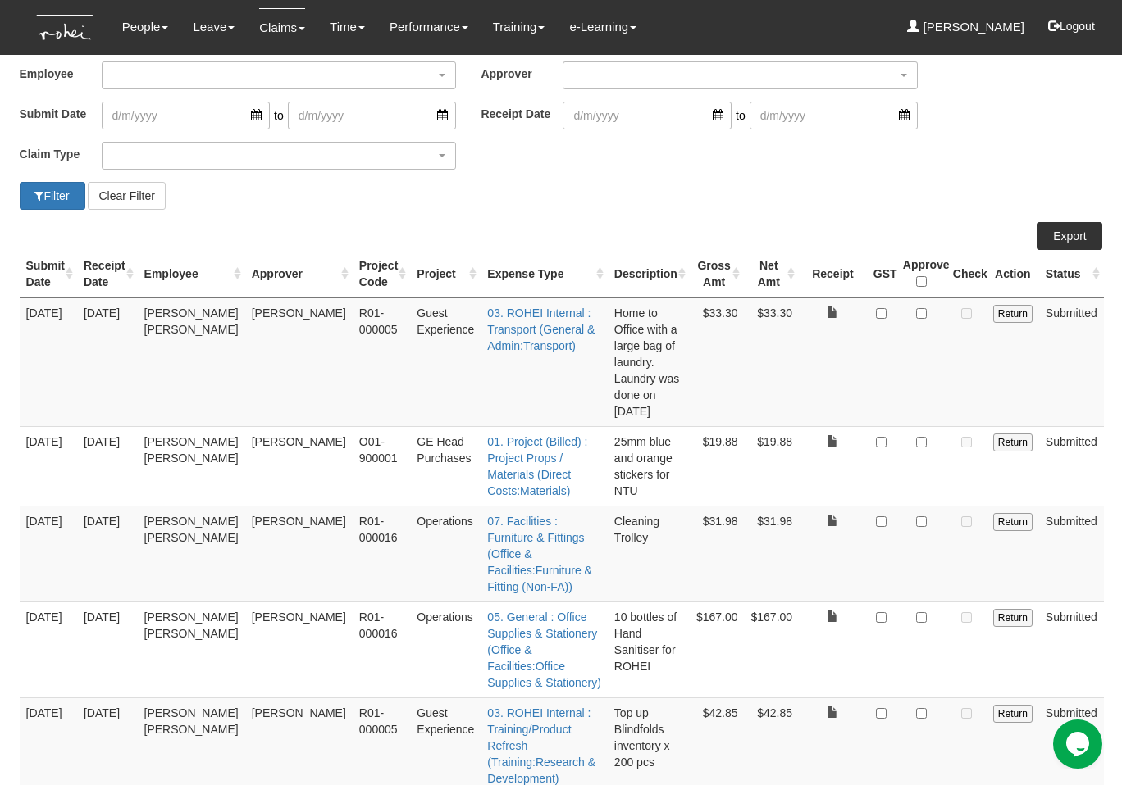
click at [103, 264] on th "Receipt Date" at bounding box center [107, 274] width 61 height 48
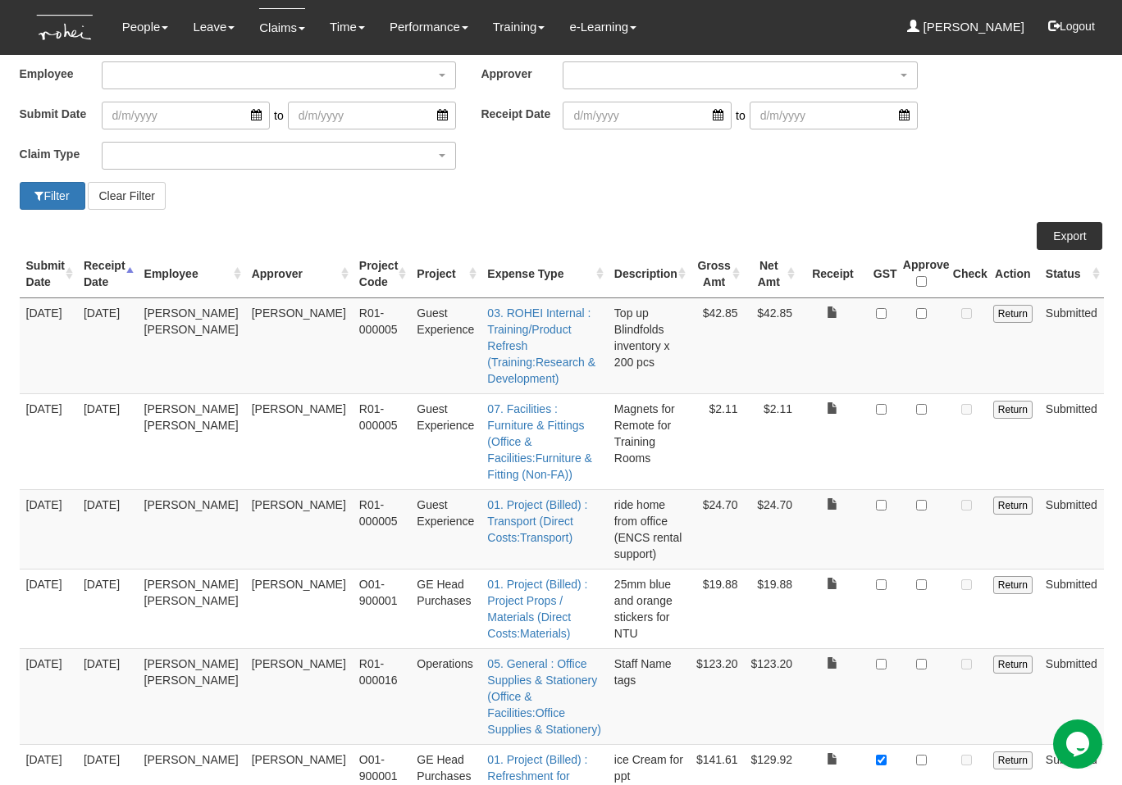
click at [103, 264] on th "Receipt Date" at bounding box center [107, 274] width 61 height 48
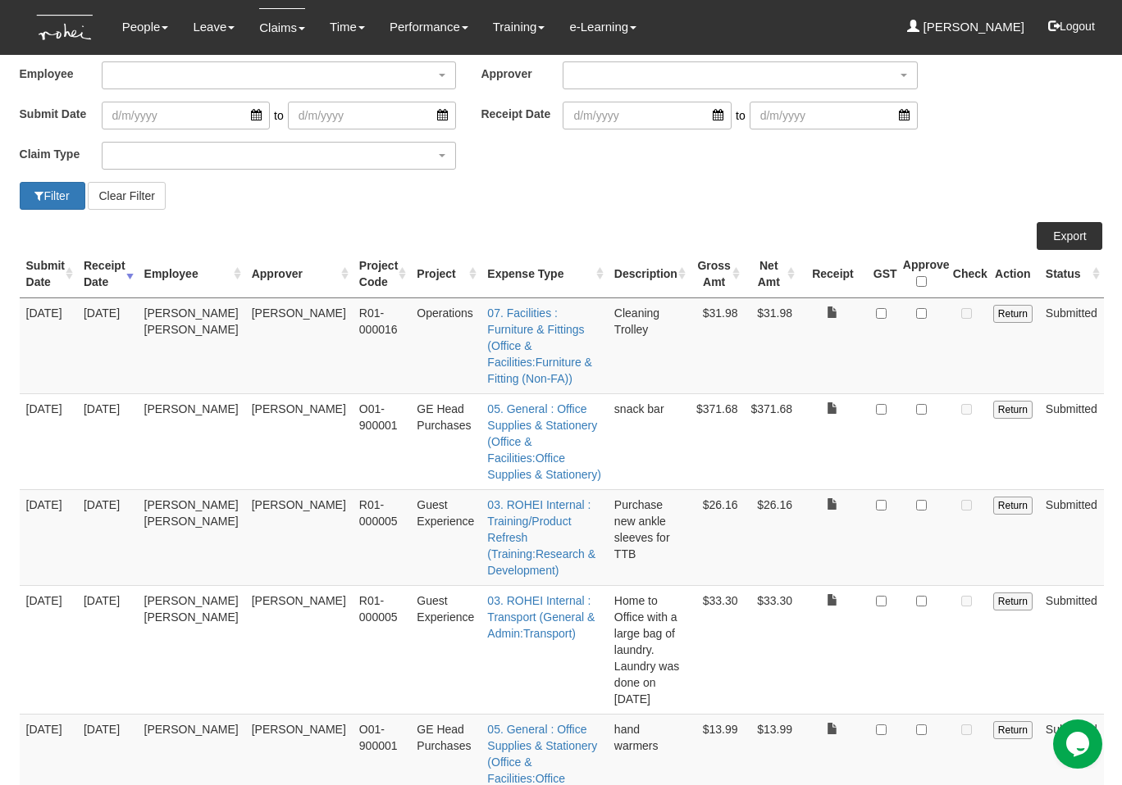
click at [103, 264] on th "Receipt Date" at bounding box center [107, 274] width 61 height 48
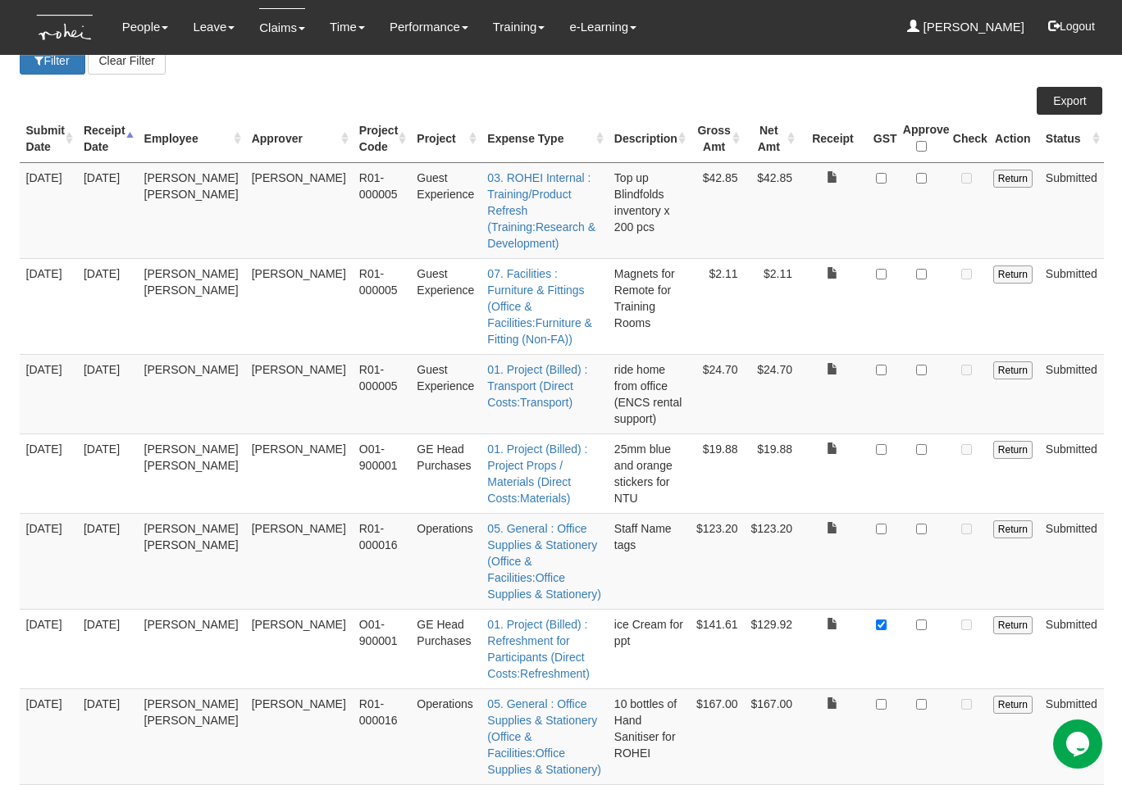
scroll to position [231, 0]
click at [721, 220] on td "$42.85" at bounding box center [716, 209] width 55 height 96
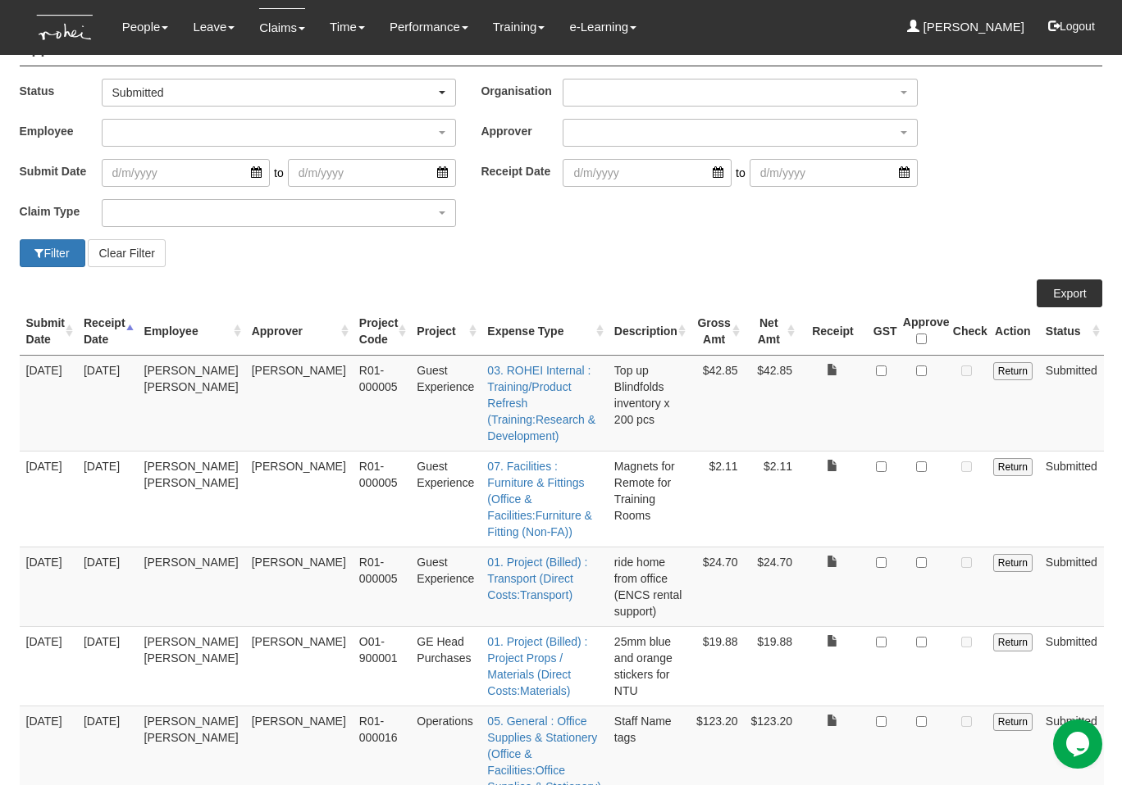
scroll to position [0, 0]
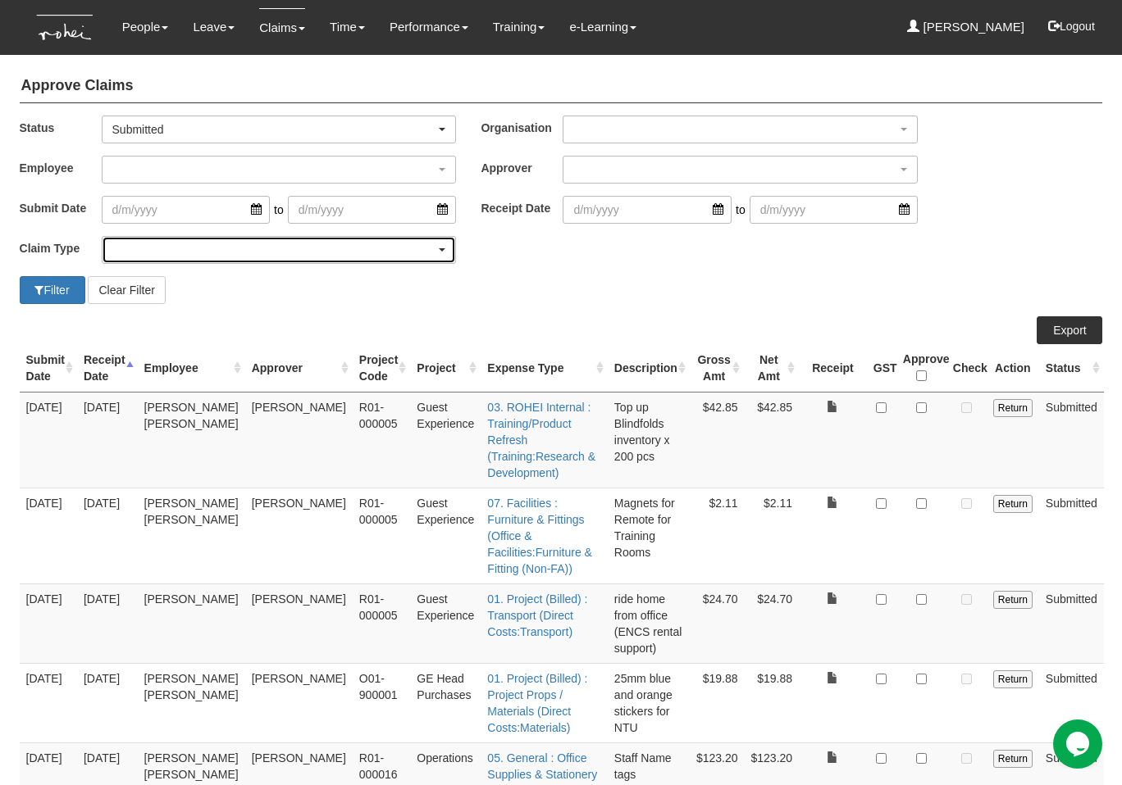
click at [223, 244] on div "button" at bounding box center [278, 250] width 353 height 26
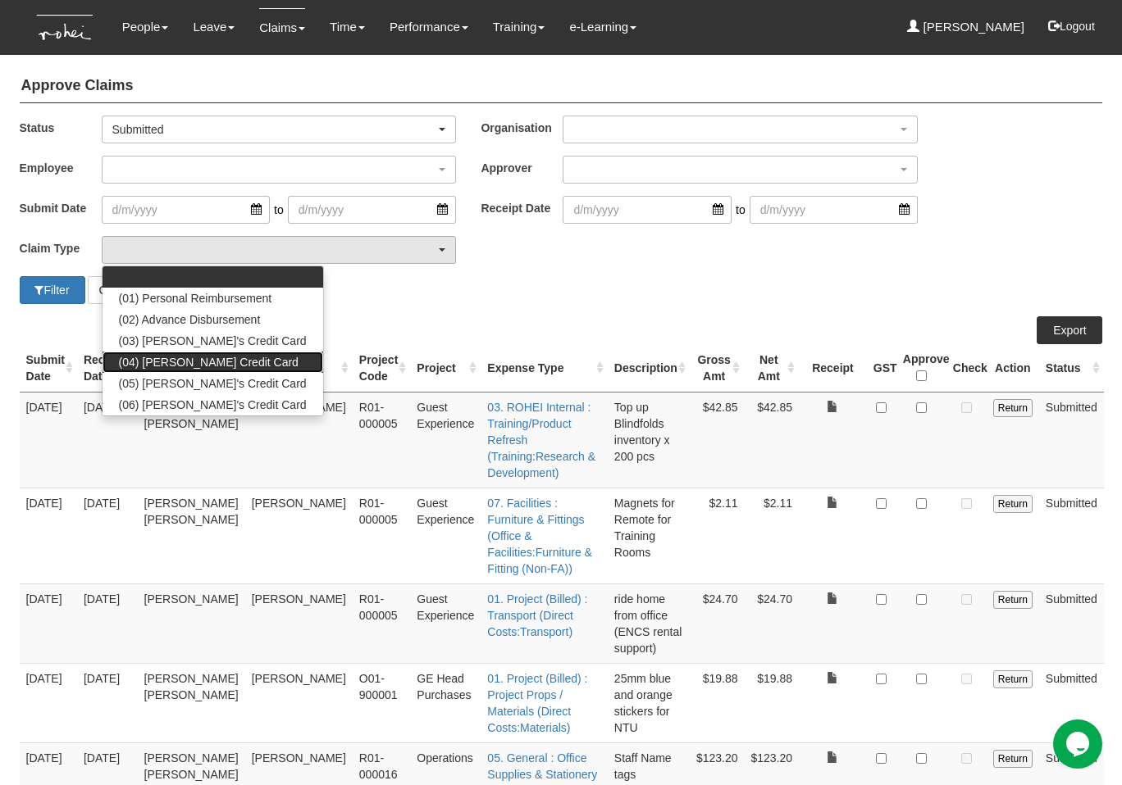
click at [190, 366] on span "(04) [PERSON_NAME] Credit Card" at bounding box center [209, 362] width 180 height 16
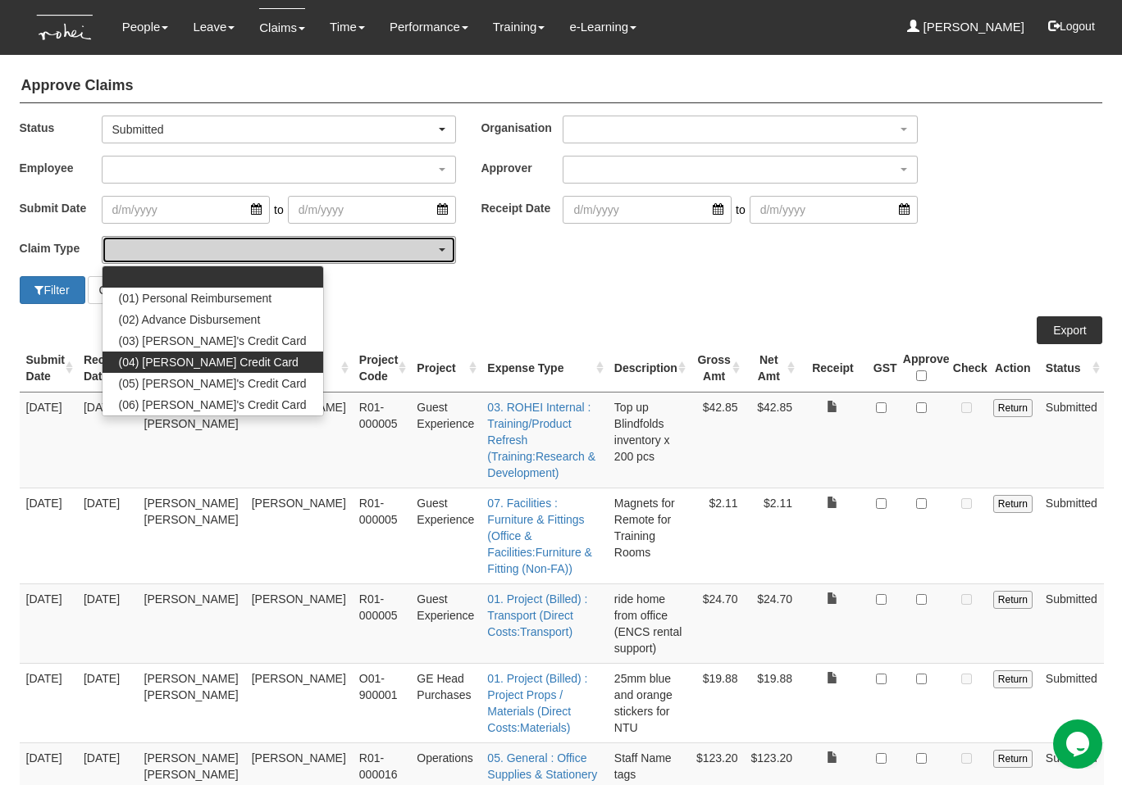
select select "16"
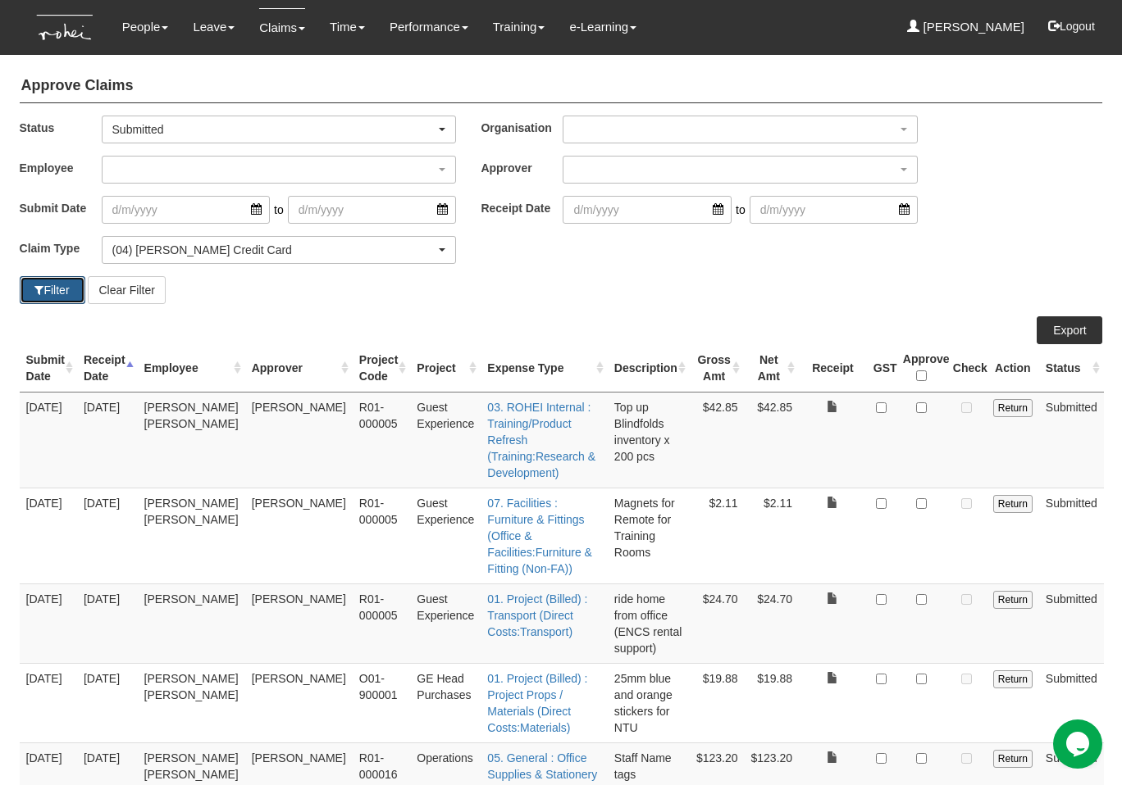
click at [63, 289] on button "Filter" at bounding box center [53, 290] width 66 height 28
select select "50"
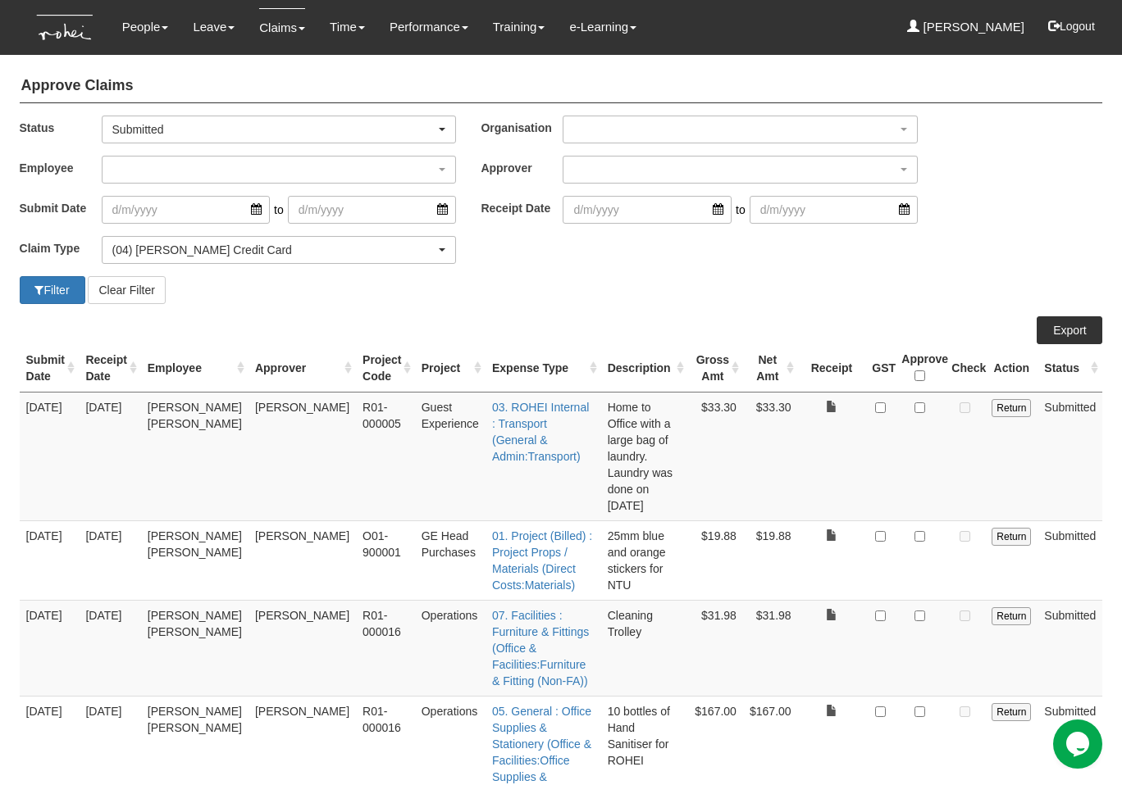
click at [135, 360] on th "Receipt Date" at bounding box center [109, 368] width 61 height 48
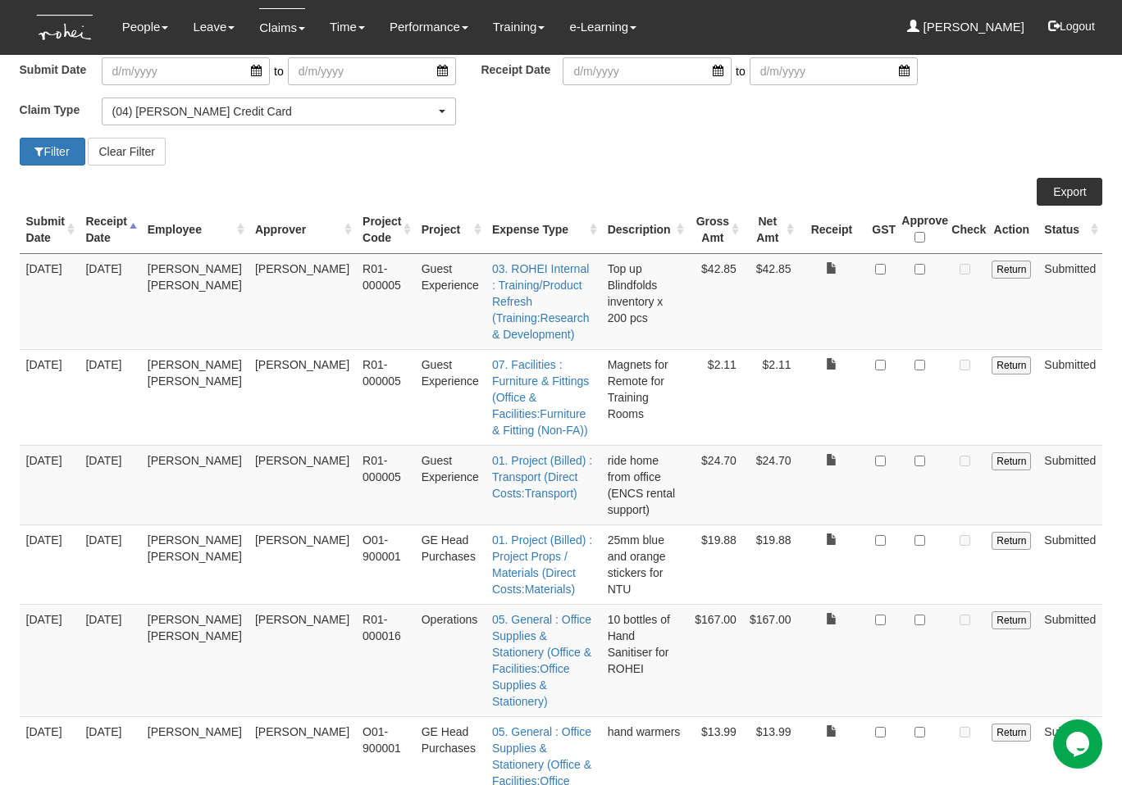
scroll to position [141, 0]
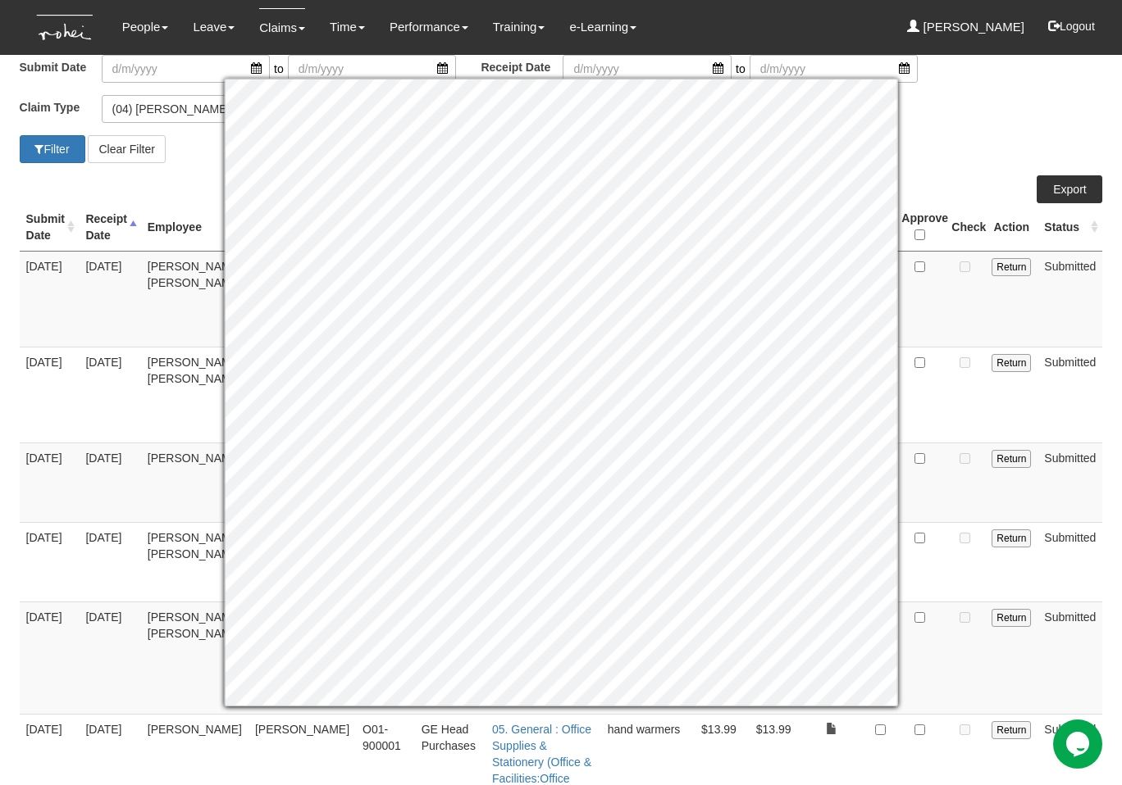
click at [976, 156] on div "Filter Clear Filter" at bounding box center [561, 149] width 1108 height 28
click at [942, 390] on td at bounding box center [919, 395] width 50 height 96
click at [948, 123] on div "Claim Type (01) Personal Reimbursement (02) Advance Disbursement (03) [PERSON_N…" at bounding box center [561, 115] width 1108 height 40
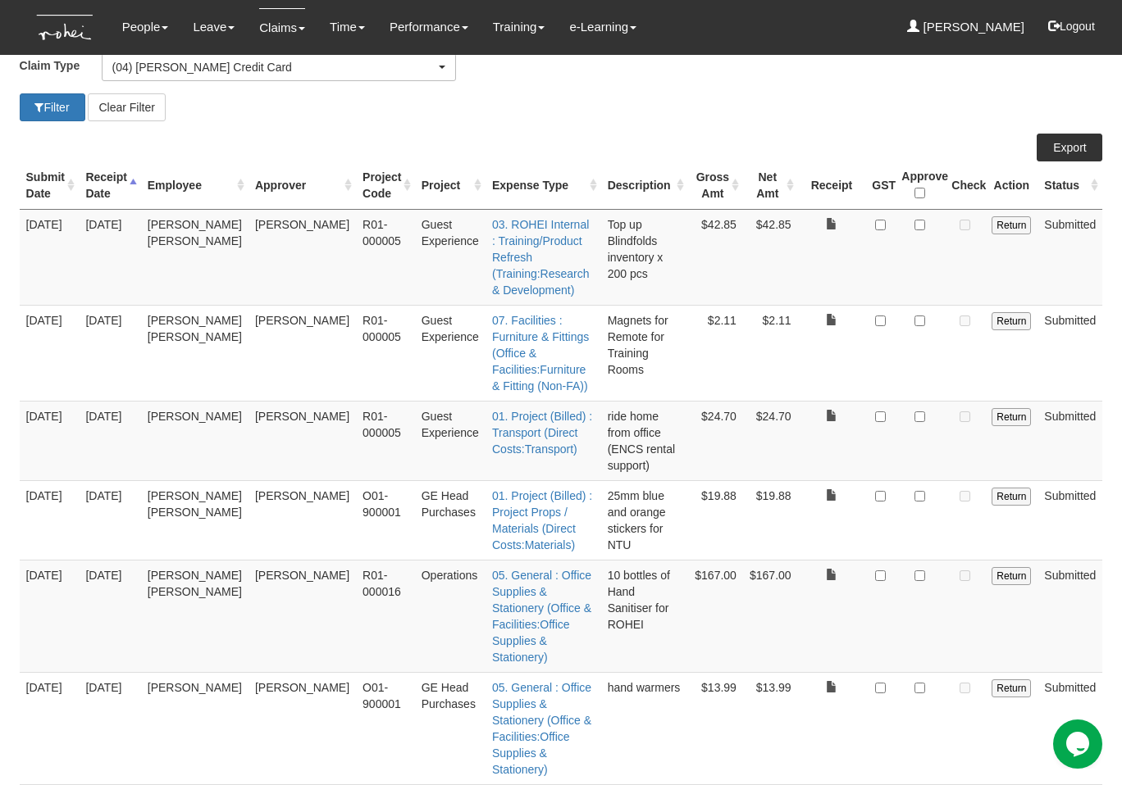
scroll to position [185, 0]
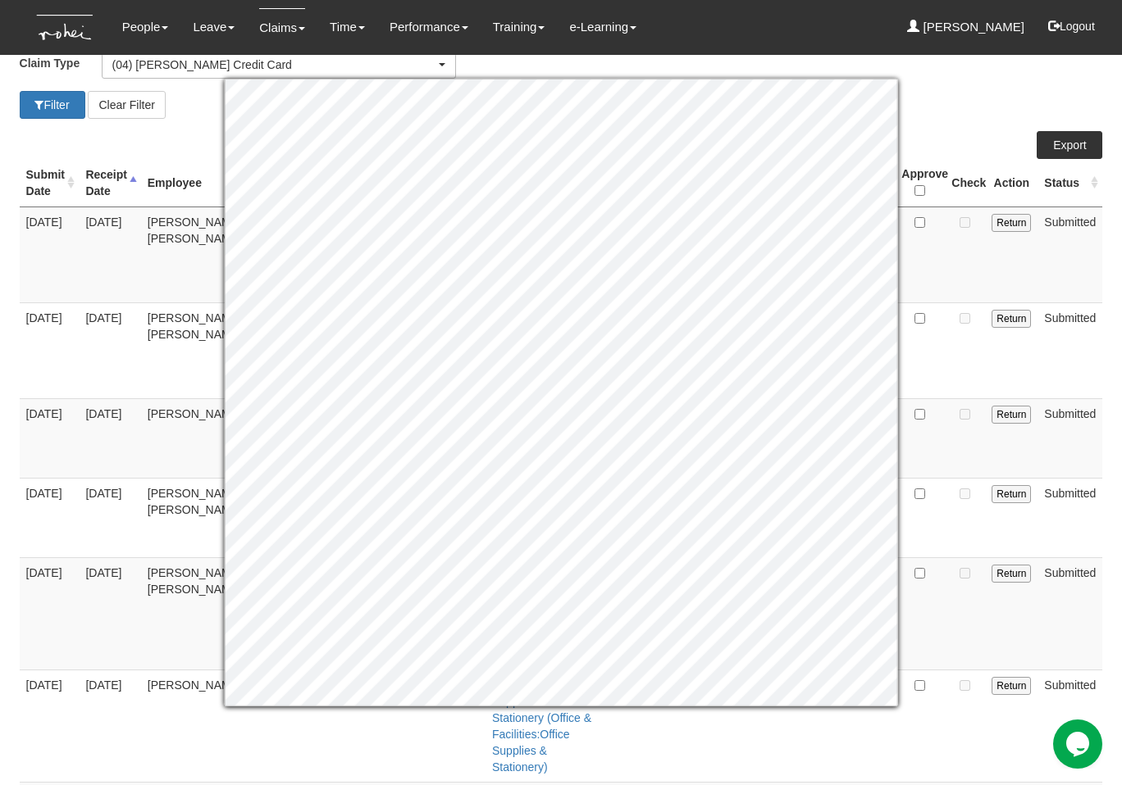
click at [976, 75] on div "Claim Type (01) Personal Reimbursement (02) Advance Disbursement (03) [PERSON_N…" at bounding box center [561, 71] width 1108 height 40
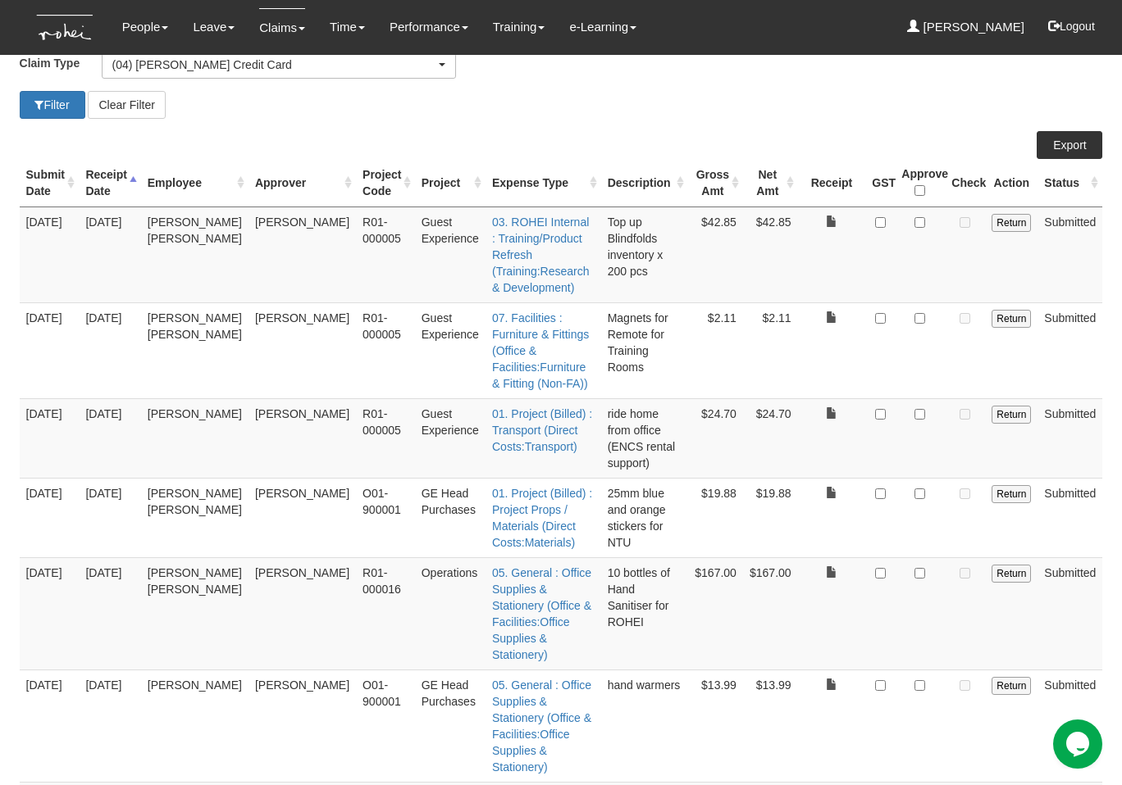
click at [706, 339] on td "$2.11" at bounding box center [715, 351] width 55 height 96
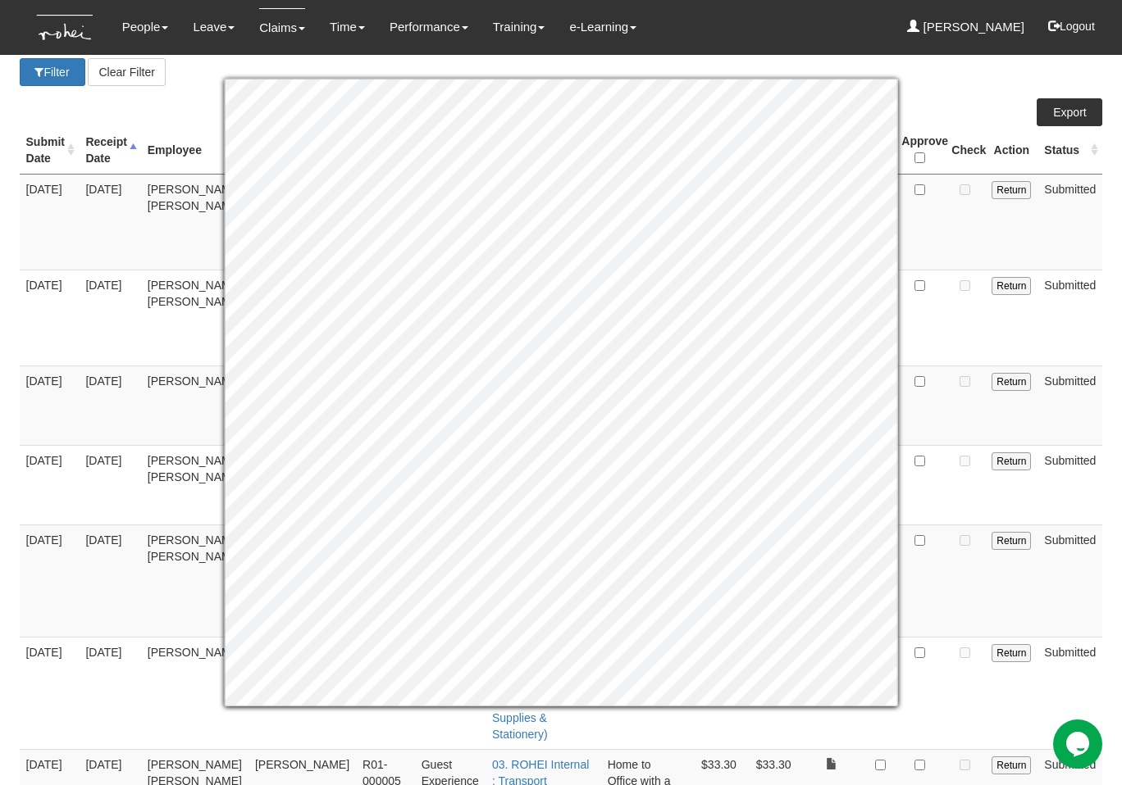
click at [950, 389] on td at bounding box center [964, 406] width 40 height 80
click at [936, 226] on td at bounding box center [919, 222] width 50 height 96
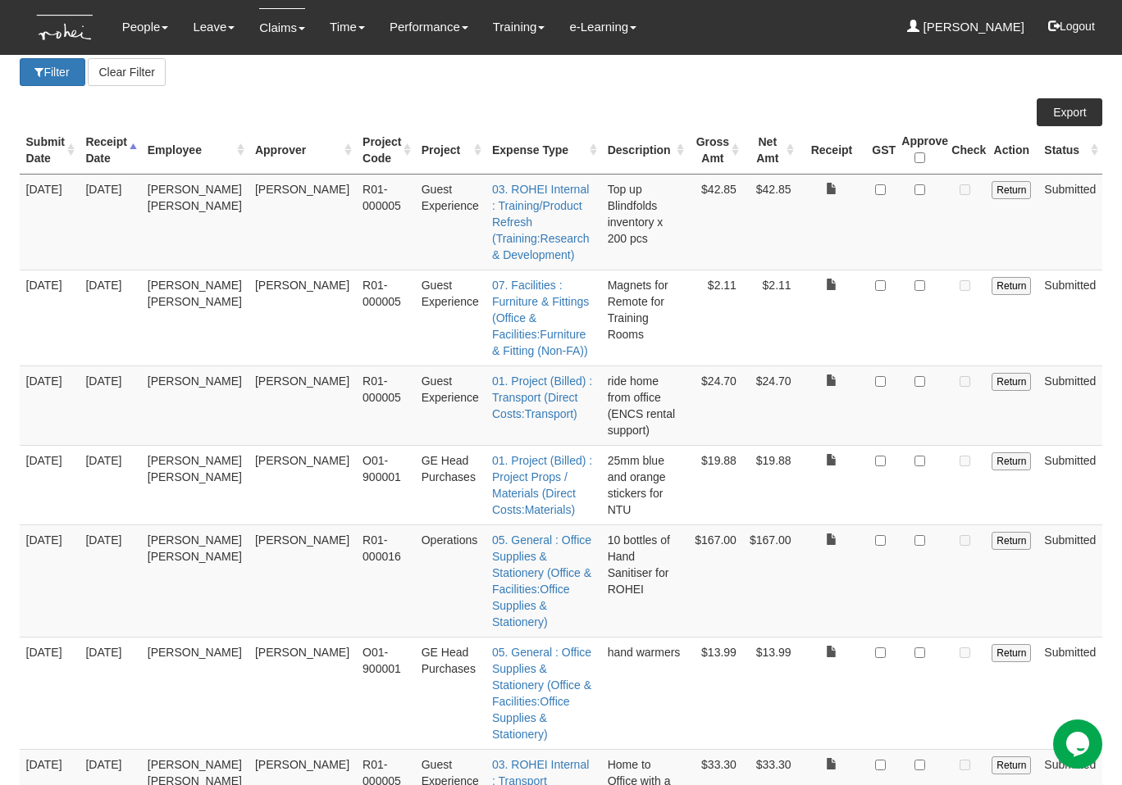
click at [722, 445] on td "$19.88" at bounding box center [715, 485] width 55 height 80
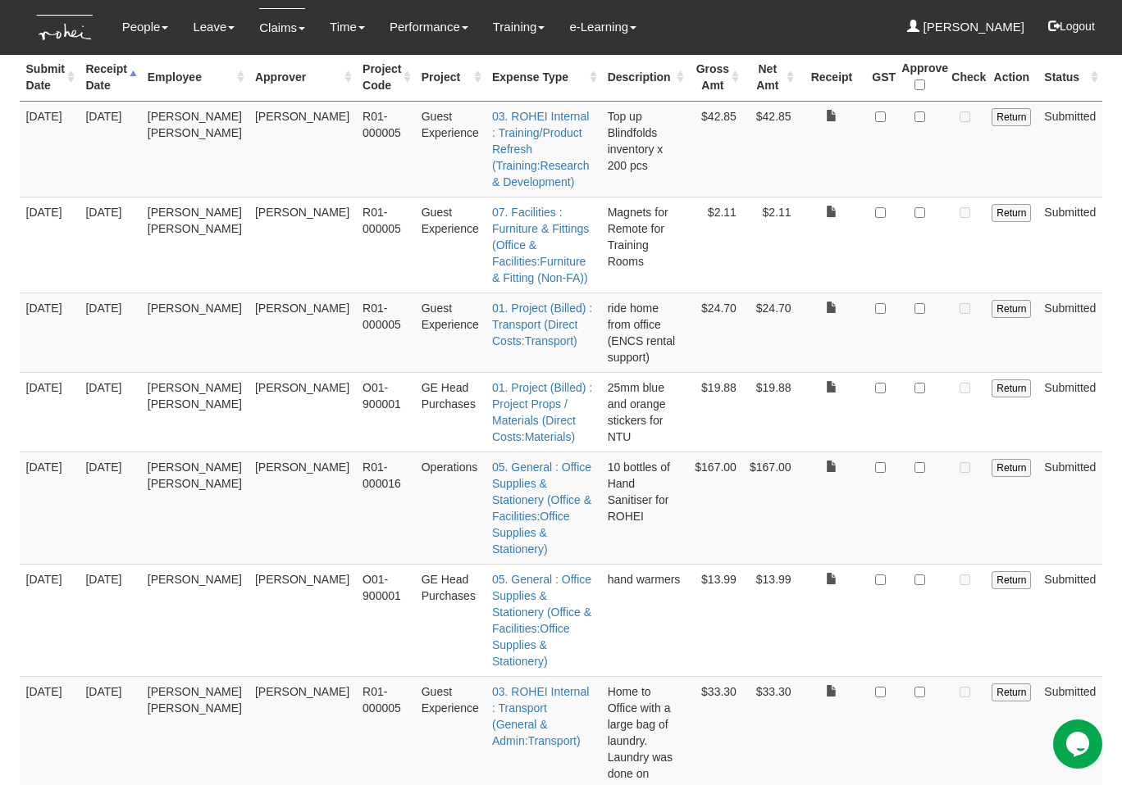
scroll to position [293, 0]
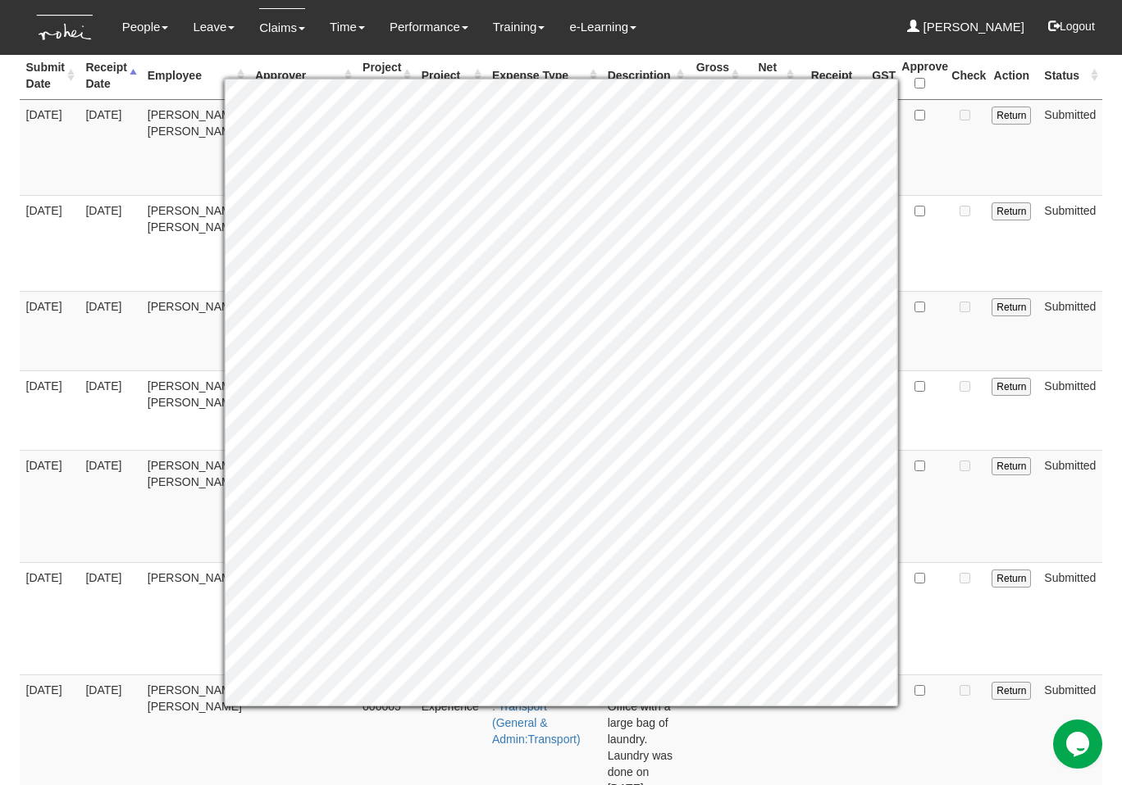
click at [921, 401] on td at bounding box center [919, 411] width 50 height 80
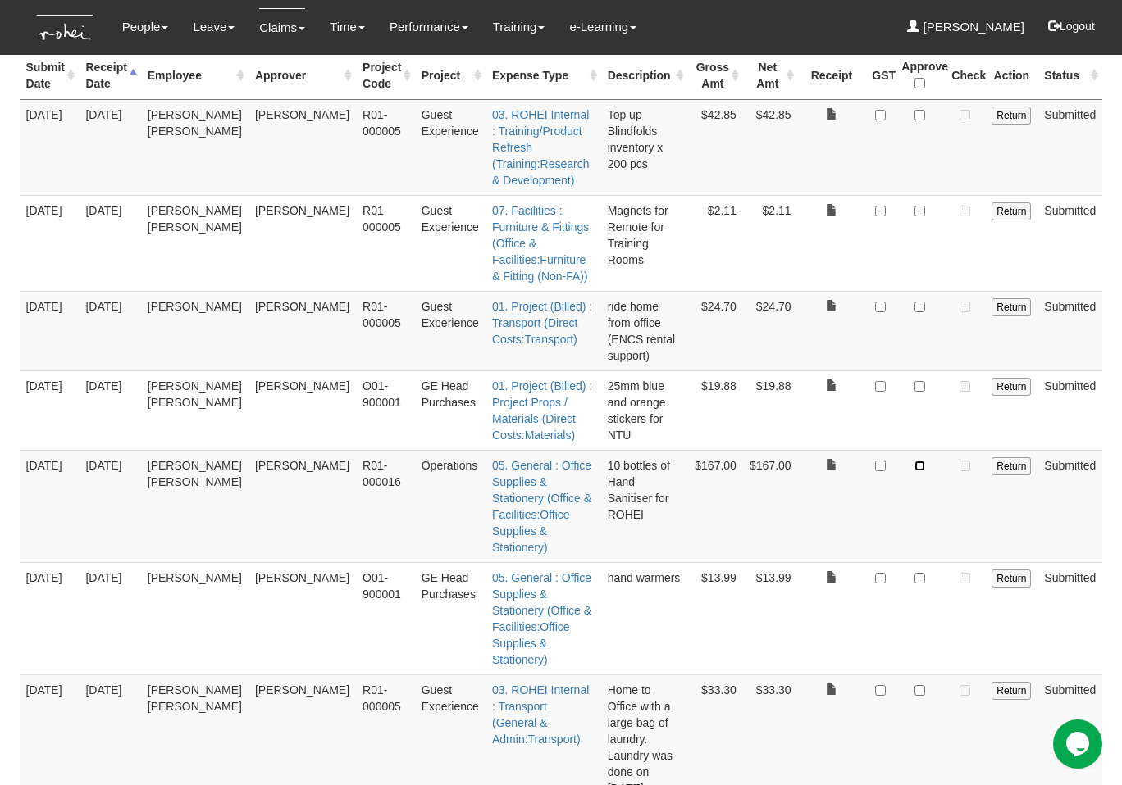
click at [921, 461] on input "checkbox" at bounding box center [919, 466] width 11 height 11
checkbox input "true"
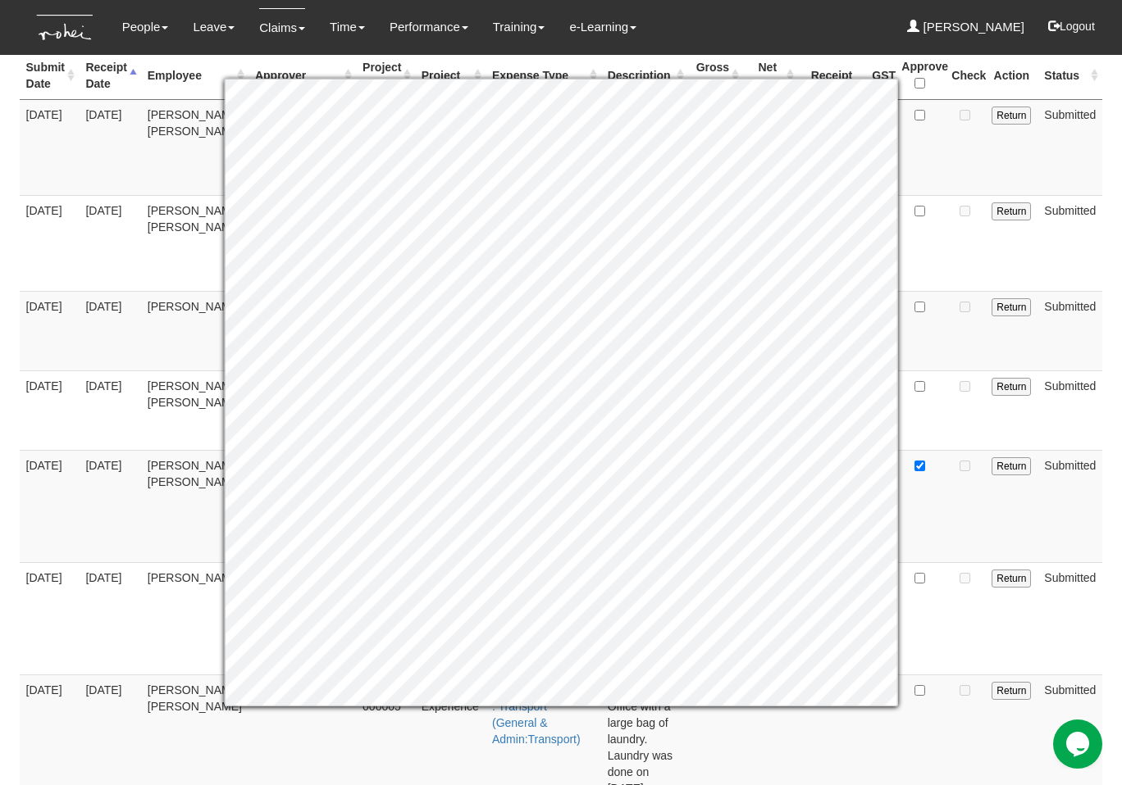
click at [953, 475] on td at bounding box center [964, 506] width 40 height 112
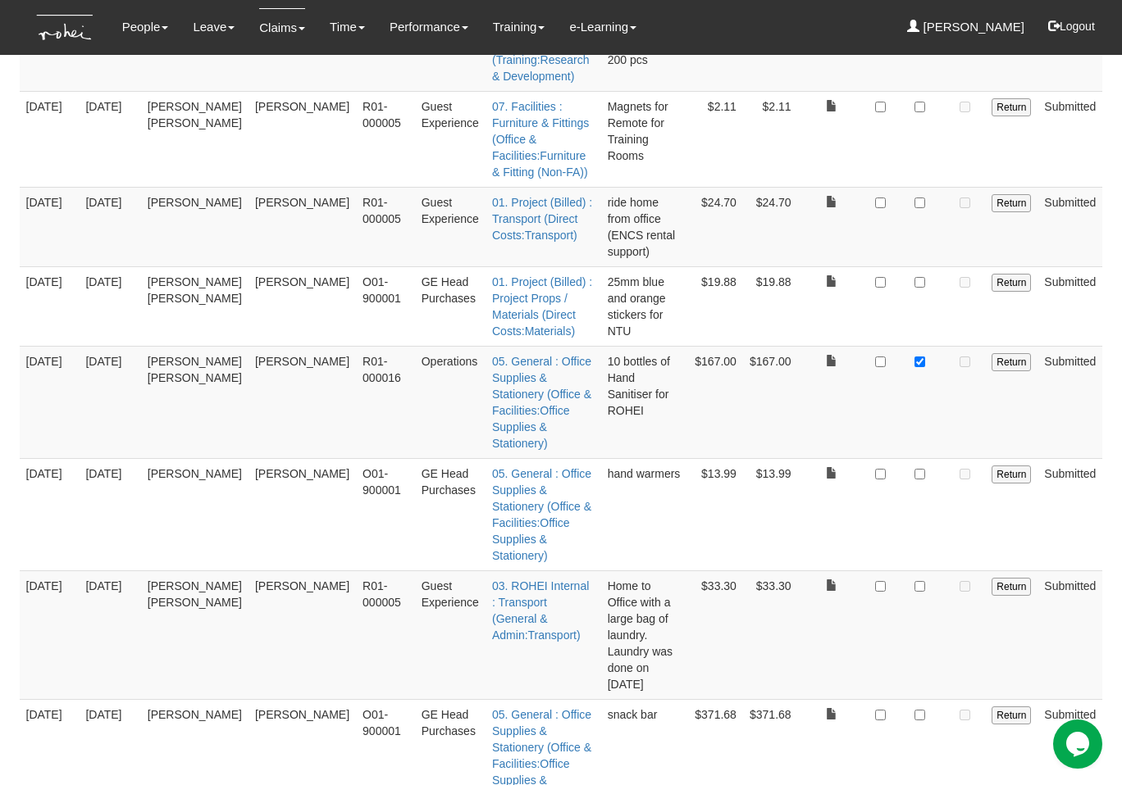
scroll to position [399, 0]
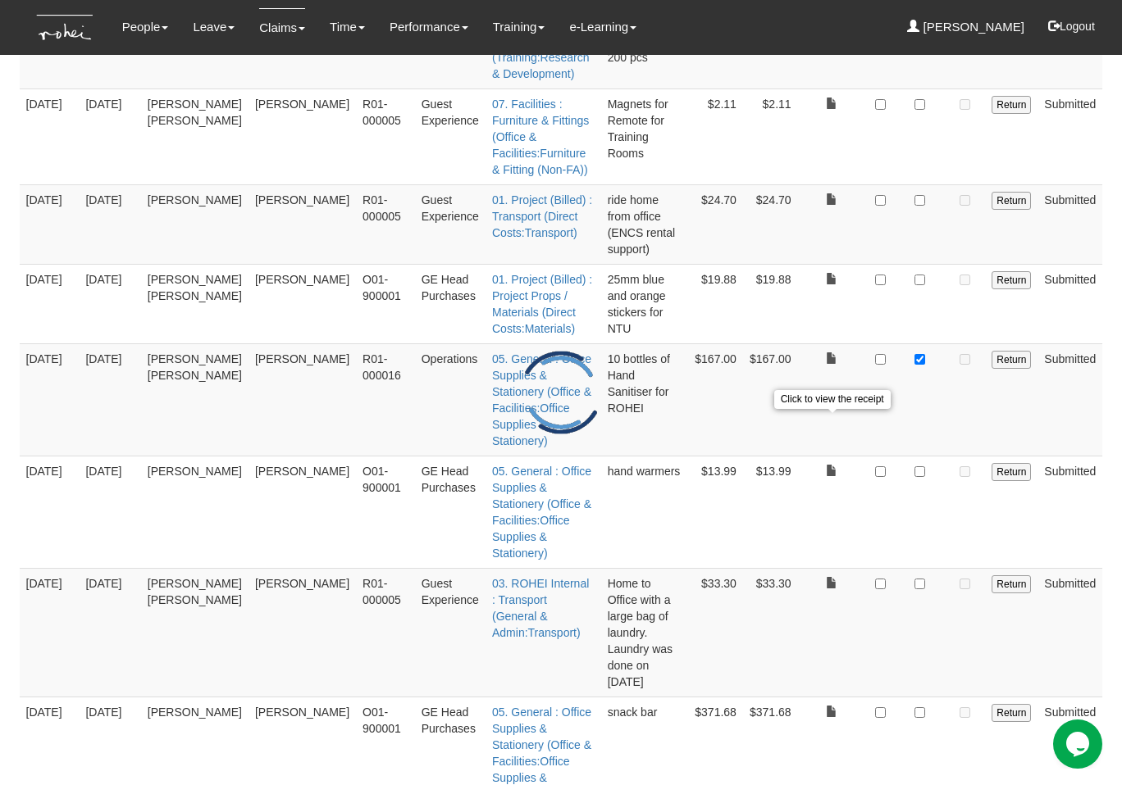
click at [791, 456] on td "$13.99" at bounding box center [770, 512] width 55 height 112
click at [775, 460] on td "$13.99" at bounding box center [770, 512] width 55 height 112
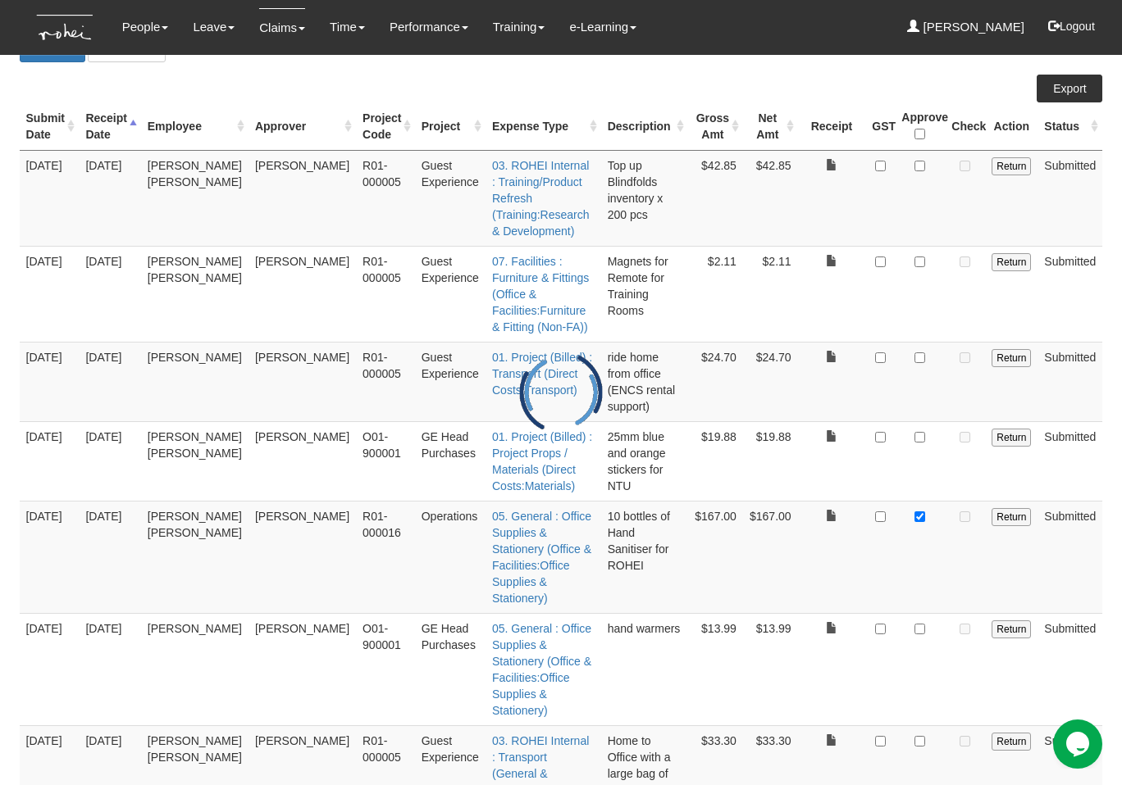
scroll to position [245, 0]
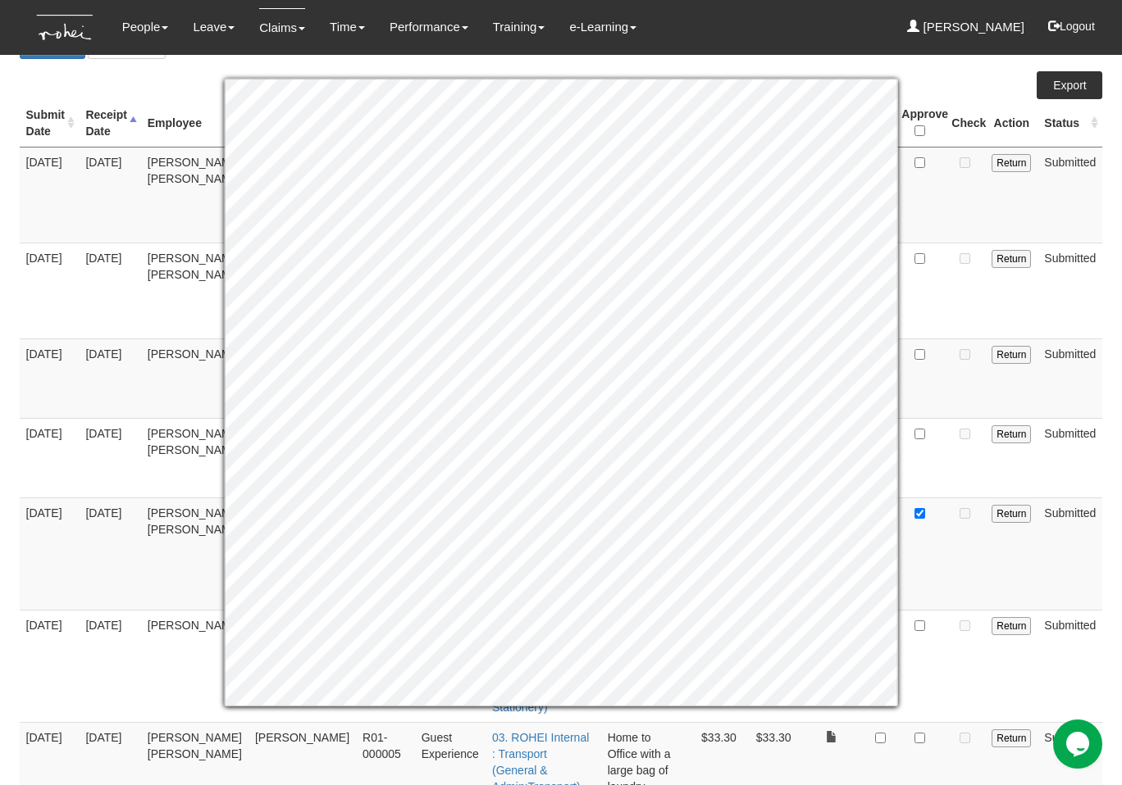
click at [983, 444] on td at bounding box center [964, 458] width 40 height 80
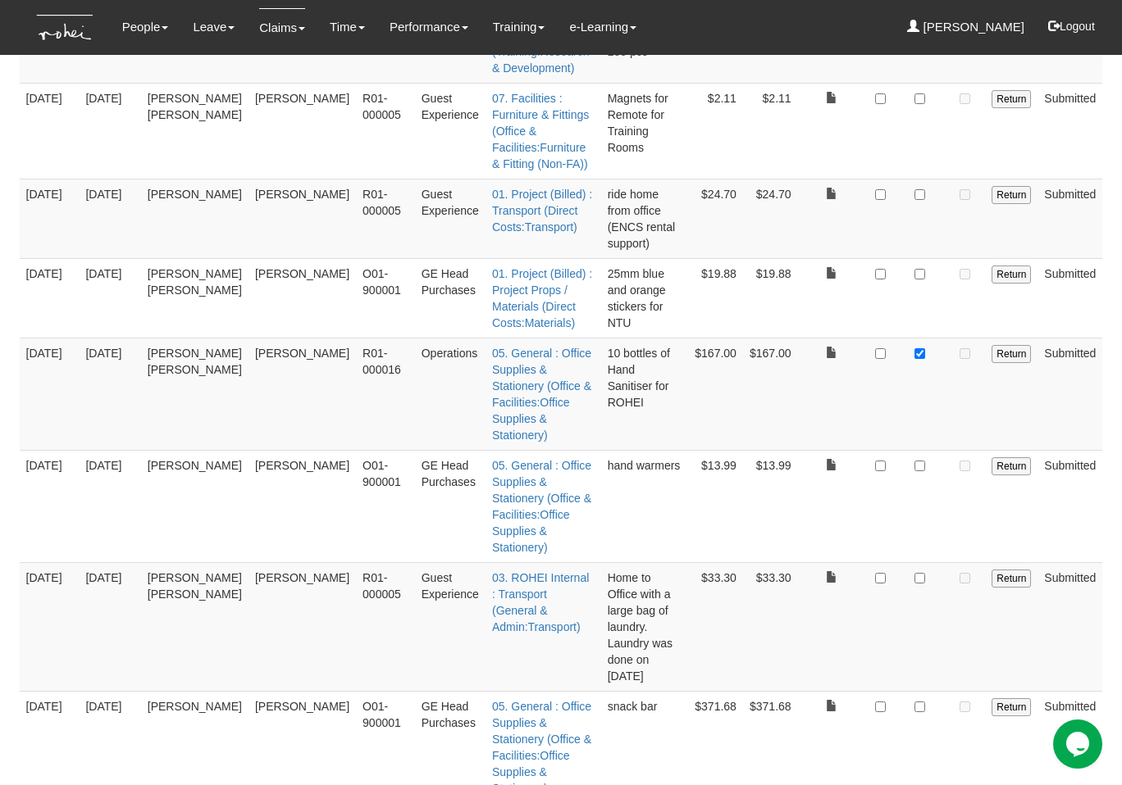
scroll to position [407, 0]
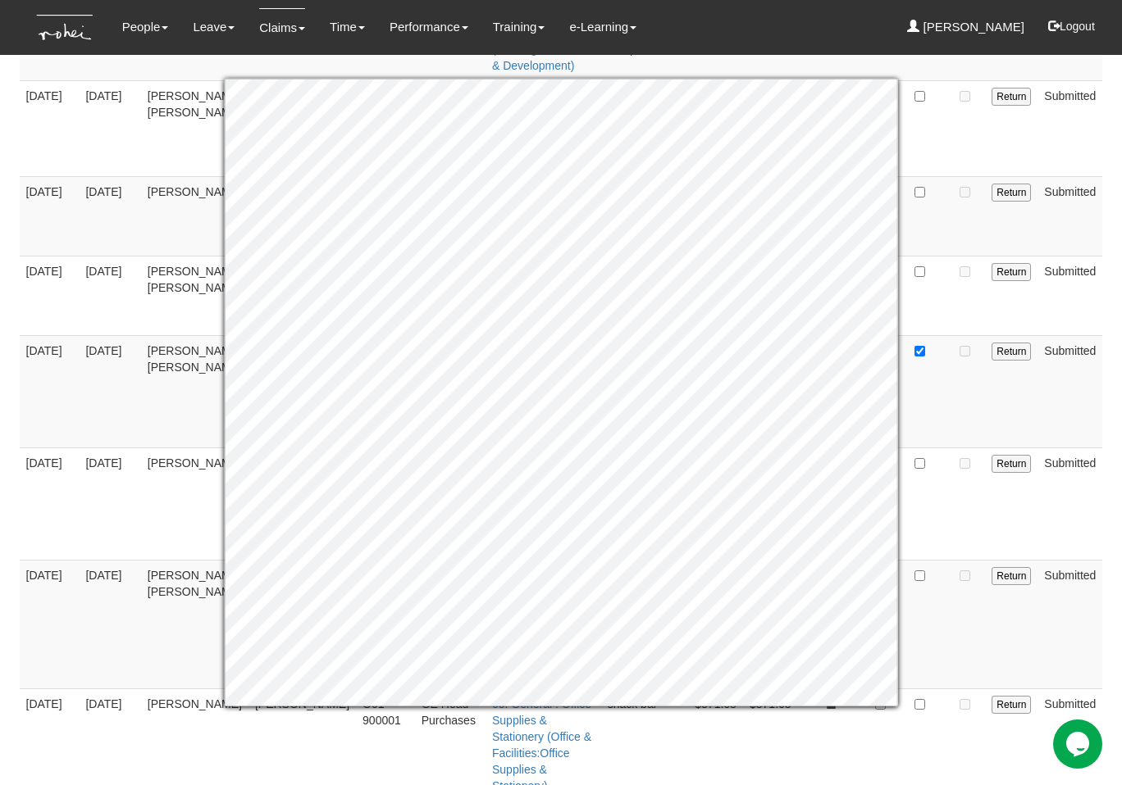
click at [958, 448] on td at bounding box center [964, 504] width 40 height 112
click at [911, 448] on td at bounding box center [919, 504] width 50 height 112
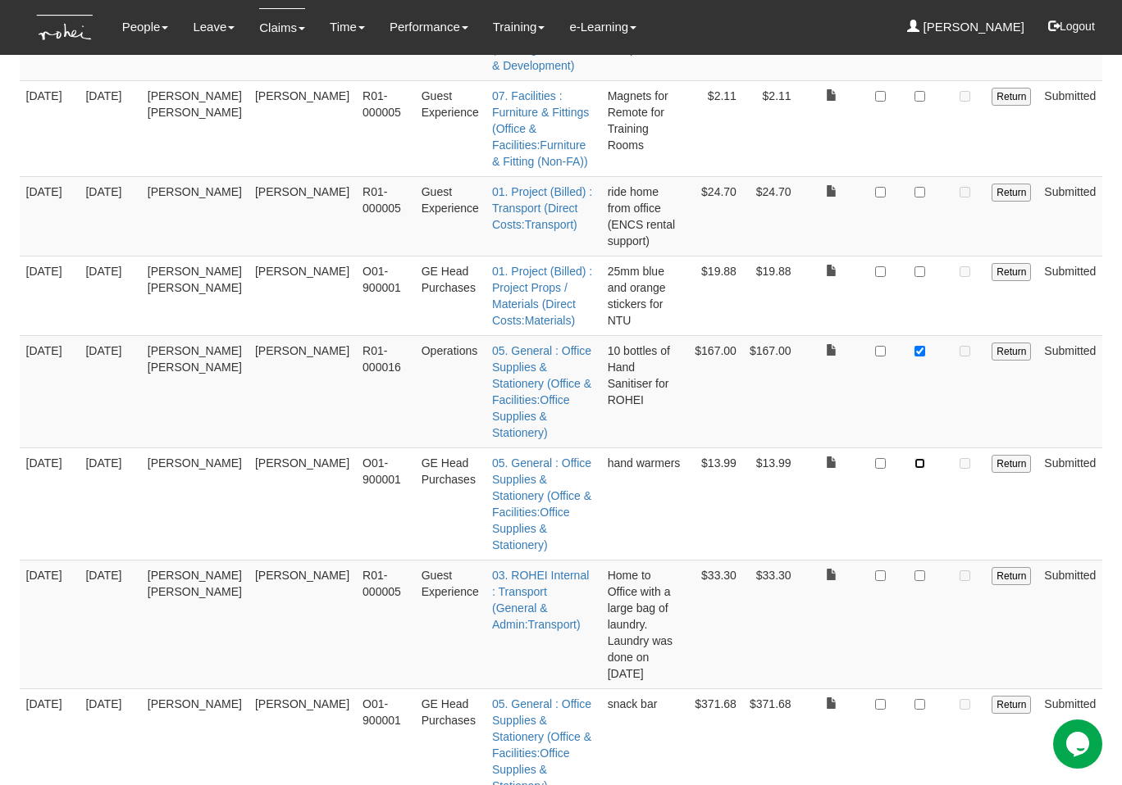
click at [921, 458] on input "checkbox" at bounding box center [919, 463] width 11 height 11
checkbox input "true"
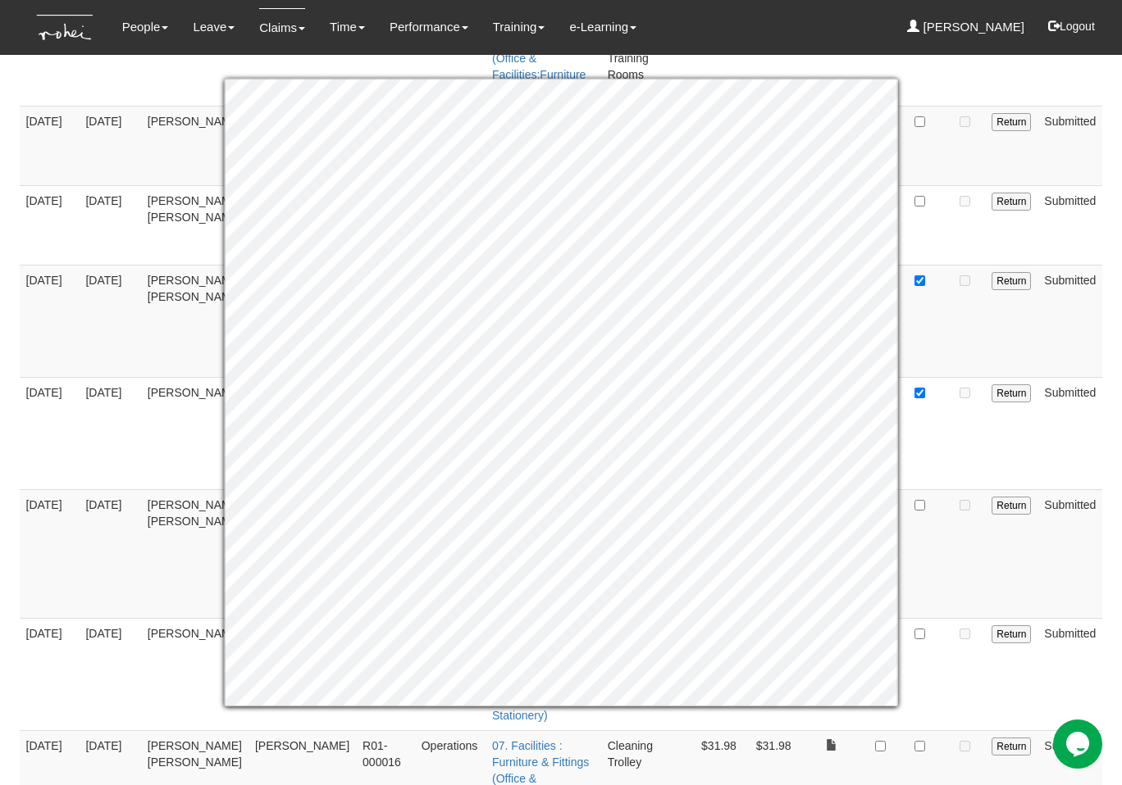
click at [944, 394] on tr "[DATE] [DATE] Mirzi [PERSON_NAME] [PERSON_NAME] Choo O01-900001 GE Head Purchas…" at bounding box center [561, 433] width 1083 height 112
click at [924, 398] on td at bounding box center [919, 433] width 50 height 112
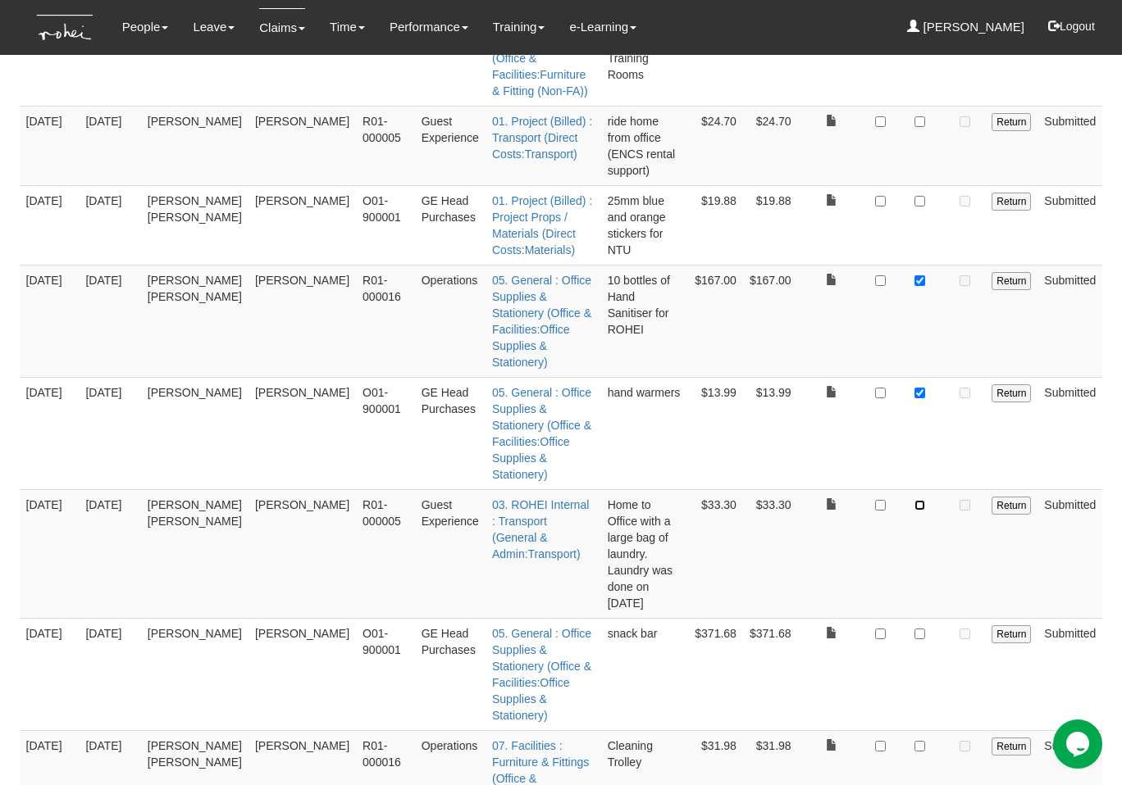
click at [921, 500] on input "checkbox" at bounding box center [919, 505] width 11 height 11
checkbox input "true"
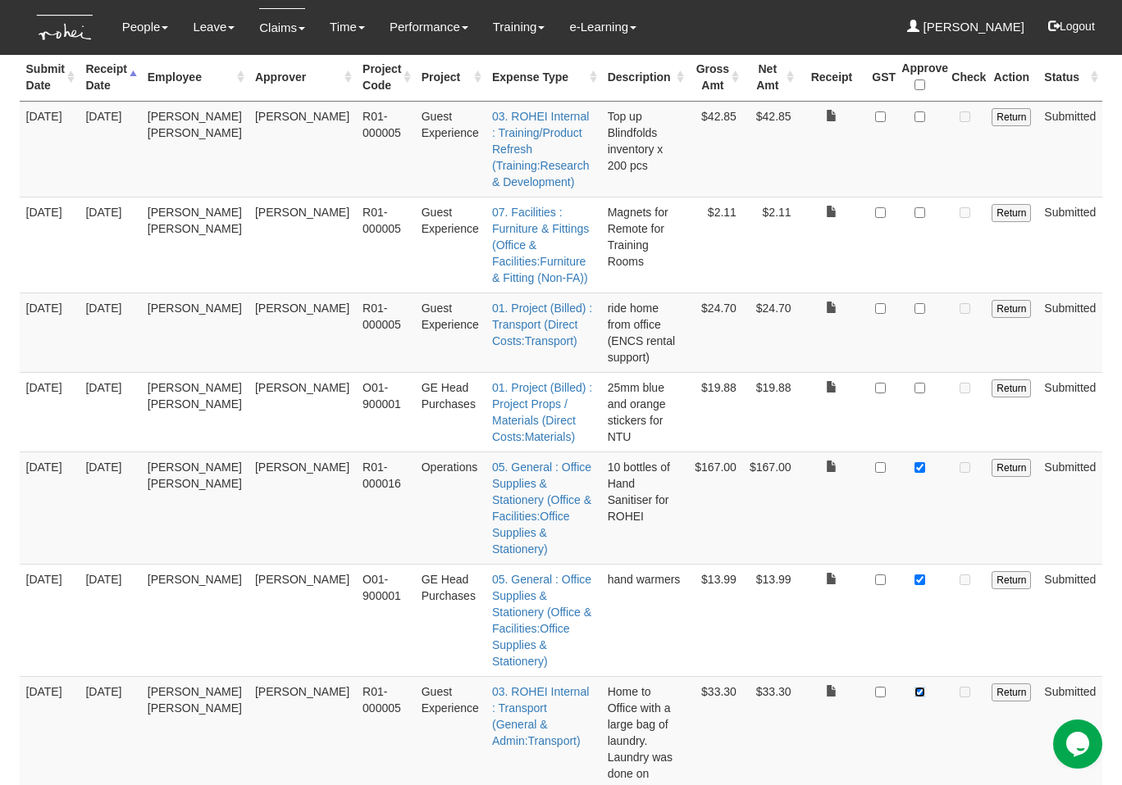
scroll to position [287, 0]
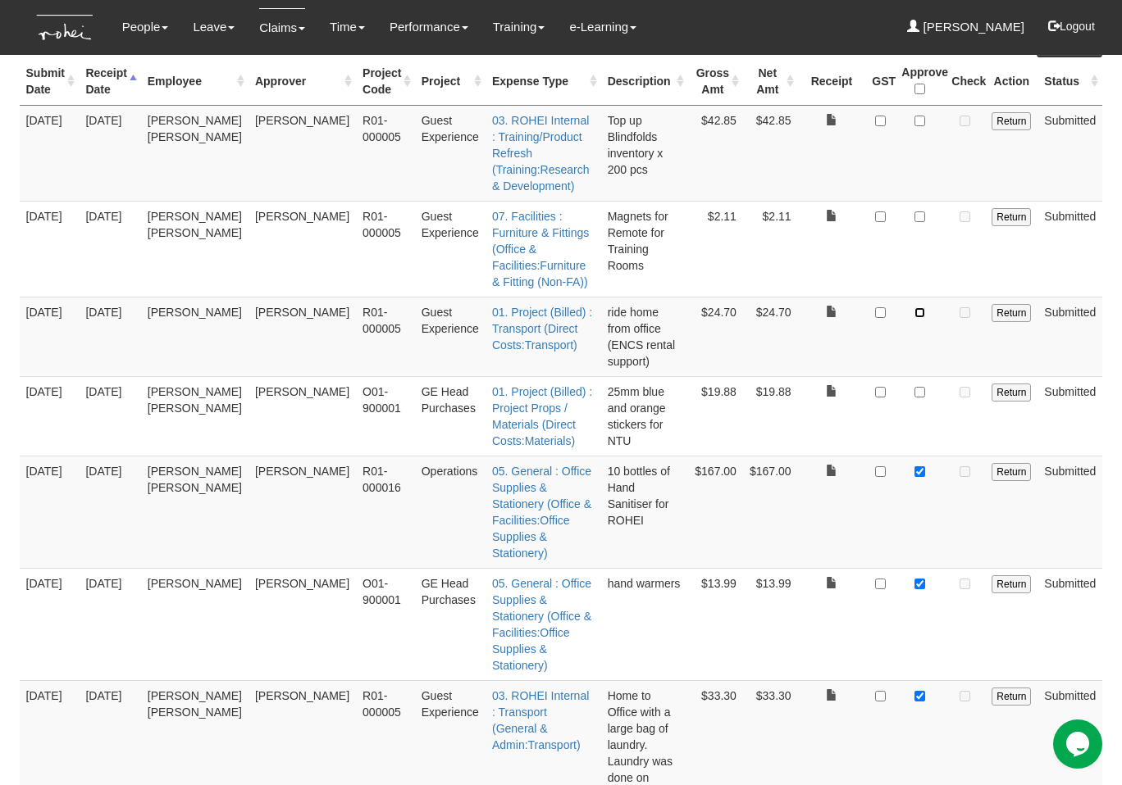
click at [923, 307] on input "checkbox" at bounding box center [919, 312] width 11 height 11
checkbox input "true"
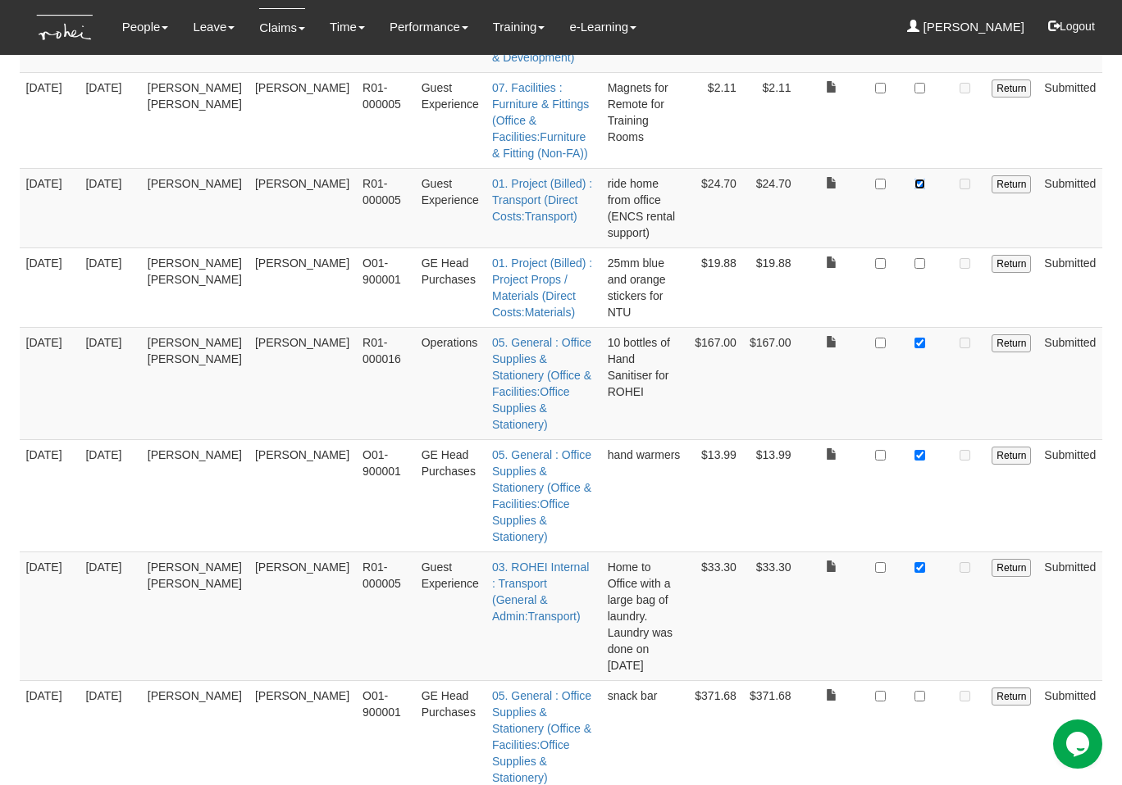
scroll to position [478, 0]
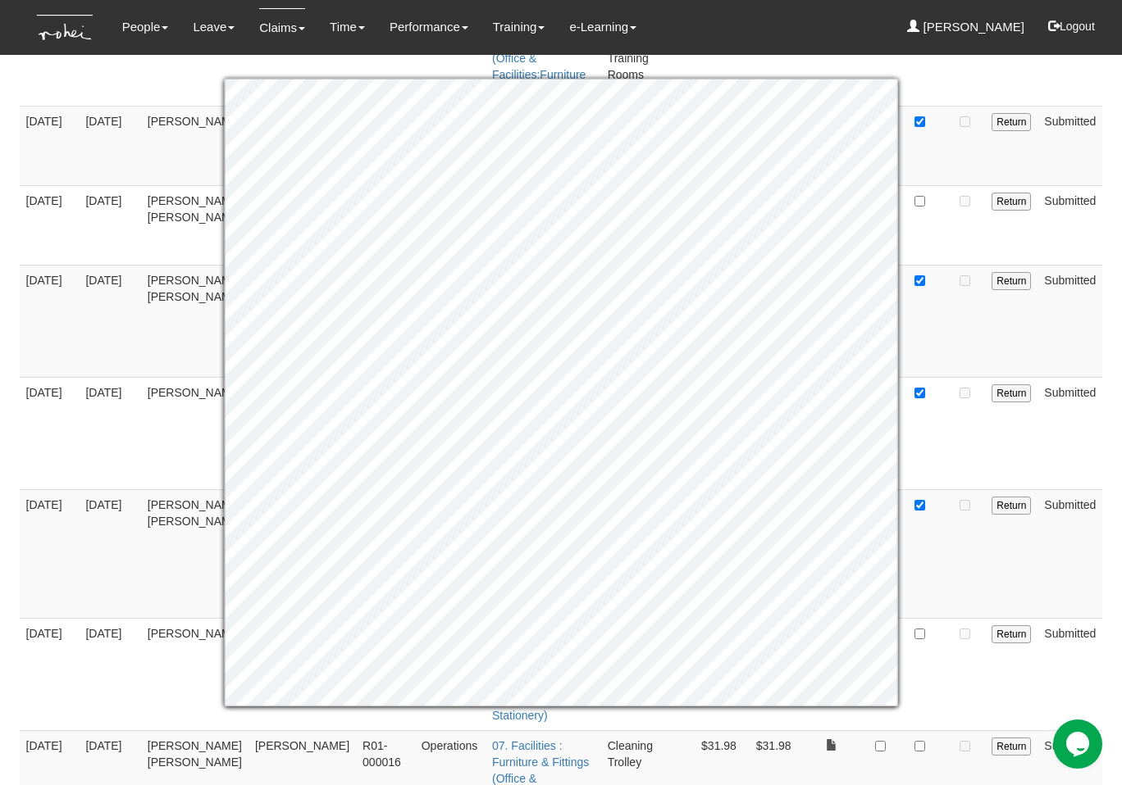
click at [931, 618] on td at bounding box center [919, 674] width 50 height 112
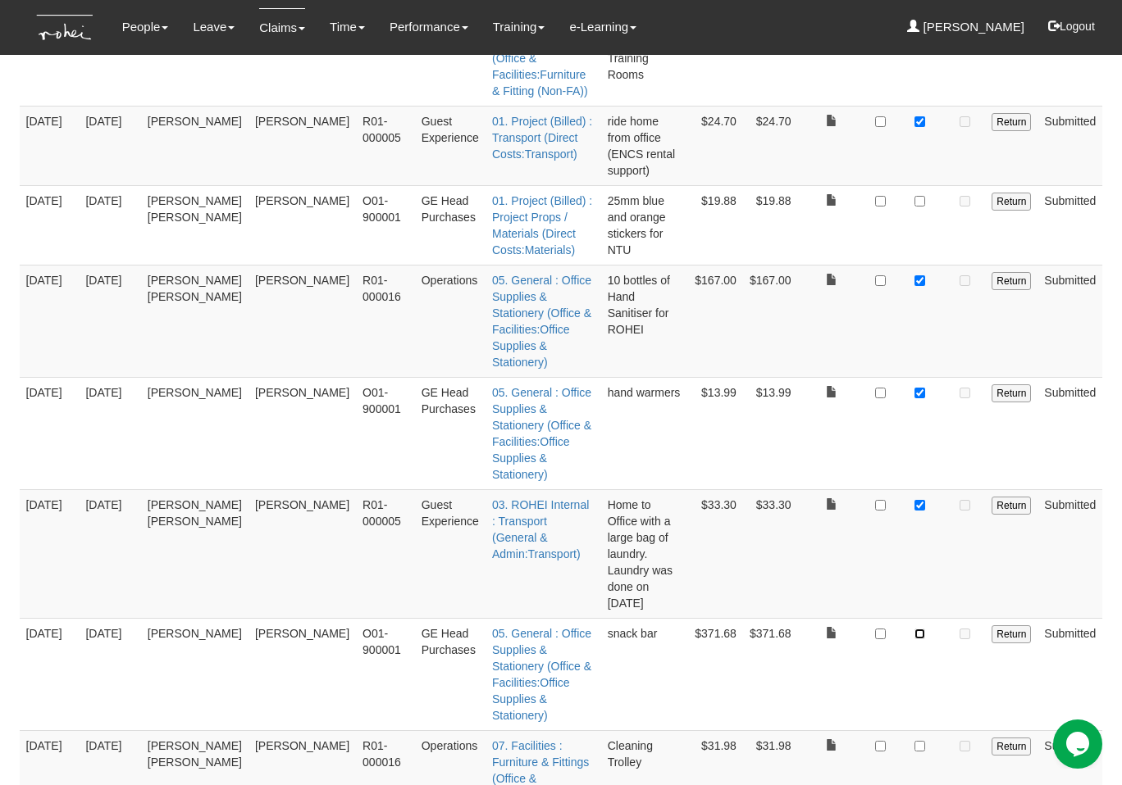
click at [917, 629] on input "checkbox" at bounding box center [919, 634] width 11 height 11
checkbox input "true"
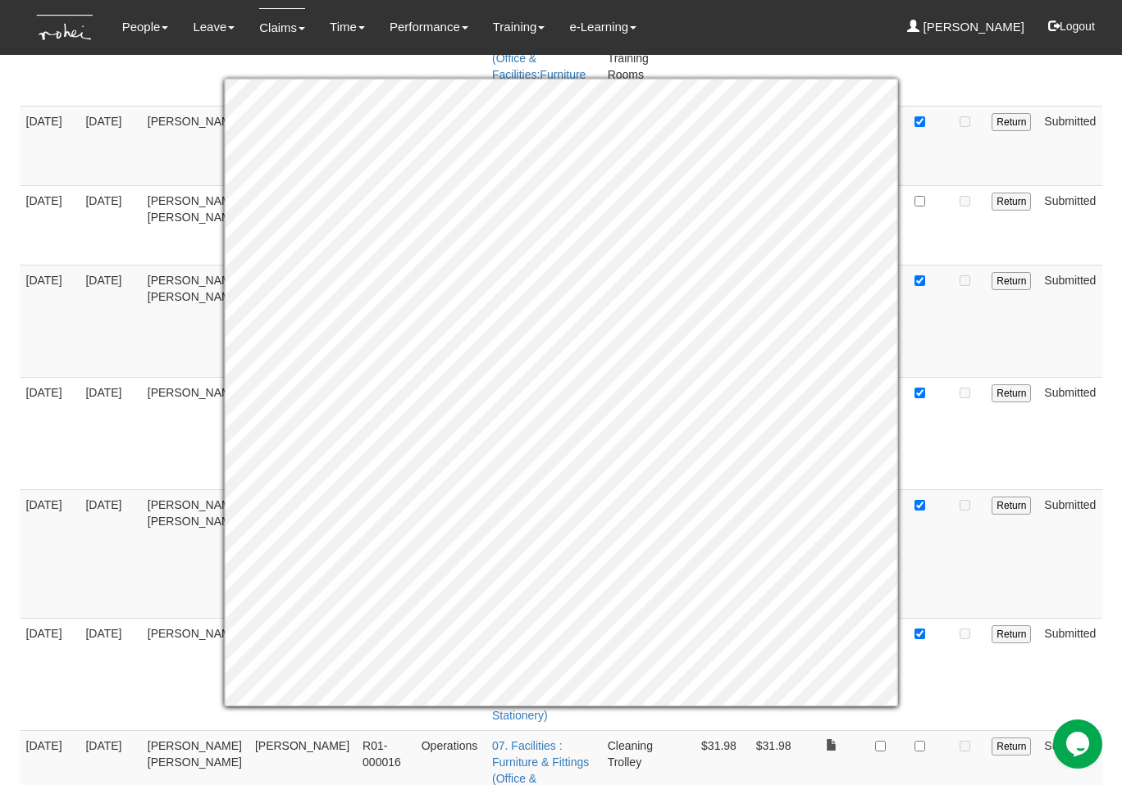
click at [913, 730] on td at bounding box center [919, 778] width 50 height 96
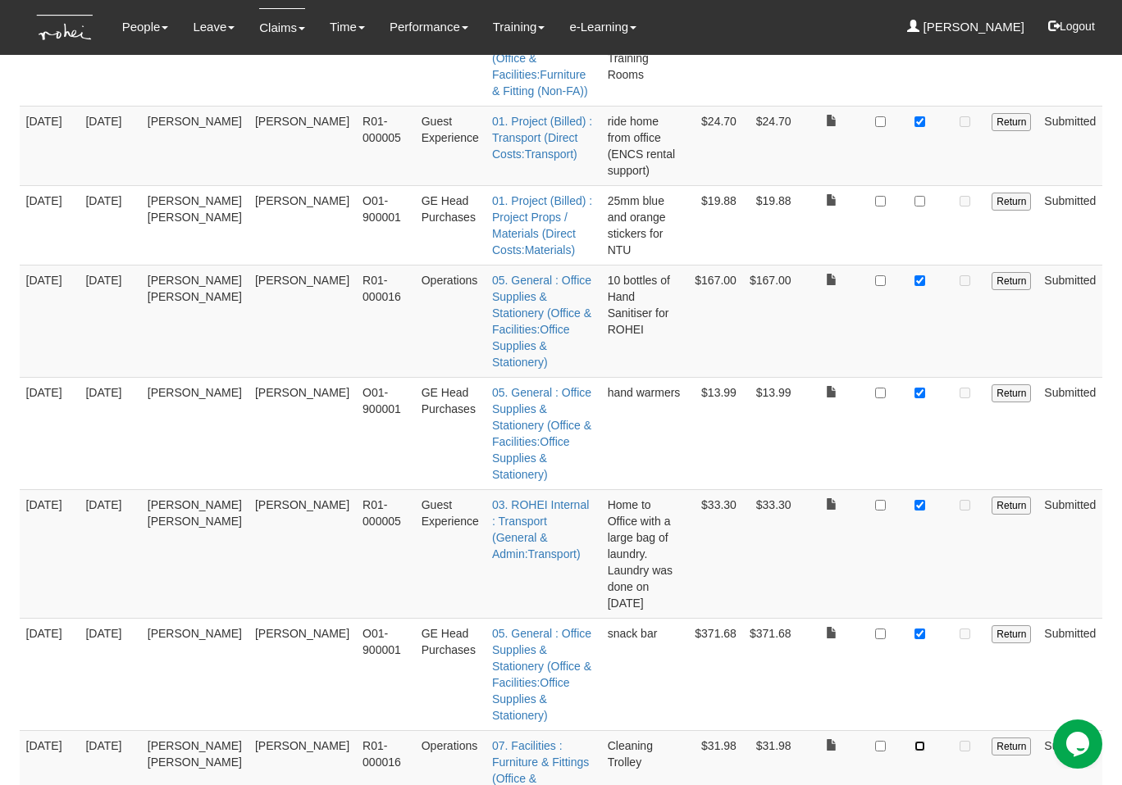
click at [923, 741] on input "checkbox" at bounding box center [919, 746] width 11 height 11
checkbox input "true"
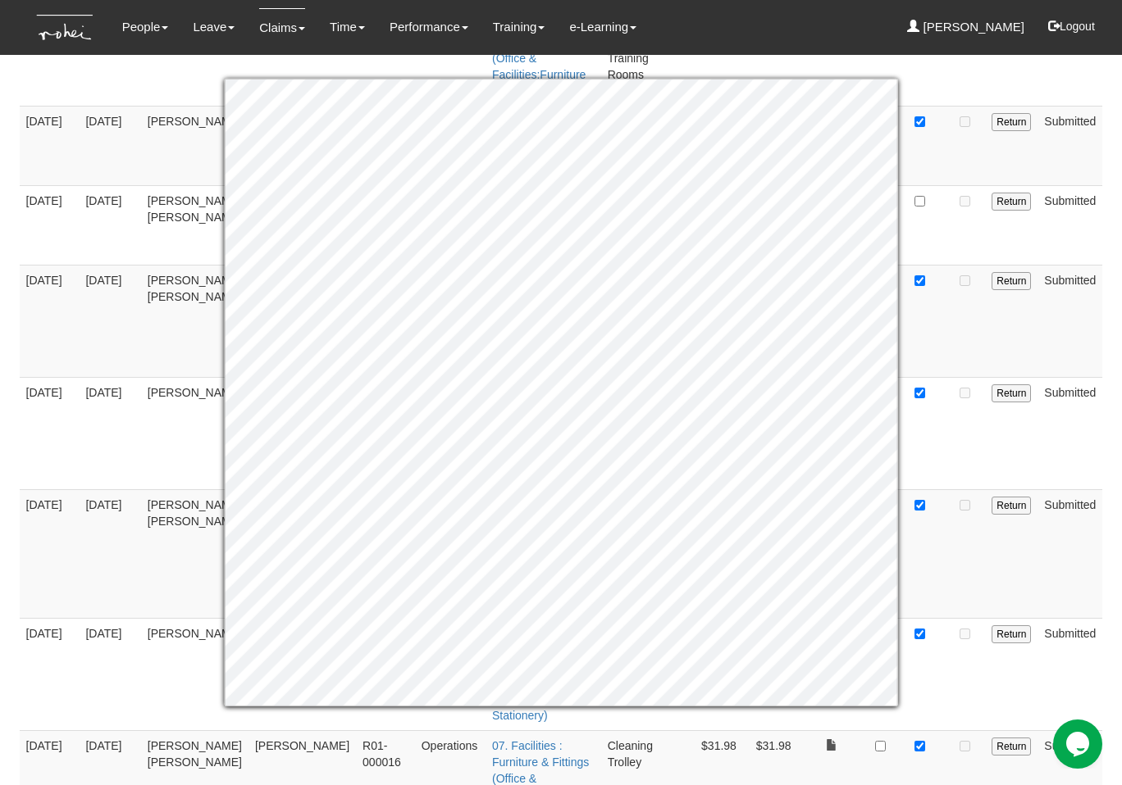
click at [919, 730] on td at bounding box center [919, 778] width 50 height 96
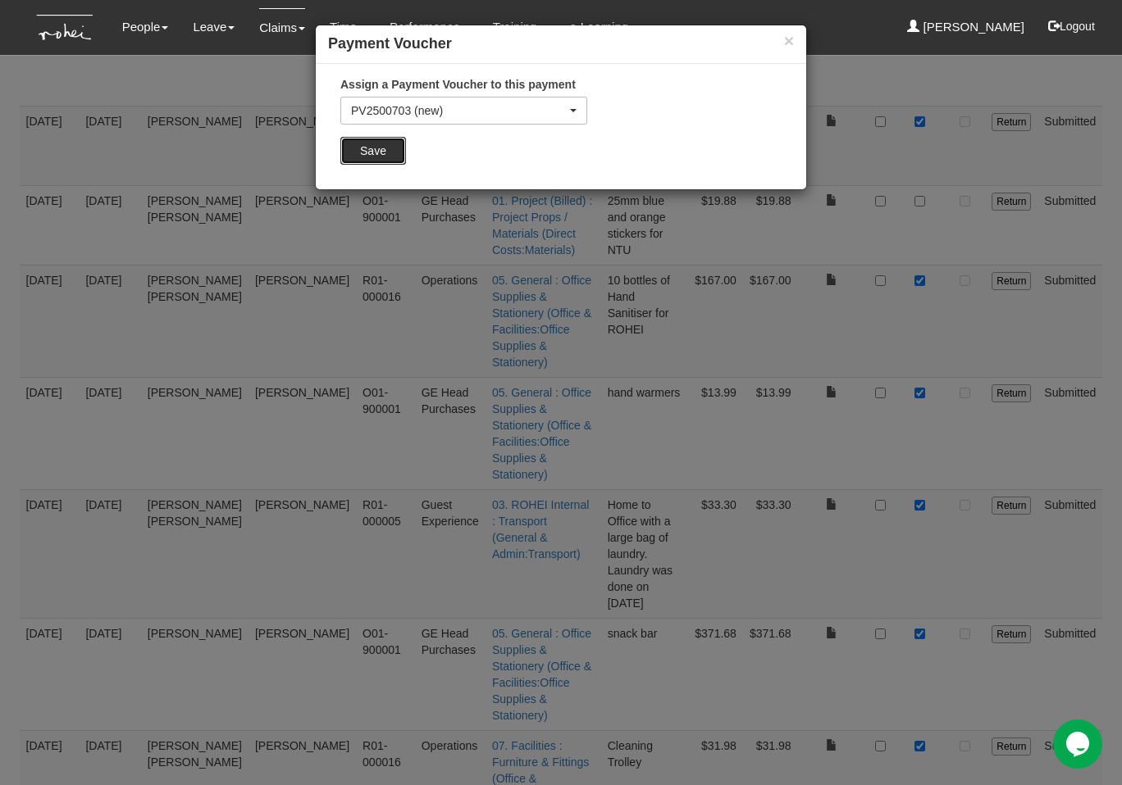
click at [357, 153] on input "Save" at bounding box center [373, 151] width 66 height 28
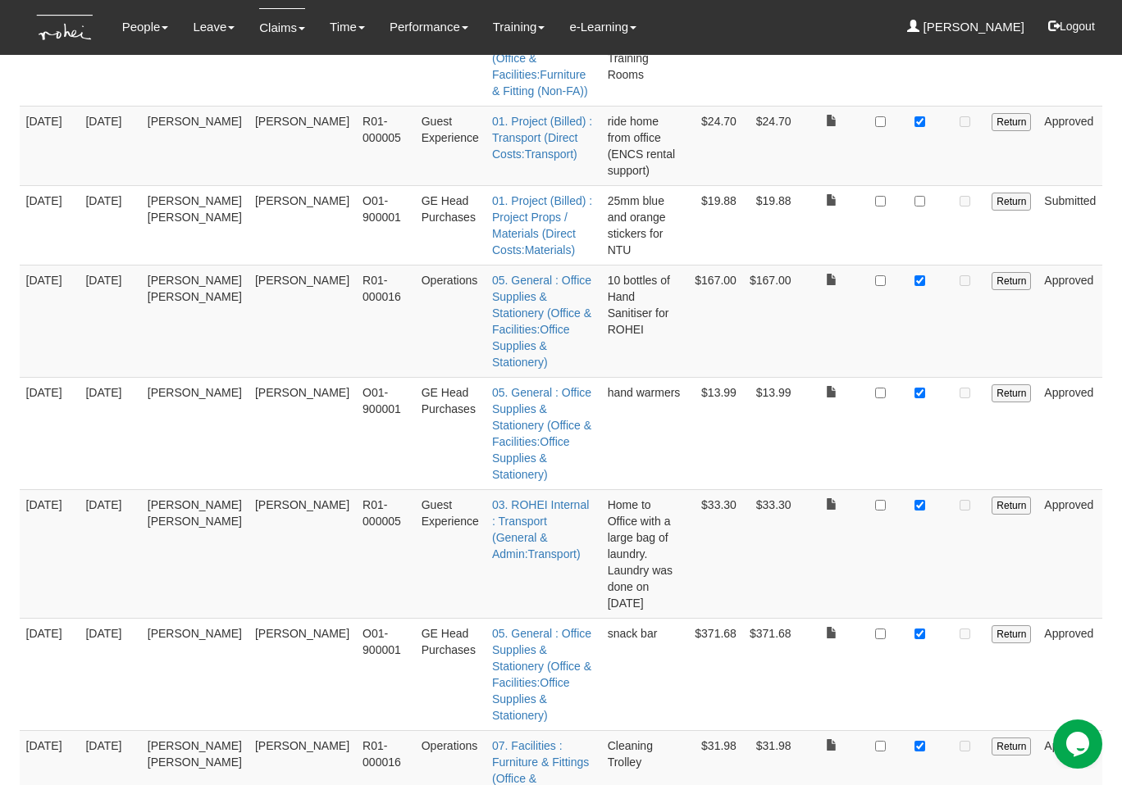
scroll to position [0, 0]
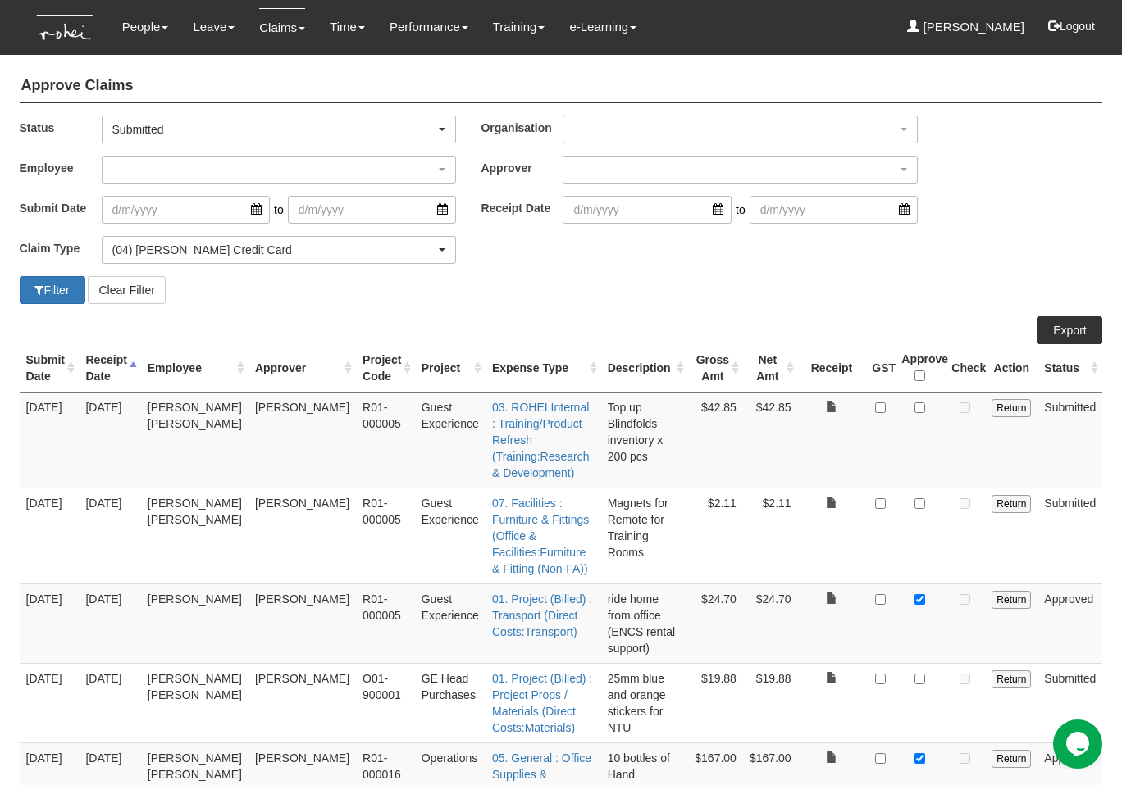
click at [519, 298] on div "Filter Clear Filter" at bounding box center [283, 290] width 553 height 28
click at [231, 248] on div "(04) [PERSON_NAME] Credit Card" at bounding box center [274, 250] width 324 height 16
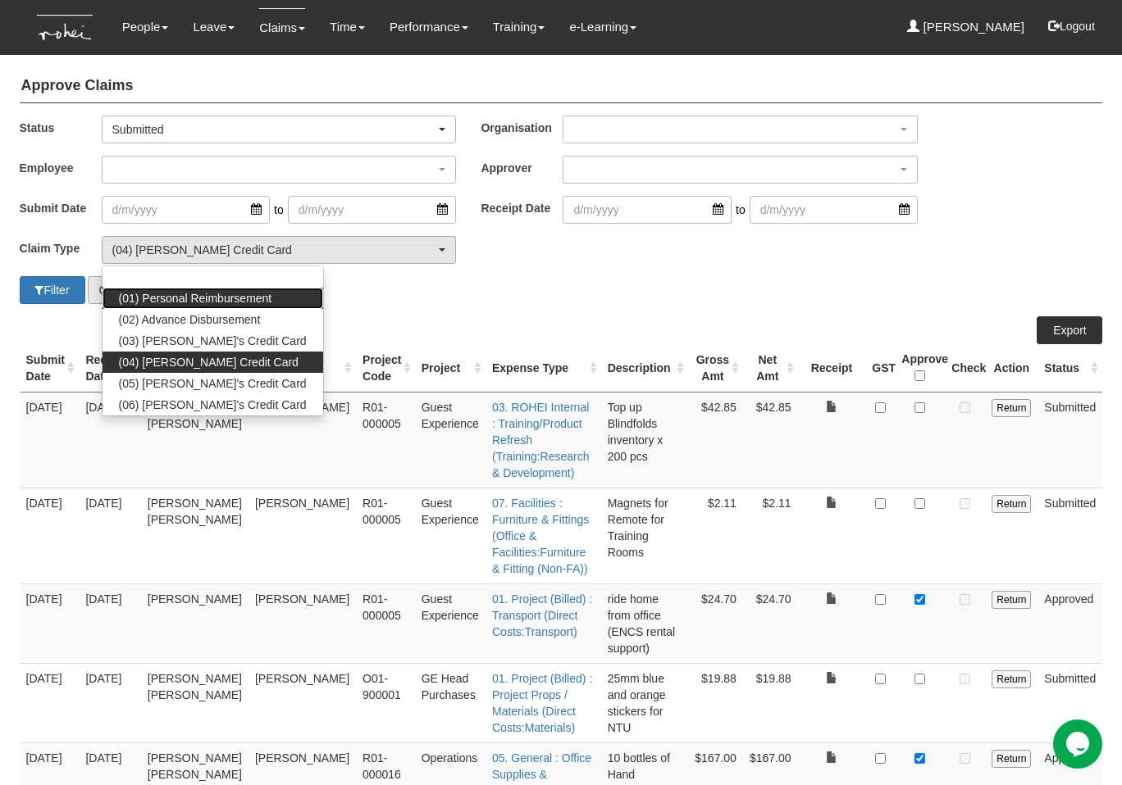
drag, startPoint x: 171, startPoint y: 298, endPoint x: 110, endPoint y: 298, distance: 61.5
click at [171, 298] on span "(01) Personal Reimbursement" at bounding box center [195, 298] width 153 height 16
select select "14"
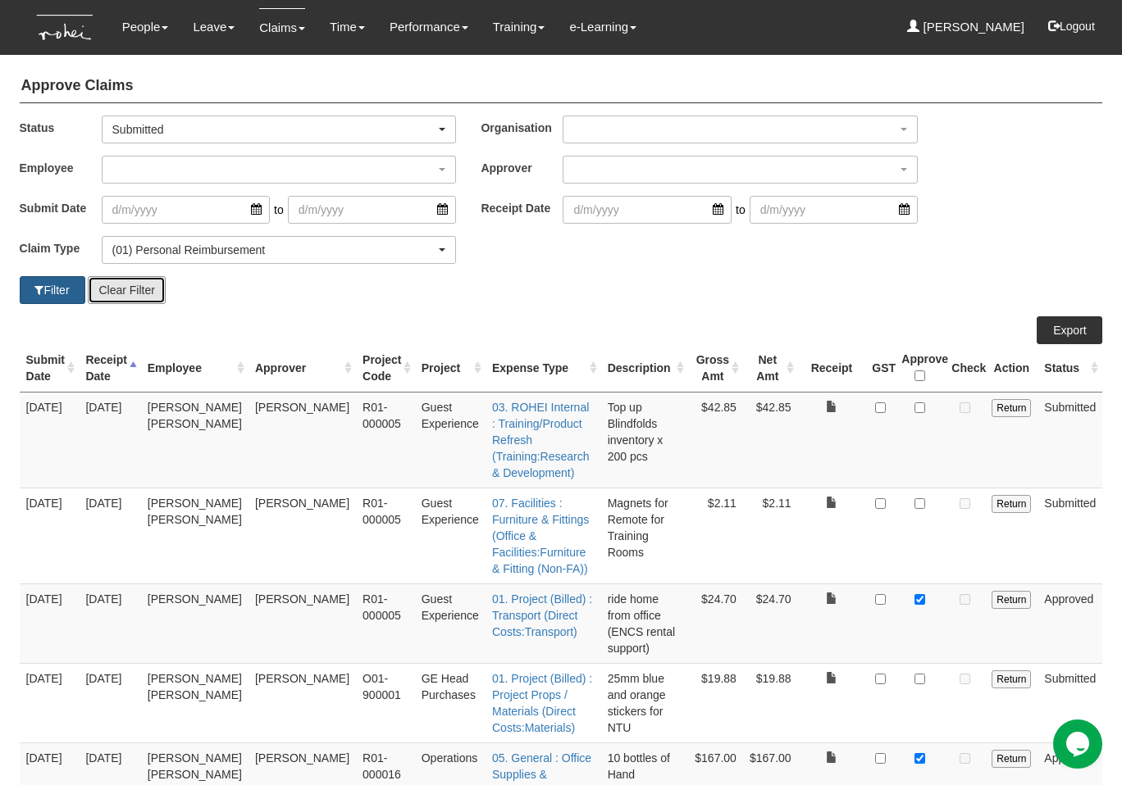
drag, startPoint x: 96, startPoint y: 295, endPoint x: 79, endPoint y: 292, distance: 17.5
click at [93, 294] on button "Clear Filter" at bounding box center [126, 290] width 77 height 28
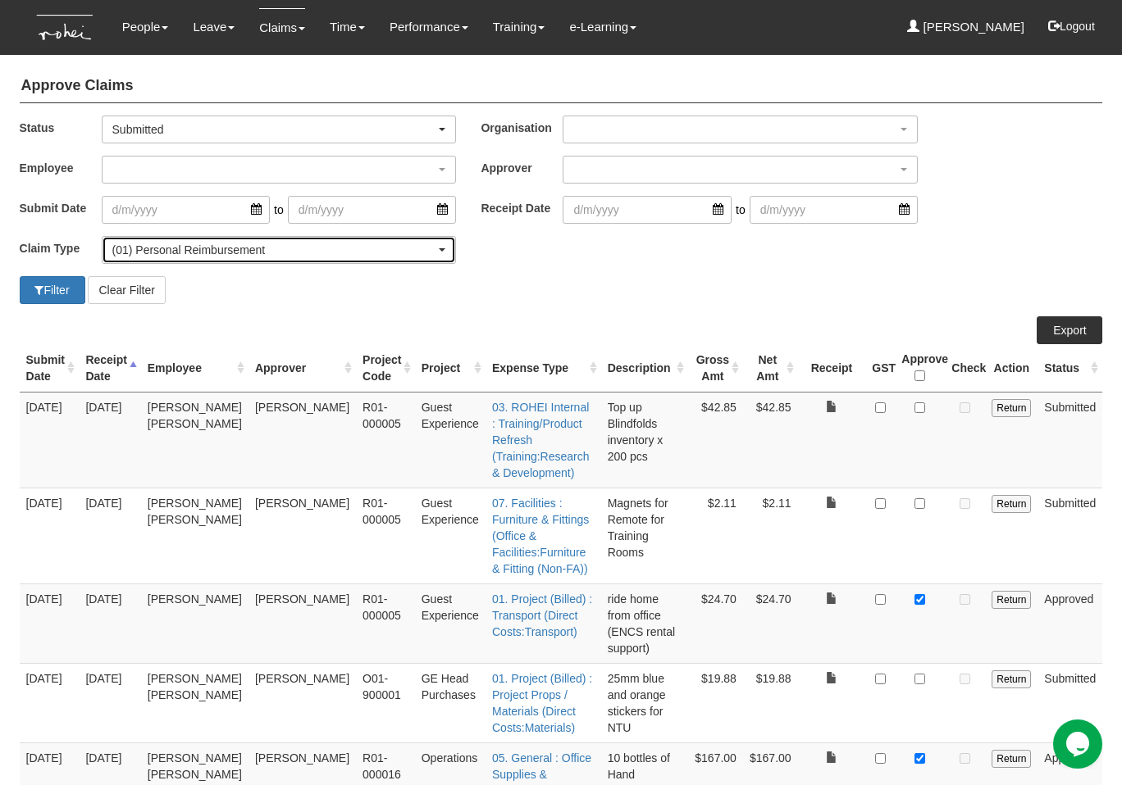
click at [187, 253] on div "(01) Personal Reimbursement" at bounding box center [274, 250] width 324 height 16
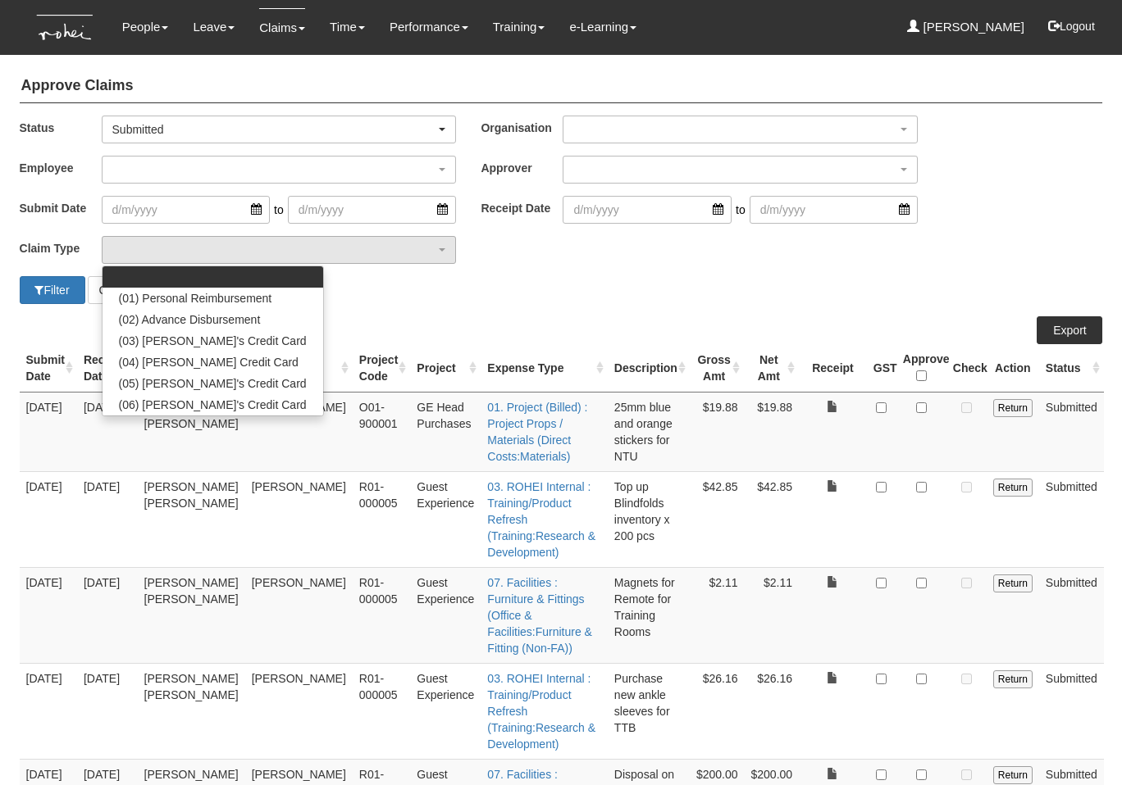
select select "50"
click at [148, 292] on span "(01) Personal Reimbursement" at bounding box center [195, 298] width 153 height 16
select select "14"
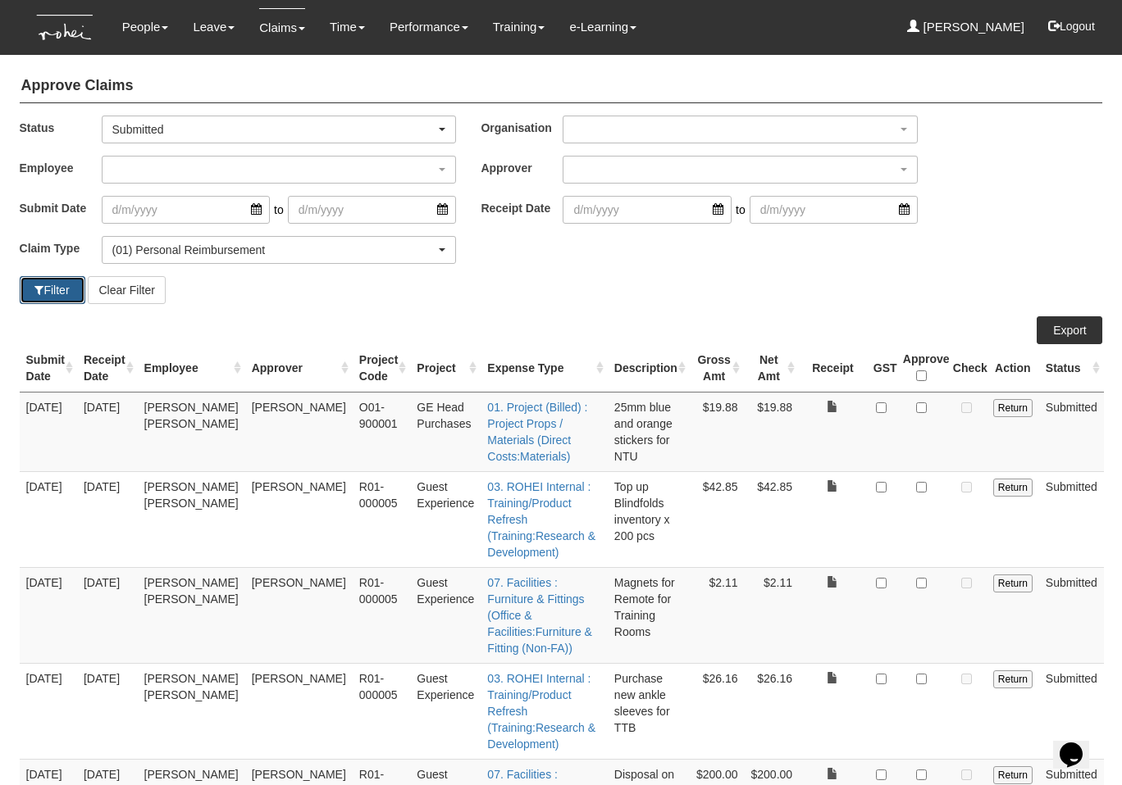
click at [54, 294] on button "Filter" at bounding box center [53, 290] width 66 height 28
select select "50"
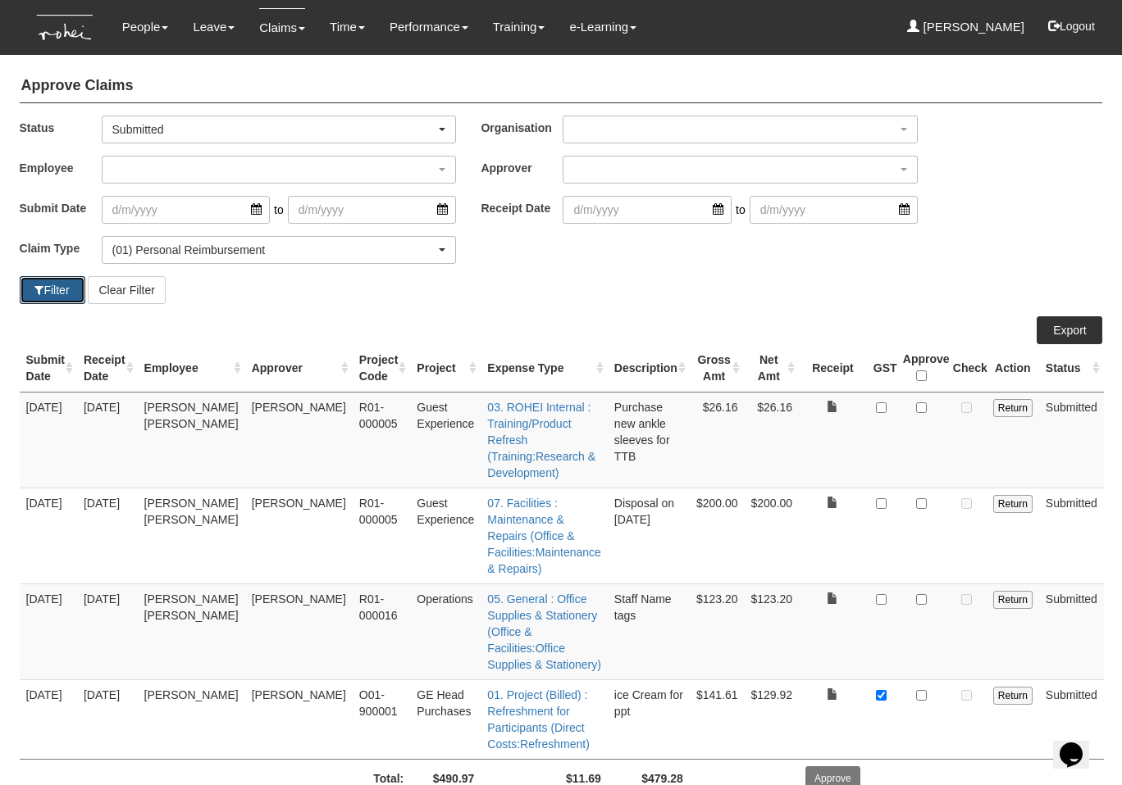
scroll to position [15, 0]
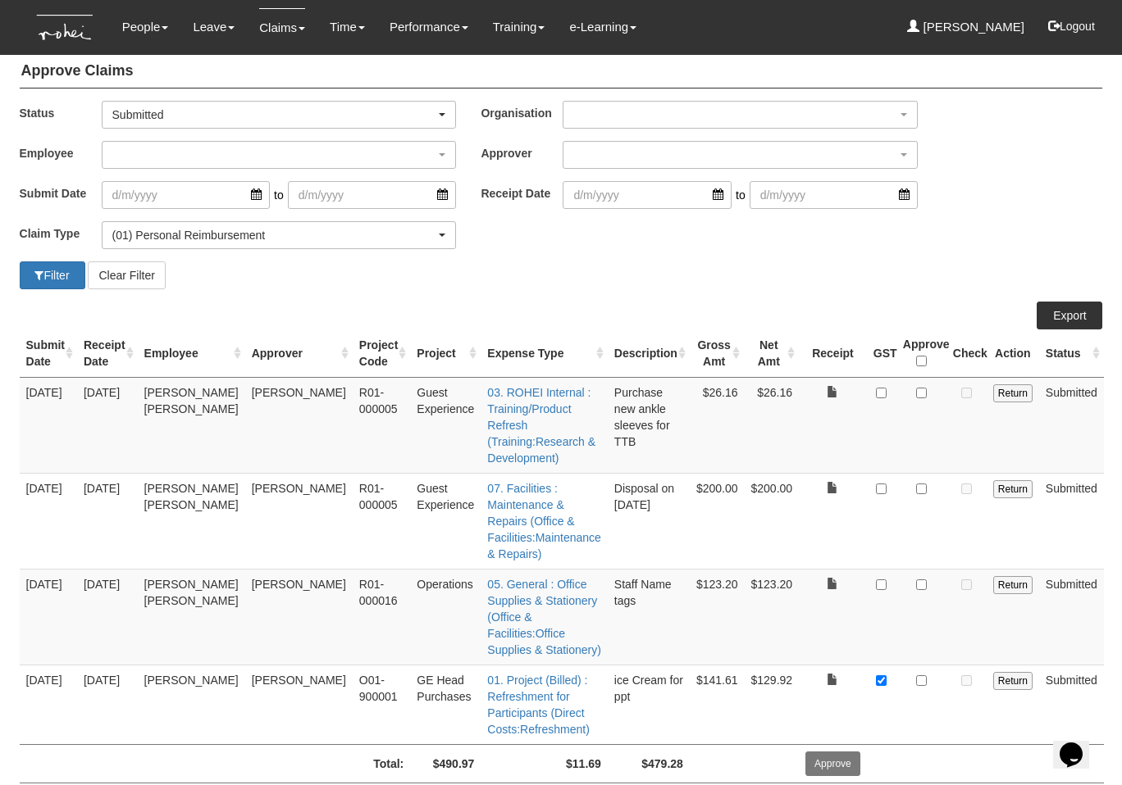
click at [761, 586] on td "$123.20" at bounding box center [771, 617] width 55 height 96
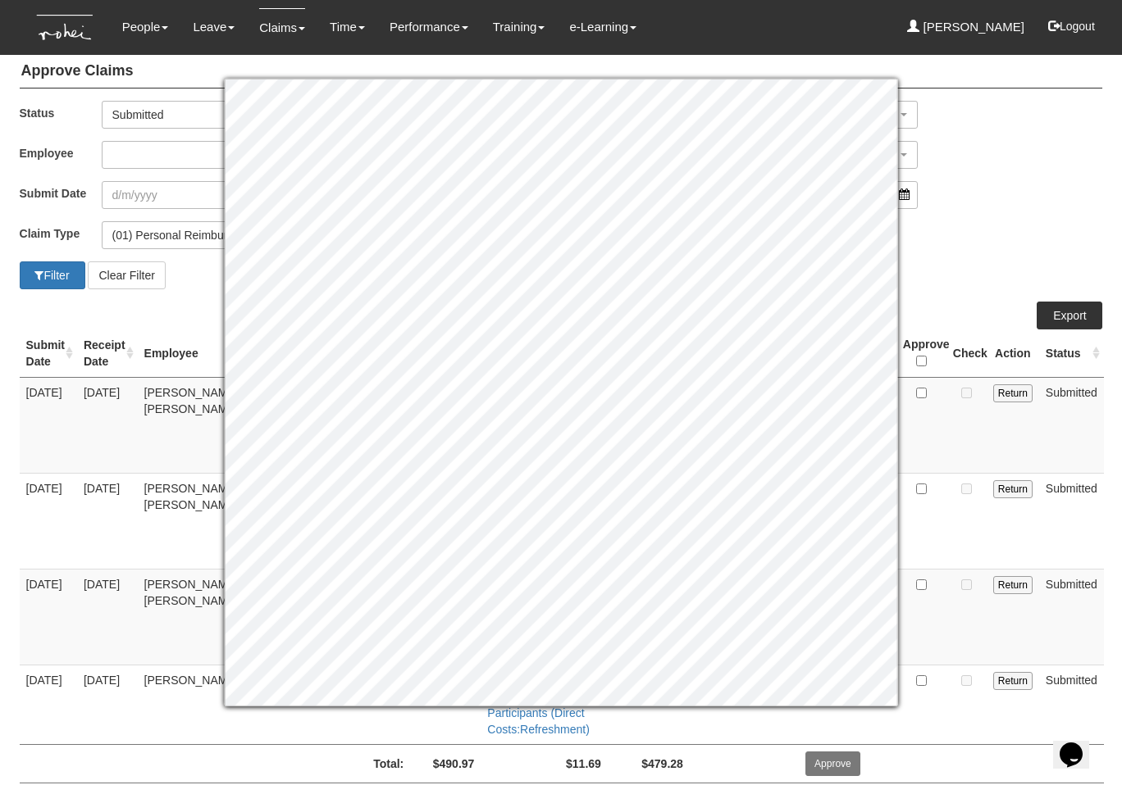
click at [954, 162] on div "Employee _Bhel Test Account _Staff Gracie Aaron Chow Abel Tan Abigail Shantini …" at bounding box center [561, 161] width 1108 height 40
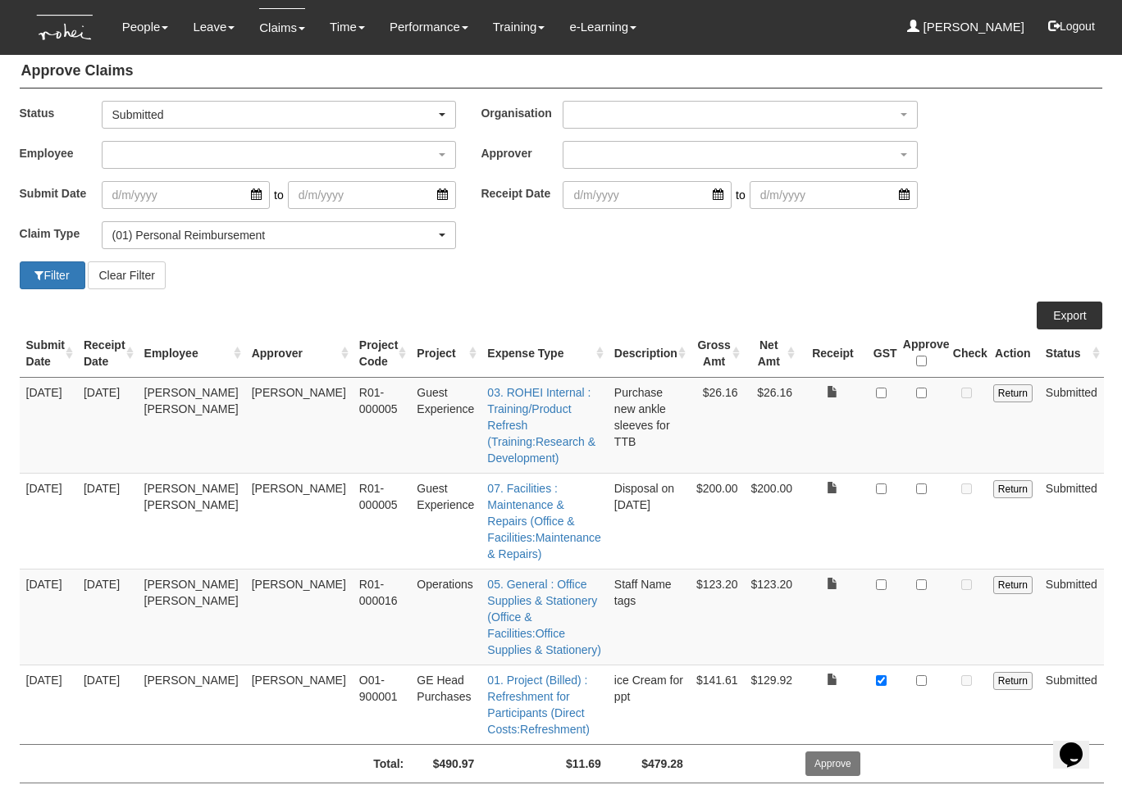
scroll to position [0, 0]
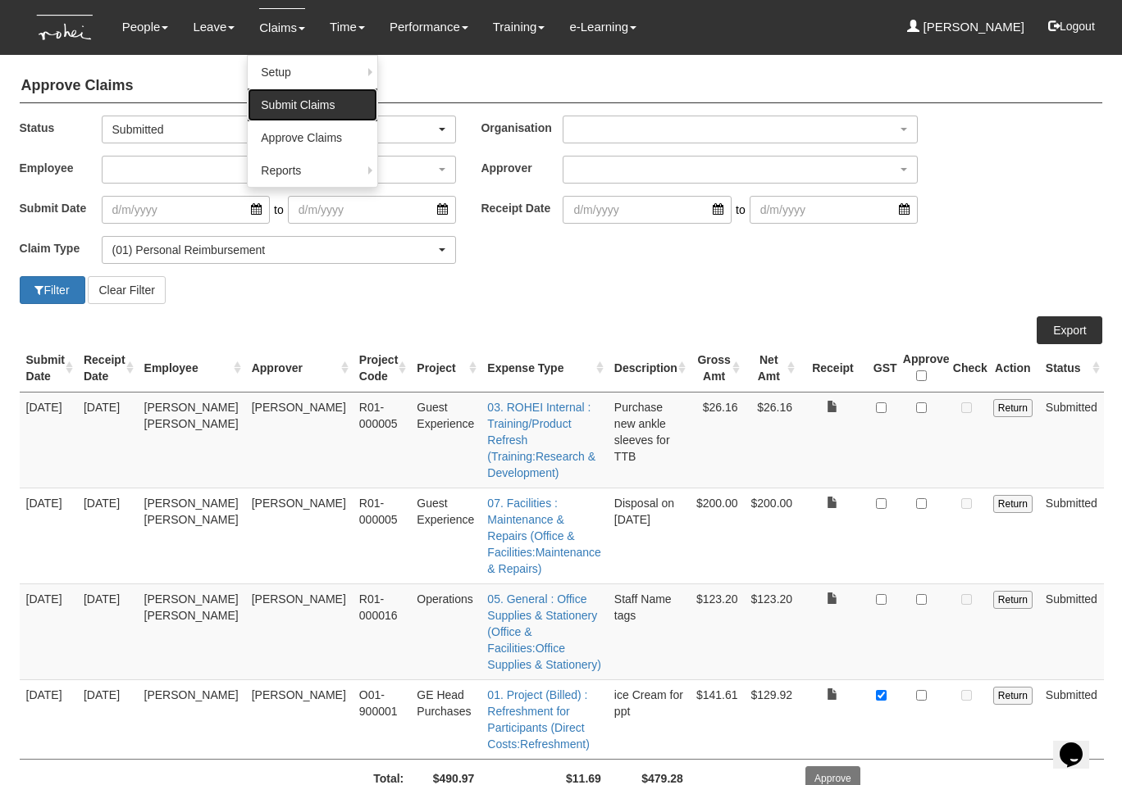
click at [294, 114] on link "Submit Claims" at bounding box center [313, 105] width 130 height 33
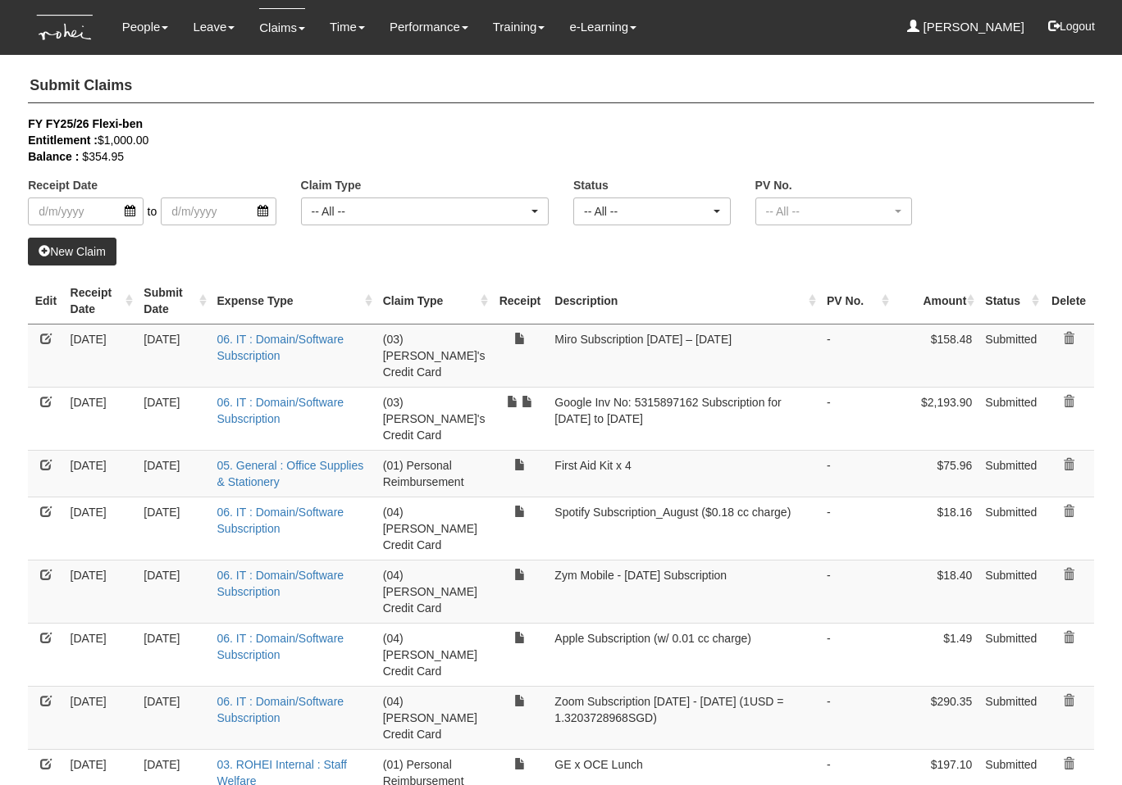
select select "50"
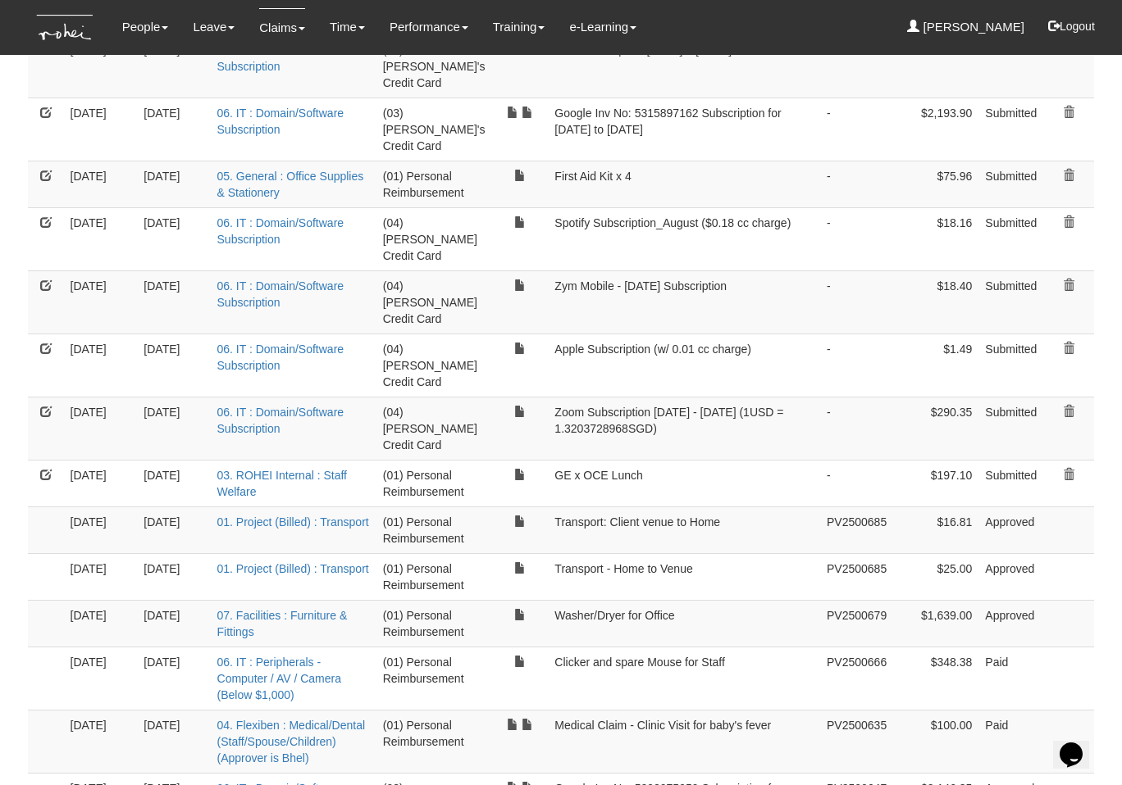
scroll to position [18, 0]
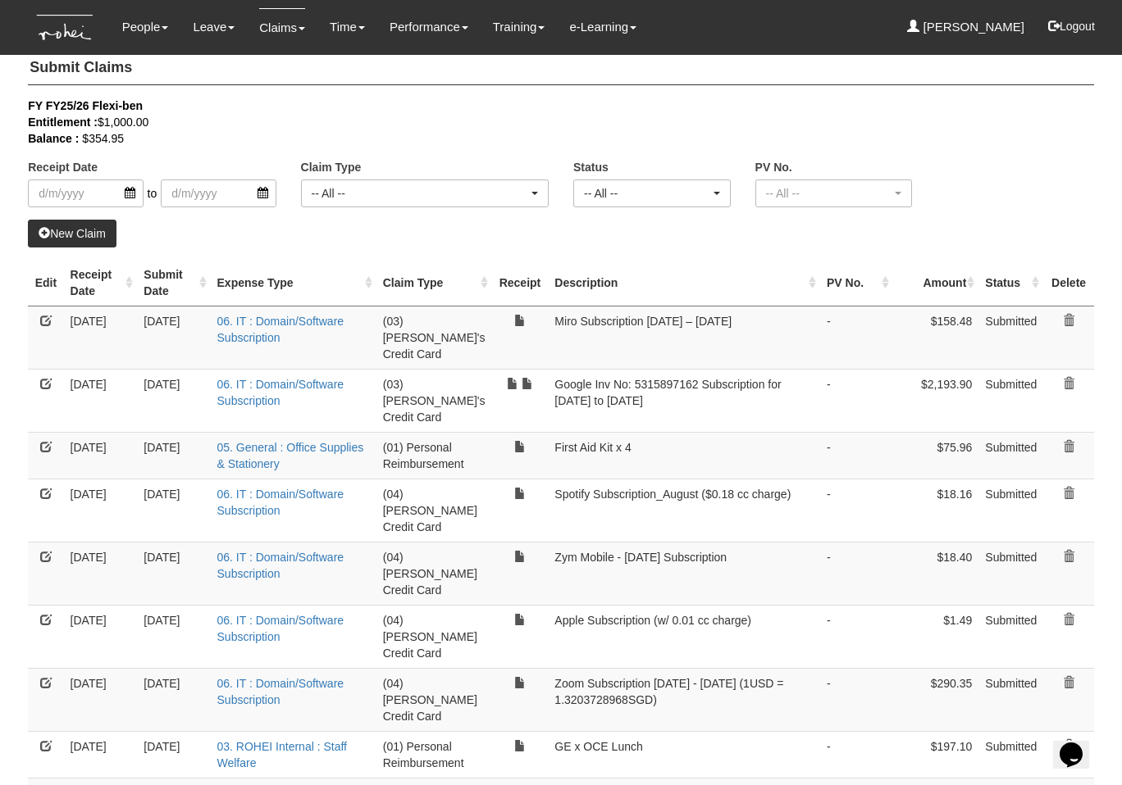
click at [797, 432] on td "First Aid Kit x 4" at bounding box center [684, 455] width 272 height 47
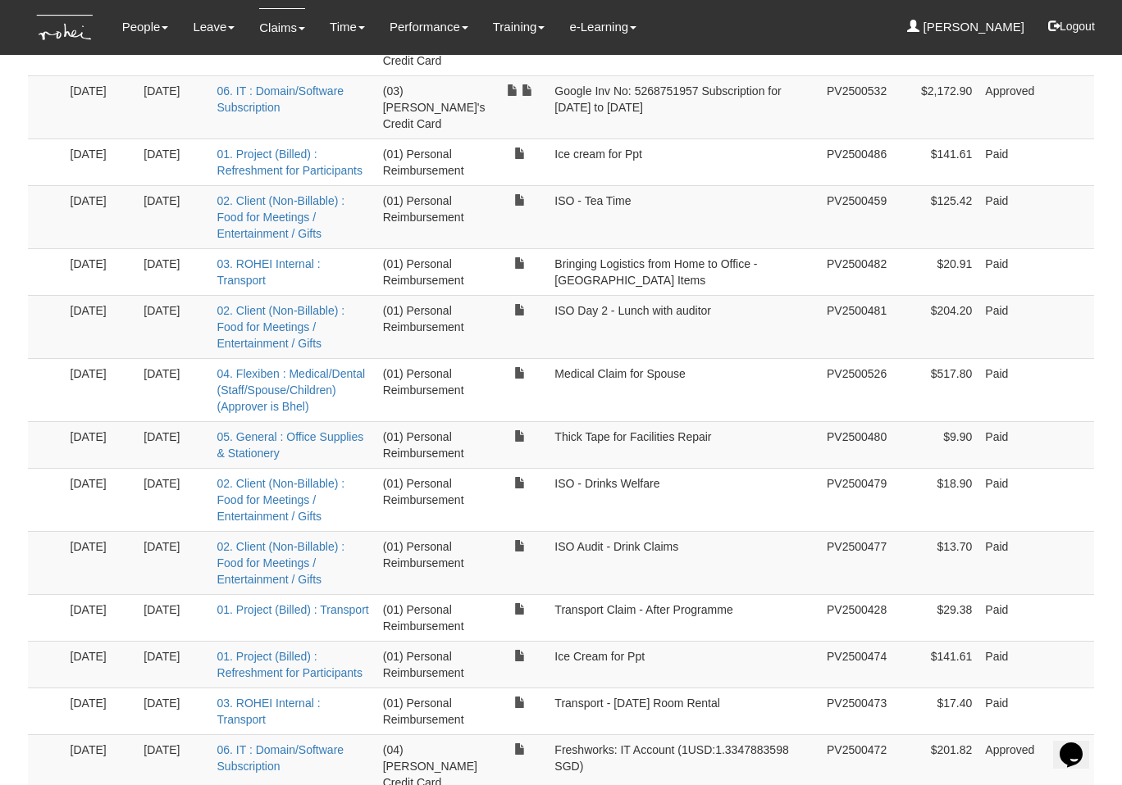
scroll to position [2108, 0]
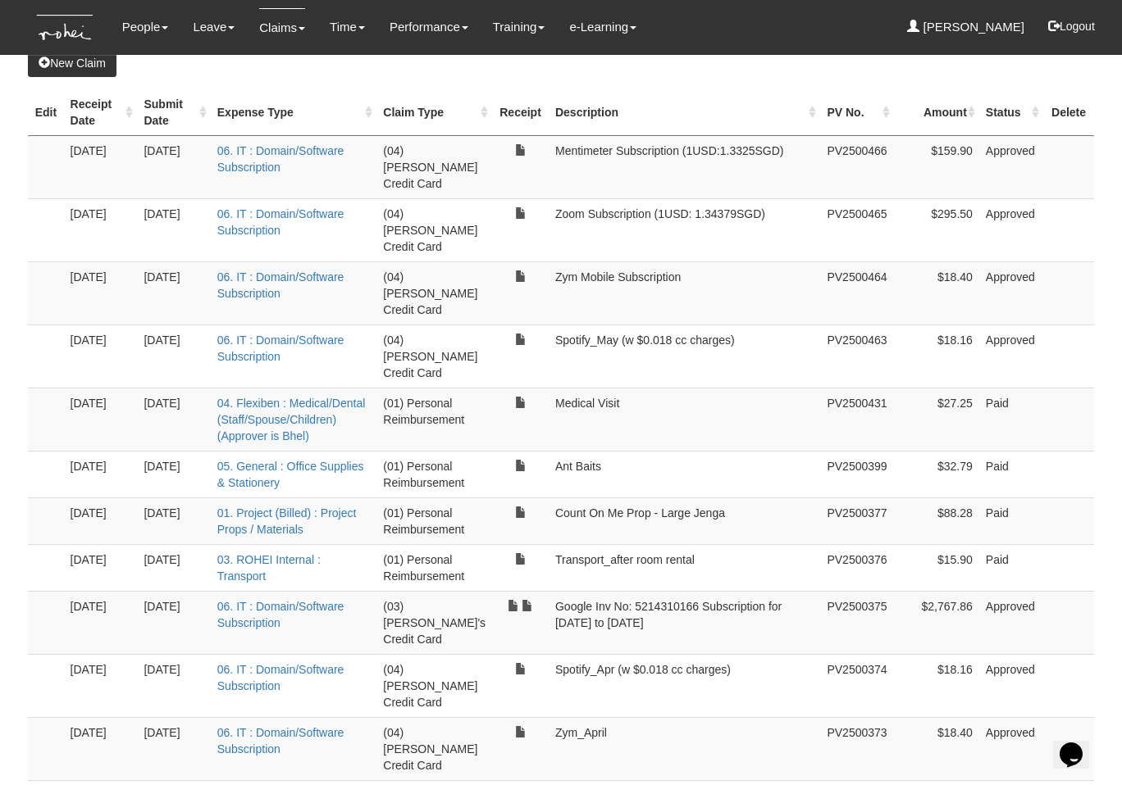
scroll to position [0, 0]
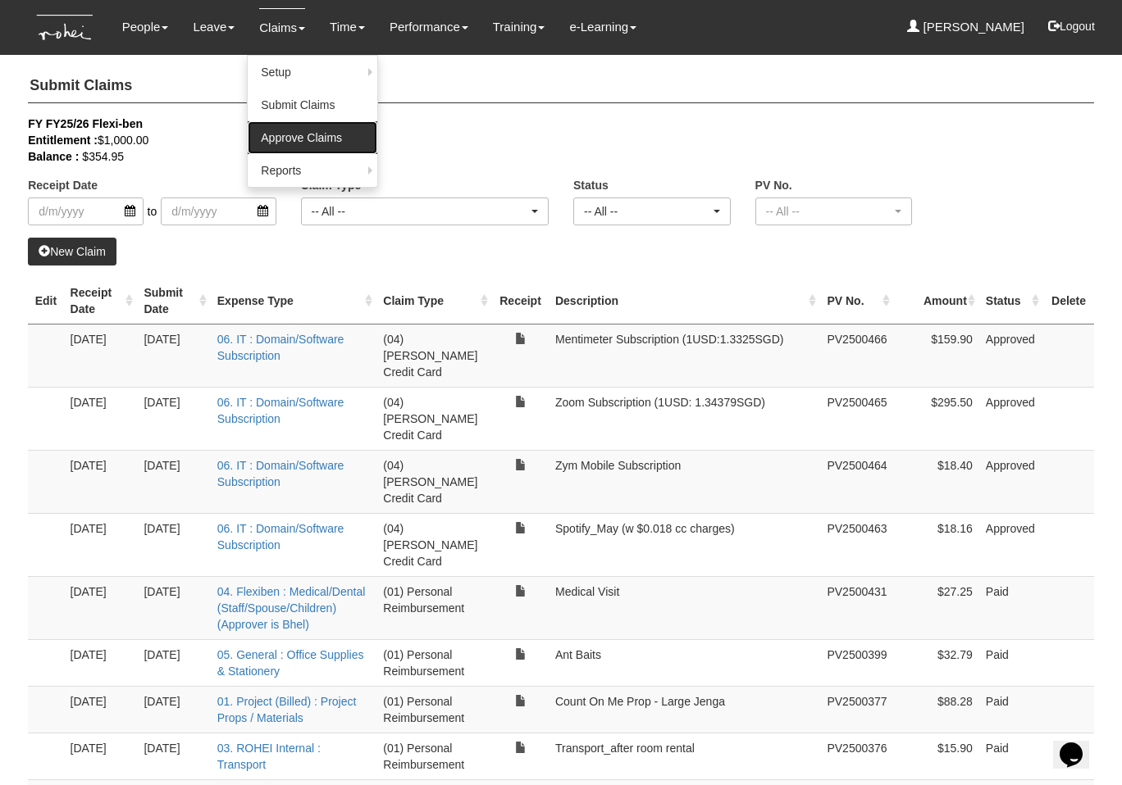
click at [290, 132] on link "Approve Claims" at bounding box center [313, 137] width 130 height 33
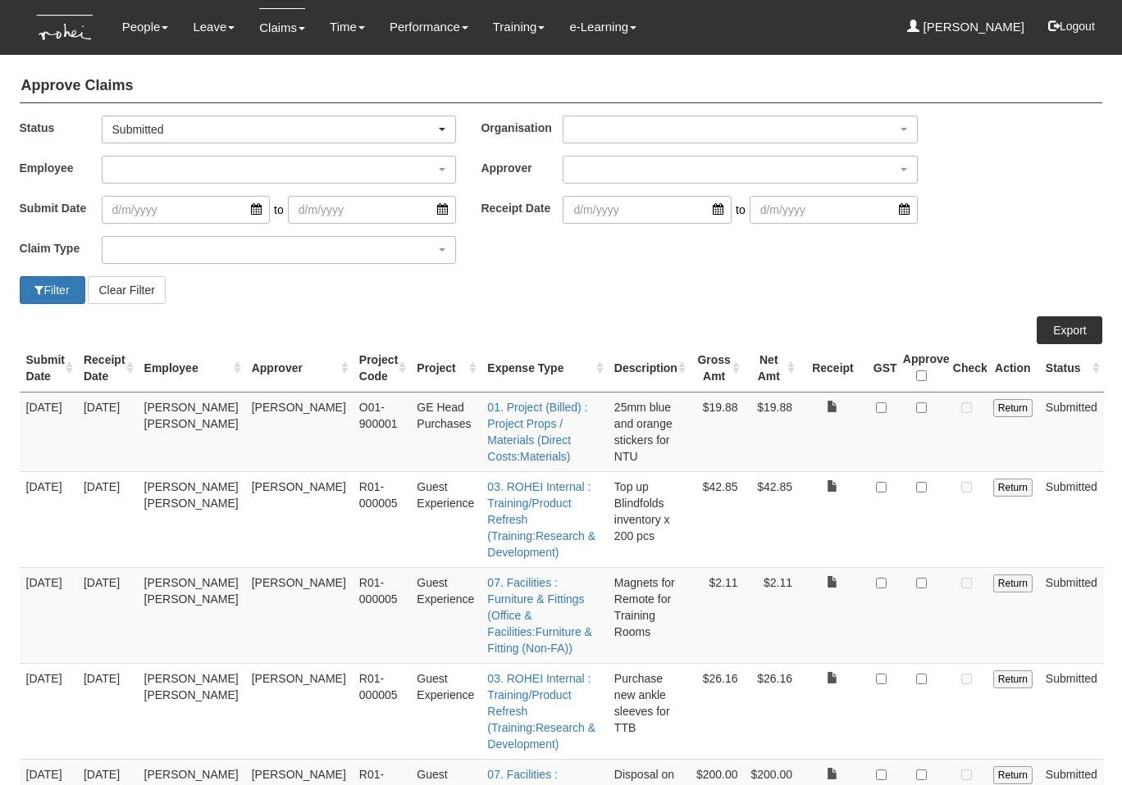
select select "50"
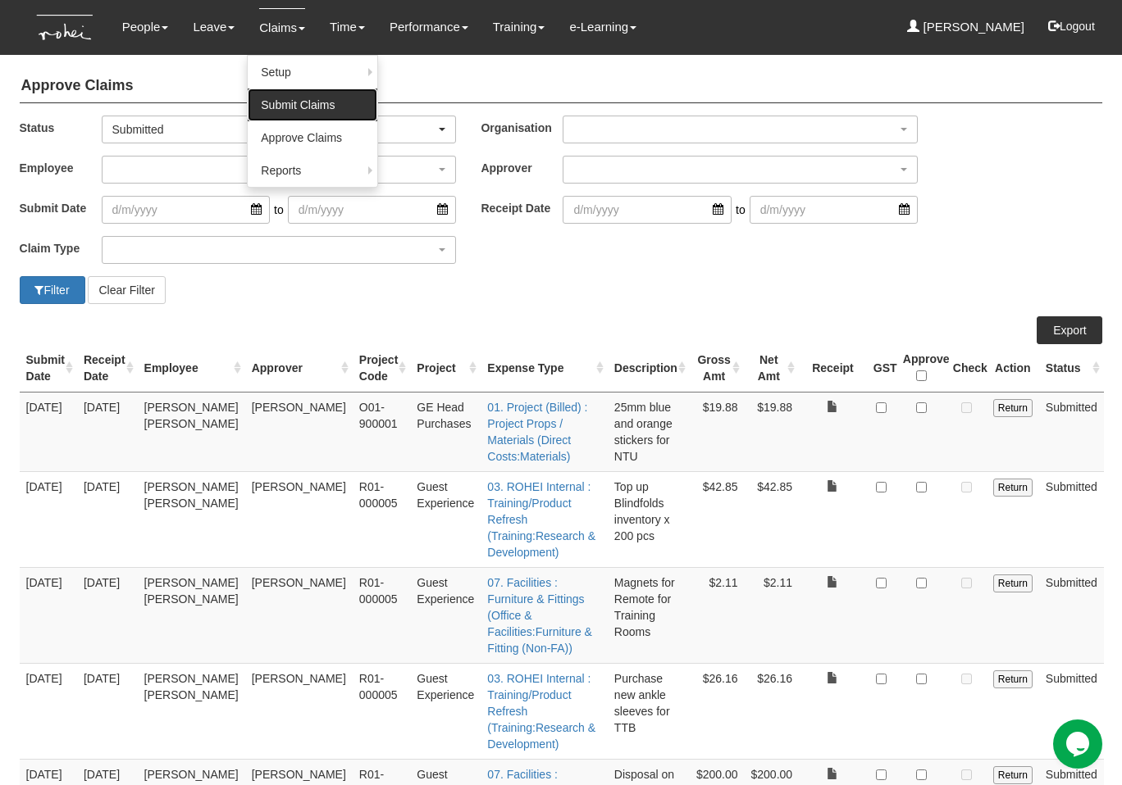
click at [295, 104] on link "Submit Claims" at bounding box center [313, 105] width 130 height 33
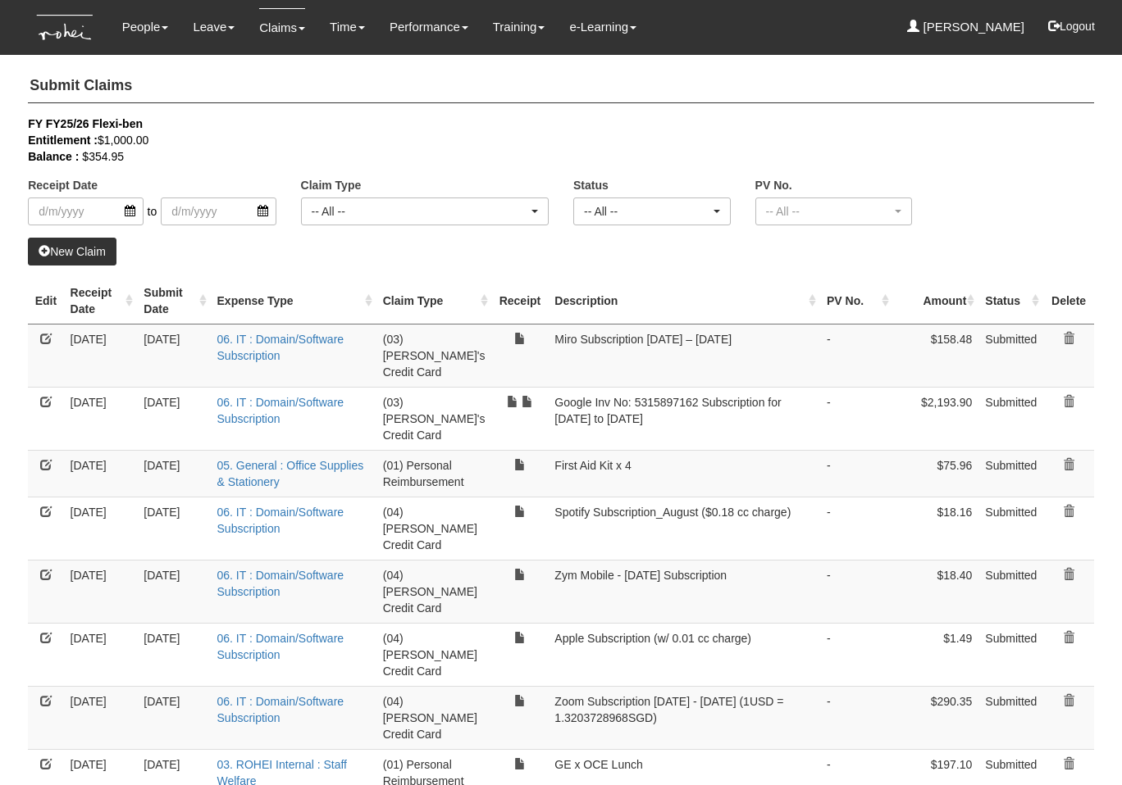
select select "50"
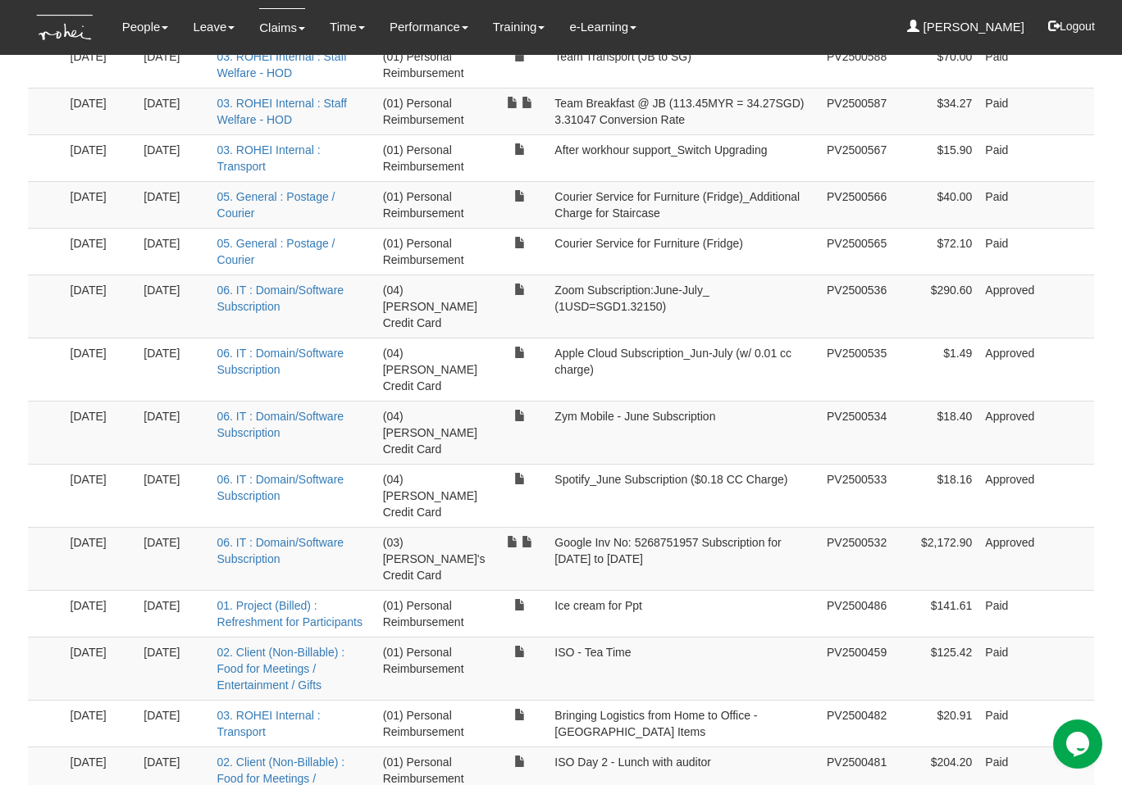
scroll to position [2108, 0]
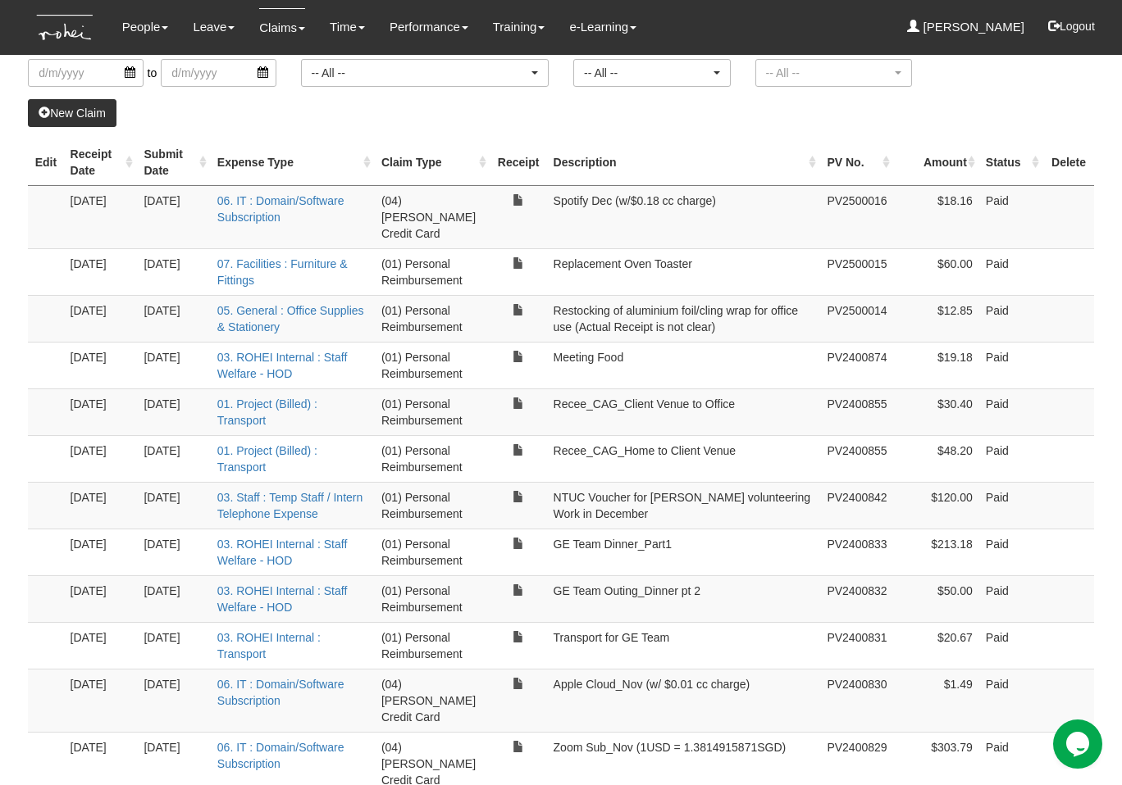
scroll to position [30, 0]
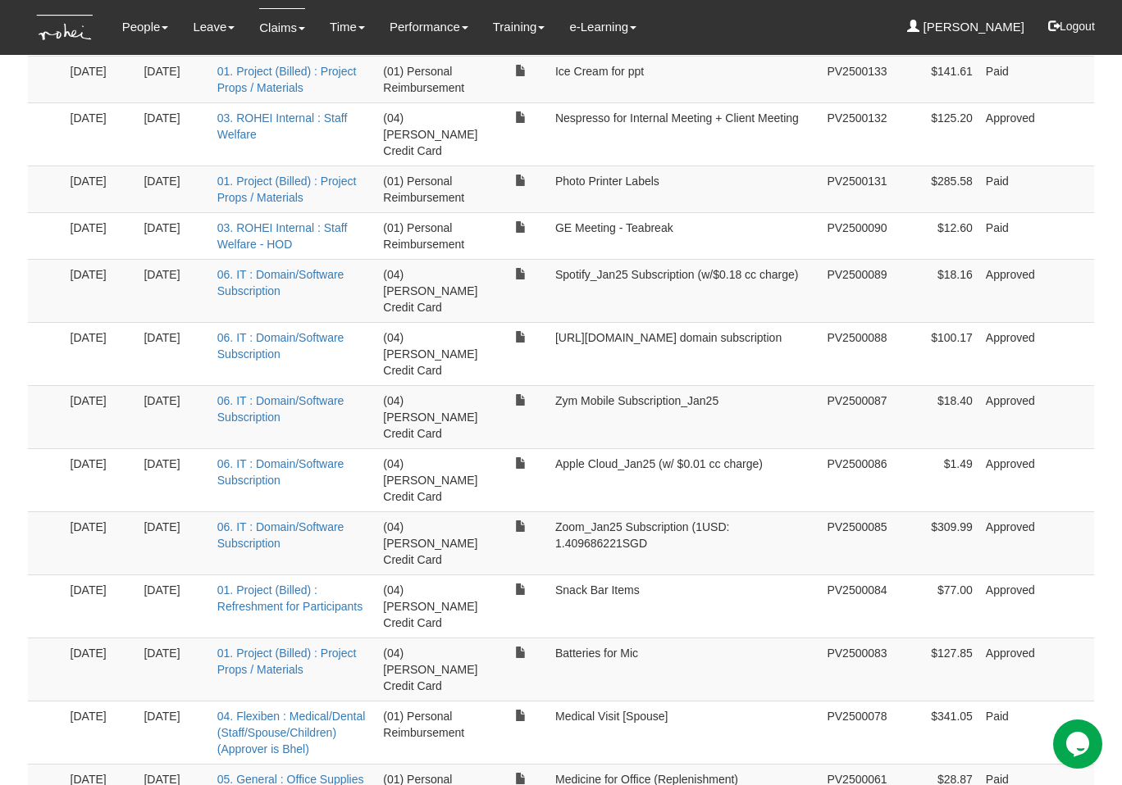
scroll to position [2030, 0]
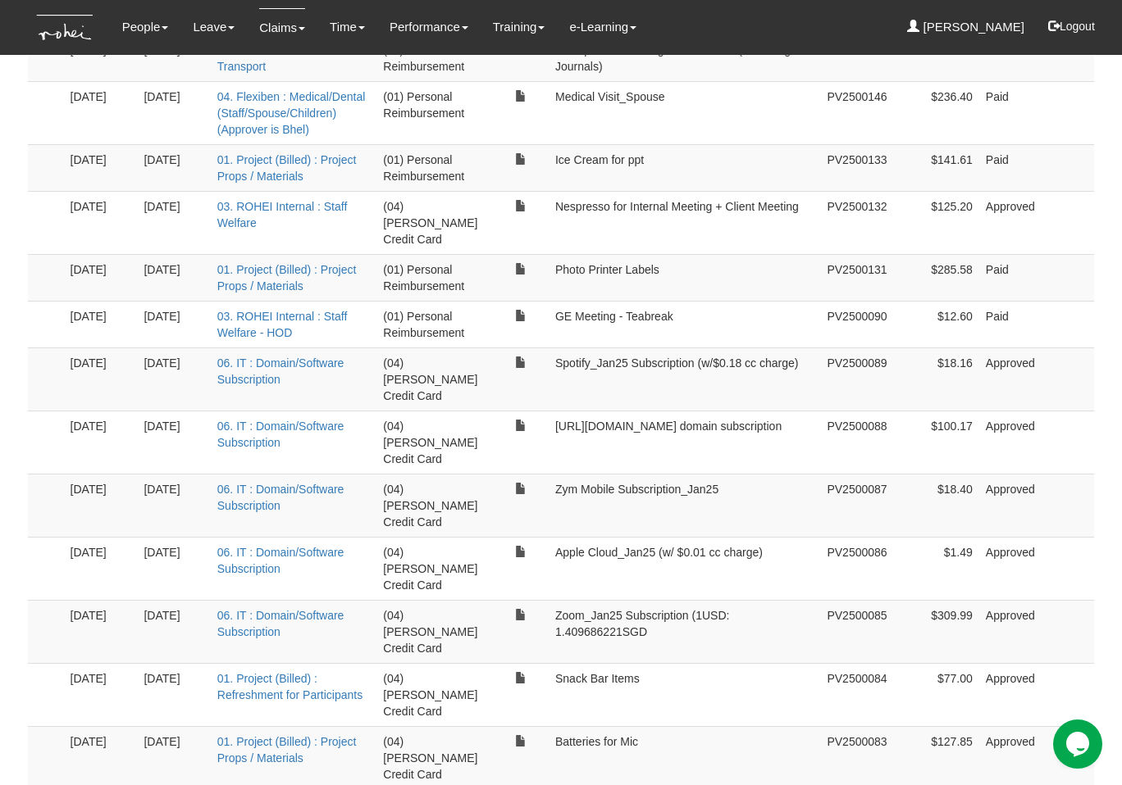
scroll to position [1287, 0]
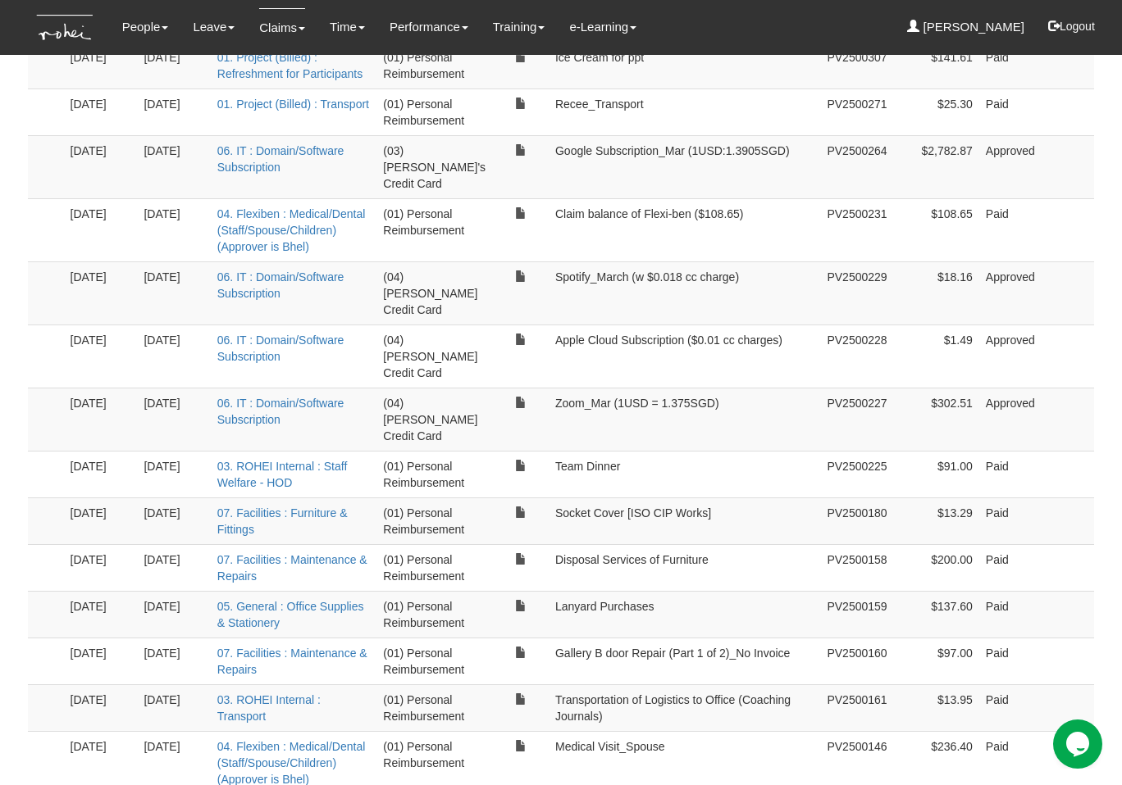
drag, startPoint x: 725, startPoint y: 412, endPoint x: 881, endPoint y: 392, distance: 157.9
click at [725, 591] on td "Lanyard Purchases" at bounding box center [683, 614] width 271 height 47
click at [925, 638] on td "$97.00" at bounding box center [936, 661] width 85 height 47
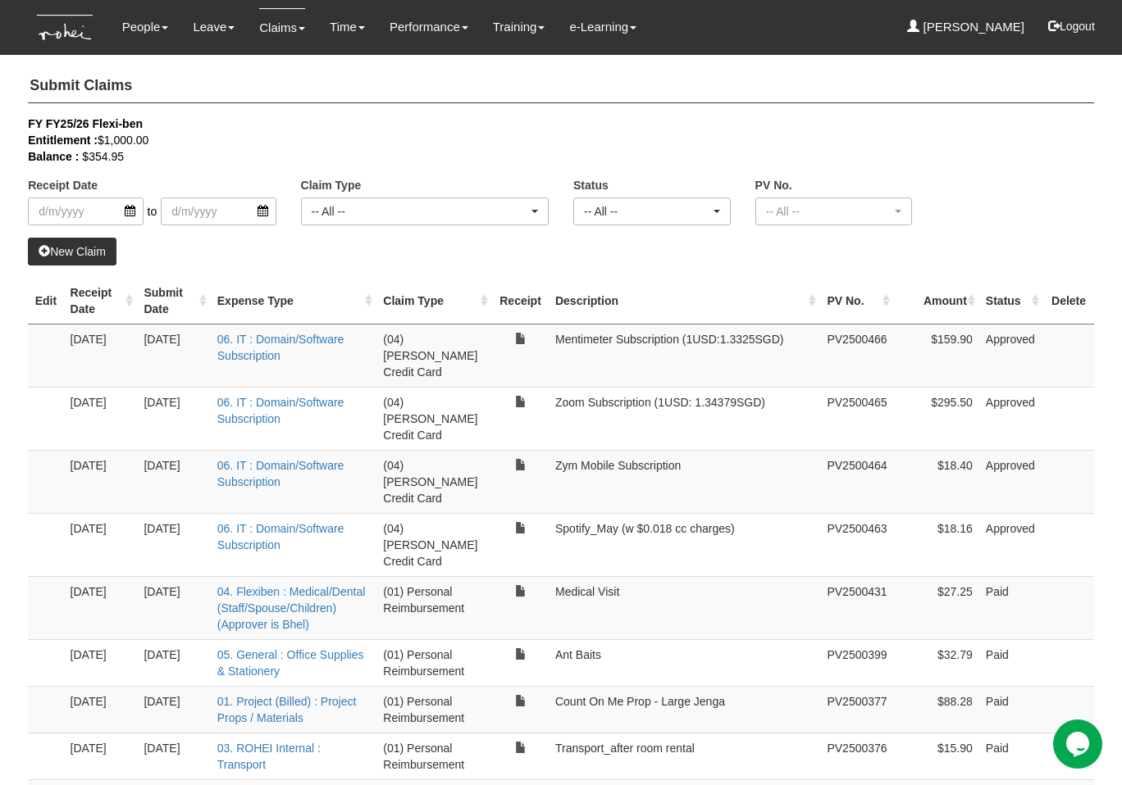
scroll to position [2059, 0]
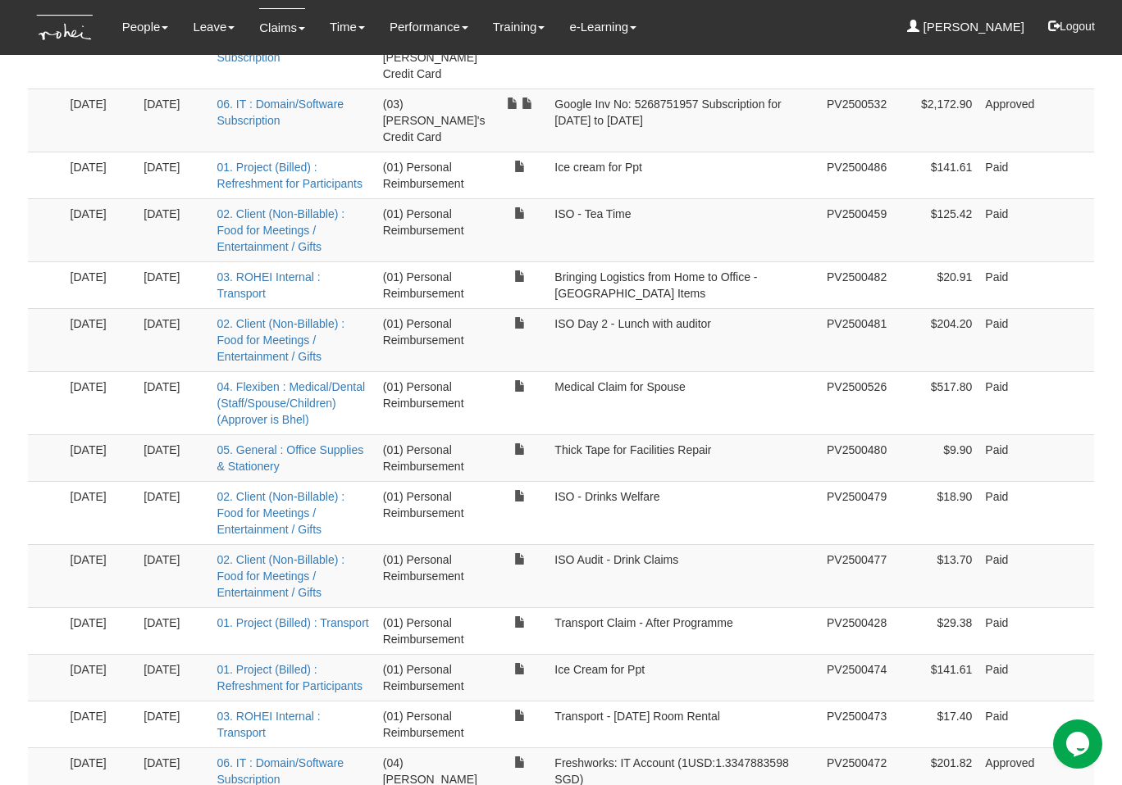
scroll to position [2079, 0]
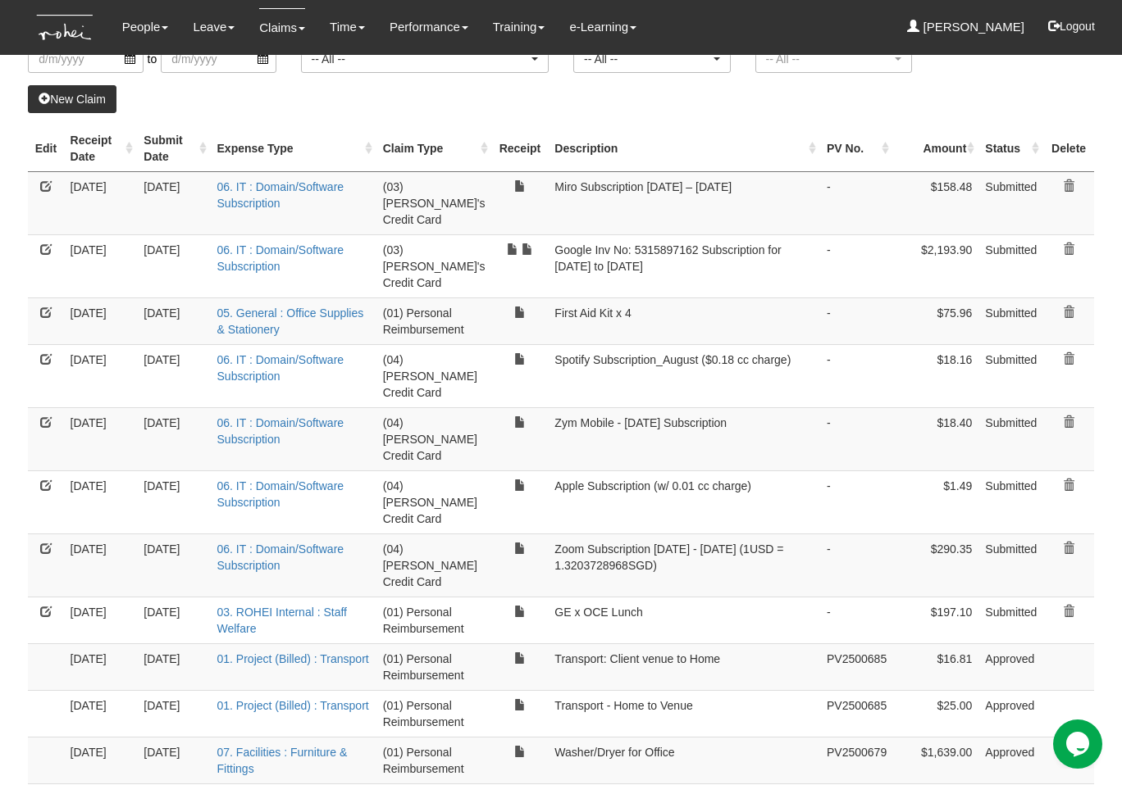
scroll to position [0, 0]
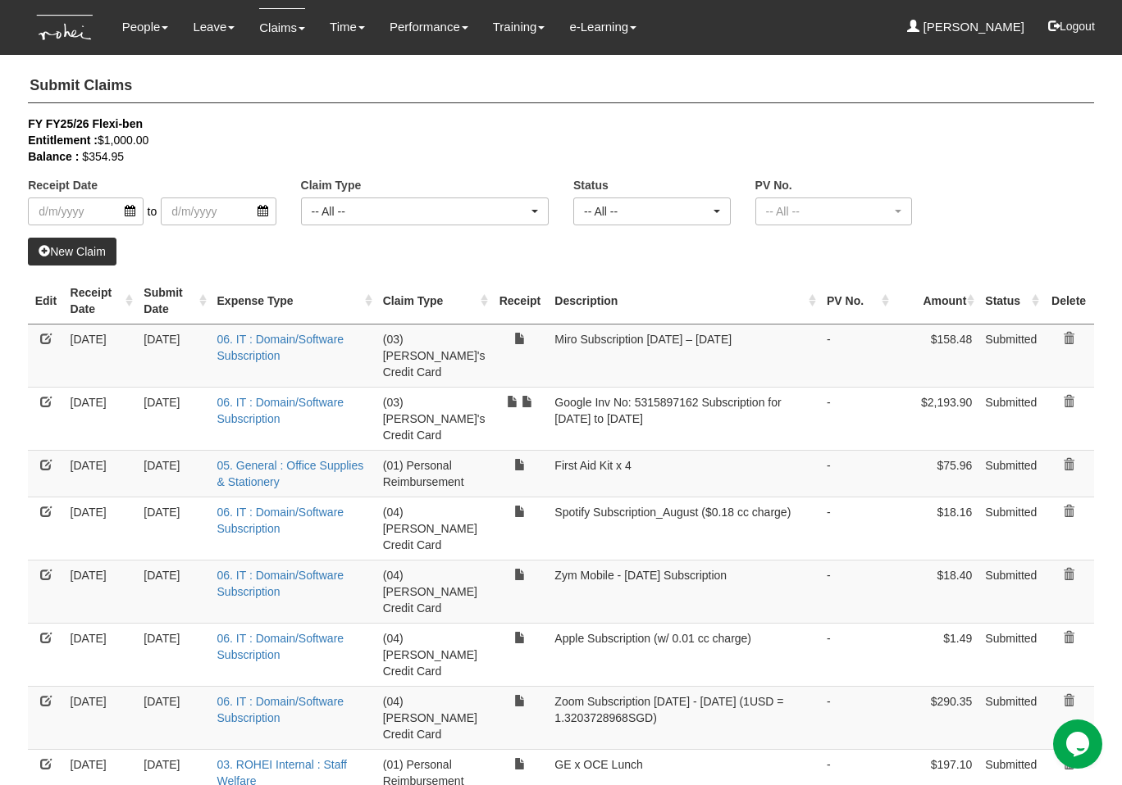
click at [292, 138] on link "Approve Claims" at bounding box center [313, 137] width 130 height 33
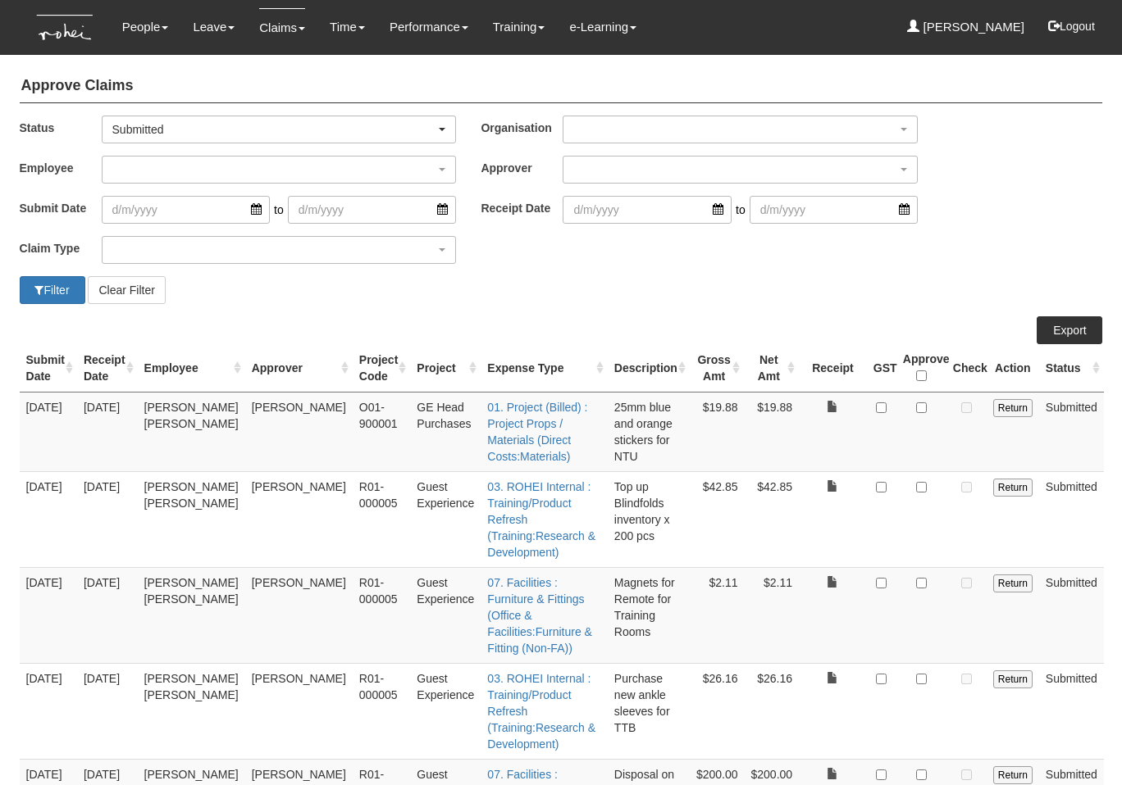
select select "50"
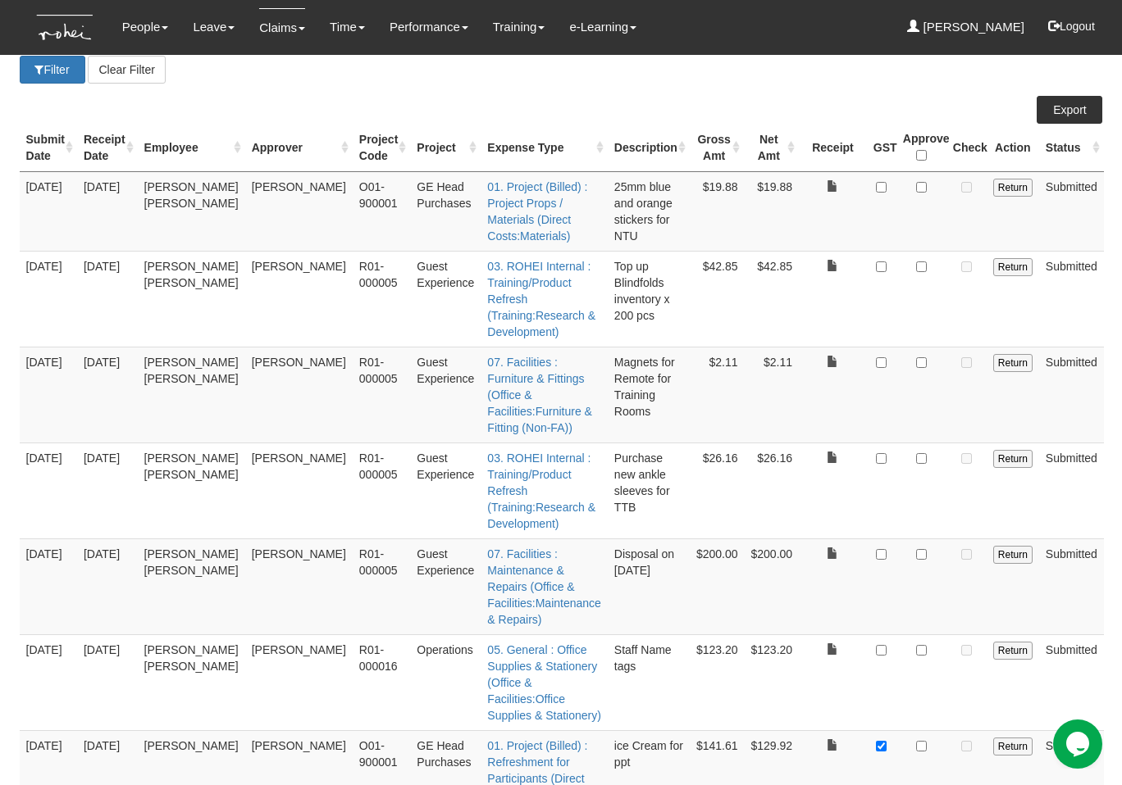
scroll to position [218, 0]
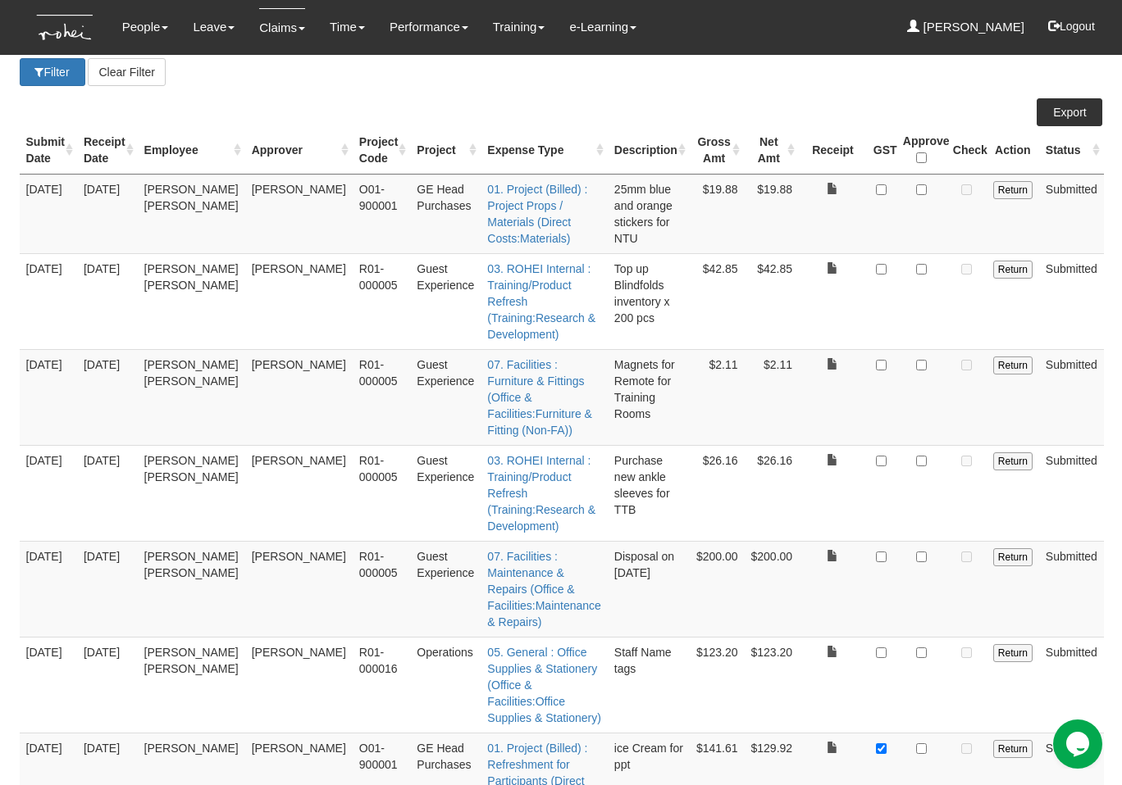
click at [708, 637] on td "$123.20" at bounding box center [716, 685] width 55 height 96
click at [920, 648] on input "checkbox" at bounding box center [921, 653] width 11 height 11
checkbox input "true"
click at [935, 545] on td at bounding box center [921, 589] width 50 height 96
click at [922, 552] on input "checkbox" at bounding box center [921, 557] width 11 height 11
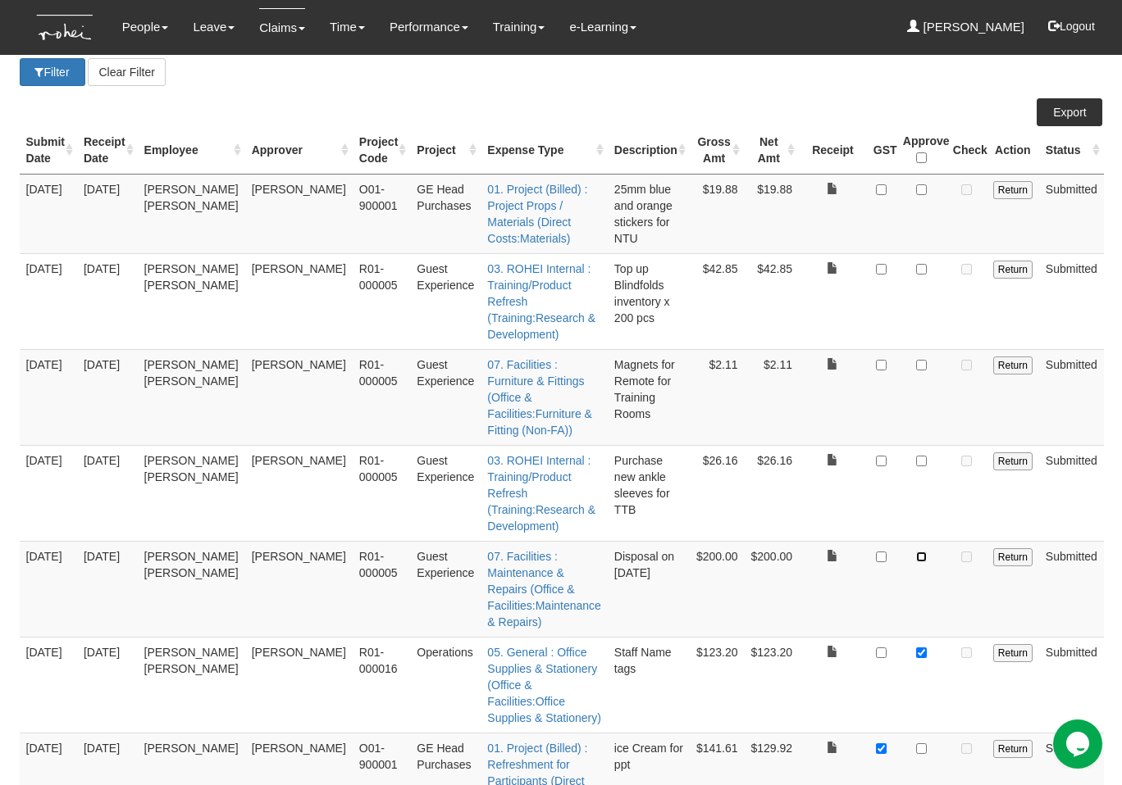
checkbox input "true"
click at [920, 456] on input "checkbox" at bounding box center [921, 461] width 11 height 11
checkbox input "false"
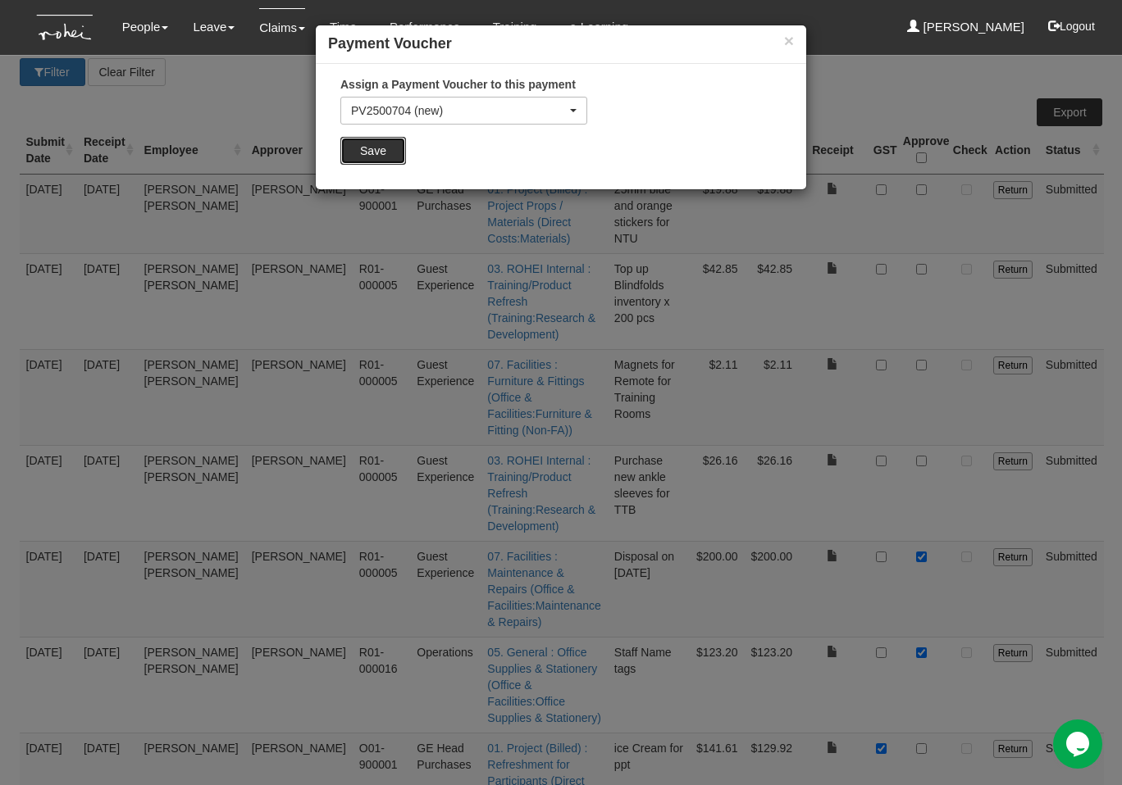
click at [355, 151] on input "Save" at bounding box center [373, 151] width 66 height 28
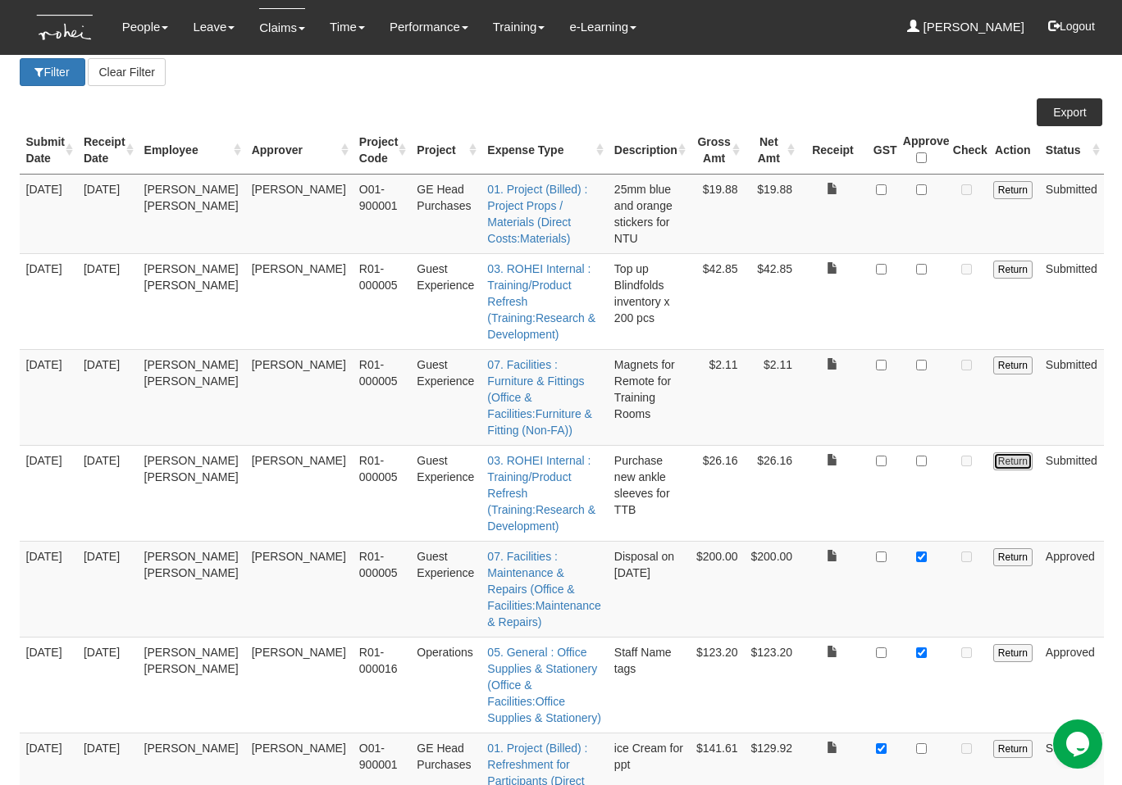
click at [1018, 453] on input "Return" at bounding box center [1012, 462] width 39 height 18
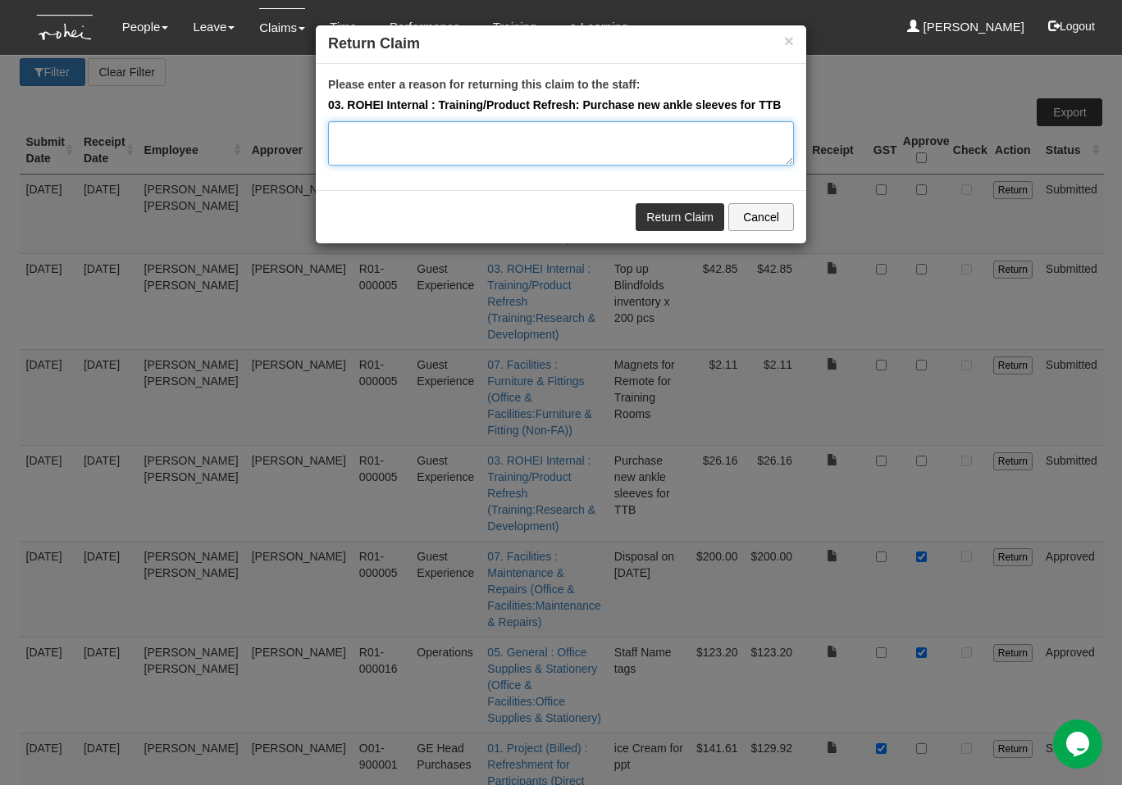
click at [475, 166] on textarea "Please enter a reason for returning this claim to the staff:" at bounding box center [561, 143] width 466 height 44
click at [712, 156] on textarea "To reclass under GE Head Purchases since it's prop refresh. Tag under" at bounding box center [561, 143] width 466 height 44
type textarea "To reclass under GE Head Purchases since it's prop refresh. Tag under project m…"
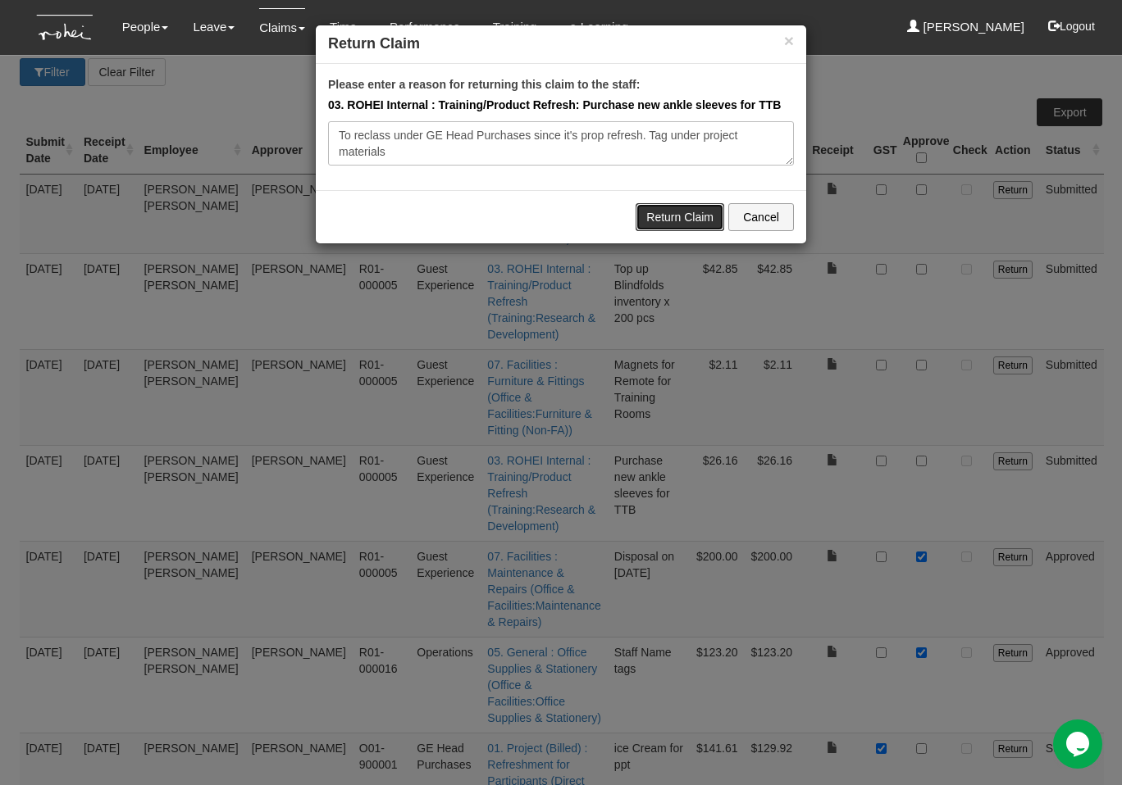
click at [695, 231] on link "Return Claim" at bounding box center [679, 217] width 89 height 28
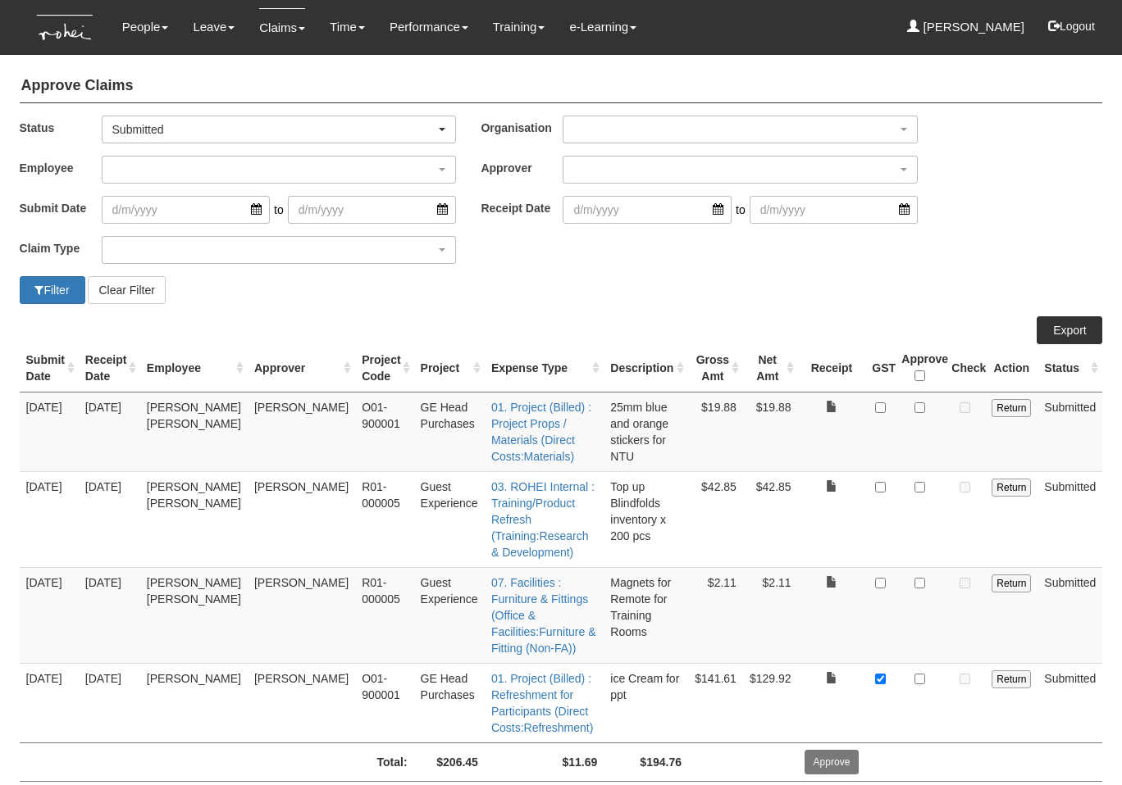
select select "50"
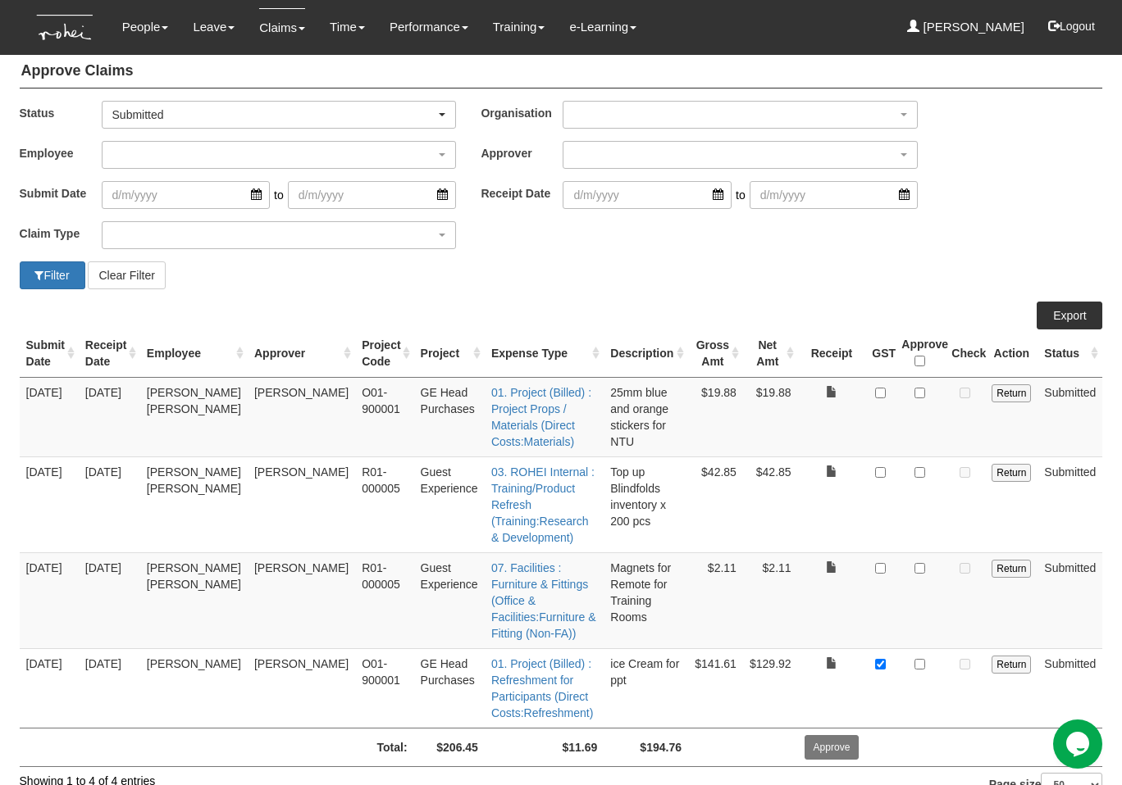
click at [107, 346] on th "Receipt Date" at bounding box center [109, 354] width 61 height 48
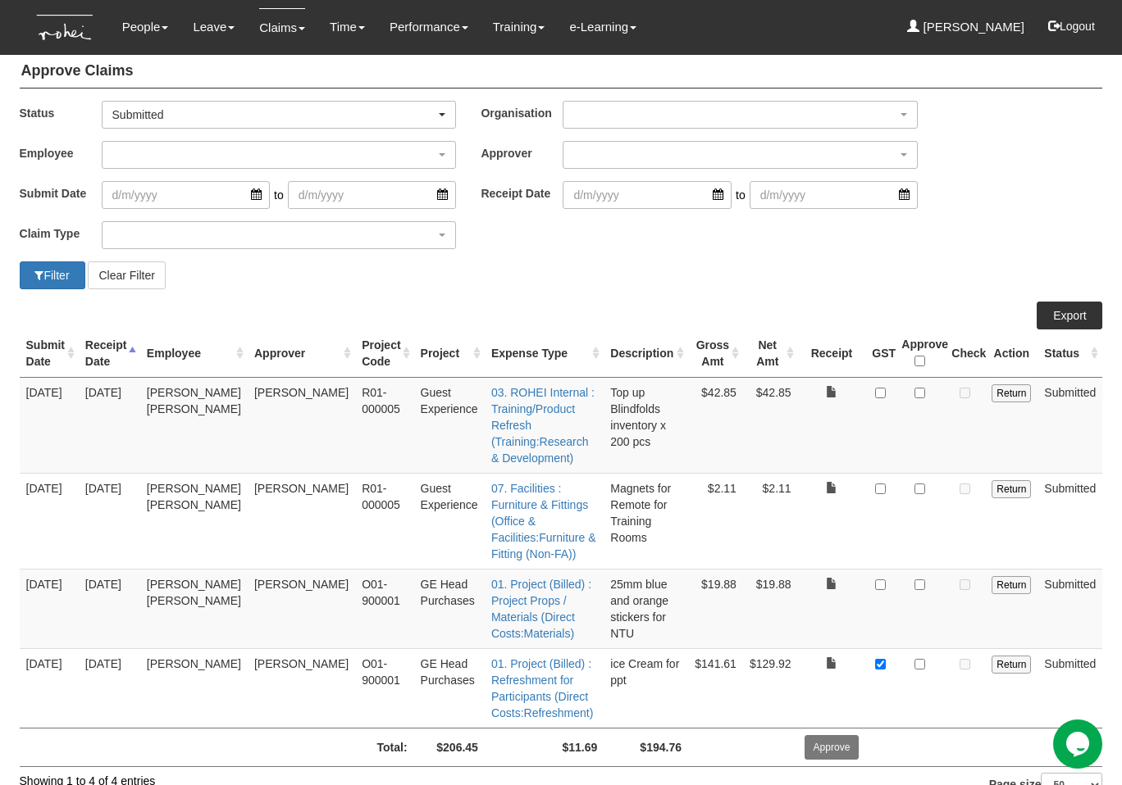
drag, startPoint x: 751, startPoint y: 660, endPoint x: 878, endPoint y: 640, distance: 128.6
click at [751, 660] on td "$129.92" at bounding box center [770, 688] width 55 height 80
click at [935, 656] on td at bounding box center [919, 688] width 50 height 80
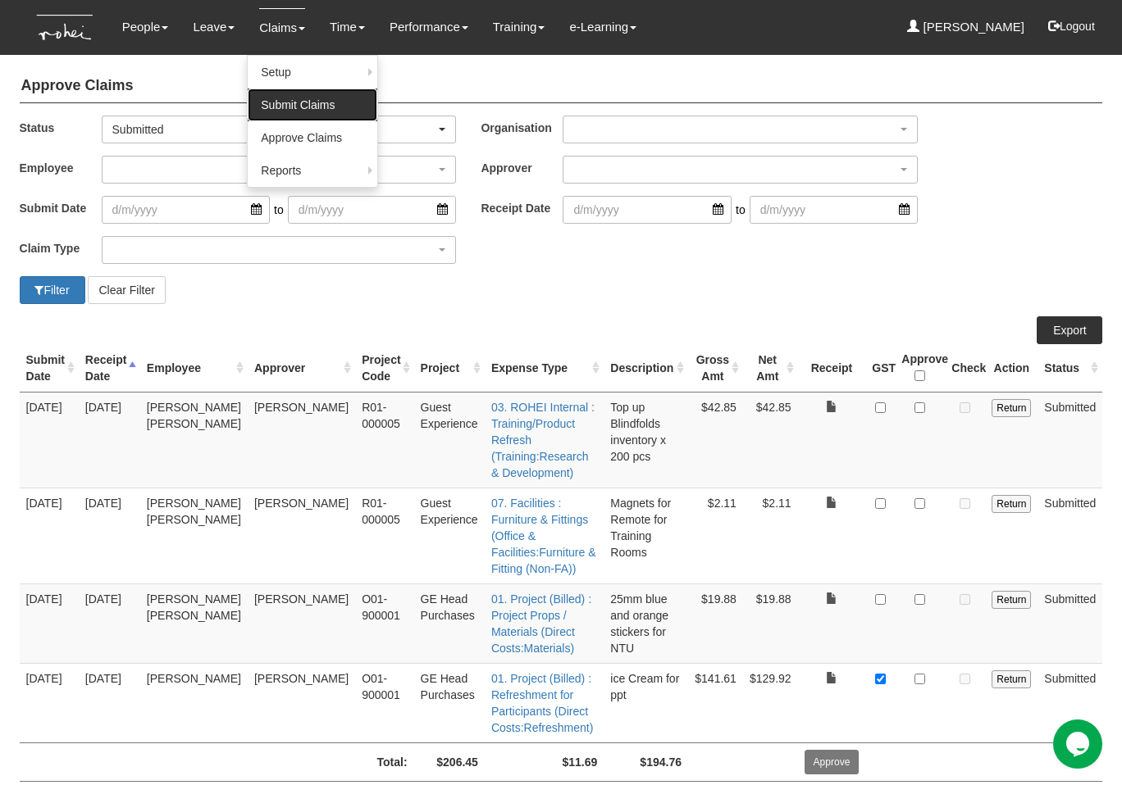
click at [293, 101] on link "Submit Claims" at bounding box center [313, 105] width 130 height 33
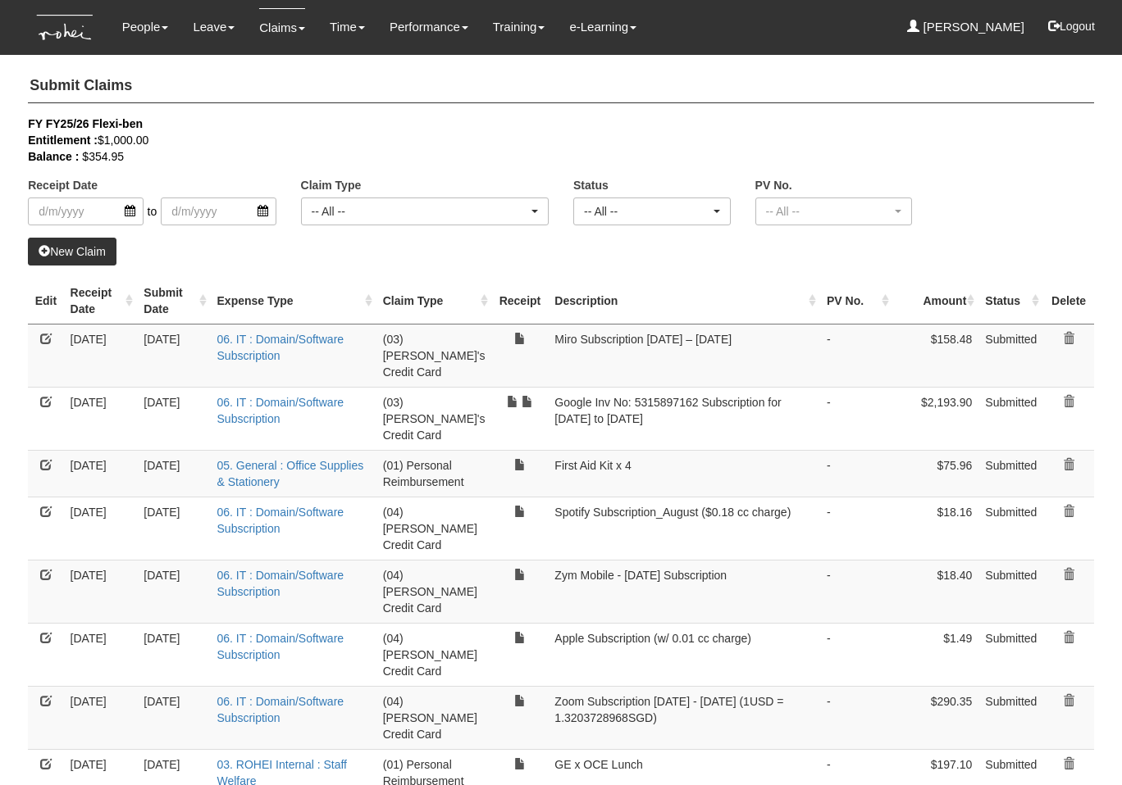
select select "50"
click at [670, 121] on div "FY FY25/26 Flexi-ben" at bounding box center [548, 124] width 1041 height 16
click at [461, 120] on div "FY FY25/26 Flexi-ben" at bounding box center [548, 124] width 1041 height 16
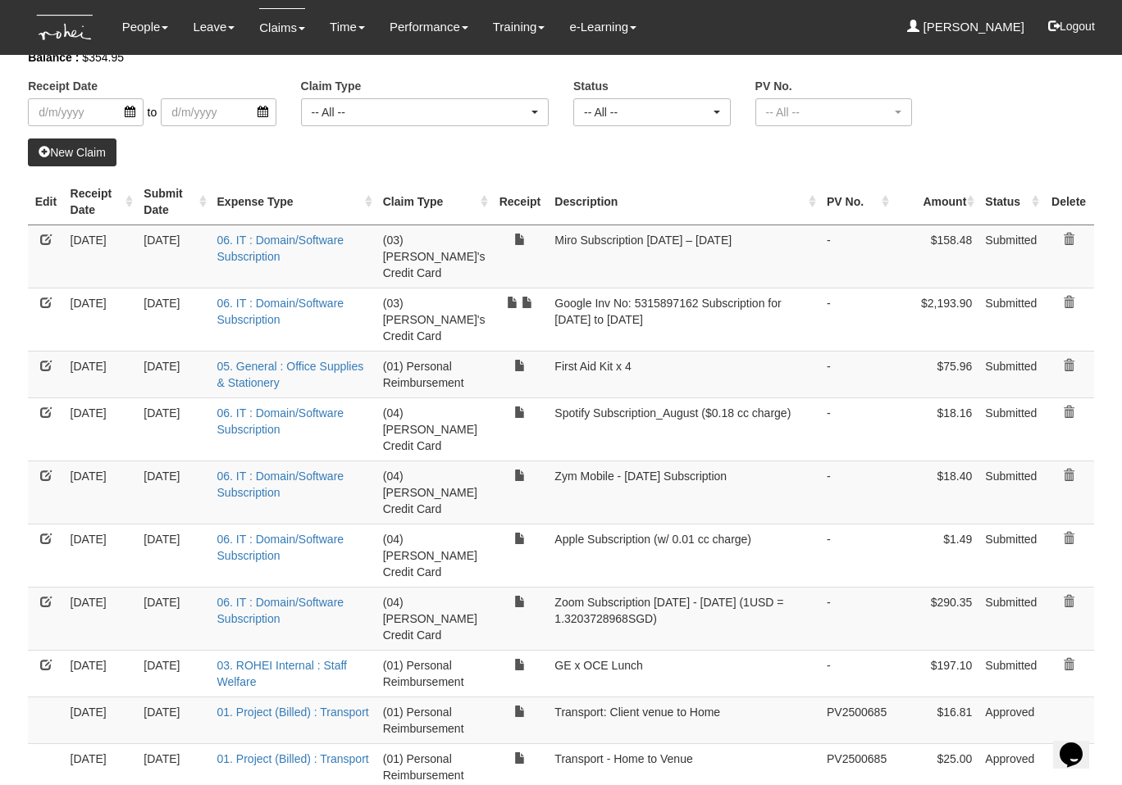
scroll to position [91, 0]
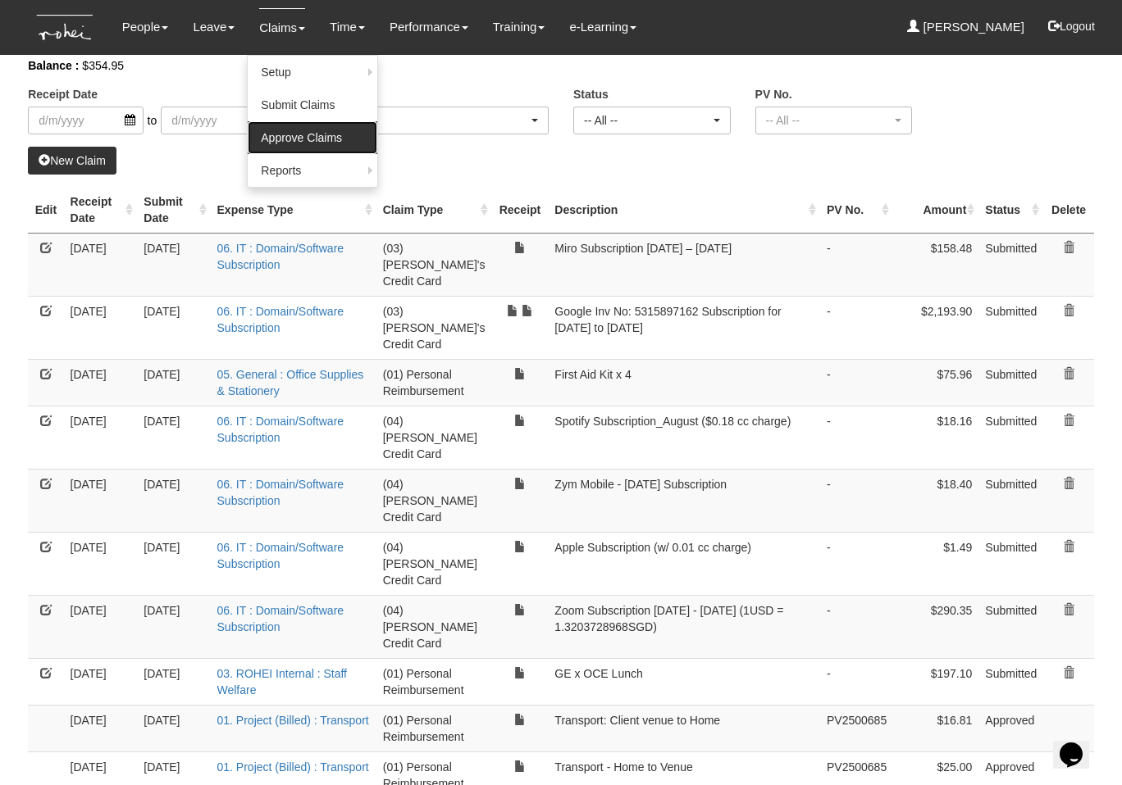
click at [293, 134] on link "Approve Claims" at bounding box center [313, 137] width 130 height 33
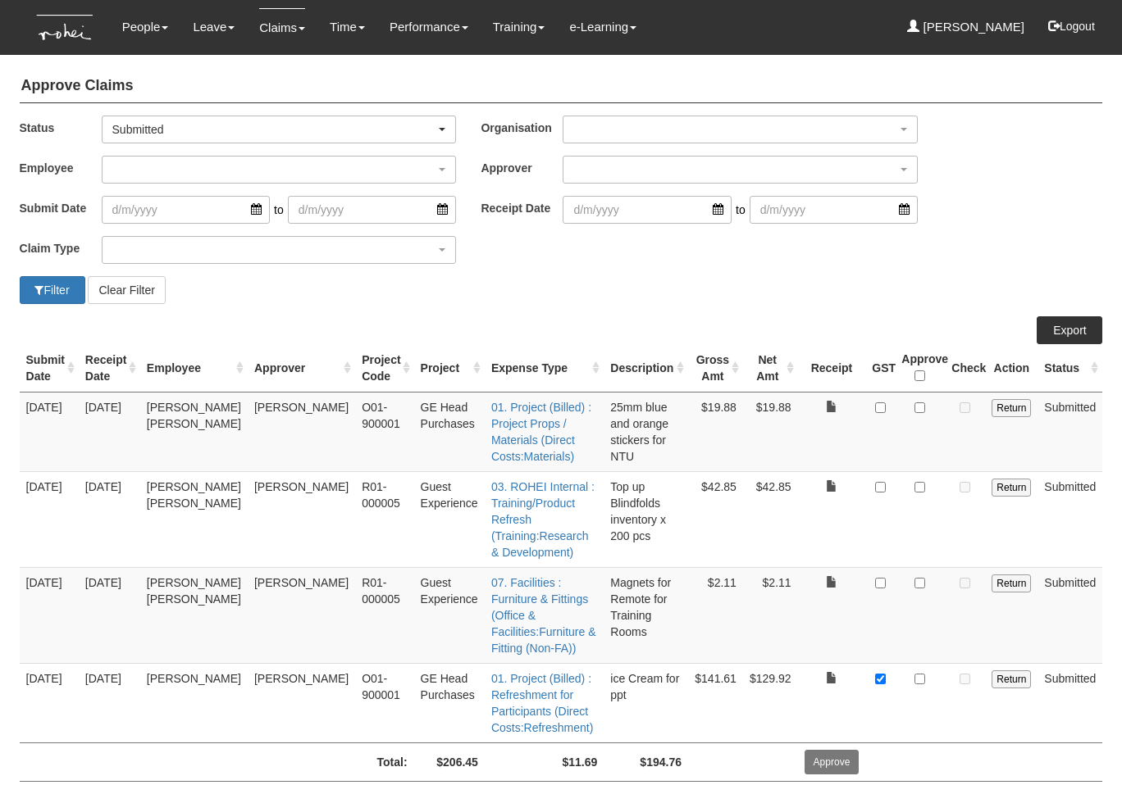
select select "50"
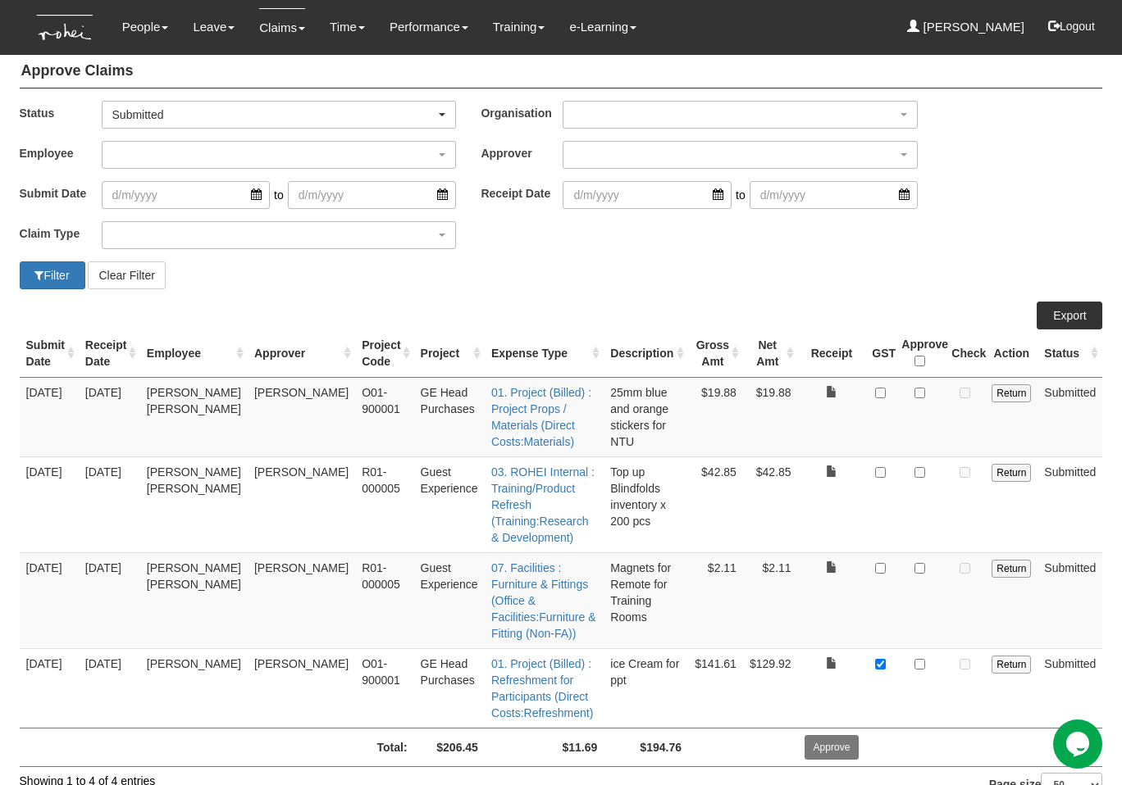
click at [928, 648] on td at bounding box center [919, 688] width 50 height 80
click at [921, 659] on input "checkbox" at bounding box center [919, 664] width 11 height 11
checkbox input "true"
click at [820, 735] on input "Approve" at bounding box center [831, 747] width 55 height 25
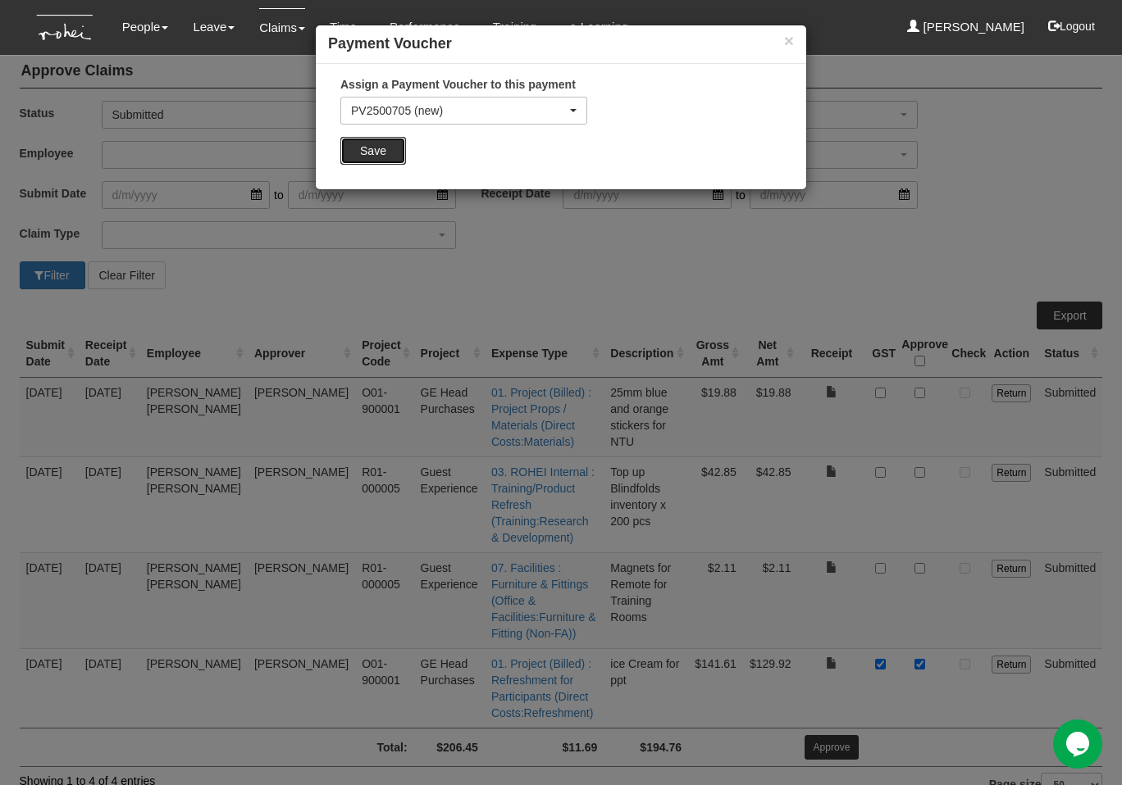
click at [384, 147] on input "Save" at bounding box center [373, 151] width 66 height 28
